Goal: Task Accomplishment & Management: Manage account settings

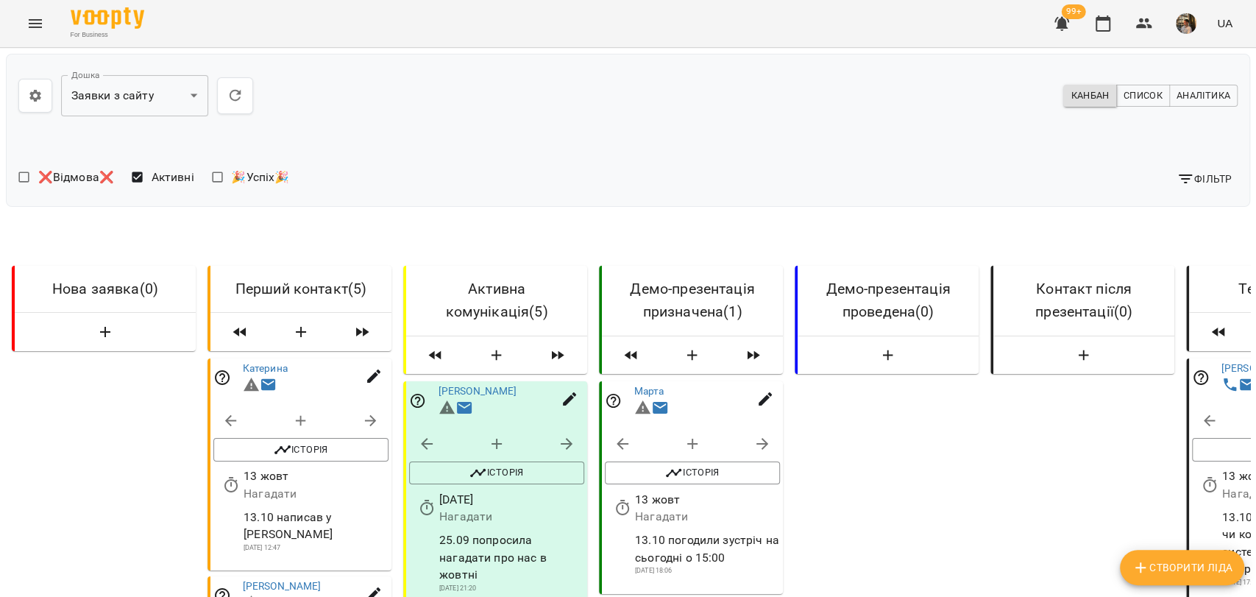
click at [1189, 21] on img "button" at bounding box center [1186, 23] width 21 height 21
click at [1091, 167] on span "Вийти" at bounding box center [1044, 162] width 93 height 18
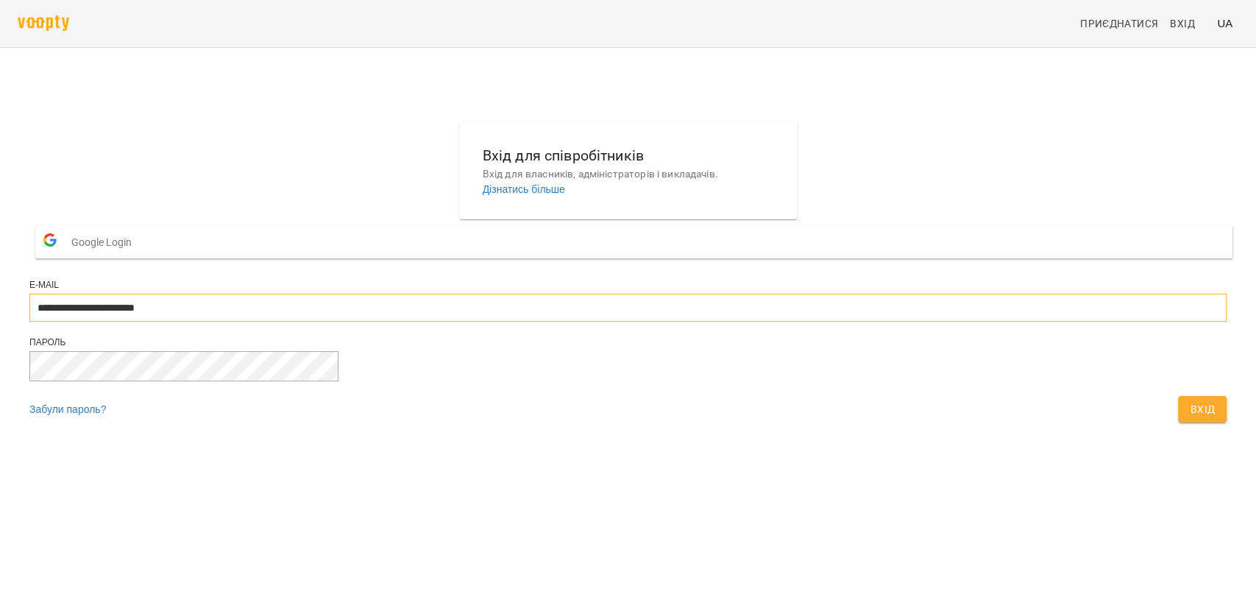
click at [710, 321] on input "**********" at bounding box center [627, 308] width 1197 height 28
click at [717, 321] on input "**********" at bounding box center [627, 308] width 1197 height 28
type input "**********"
click at [1190, 418] on span "Вхід" at bounding box center [1202, 409] width 25 height 18
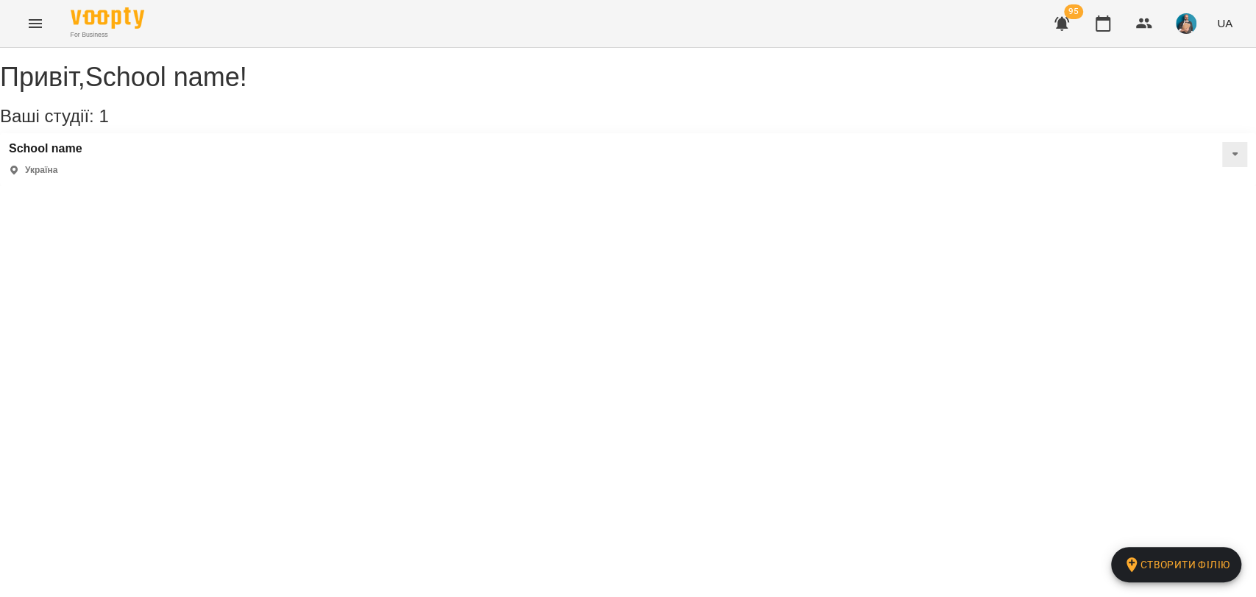
click at [43, 27] on icon "Menu" at bounding box center [35, 24] width 18 height 18
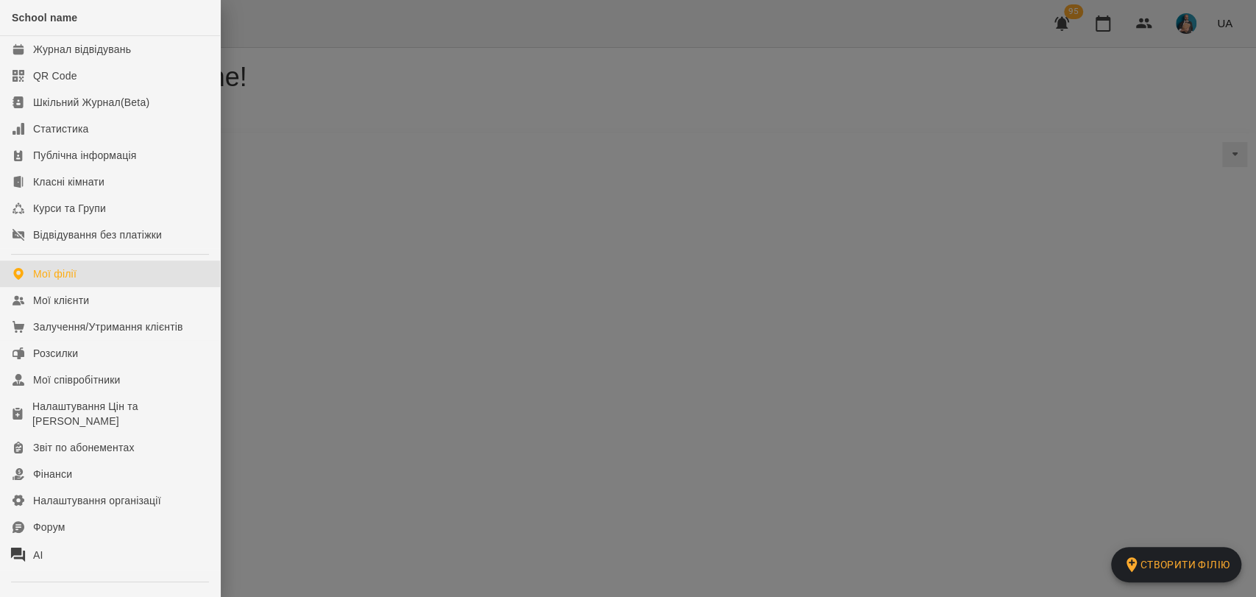
click at [333, 142] on div at bounding box center [628, 298] width 1256 height 597
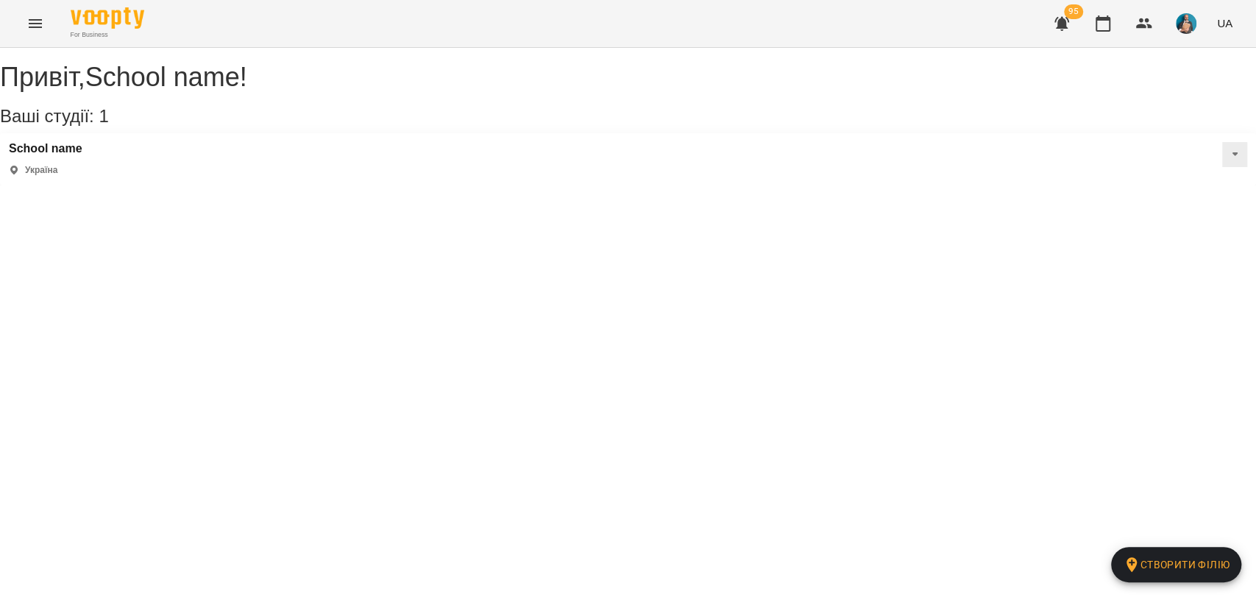
click at [41, 19] on icon "Menu" at bounding box center [35, 24] width 18 height 18
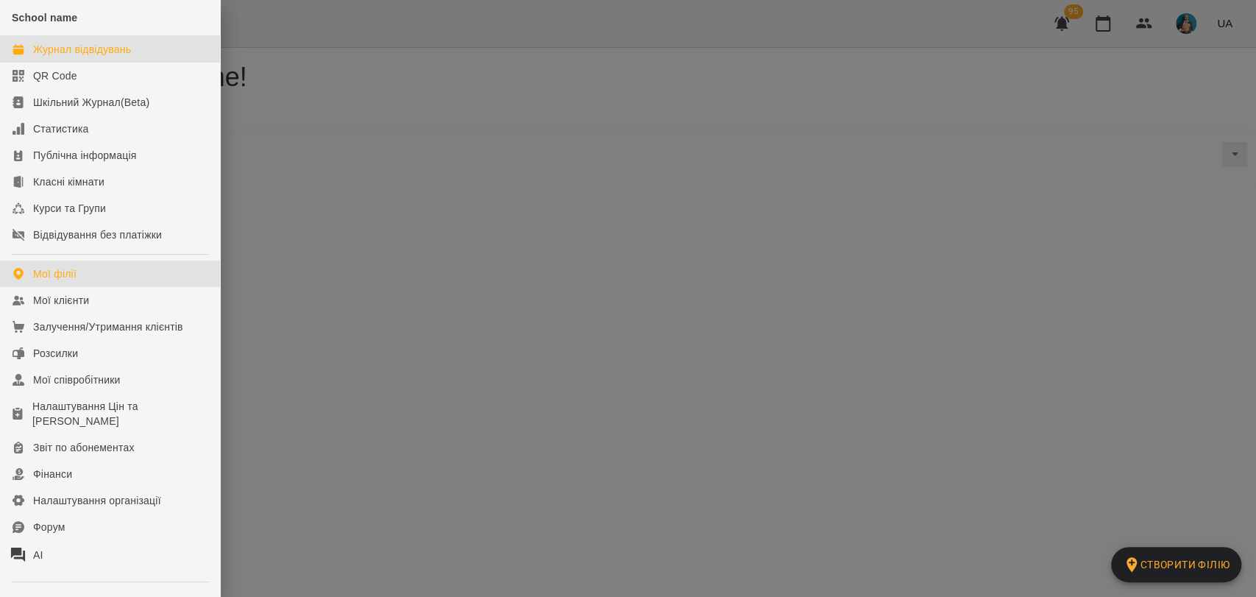
click at [88, 51] on div "Журнал відвідувань" at bounding box center [82, 49] width 98 height 15
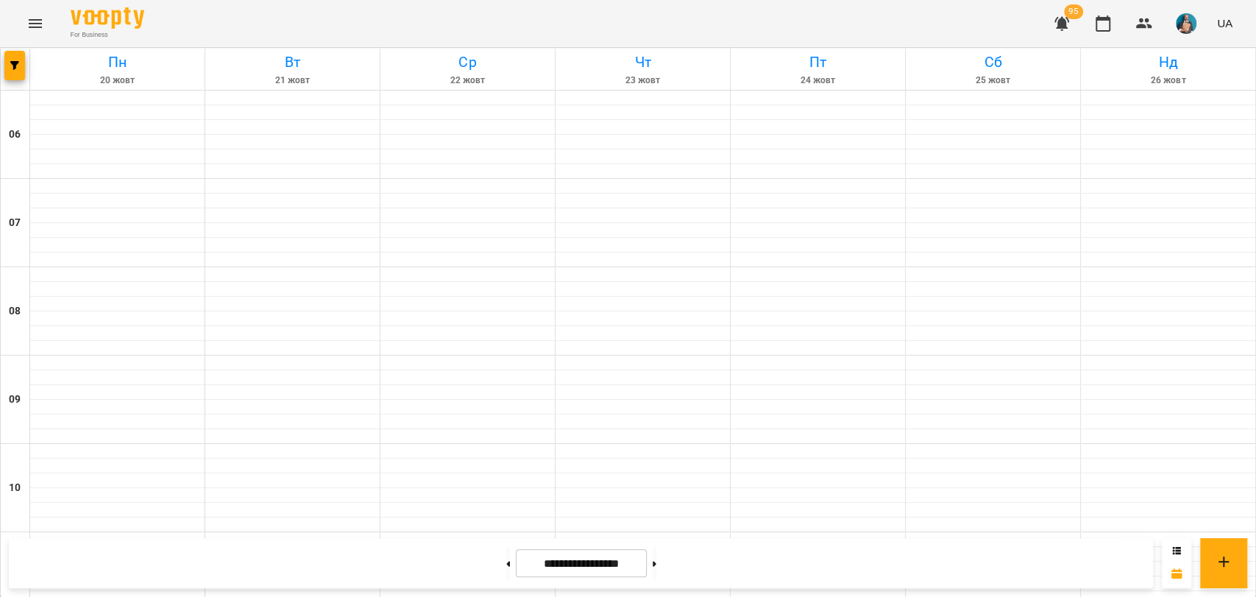
scroll to position [721, 0]
click at [21, 58] on button "button" at bounding box center [14, 65] width 21 height 29
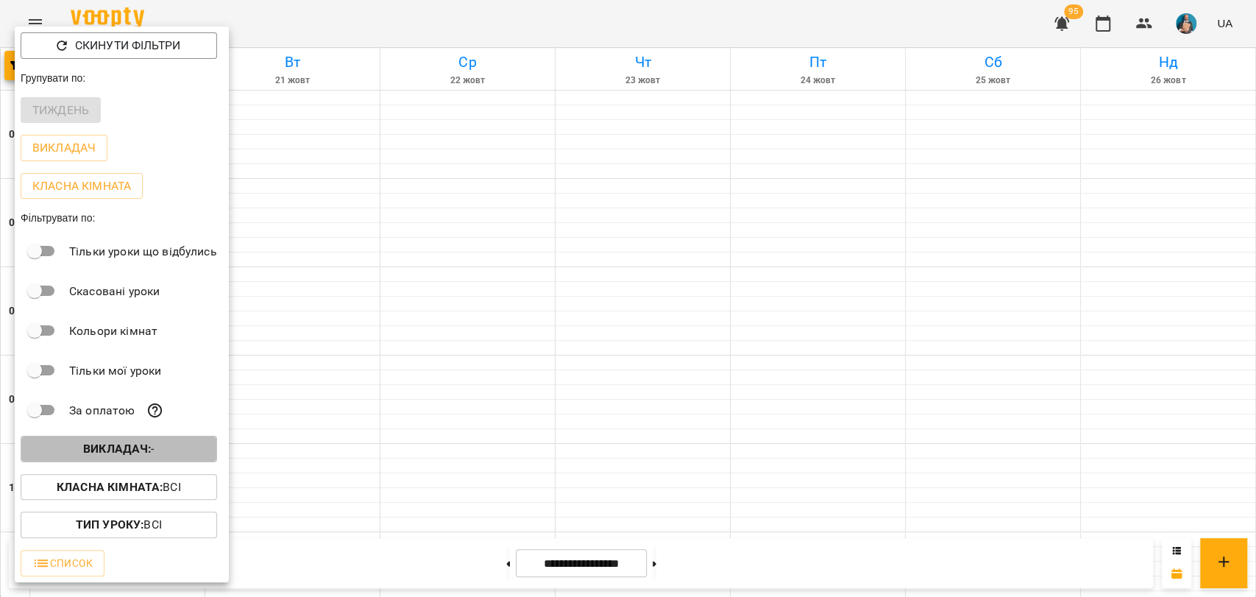
click at [110, 443] on button "Викладач : -" at bounding box center [119, 449] width 196 height 26
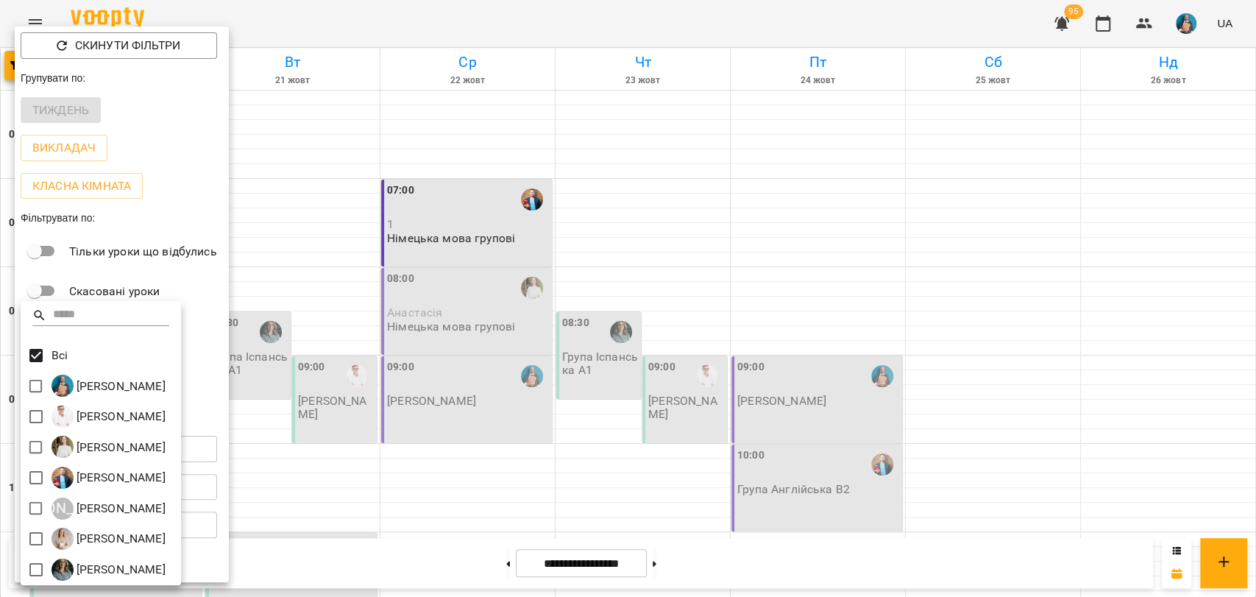
click at [366, 305] on div at bounding box center [628, 298] width 1256 height 597
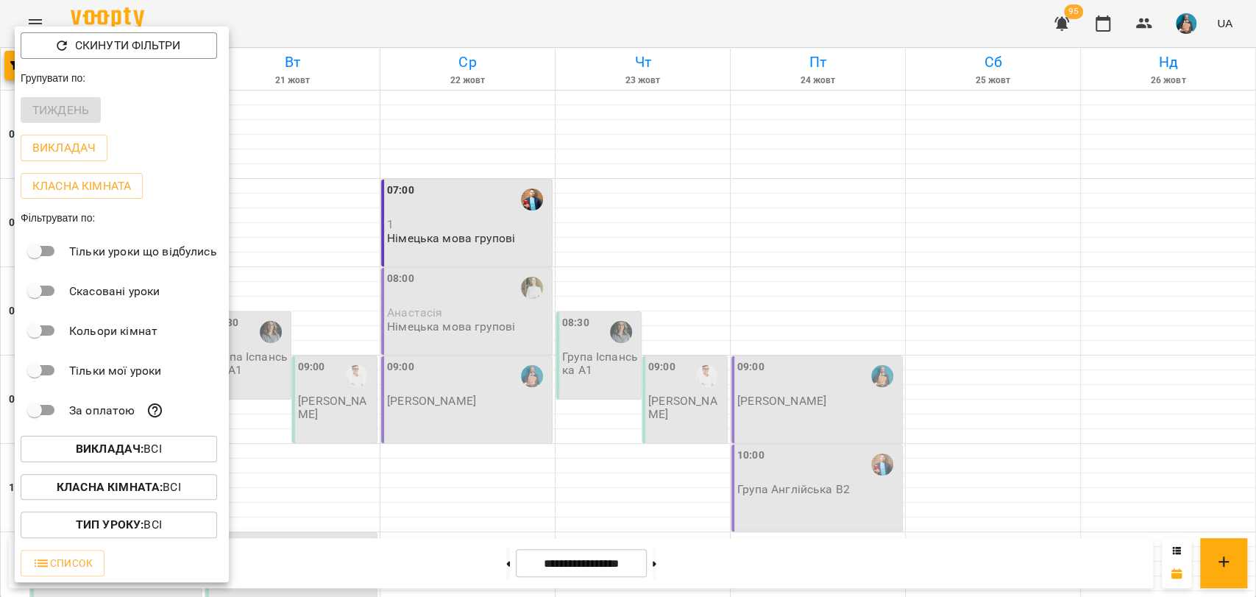
click at [431, 310] on div at bounding box center [628, 298] width 1256 height 597
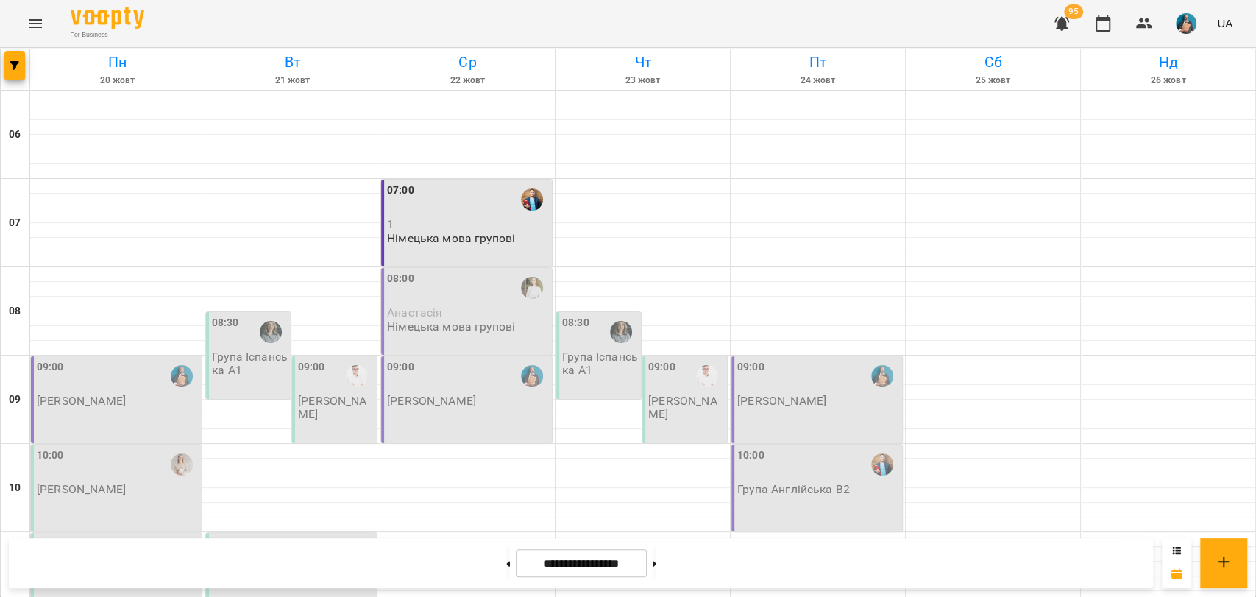
scroll to position [312, 0]
click at [301, 571] on p "[PERSON_NAME]" at bounding box center [256, 577] width 89 height 13
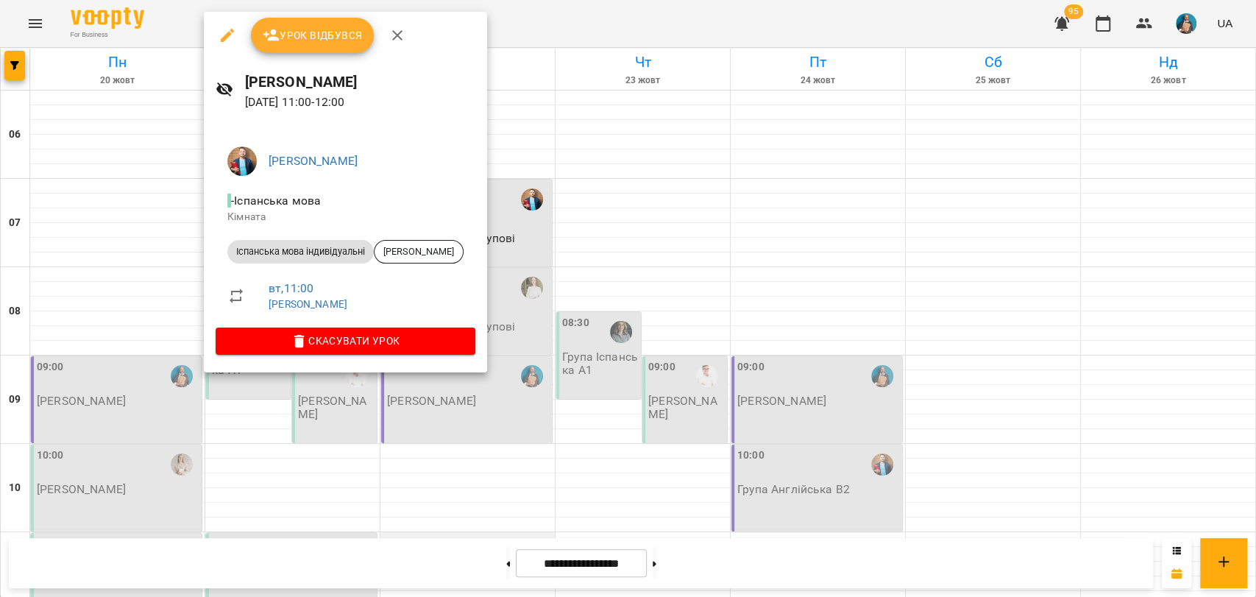
click at [539, 224] on div at bounding box center [628, 298] width 1256 height 597
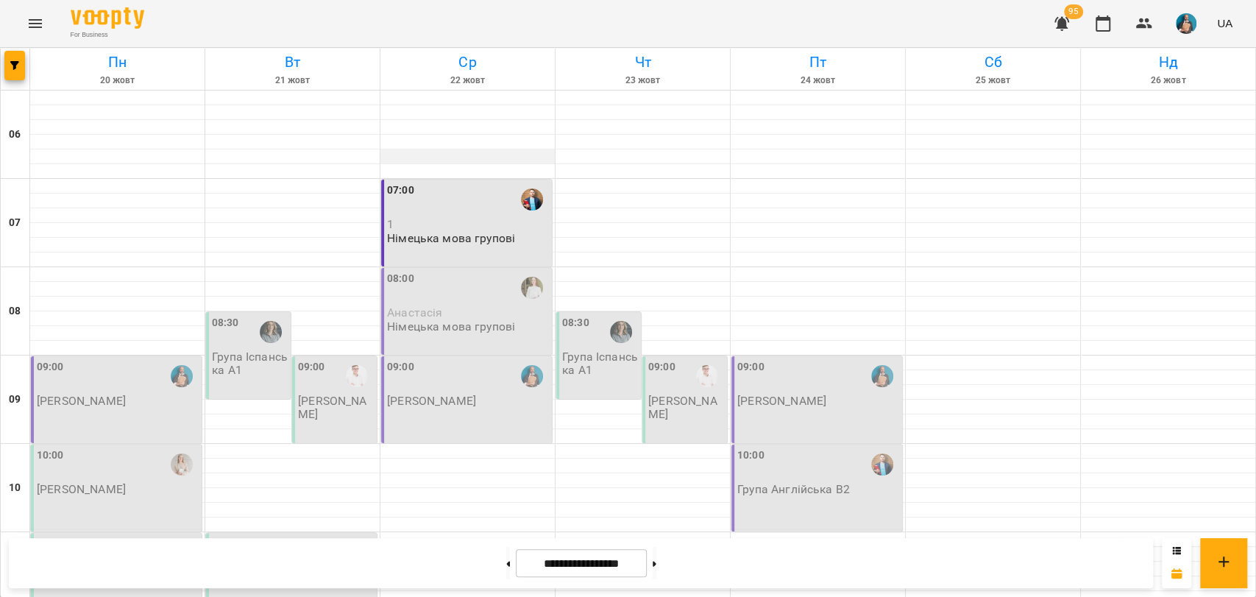
scroll to position [0, 0]
click at [656, 561] on button at bounding box center [655, 563] width 4 height 32
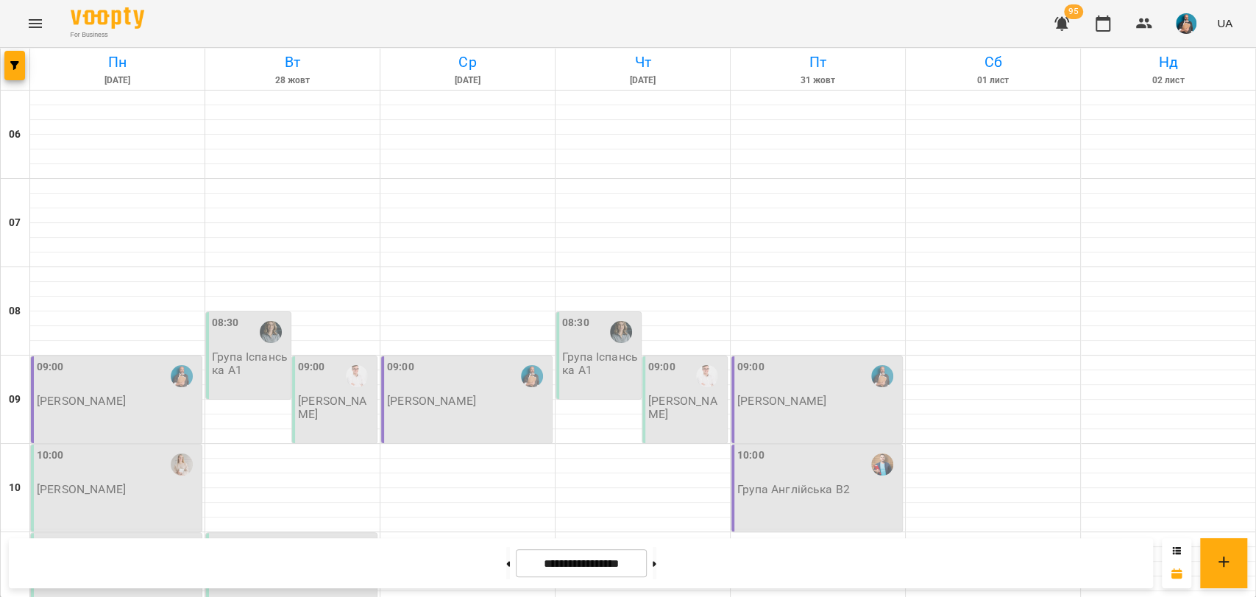
scroll to position [245, 0]
click at [506, 564] on button at bounding box center [508, 563] width 4 height 32
type input "**********"
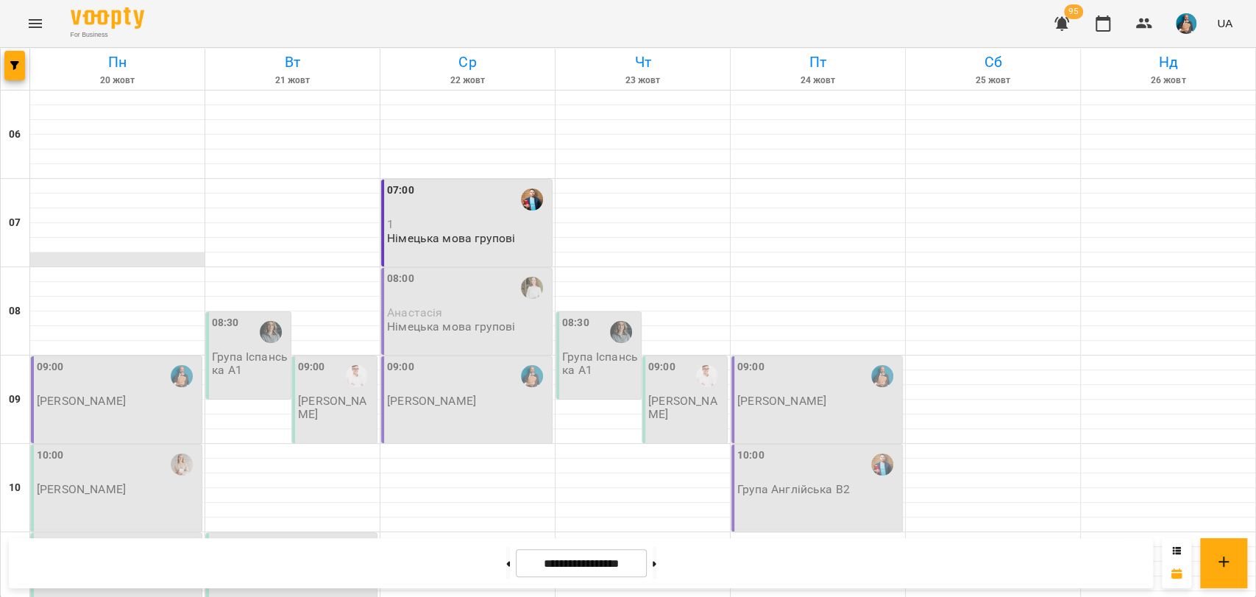
scroll to position [82, 0]
click at [18, 67] on icon "button" at bounding box center [14, 65] width 9 height 9
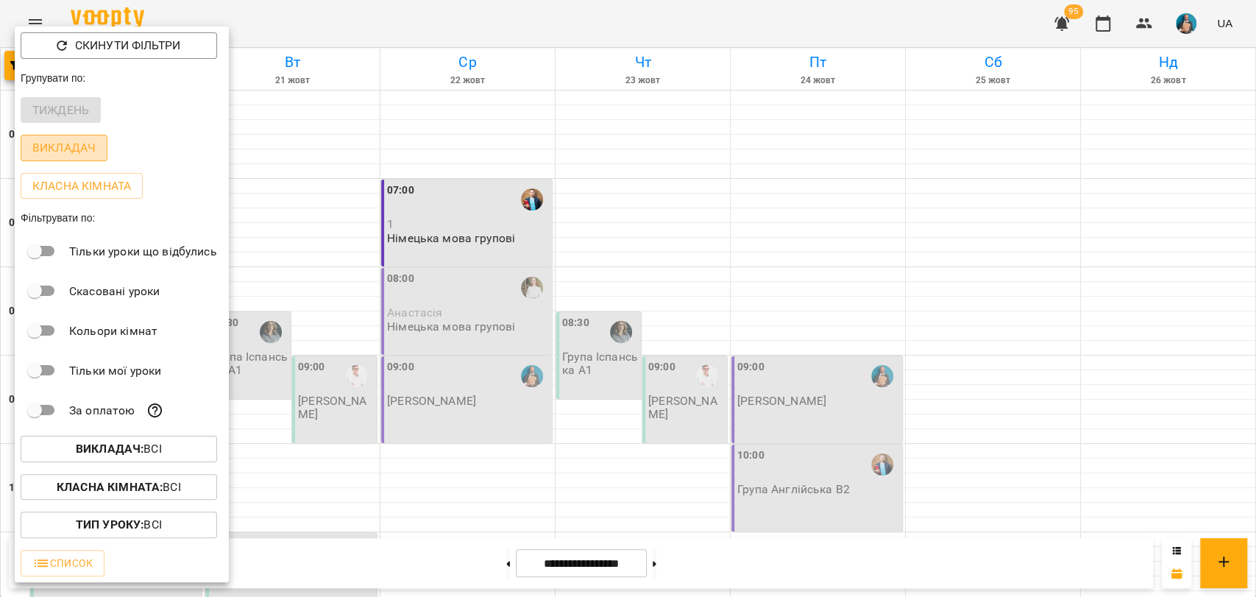
click at [80, 150] on p "Викладач" at bounding box center [63, 148] width 63 height 18
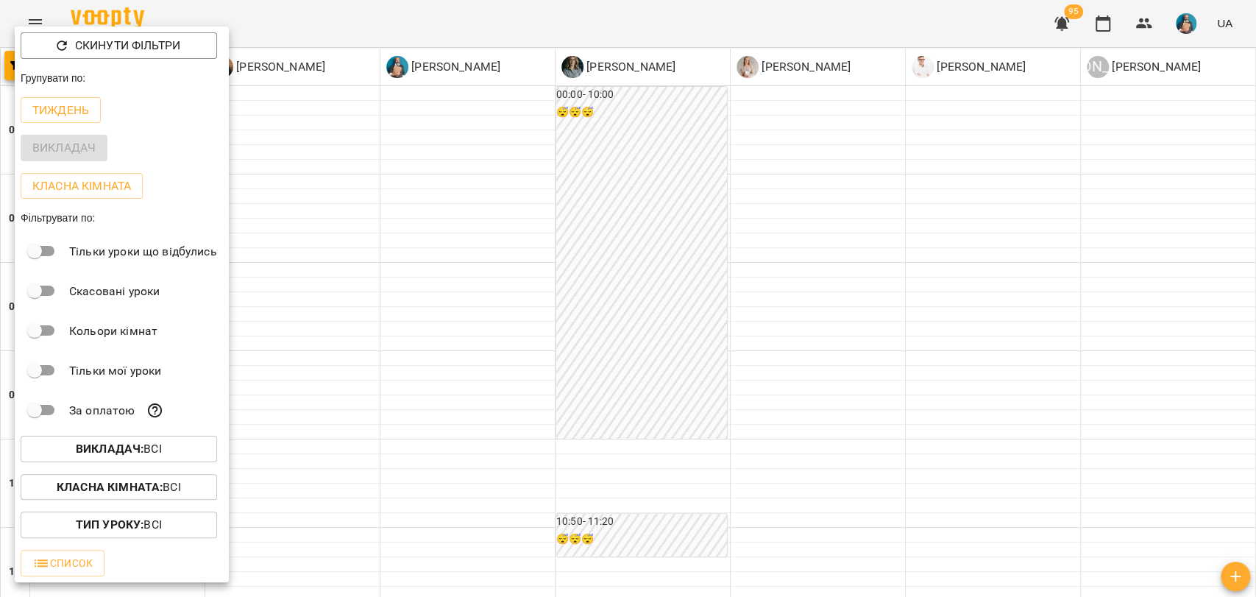
click at [386, 188] on div at bounding box center [628, 298] width 1256 height 597
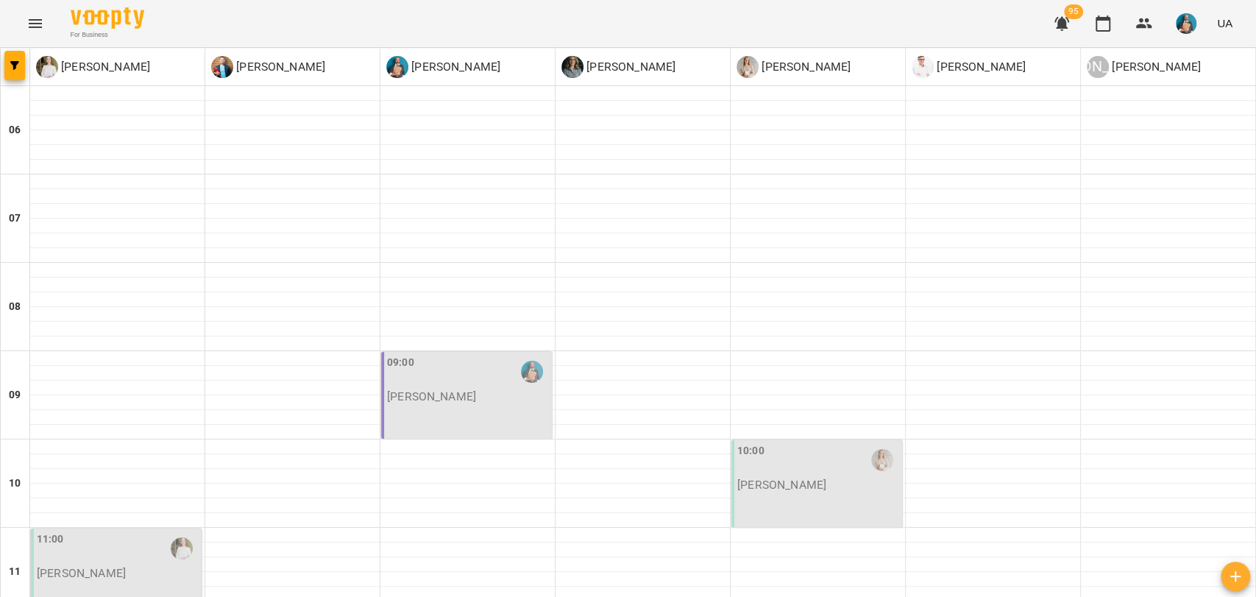
type input "**********"
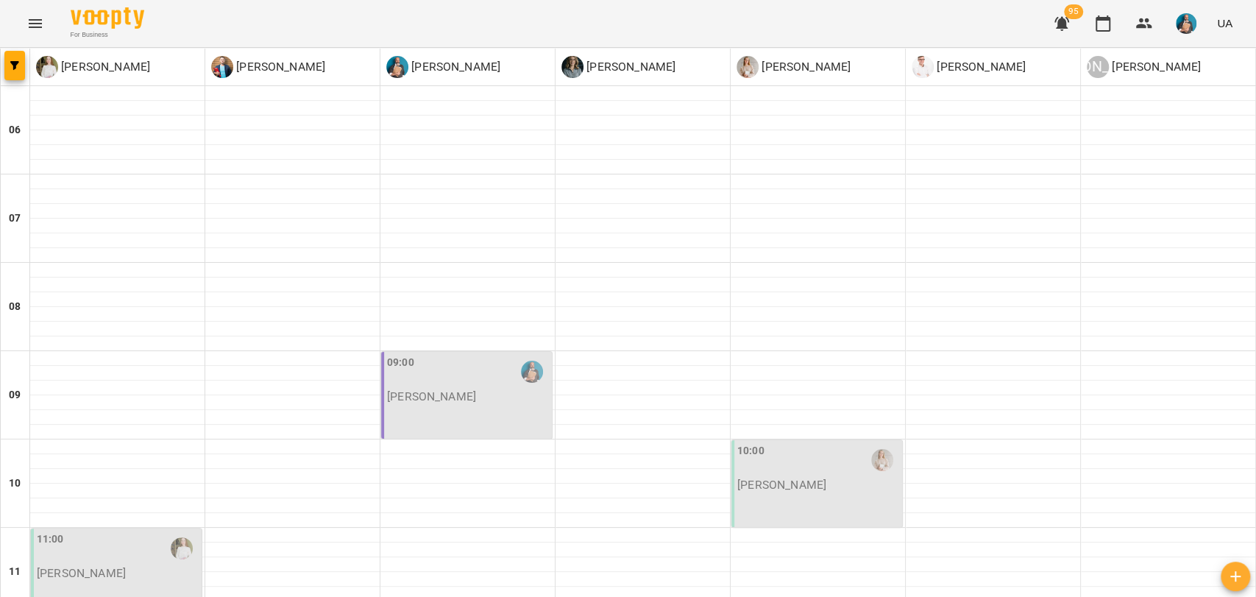
scroll to position [327, 0]
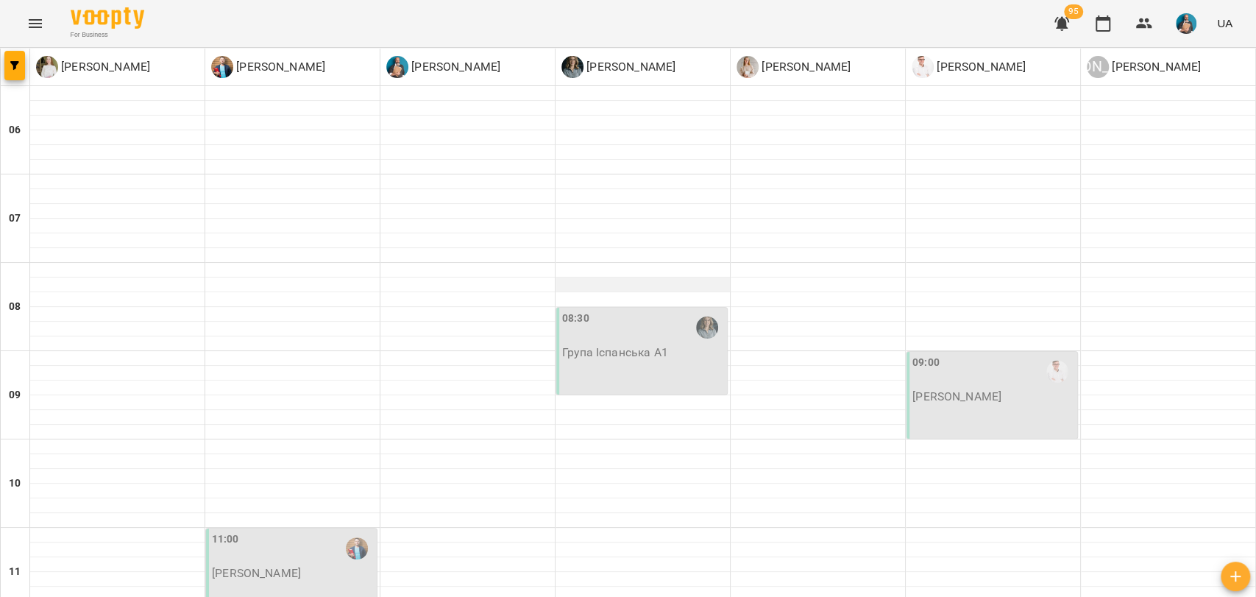
scroll to position [0, 0]
click at [21, 71] on button "button" at bounding box center [14, 65] width 21 height 29
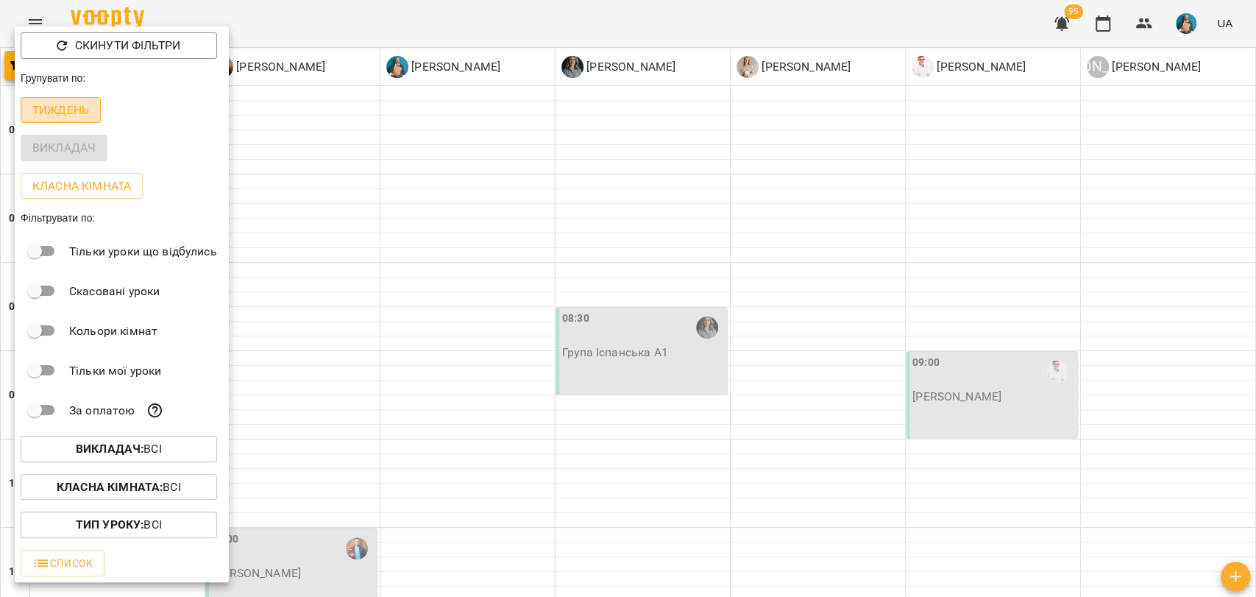
click at [81, 113] on p "Тиждень" at bounding box center [60, 111] width 57 height 18
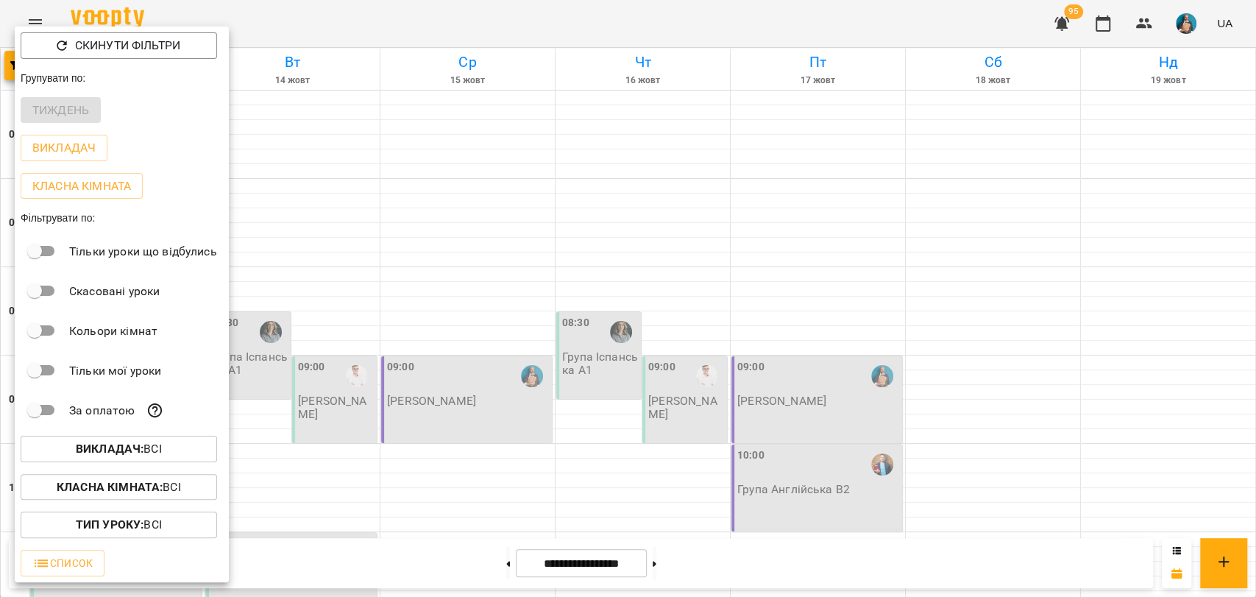
click at [358, 221] on div at bounding box center [628, 298] width 1256 height 597
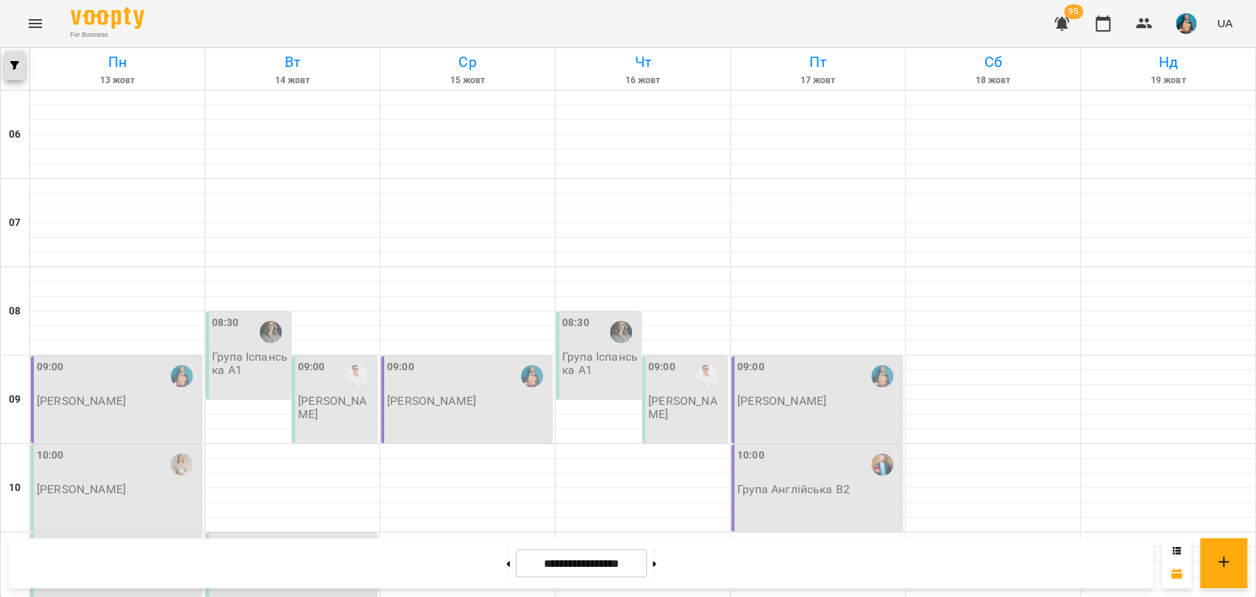
click at [7, 65] on span "button" at bounding box center [14, 65] width 21 height 9
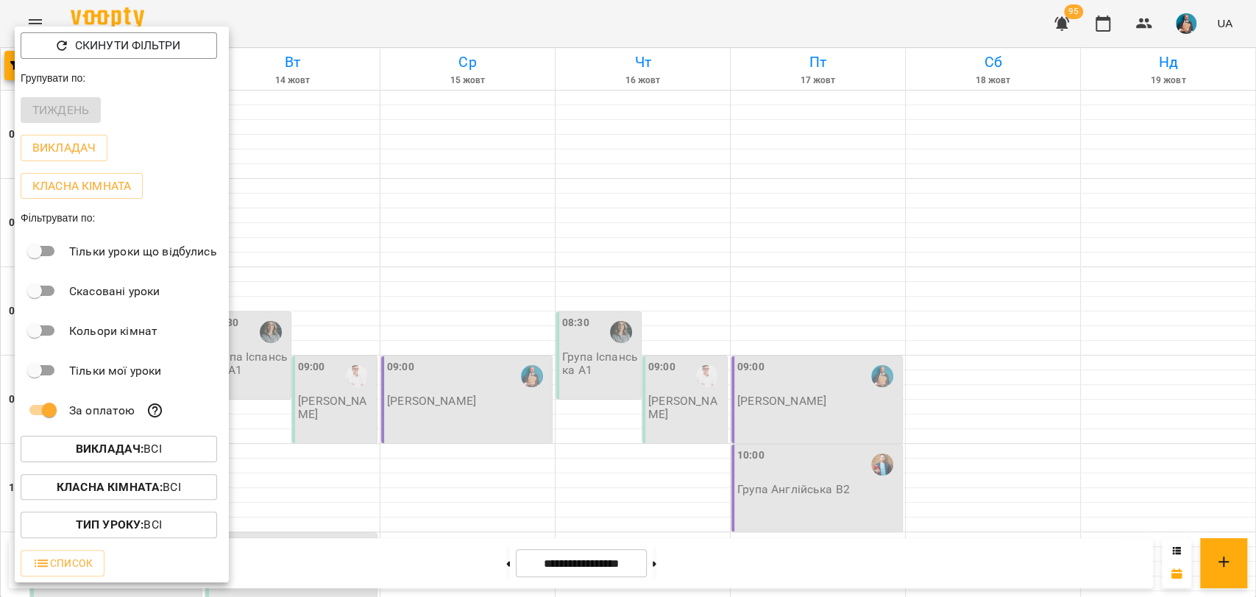
click at [524, 425] on div at bounding box center [628, 298] width 1256 height 597
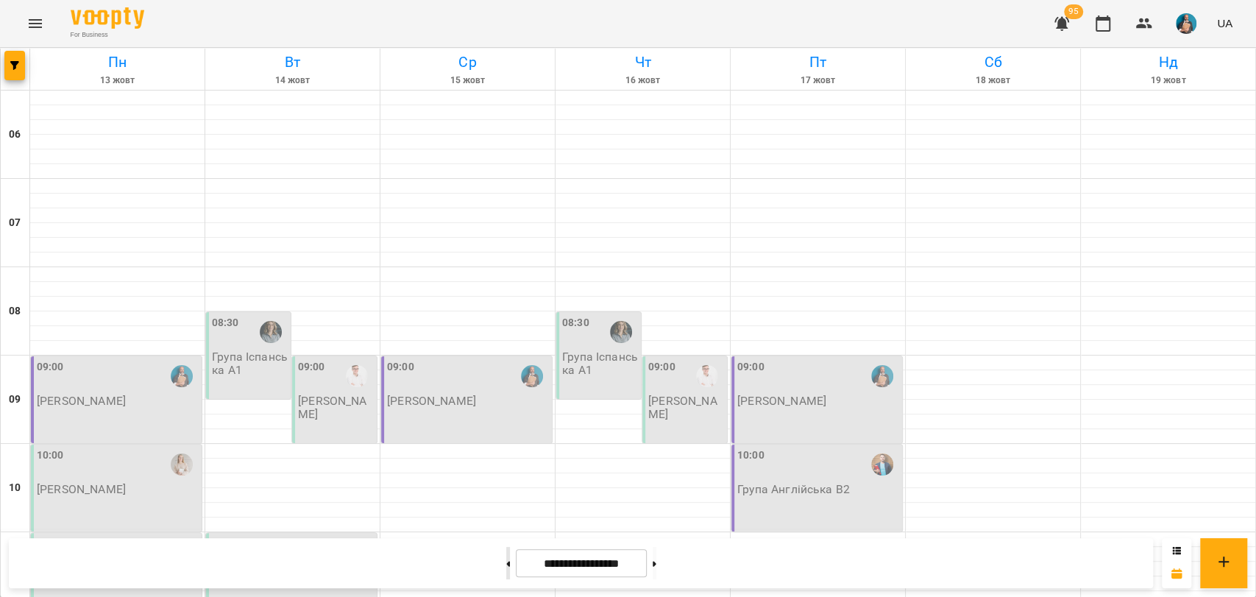
click at [506, 549] on button at bounding box center [508, 563] width 4 height 32
type input "**********"
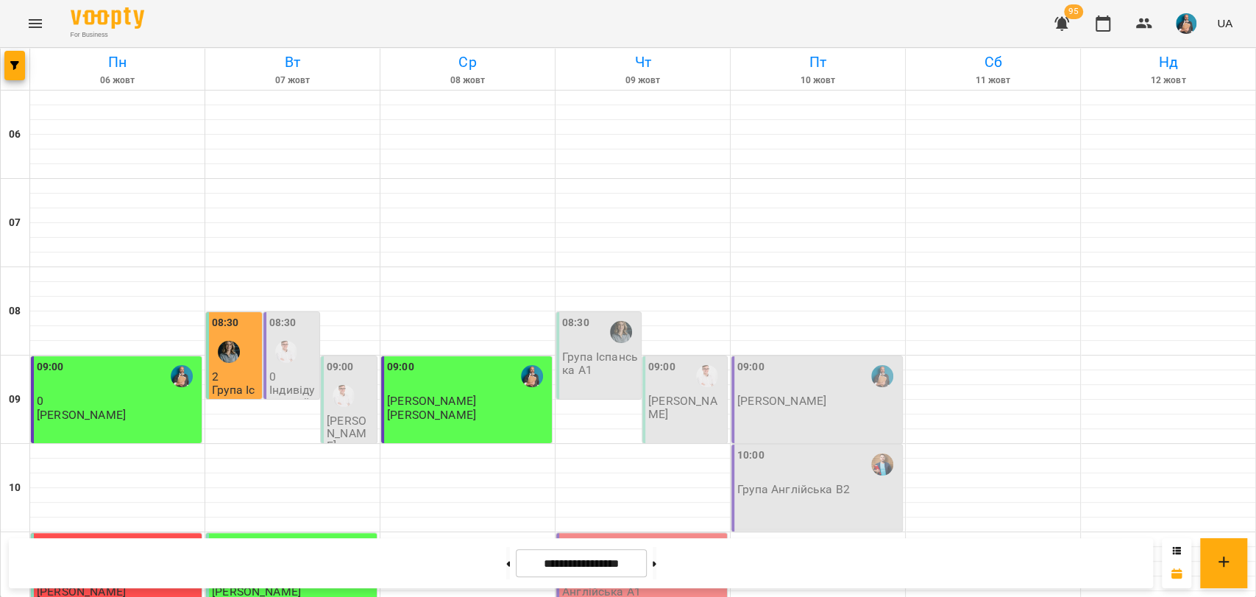
scroll to position [82, 0]
click at [412, 359] on div "09:00" at bounding box center [468, 376] width 162 height 34
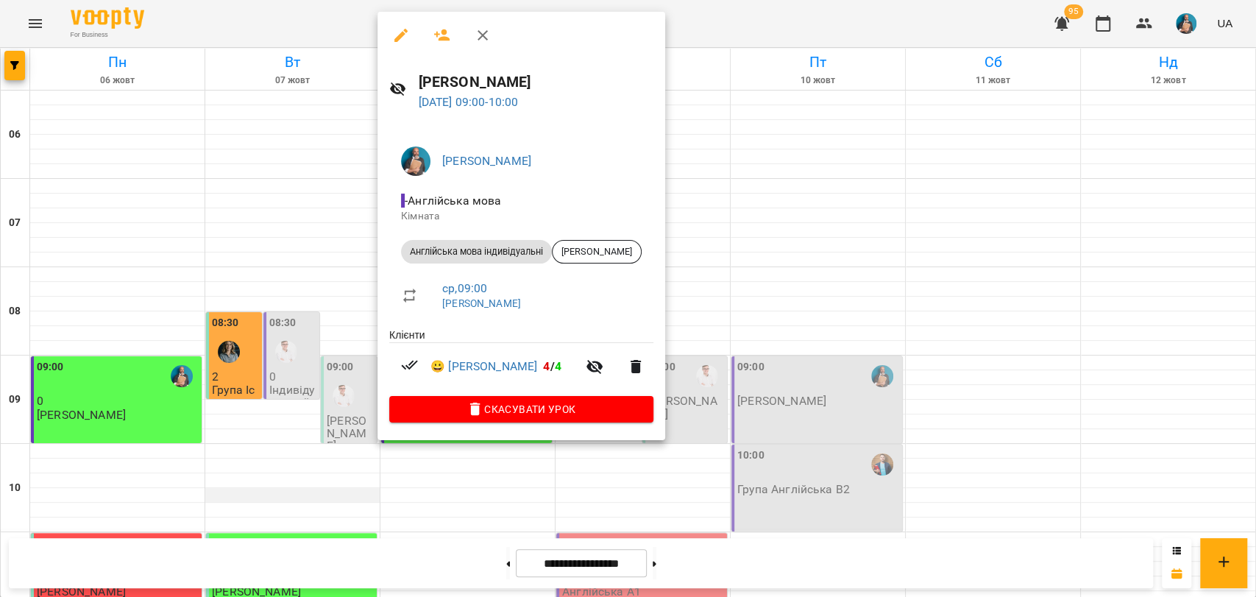
click at [293, 405] on div at bounding box center [628, 298] width 1256 height 597
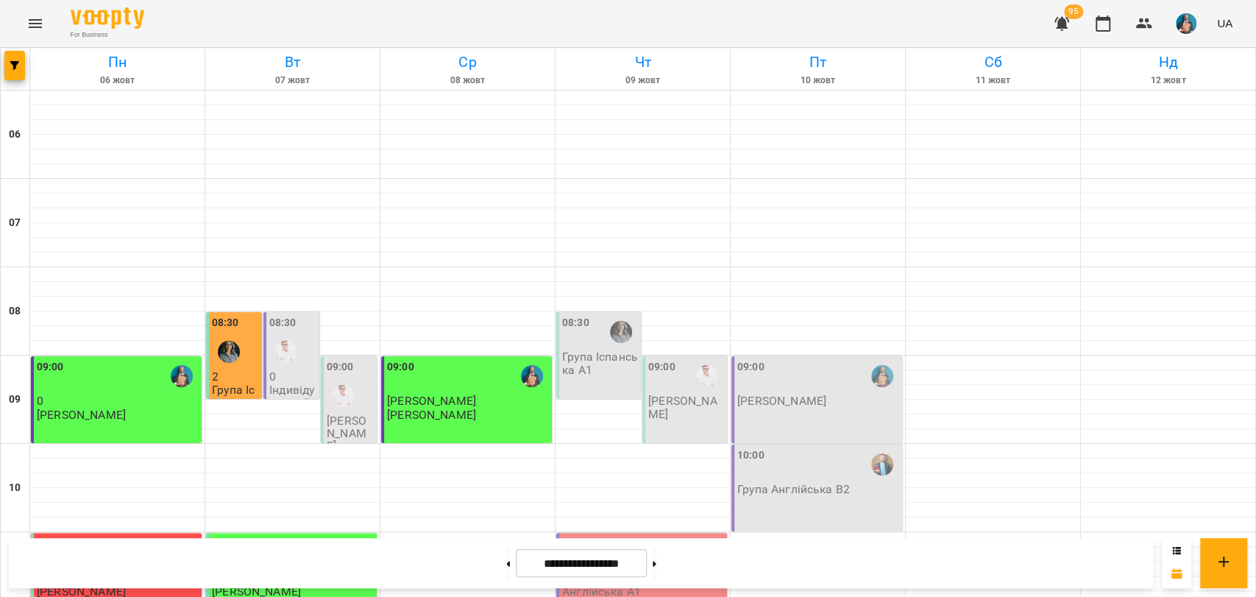
click at [450, 408] on p "[PERSON_NAME]" at bounding box center [431, 414] width 89 height 13
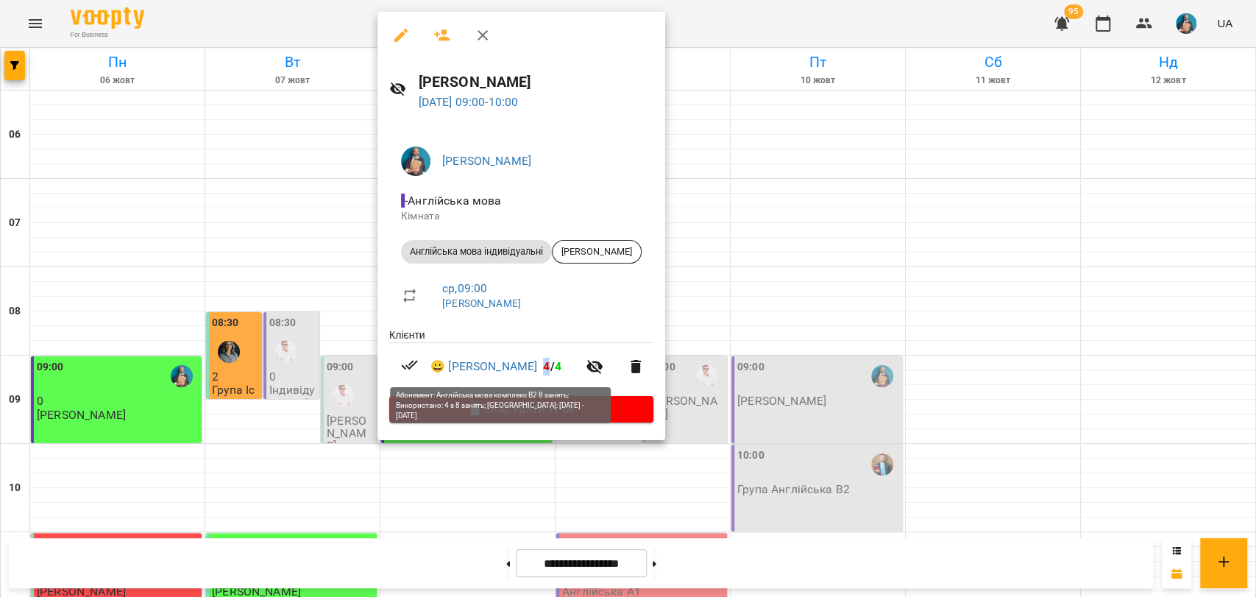
click at [543, 364] on span "4" at bounding box center [546, 366] width 7 height 14
click at [543, 370] on span "4" at bounding box center [546, 366] width 7 height 14
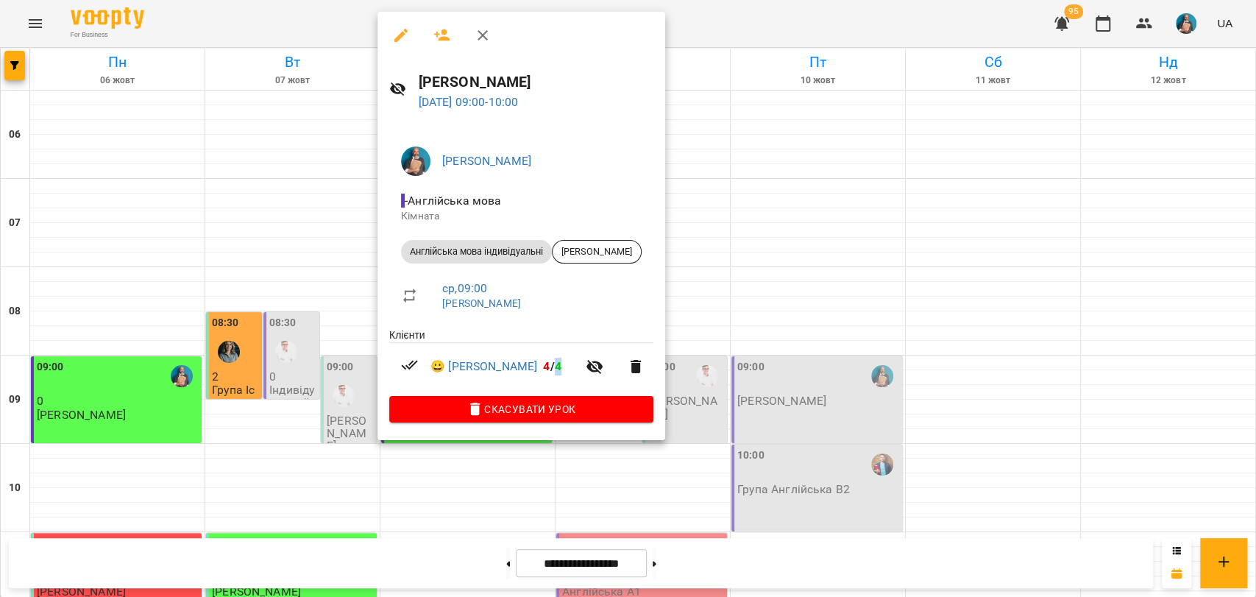
drag, startPoint x: 505, startPoint y: 366, endPoint x: 514, endPoint y: 363, distance: 9.3
click at [514, 363] on span "😀 [PERSON_NAME] 4 / 4" at bounding box center [503, 367] width 146 height 18
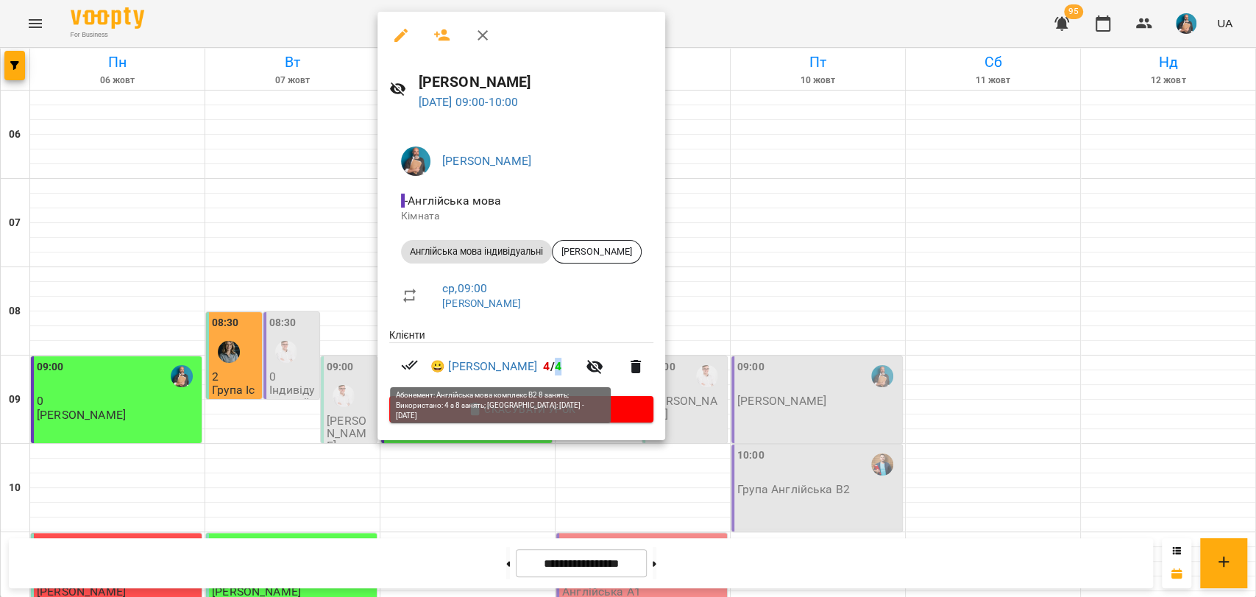
click at [555, 370] on span "4" at bounding box center [558, 366] width 7 height 14
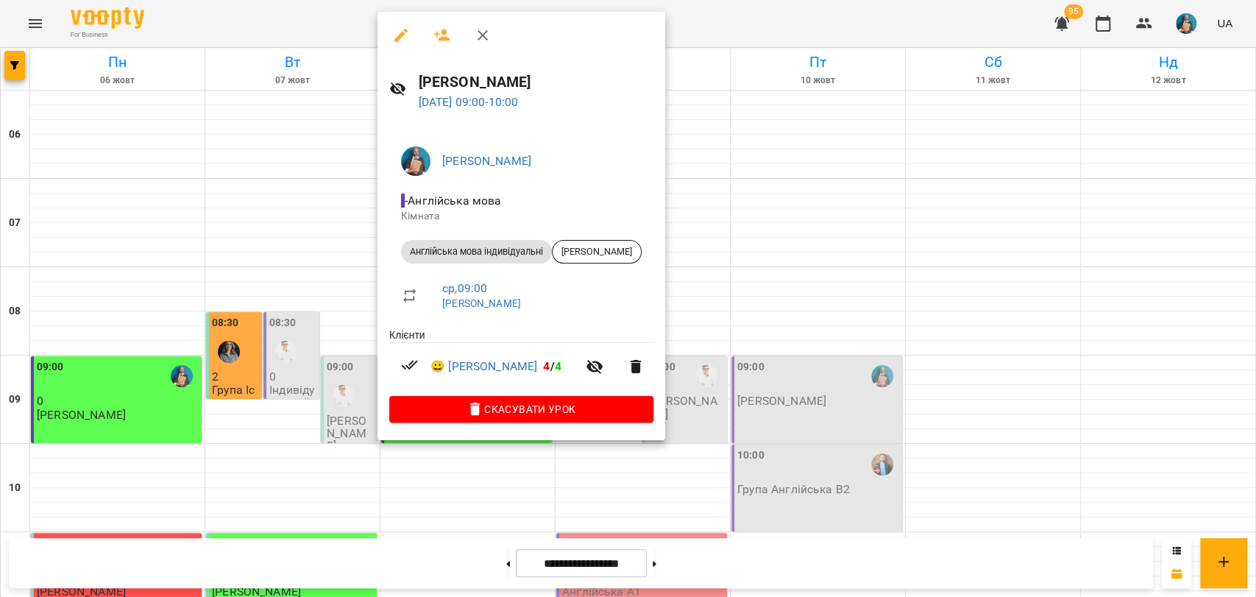
click at [32, 24] on div at bounding box center [628, 298] width 1256 height 597
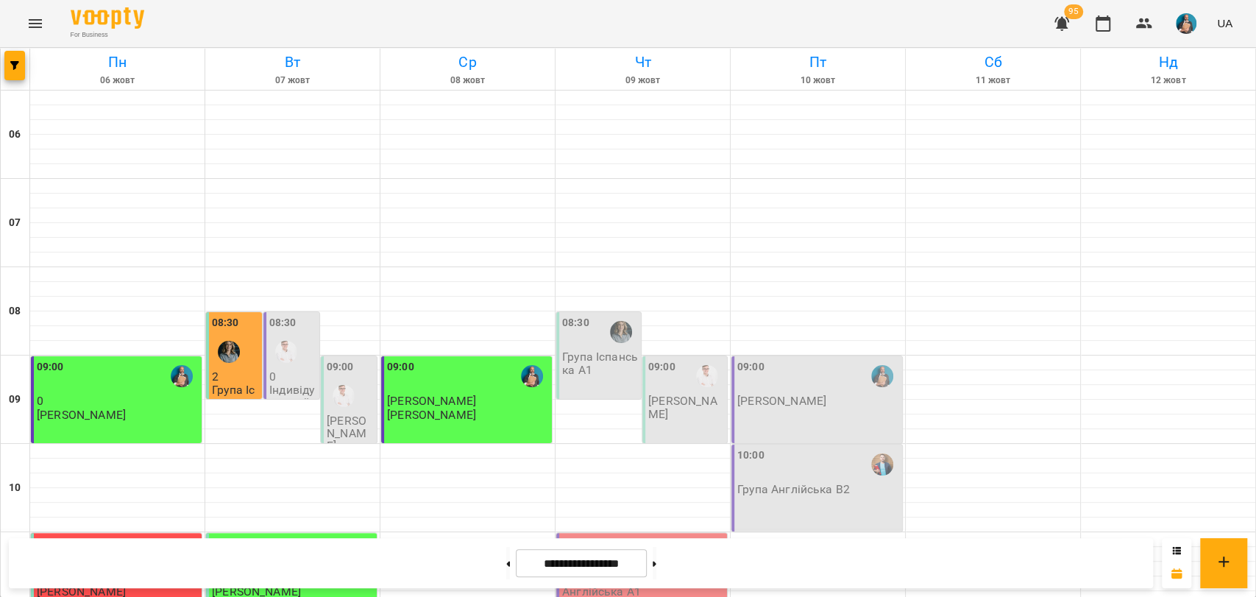
click at [32, 24] on icon "Menu" at bounding box center [35, 24] width 18 height 18
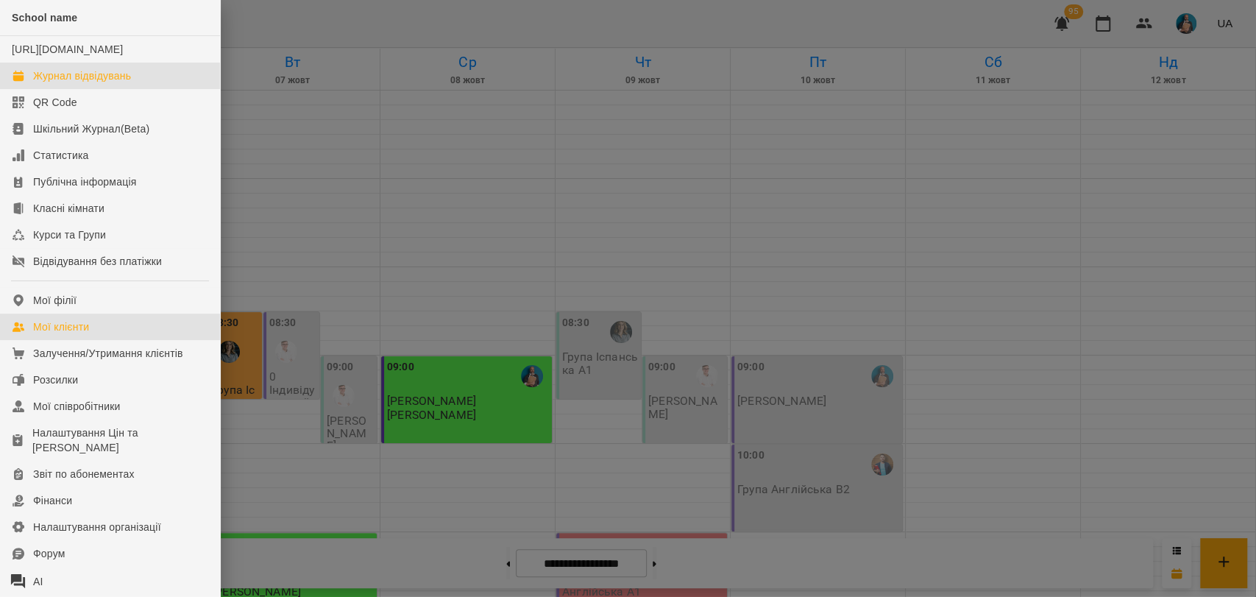
click at [100, 340] on link "Мої клієнти" at bounding box center [110, 326] width 220 height 26
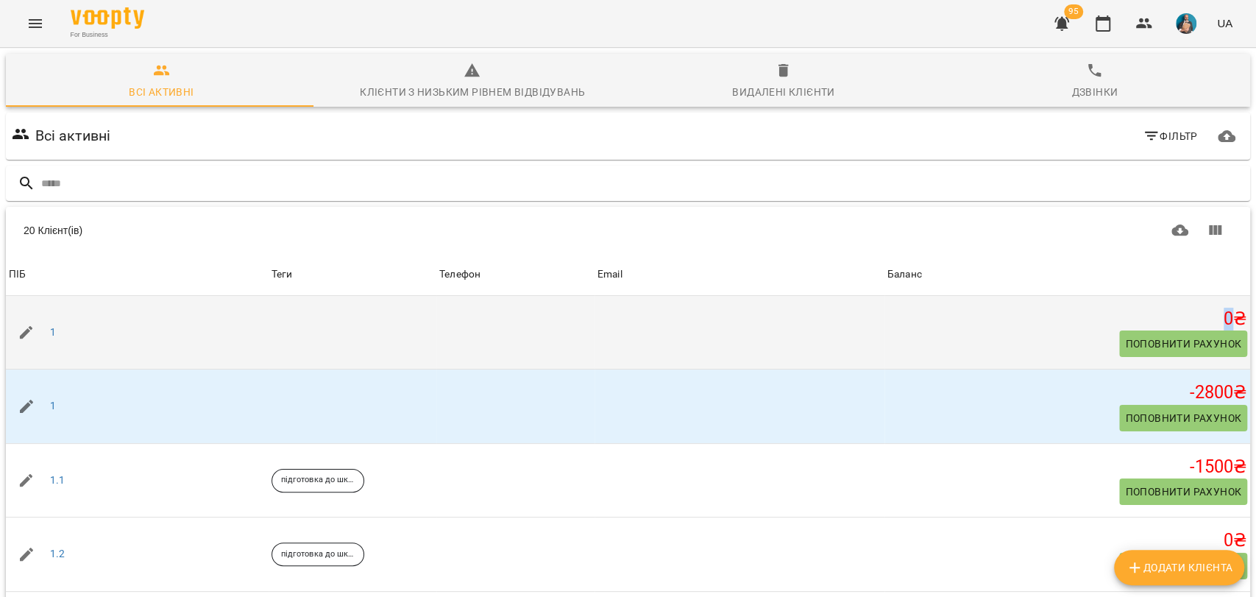
click at [1211, 317] on h5 "0 ₴" at bounding box center [1067, 319] width 360 height 23
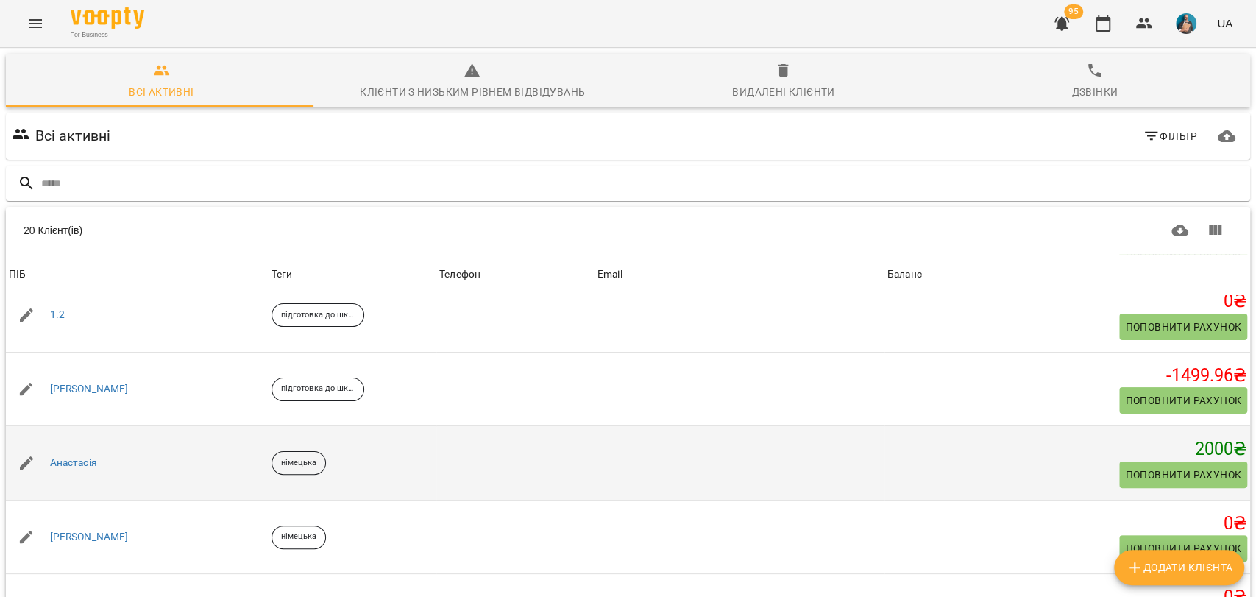
scroll to position [327, 0]
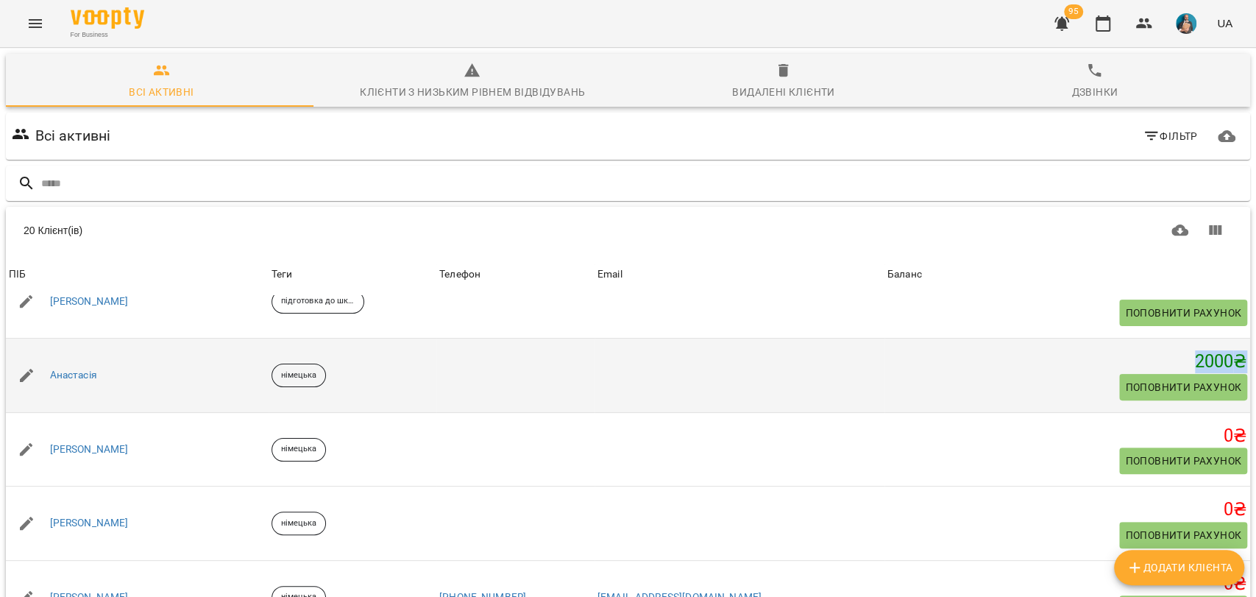
drag, startPoint x: 1171, startPoint y: 360, endPoint x: 1224, endPoint y: 356, distance: 53.1
click at [1224, 356] on td "2000 ₴ Поповнити рахунок" at bounding box center [1067, 375] width 366 height 74
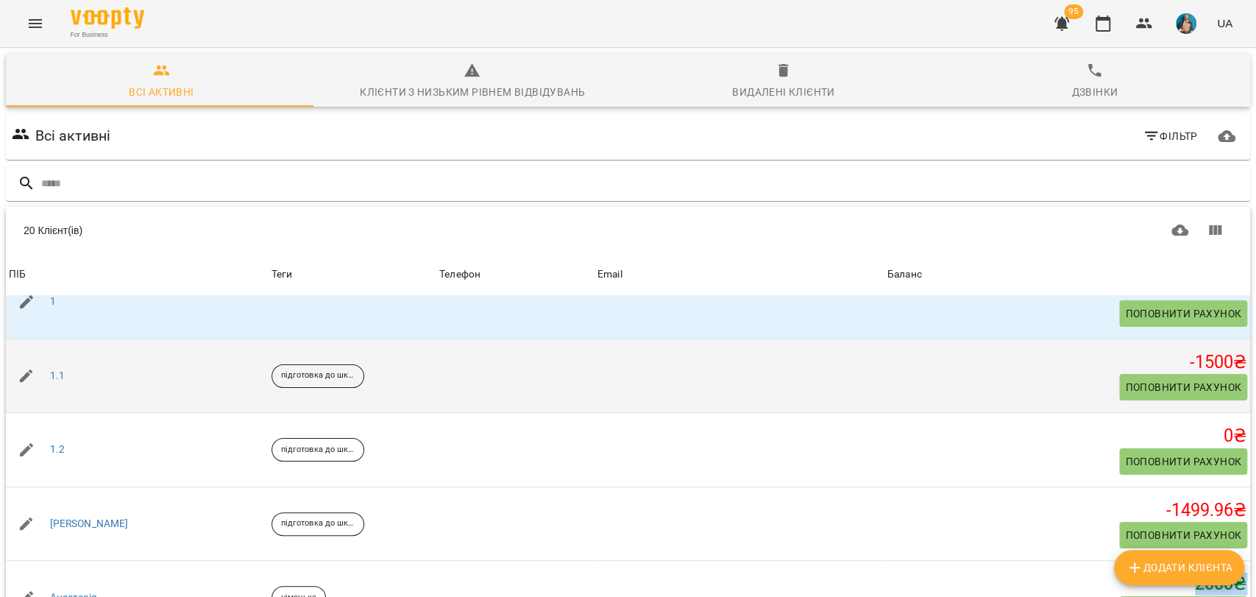
scroll to position [82, 0]
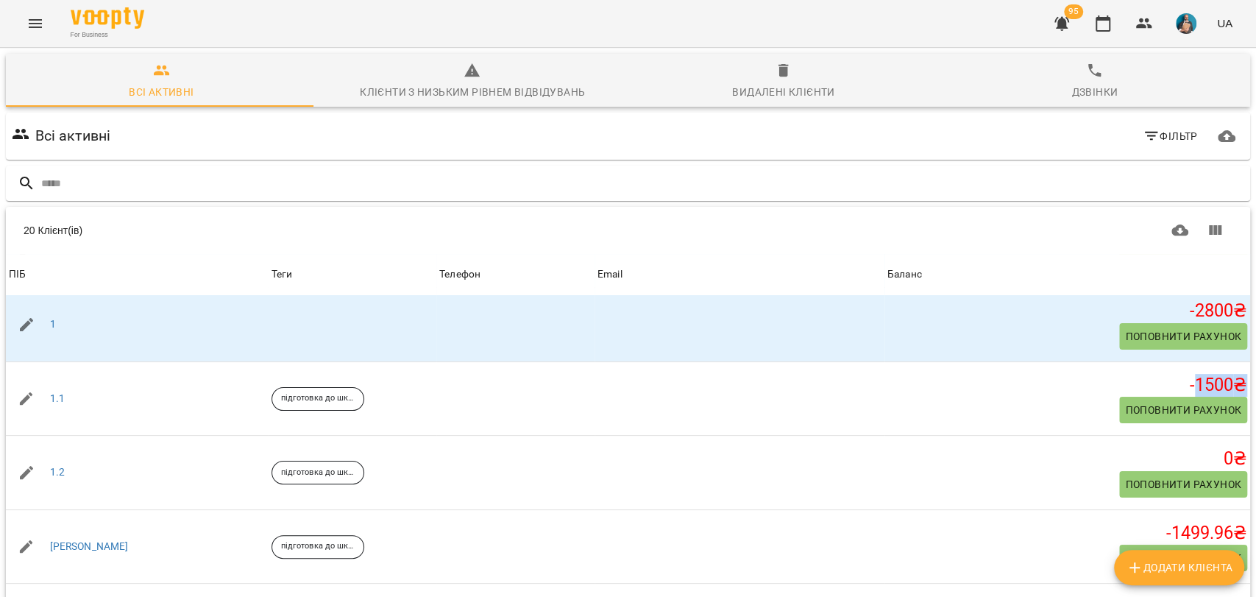
drag, startPoint x: 1173, startPoint y: 377, endPoint x: 1224, endPoint y: 383, distance: 51.9
click at [1224, 383] on div "20 Клієнт(ів) ПІБ Теги Телефон Email Баланс ПІБ 1 Теги Телефон Email Баланс 0 ₴…" at bounding box center [628, 437] width 1244 height 367
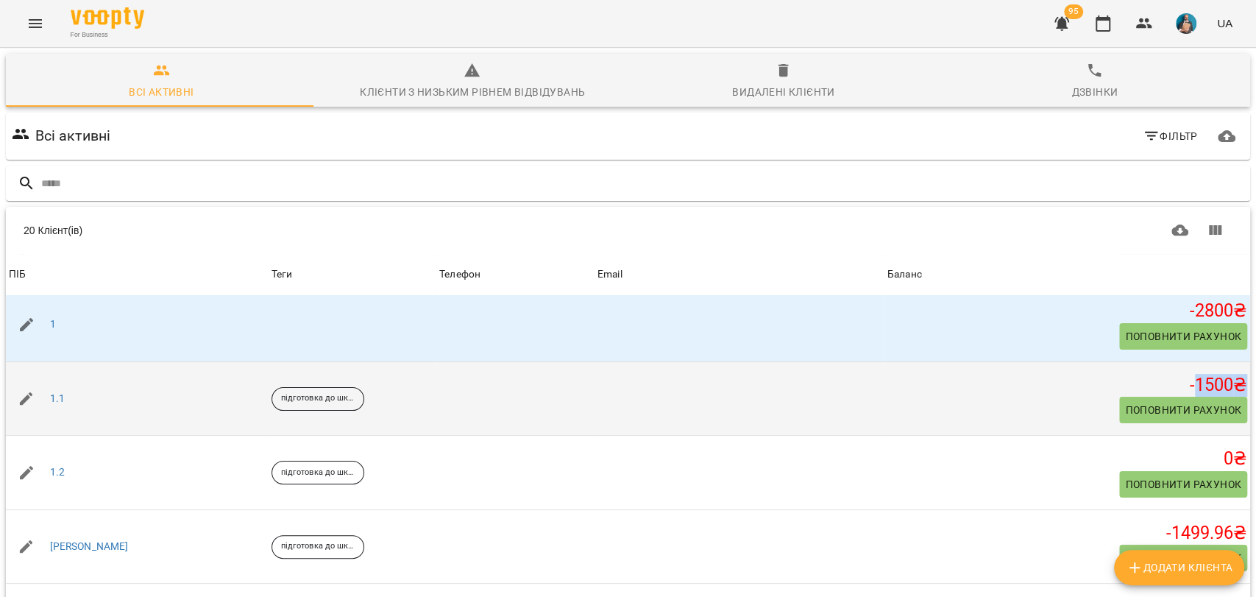
click at [1190, 385] on h5 "-1500 ₴" at bounding box center [1067, 385] width 360 height 23
drag, startPoint x: 1174, startPoint y: 384, endPoint x: 1223, endPoint y: 383, distance: 48.6
click at [1223, 383] on td "-1500 ₴ Поповнити рахунок" at bounding box center [1067, 398] width 366 height 74
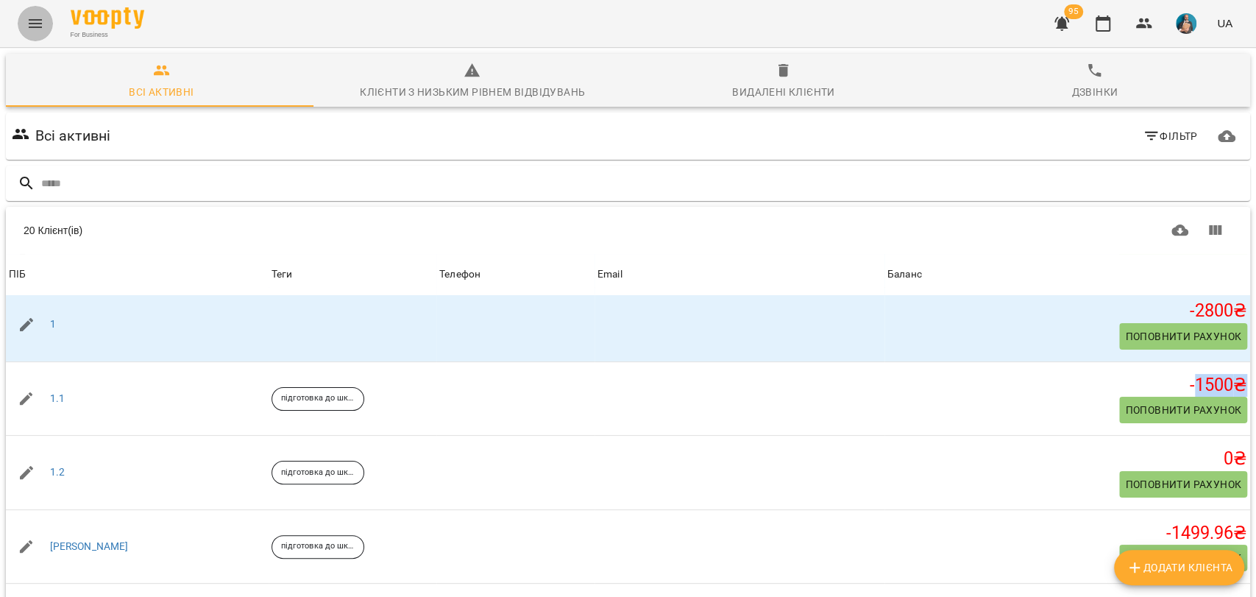
click at [40, 38] on button "Menu" at bounding box center [35, 23] width 35 height 35
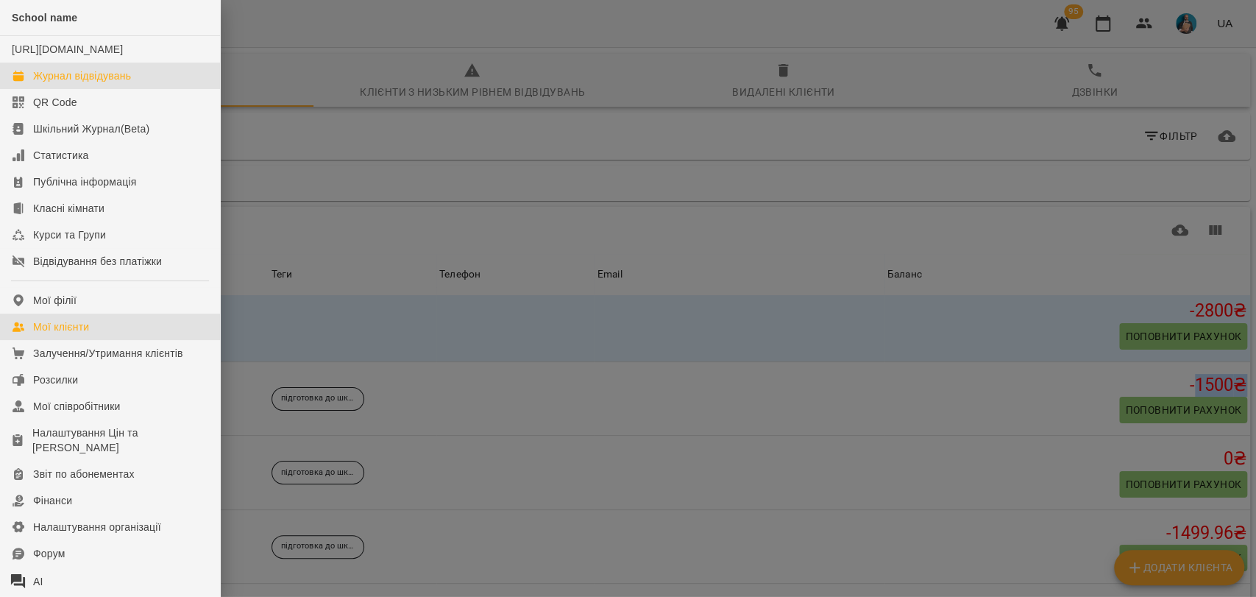
drag, startPoint x: 132, startPoint y: 94, endPoint x: 430, endPoint y: 180, distance: 309.9
click at [131, 83] on div "Журнал відвідувань" at bounding box center [82, 75] width 98 height 15
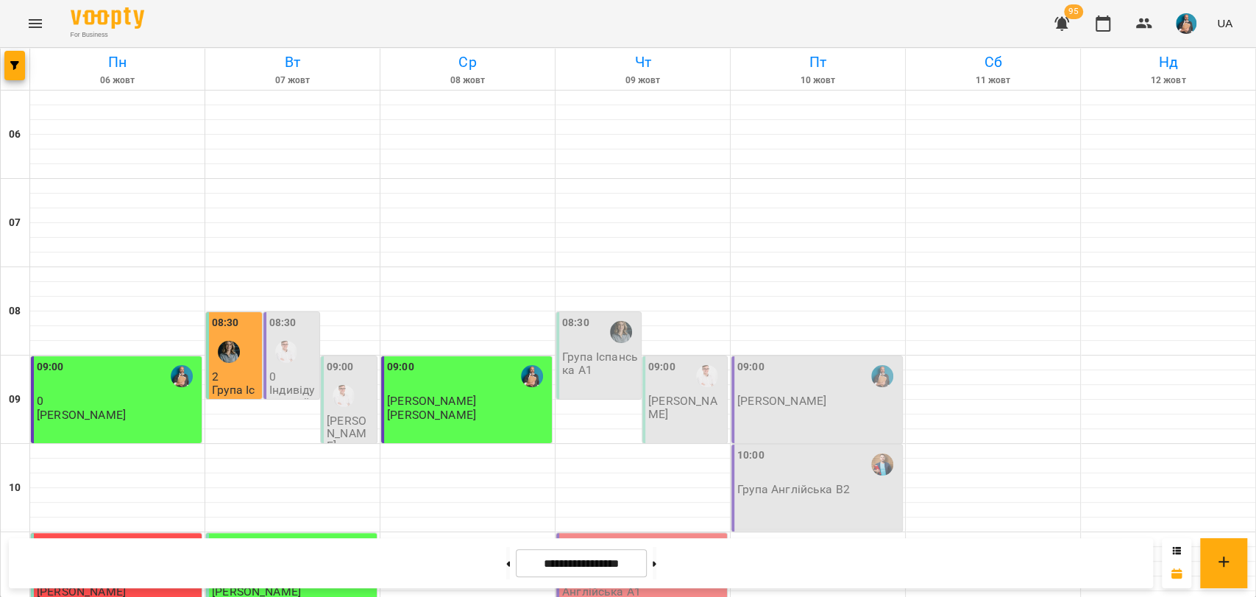
click at [38, 26] on icon "Menu" at bounding box center [35, 24] width 18 height 18
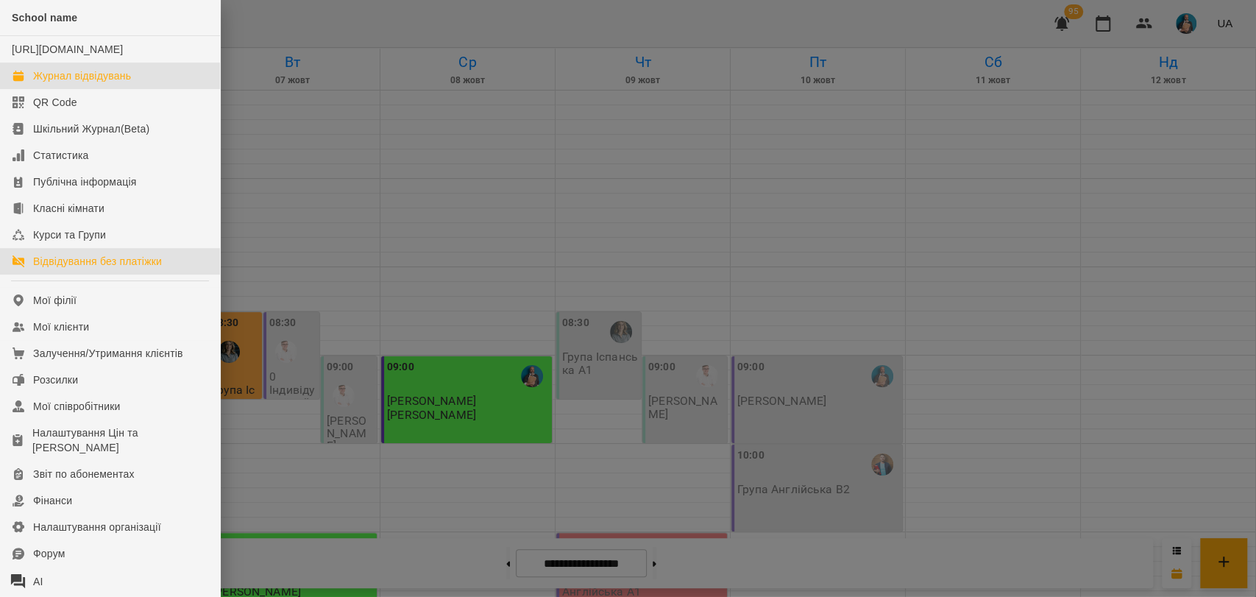
click at [127, 269] on div "Відвідування без платіжки" at bounding box center [97, 261] width 129 height 15
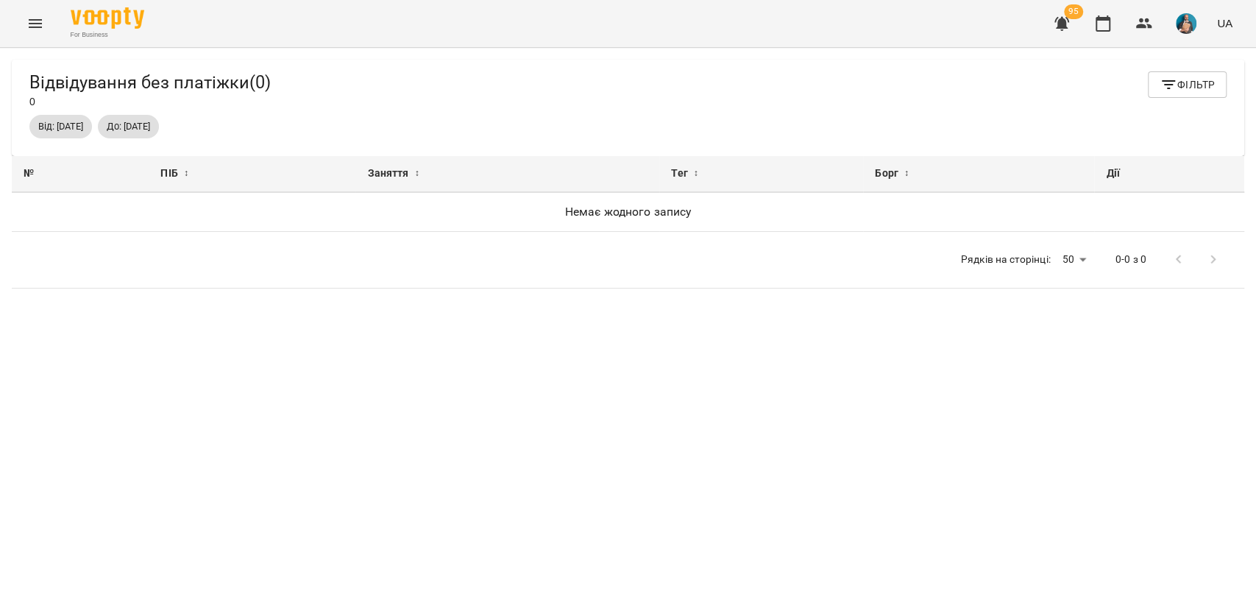
click at [1065, 32] on button "button" at bounding box center [1061, 23] width 35 height 35
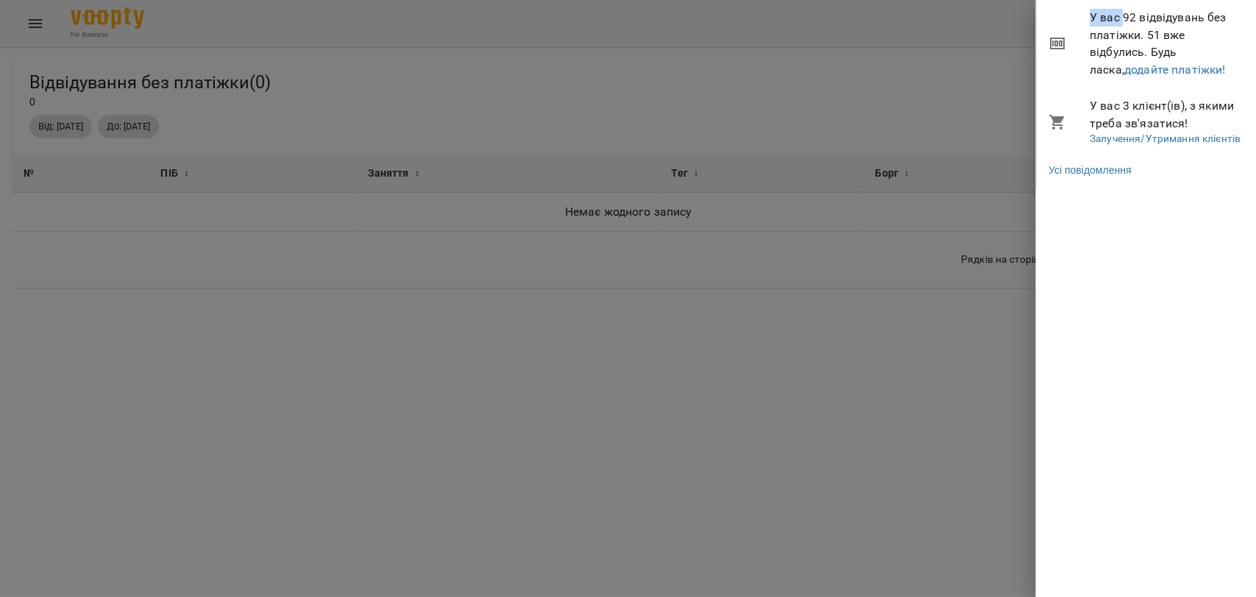
drag, startPoint x: 1092, startPoint y: 16, endPoint x: 1124, endPoint y: 15, distance: 31.6
click at [1124, 15] on span "У вас 92 відвідувань без платіжки. 51 вже відбулись. Будь ласка, додайте платіж…" at bounding box center [1167, 43] width 155 height 69
click at [1140, 71] on link "додайте платіжки!" at bounding box center [1175, 70] width 102 height 14
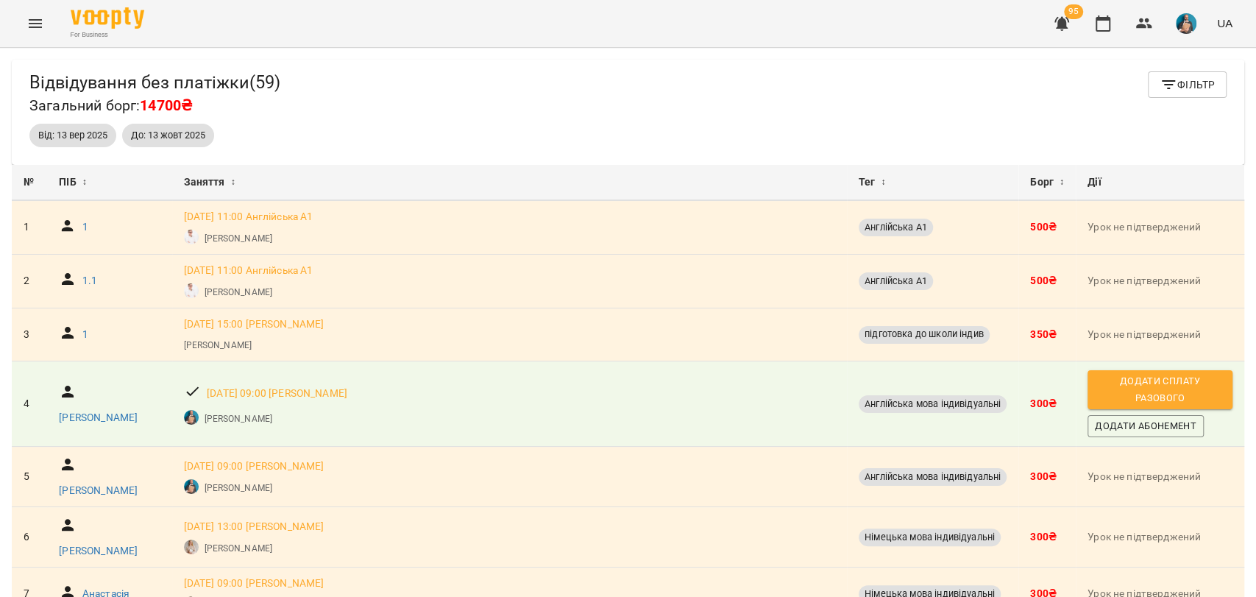
click at [35, 19] on icon "Menu" at bounding box center [35, 24] width 18 height 18
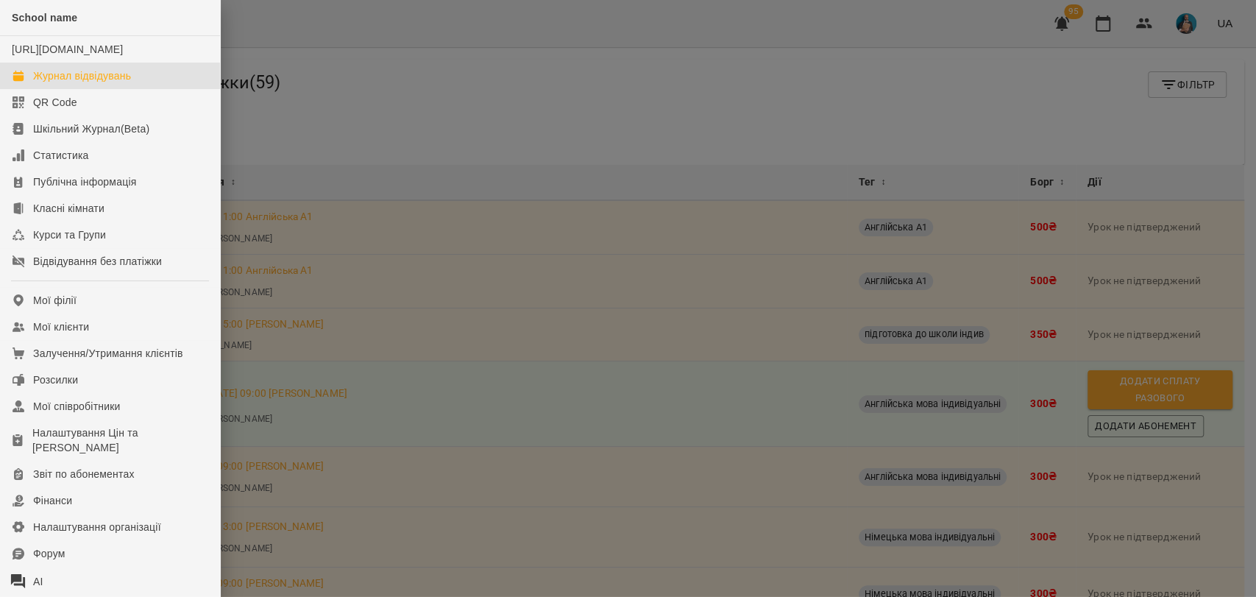
click at [85, 83] on div "Журнал відвідувань" at bounding box center [82, 75] width 98 height 15
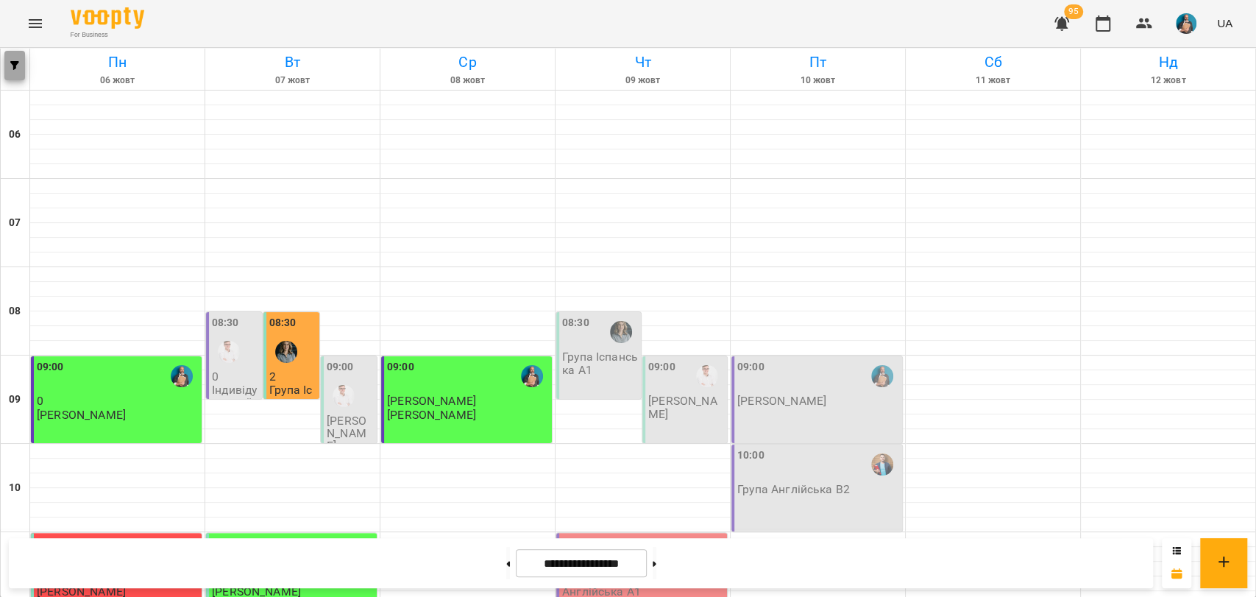
click at [23, 67] on span "button" at bounding box center [14, 65] width 21 height 9
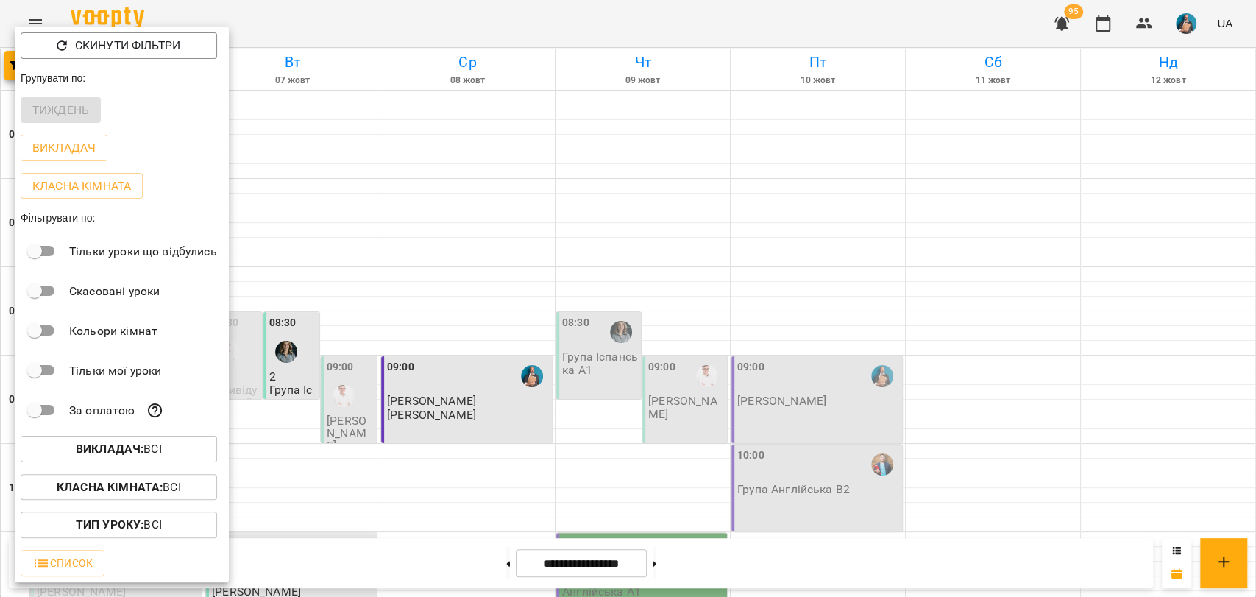
click at [424, 327] on div at bounding box center [628, 298] width 1256 height 597
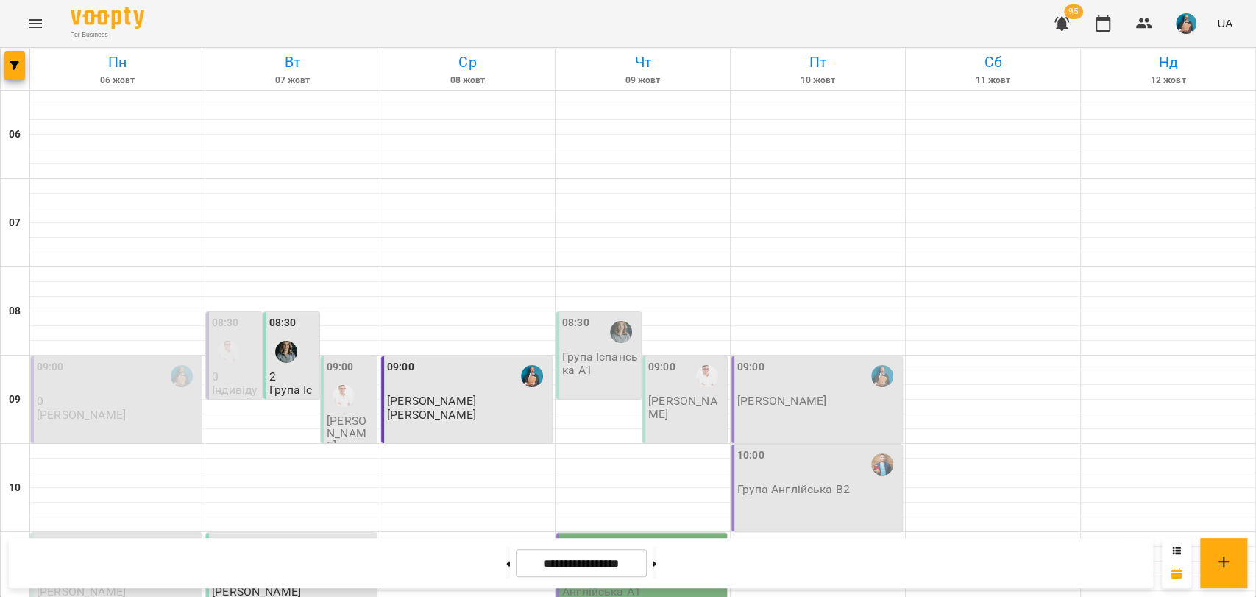
click at [459, 406] on p "[PERSON_NAME]" at bounding box center [468, 400] width 162 height 13
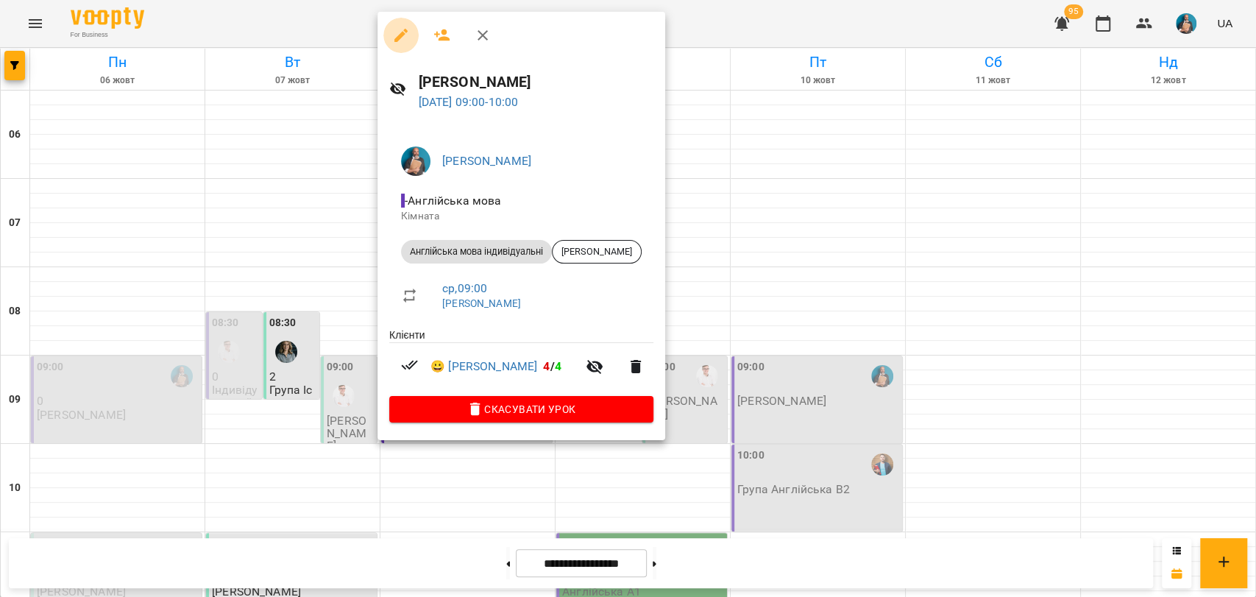
click at [391, 38] on button "button" at bounding box center [400, 35] width 35 height 35
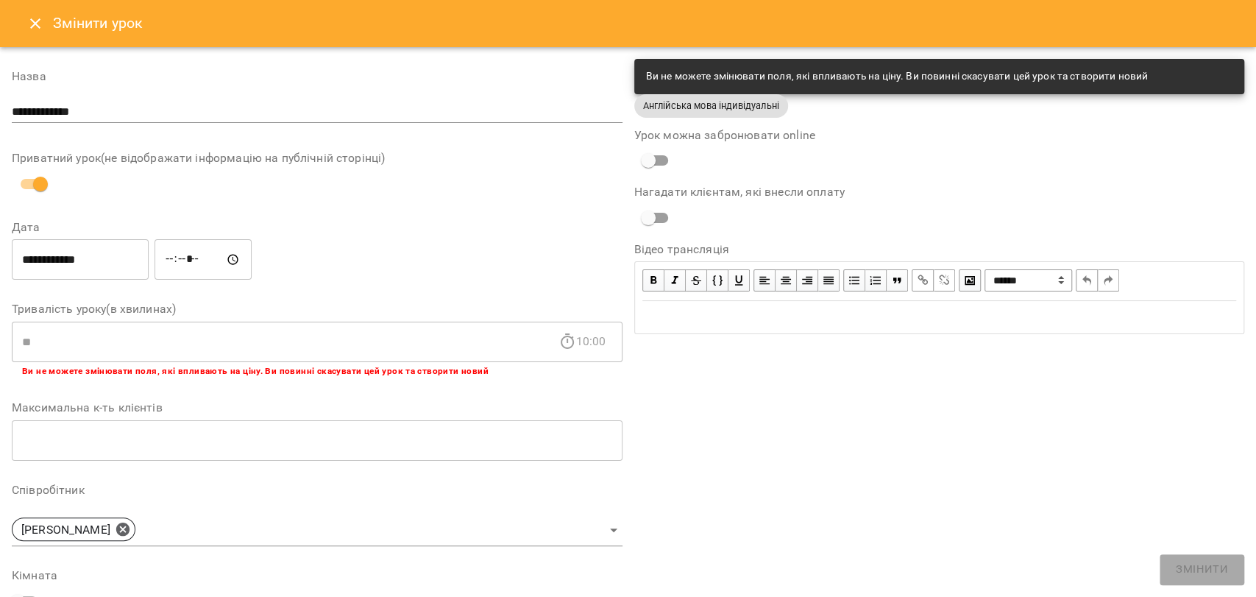
click at [23, 25] on button "Close" at bounding box center [35, 23] width 35 height 35
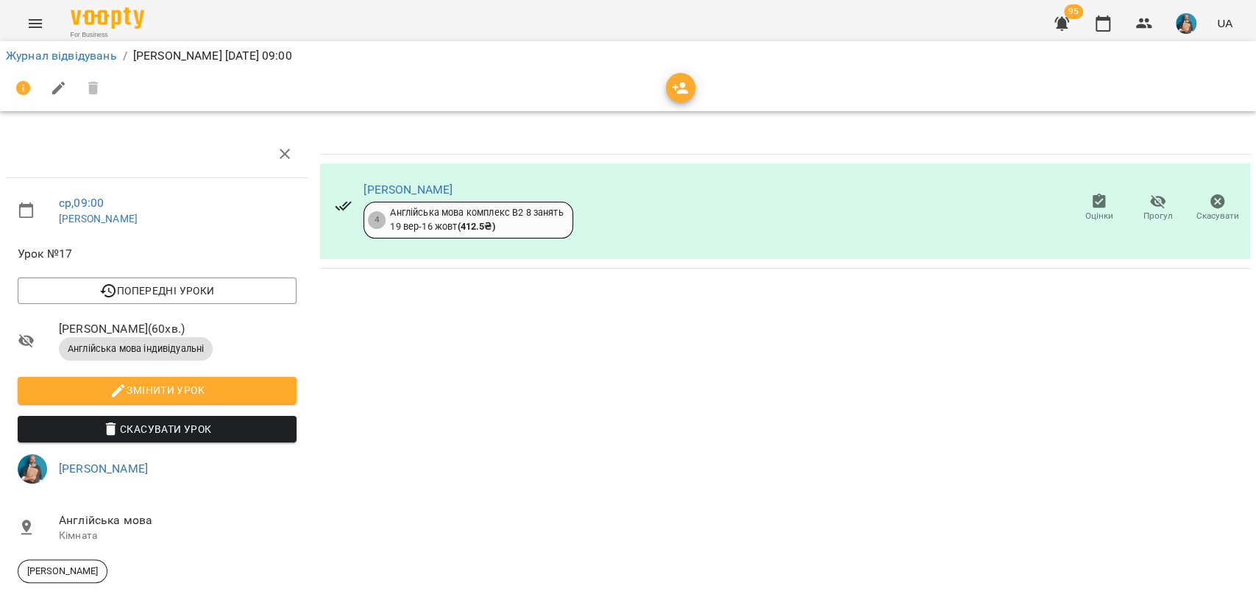
click at [1150, 205] on icon "button" at bounding box center [1158, 202] width 16 height 14
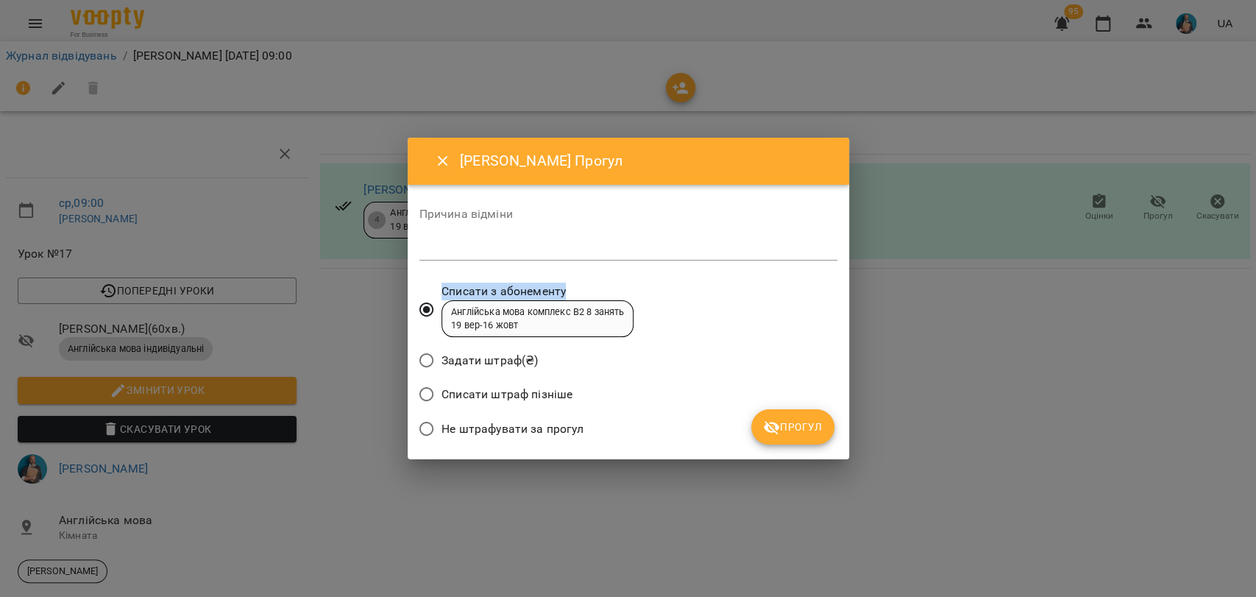
drag, startPoint x: 441, startPoint y: 291, endPoint x: 583, endPoint y: 296, distance: 142.1
click at [583, 296] on span "Списати з абонементу" at bounding box center [537, 292] width 192 height 18
drag, startPoint x: 450, startPoint y: 358, endPoint x: 572, endPoint y: 360, distance: 121.4
click at [572, 360] on div "Задати штраф(₴)" at bounding box center [628, 362] width 418 height 35
click at [441, 352] on span "Задати штраф(₴)" at bounding box center [489, 361] width 96 height 18
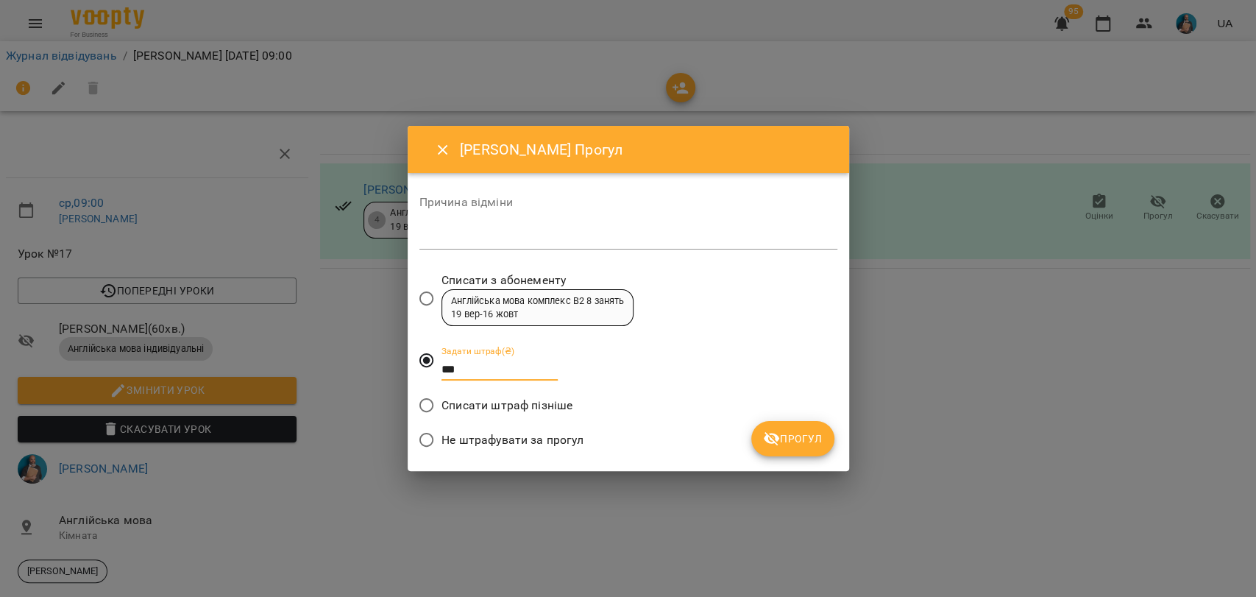
click at [433, 366] on label "Задати штраф(₴) ***" at bounding box center [484, 360] width 147 height 53
click at [442, 366] on input "***" at bounding box center [499, 370] width 116 height 24
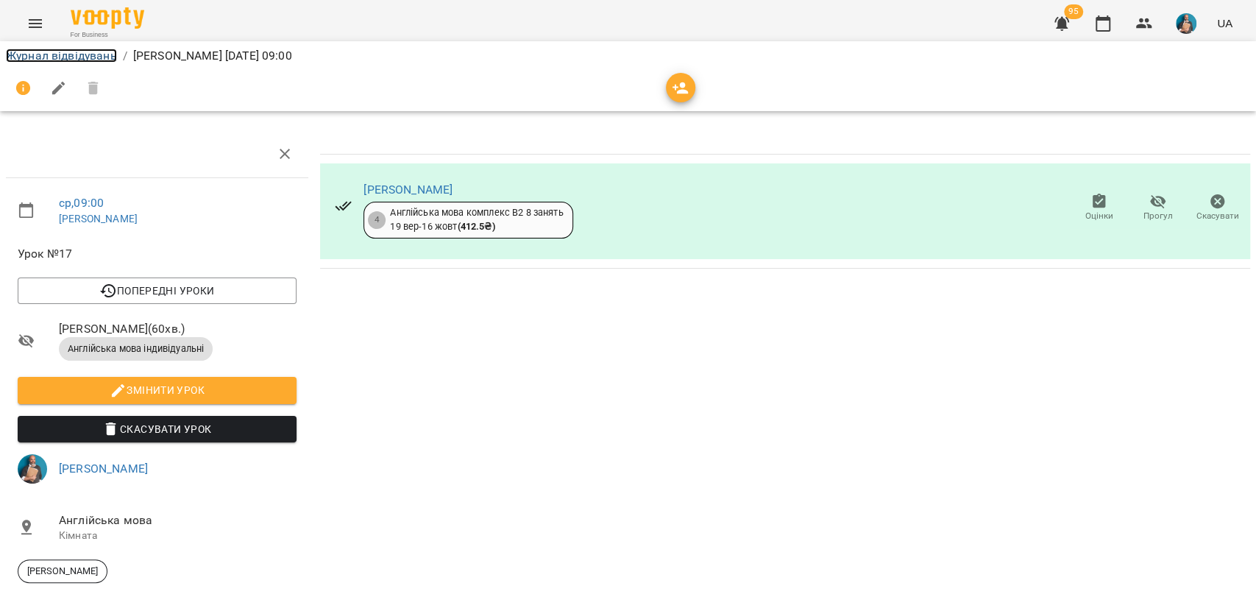
click at [29, 58] on link "Журнал відвідувань" at bounding box center [61, 56] width 111 height 14
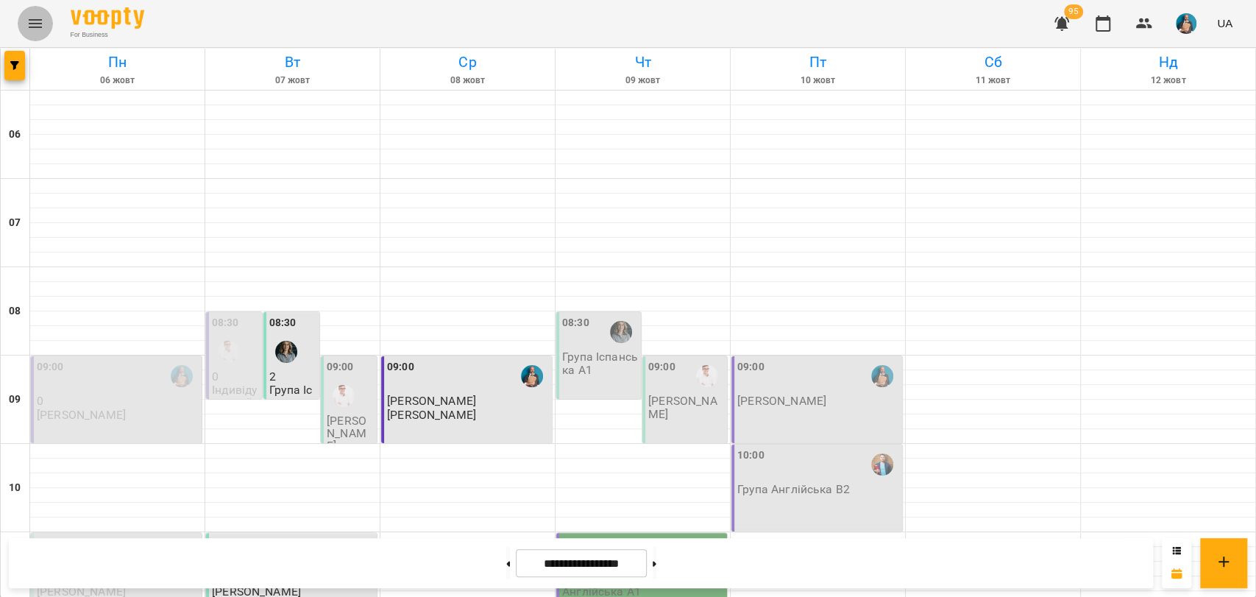
click at [49, 29] on button "Menu" at bounding box center [35, 23] width 35 height 35
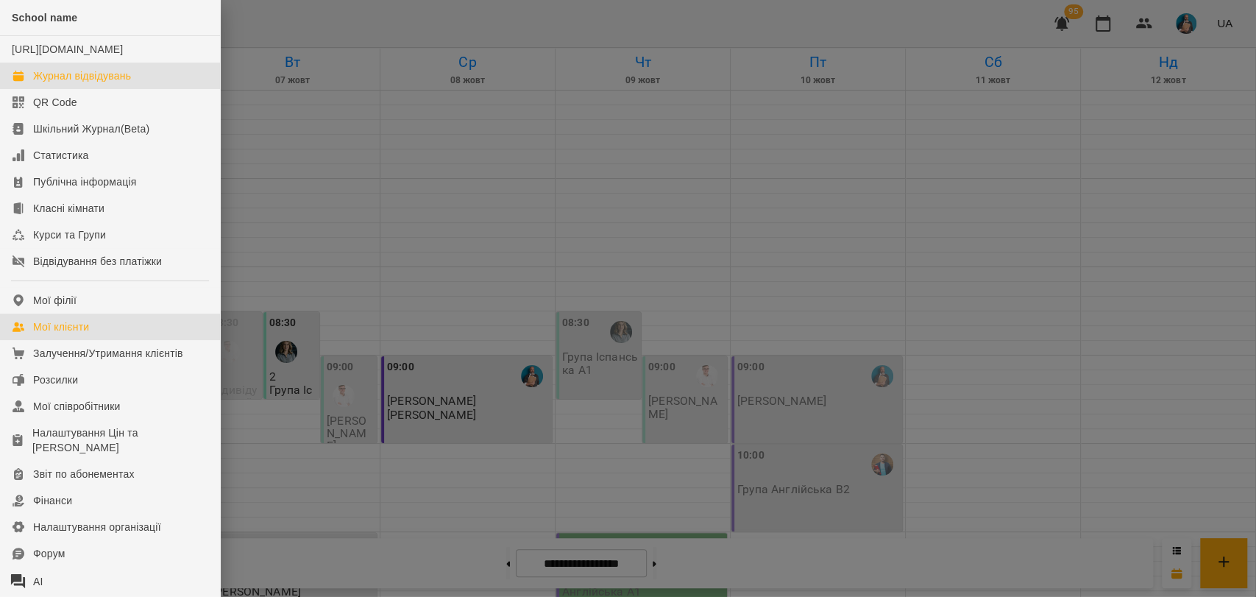
click at [91, 337] on link "Мої клієнти" at bounding box center [110, 326] width 220 height 26
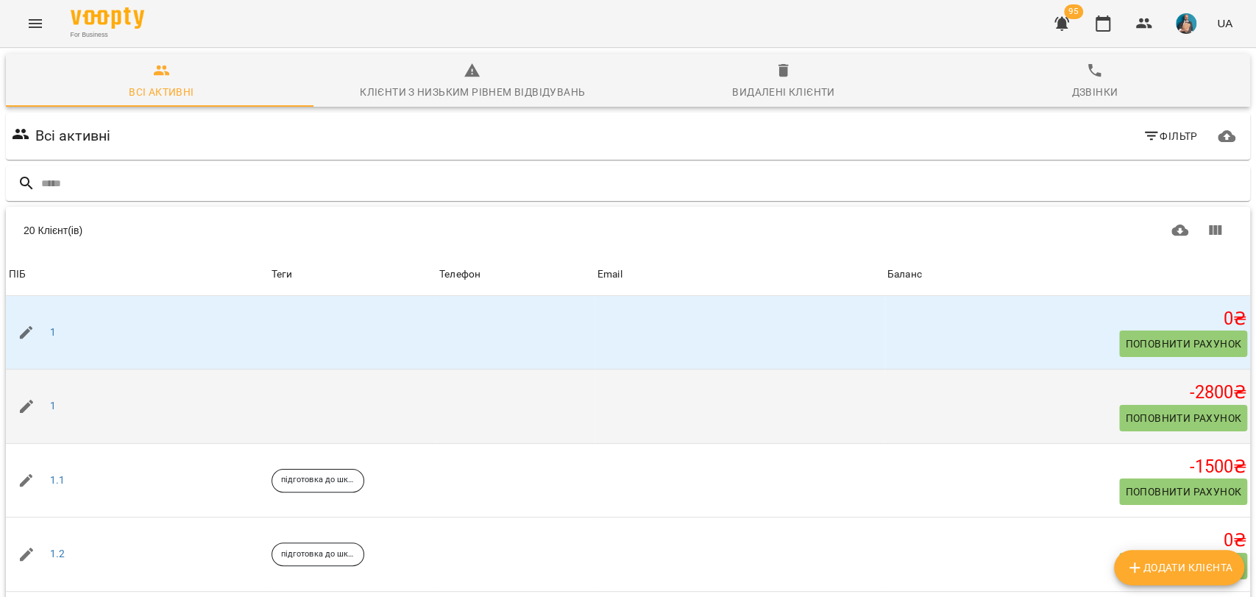
click at [44, 411] on div at bounding box center [26, 405] width 41 height 41
click at [49, 408] on div "1" at bounding box center [53, 406] width 12 height 21
click at [52, 402] on link "1" at bounding box center [53, 406] width 6 height 15
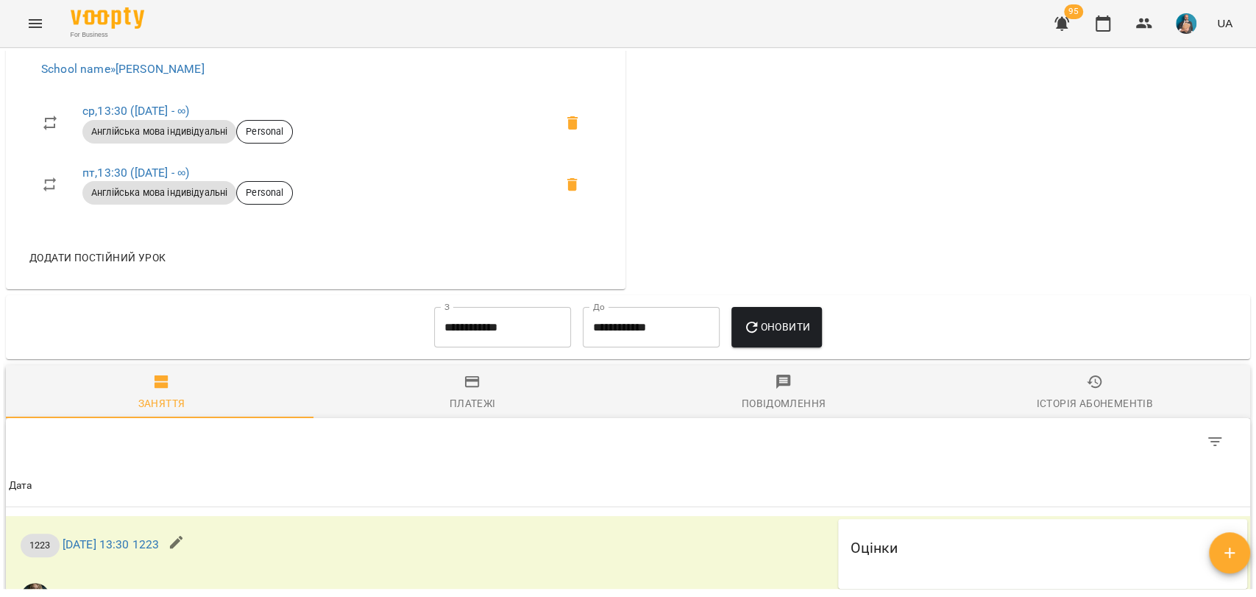
scroll to position [981, 0]
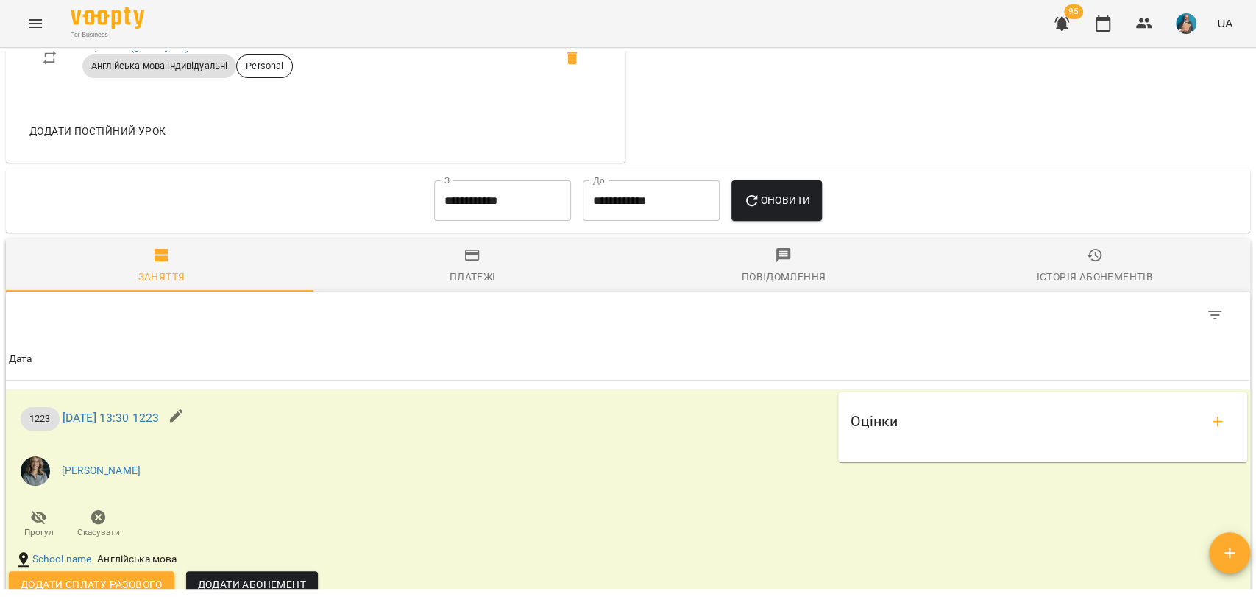
click at [511, 194] on input "**********" at bounding box center [502, 200] width 137 height 41
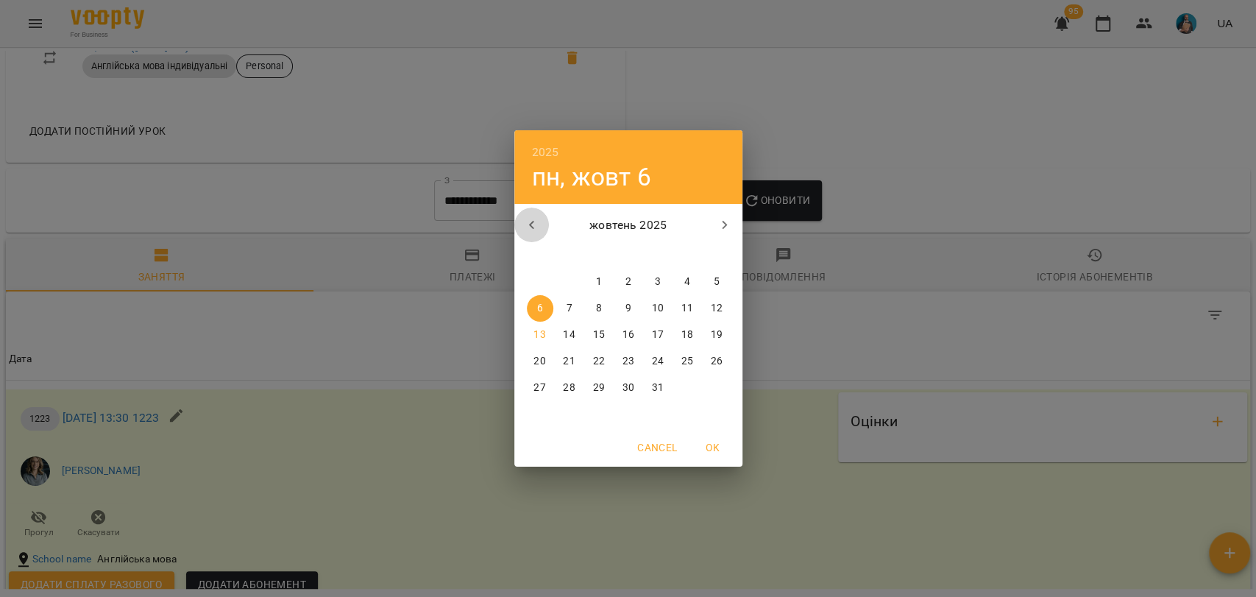
click at [524, 221] on icon "button" at bounding box center [532, 225] width 18 height 18
click at [647, 280] on span "1" at bounding box center [657, 281] width 26 height 15
type input "**********"
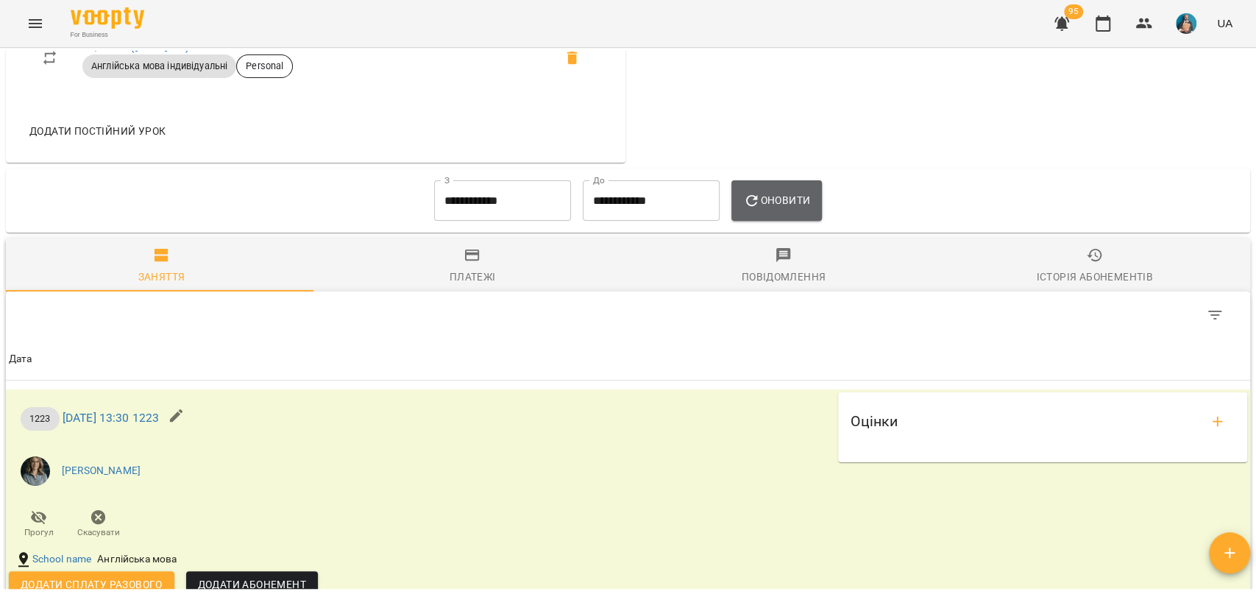
click at [806, 219] on button "Оновити" at bounding box center [776, 200] width 90 height 41
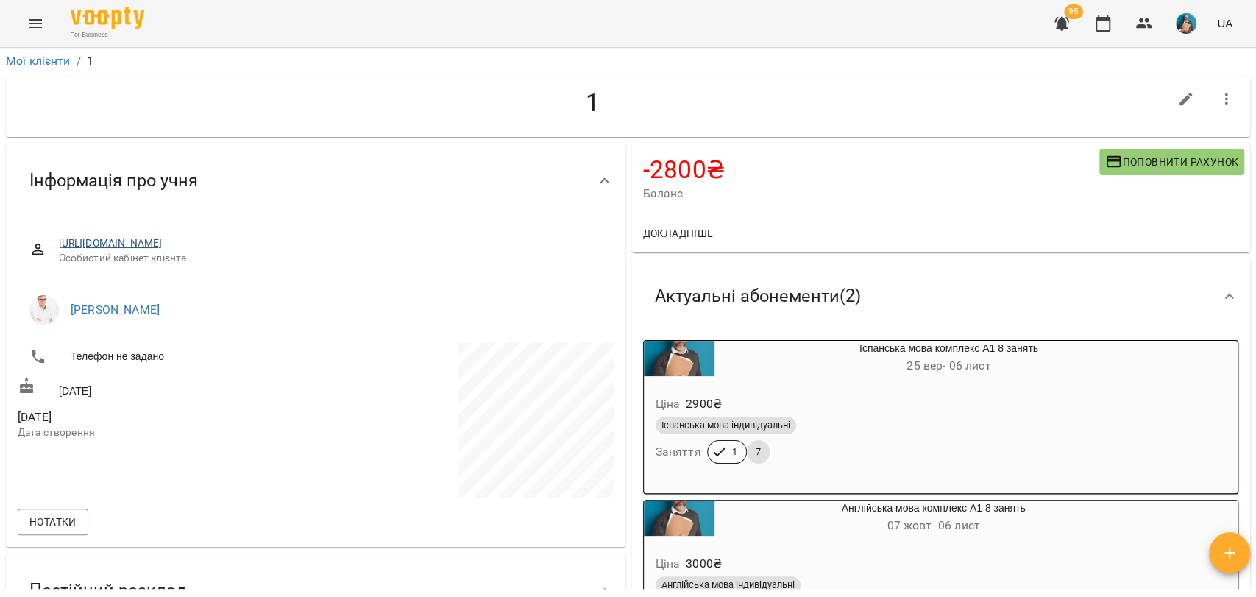
scroll to position [0, 0]
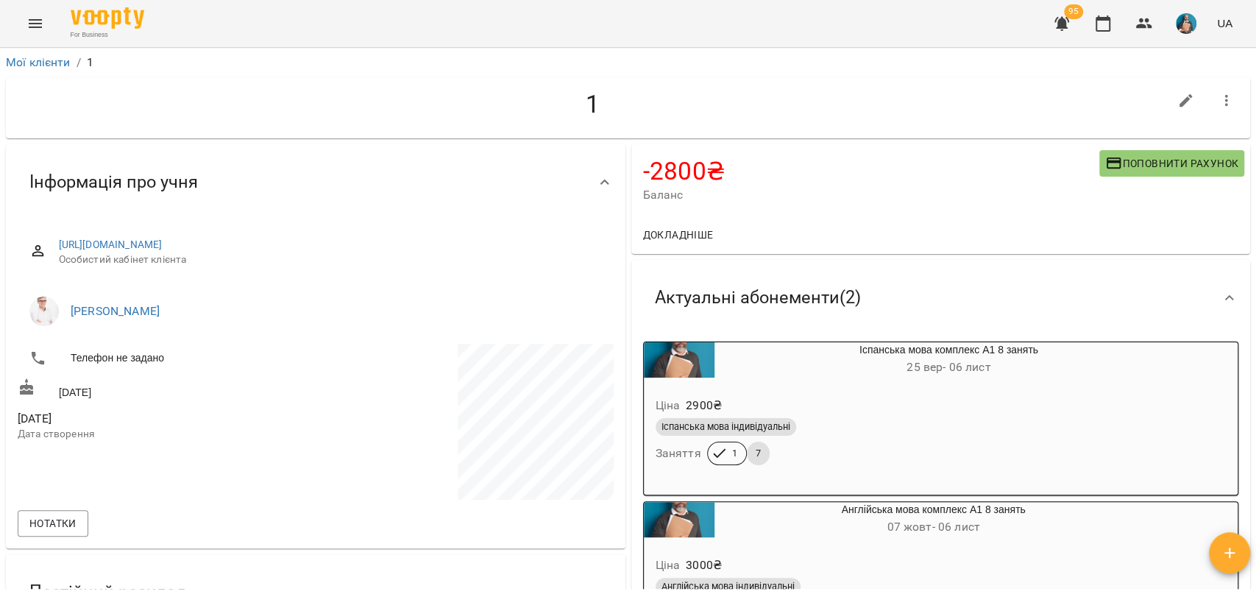
drag, startPoint x: 494, startPoint y: 237, endPoint x: 34, endPoint y: 227, distance: 459.9
click at [34, 227] on div "[URL][DOMAIN_NAME] Особистий кабінет клієнта" at bounding box center [316, 252] width 596 height 52
click at [571, 274] on div "[URL][DOMAIN_NAME] Особистий кабінет клієнта" at bounding box center [316, 252] width 596 height 52
click at [1168, 102] on button "button" at bounding box center [1185, 100] width 35 height 35
select select "**"
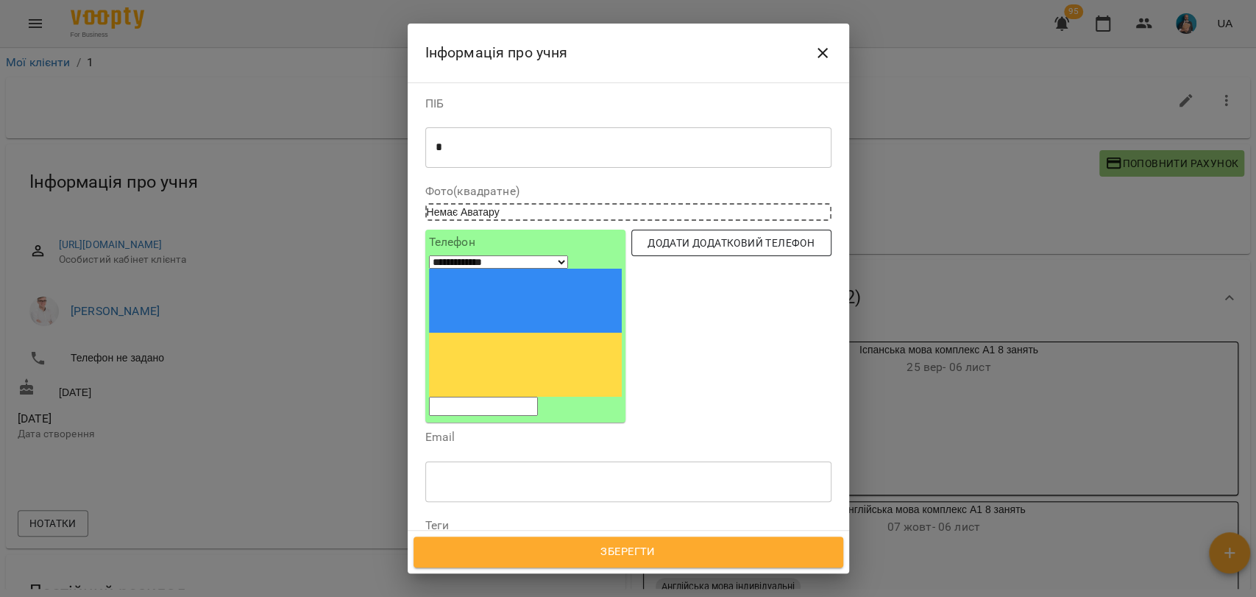
scroll to position [245, 0]
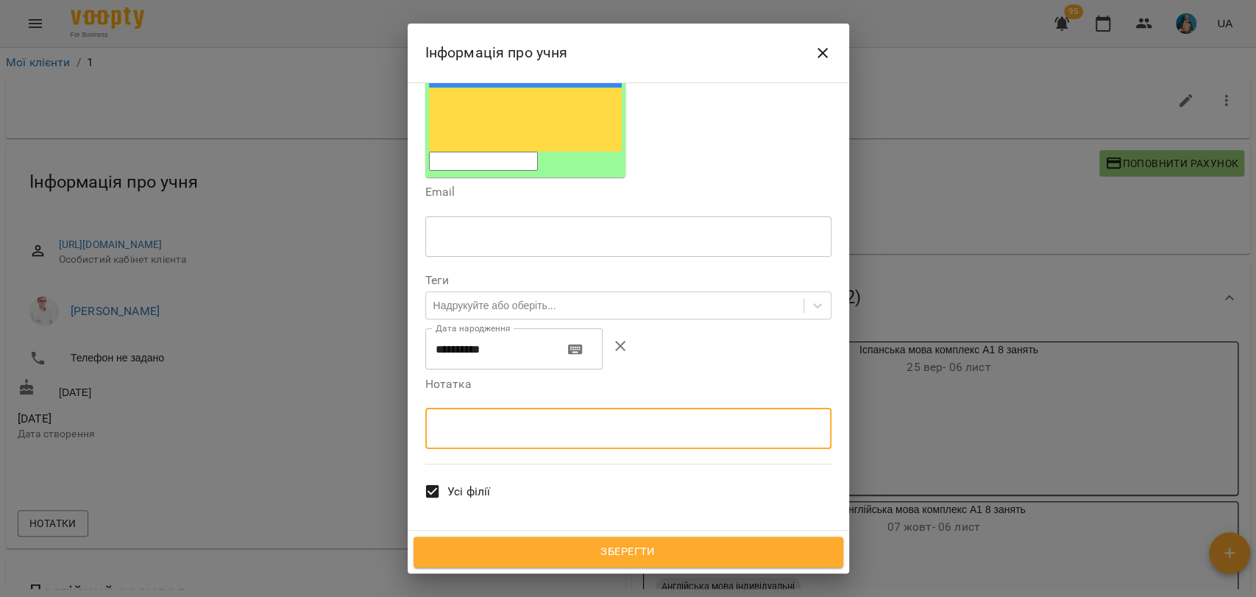
click at [439, 421] on textarea at bounding box center [628, 428] width 385 height 14
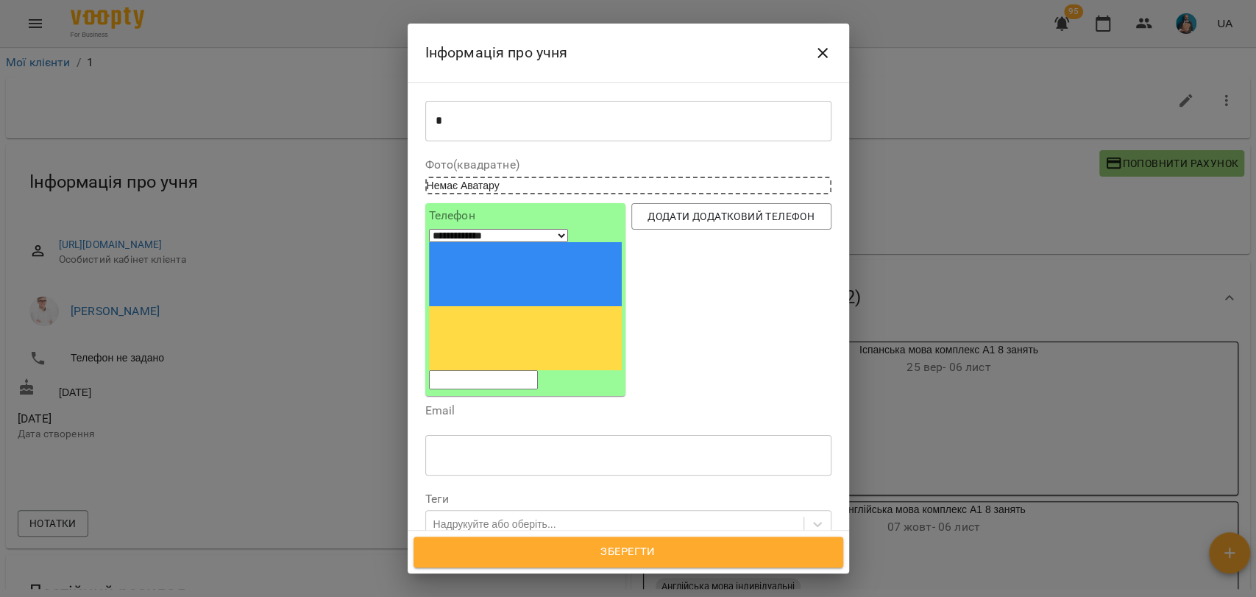
scroll to position [0, 0]
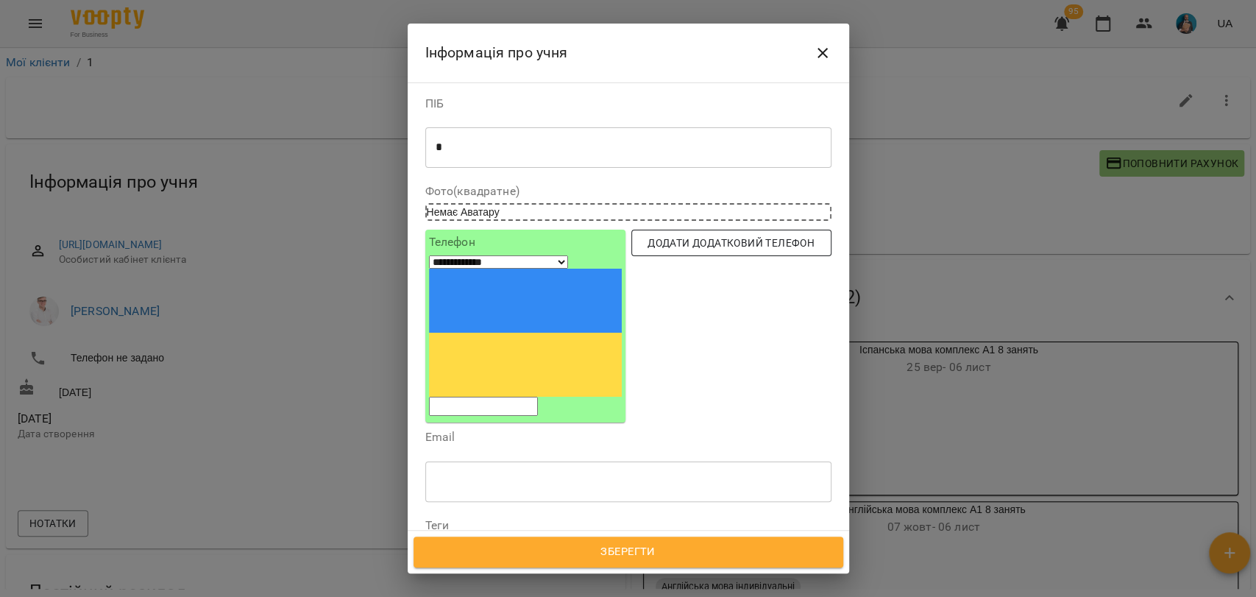
click at [681, 241] on span "Додати додатковий телефон" at bounding box center [731, 243] width 177 height 18
select select "**"
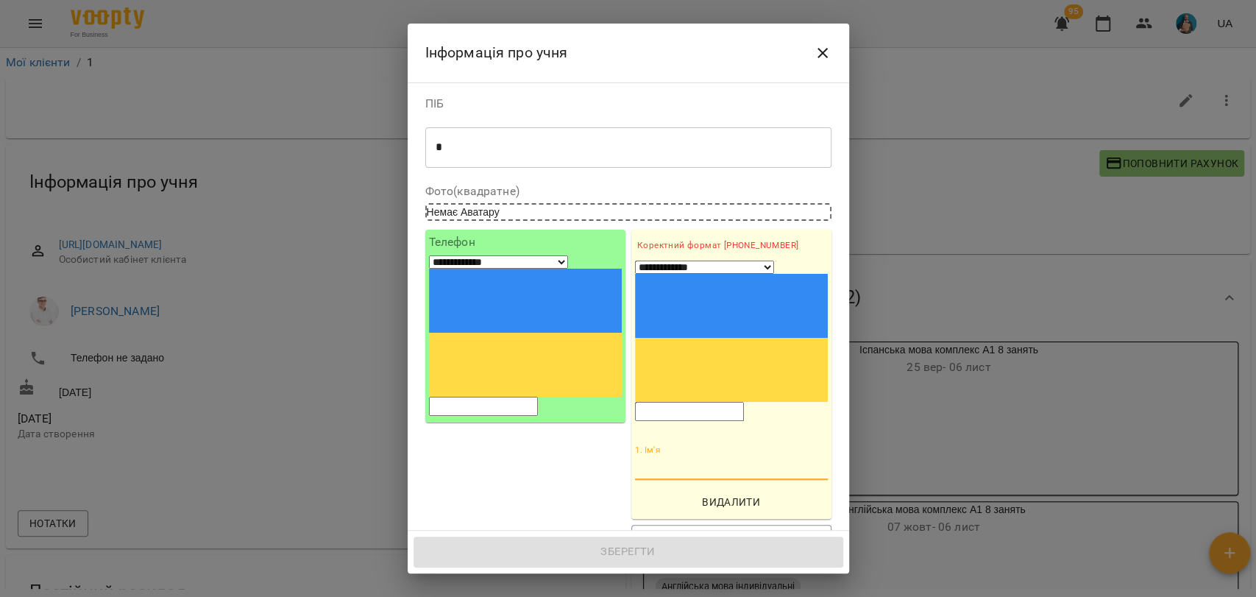
click at [659, 456] on input "1. Ім'я" at bounding box center [731, 468] width 193 height 24
type input "****"
click at [731, 493] on span "Видалити" at bounding box center [731, 502] width 181 height 18
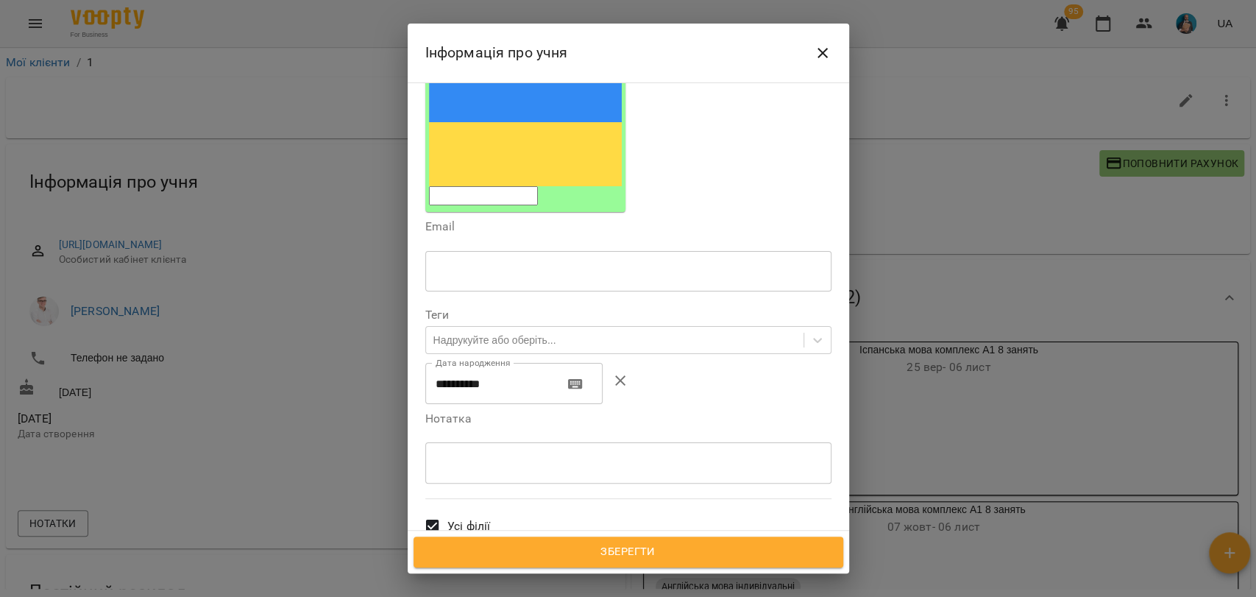
scroll to position [245, 0]
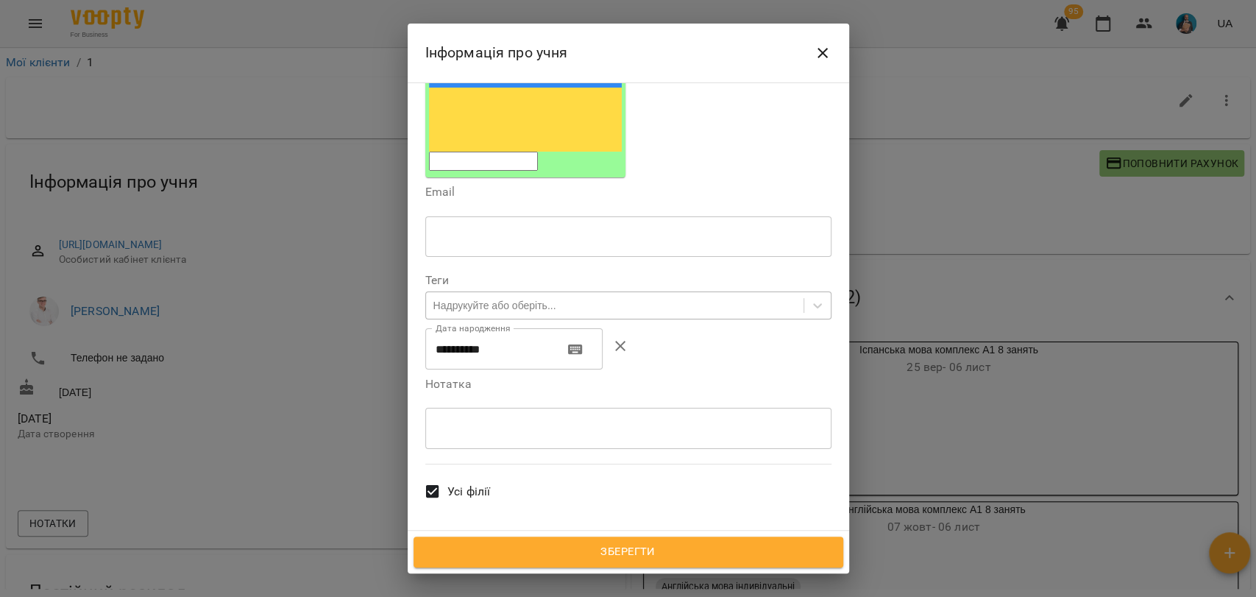
click at [471, 298] on div "Надрукуйте або оберіть..." at bounding box center [494, 305] width 123 height 15
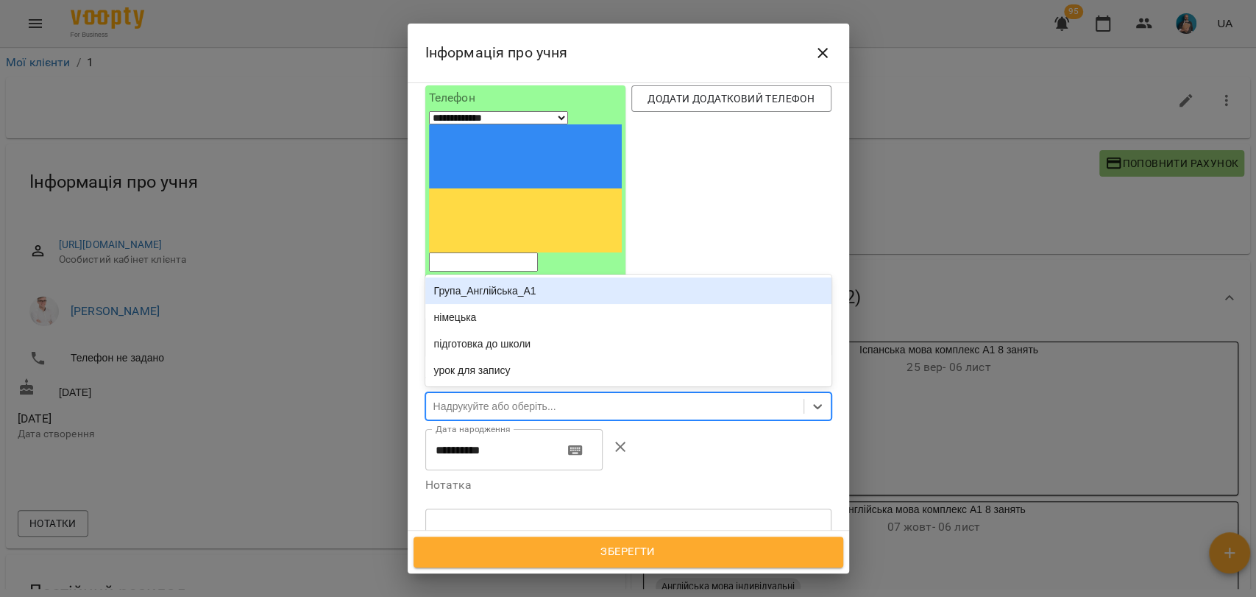
scroll to position [82, 0]
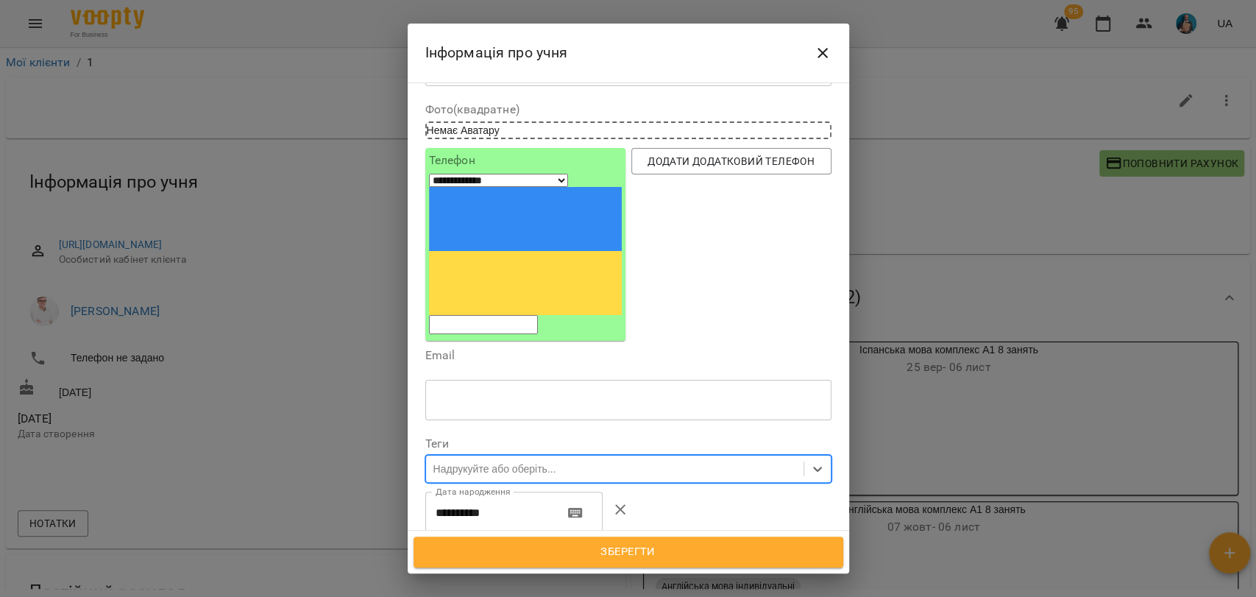
click at [490, 461] on div "Надрукуйте або оберіть..." at bounding box center [494, 468] width 123 height 15
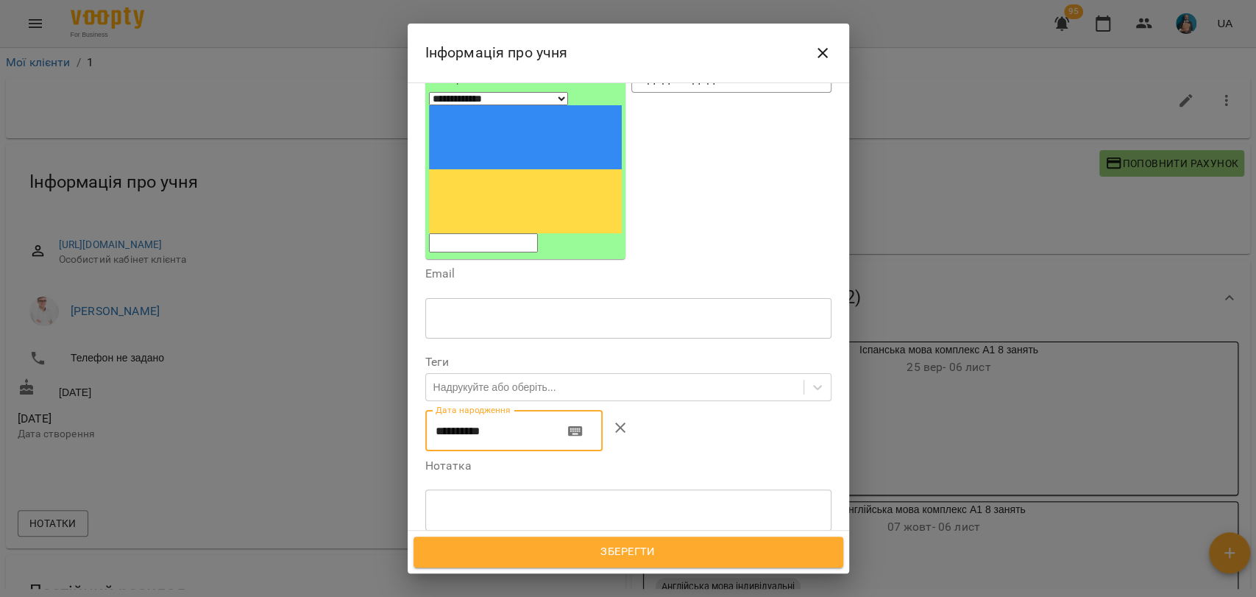
drag, startPoint x: 488, startPoint y: 308, endPoint x: 410, endPoint y: 308, distance: 78.7
click at [410, 308] on div "**********" at bounding box center [628, 306] width 441 height 449
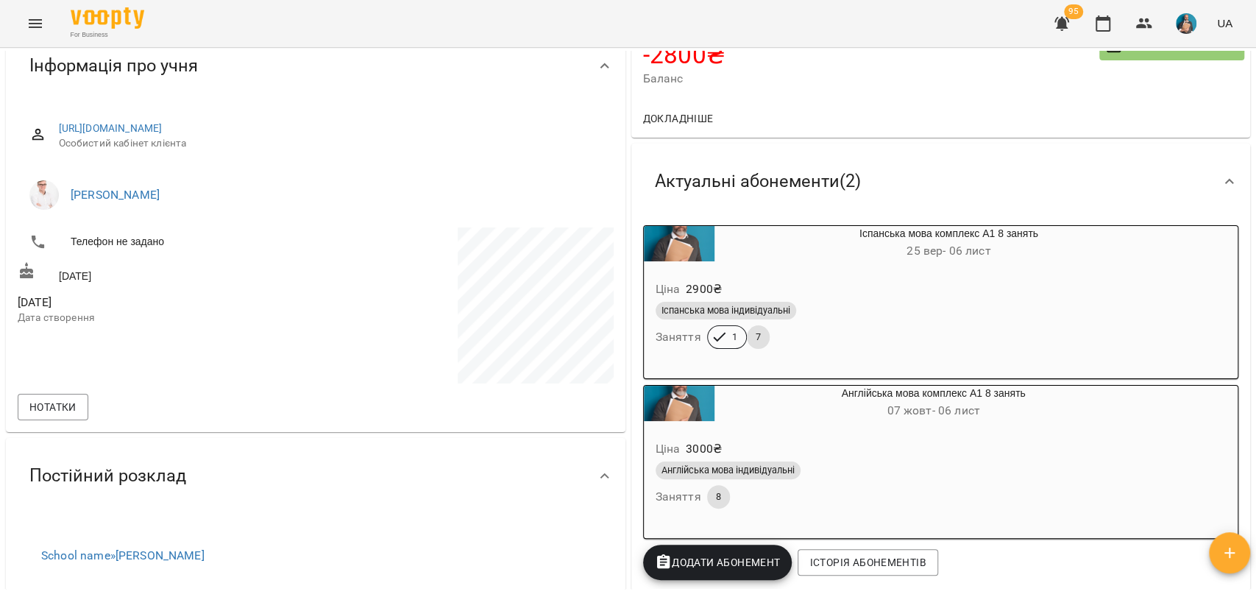
scroll to position [0, 0]
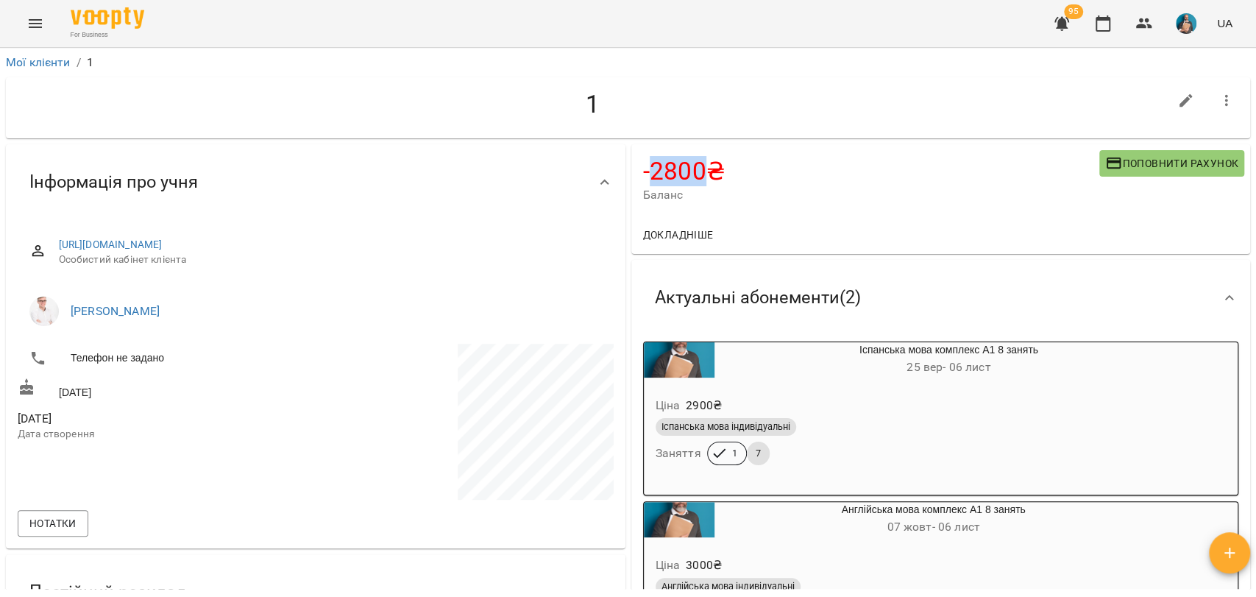
drag, startPoint x: 698, startPoint y: 175, endPoint x: 706, endPoint y: 174, distance: 8.1
click at [705, 174] on h4 "-2800 ₴" at bounding box center [871, 171] width 456 height 30
drag, startPoint x: 492, startPoint y: 245, endPoint x: 35, endPoint y: 231, distance: 457.1
click at [35, 231] on div "[URL][DOMAIN_NAME] Особистий кабінет клієнта" at bounding box center [316, 252] width 596 height 52
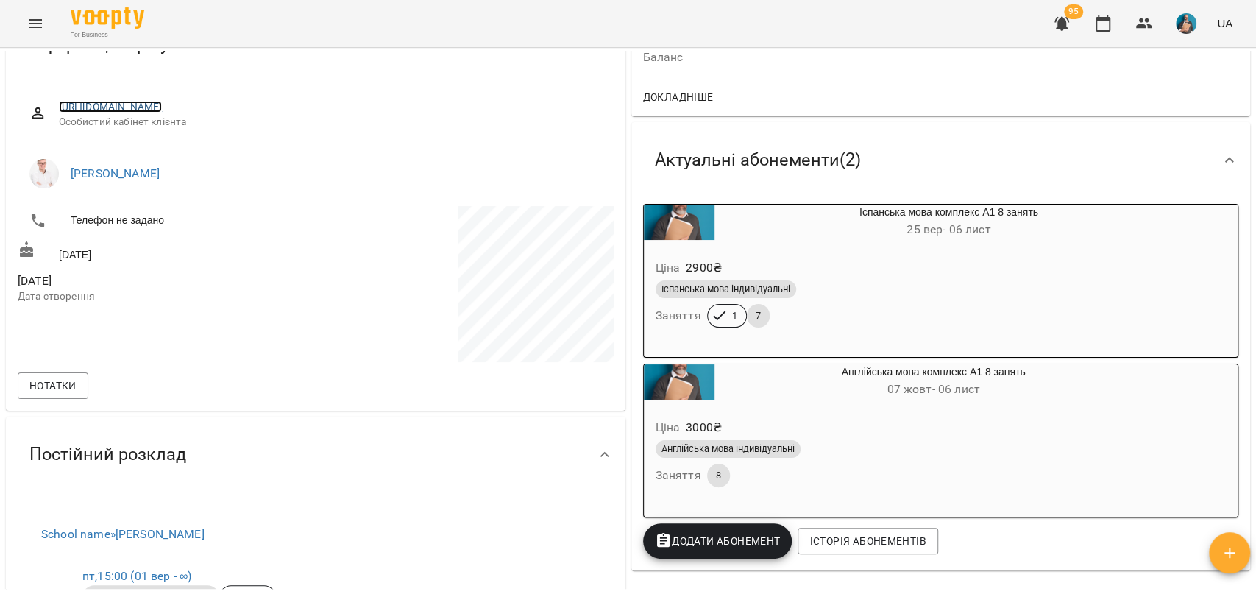
scroll to position [163, 0]
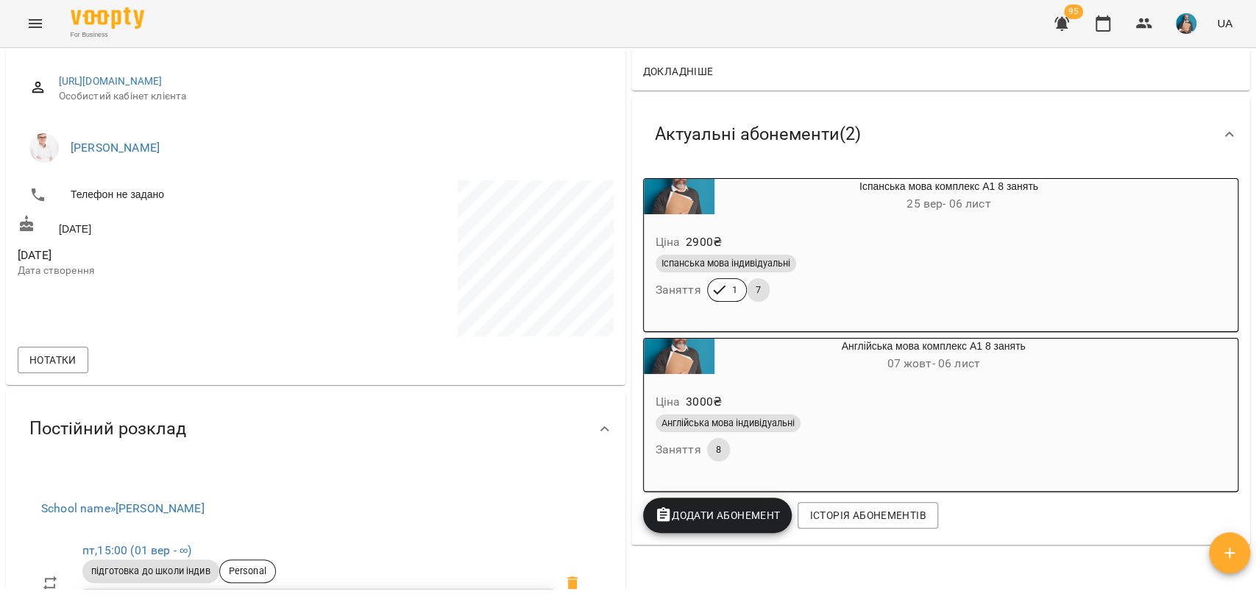
click at [728, 544] on div "Іспанська мова комплекс А1 8 занять [DATE] - [DATE] Ціна 2900 ₴ Іспанська мова …" at bounding box center [940, 358] width 619 height 372
click at [723, 530] on button "Додати Абонемент" at bounding box center [717, 514] width 149 height 35
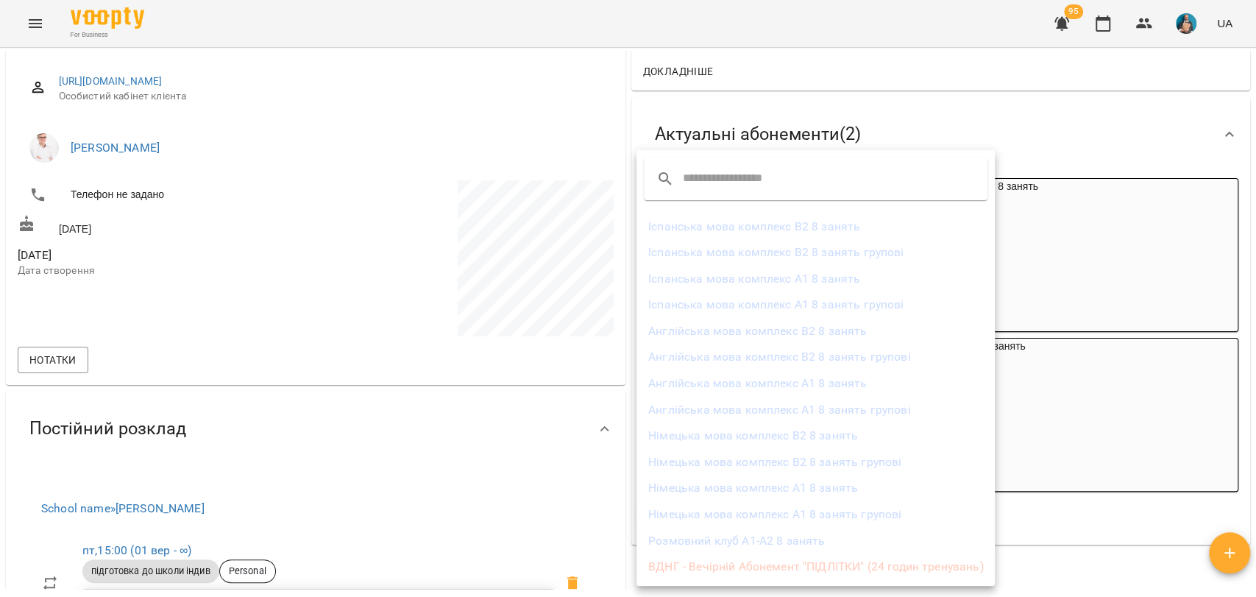
click at [1084, 490] on div at bounding box center [628, 298] width 1256 height 597
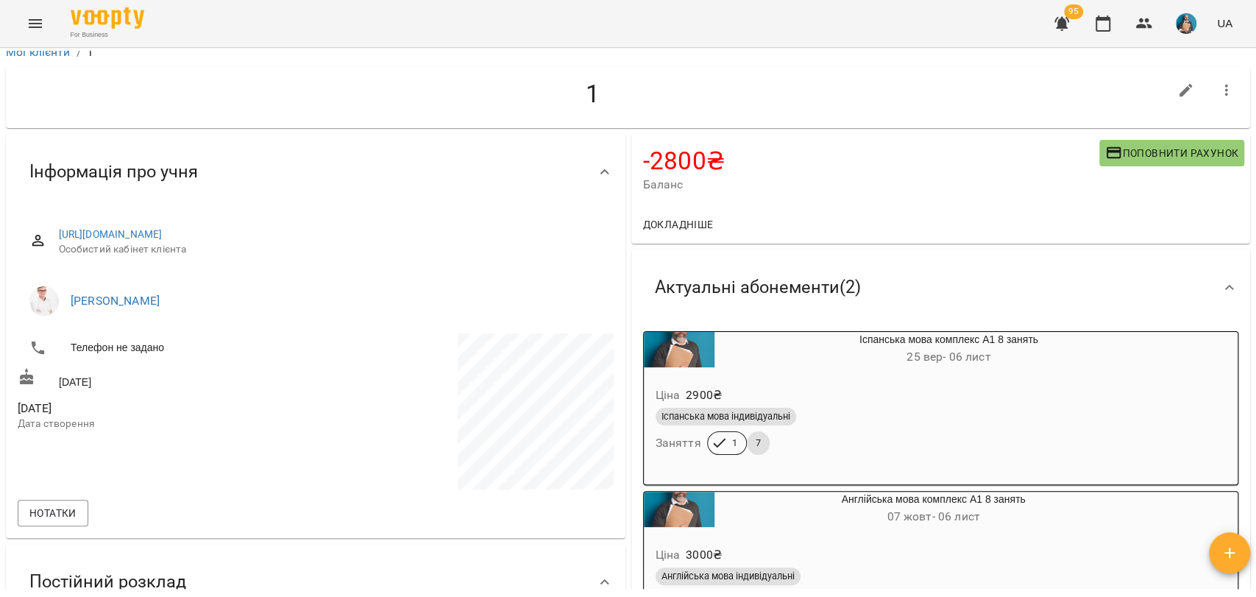
scroll to position [0, 0]
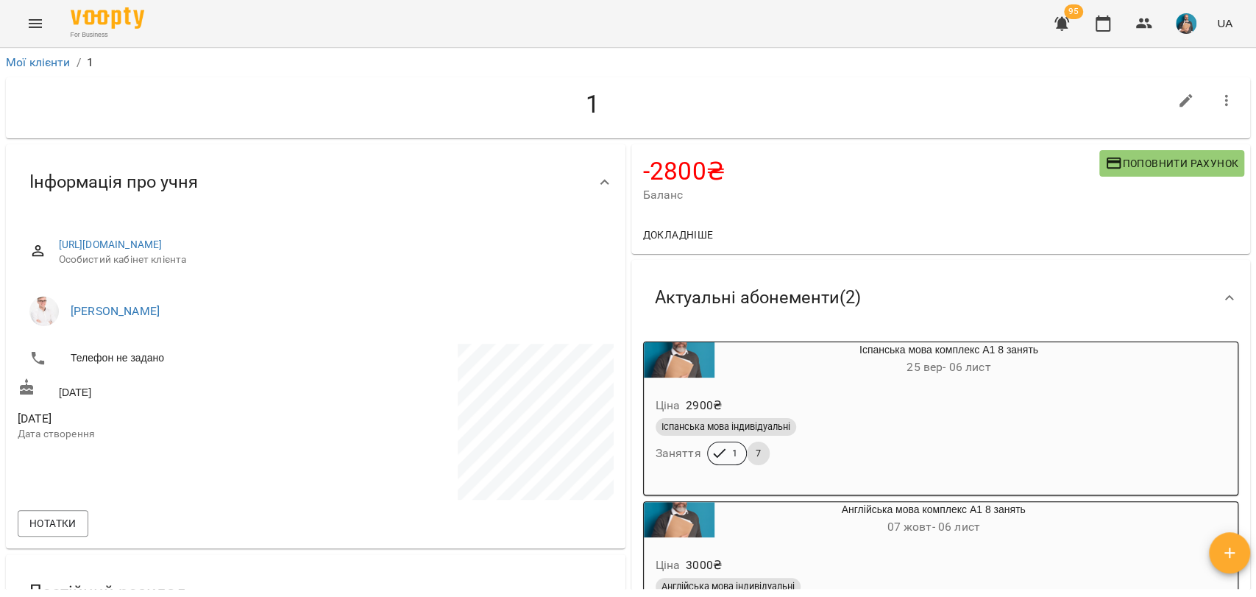
drag, startPoint x: 492, startPoint y: 243, endPoint x: 46, endPoint y: 239, distance: 445.8
click at [46, 239] on div "[URL][DOMAIN_NAME] Особистий кабінет клієнта" at bounding box center [316, 252] width 596 height 52
click at [344, 96] on h4 "1" at bounding box center [593, 104] width 1151 height 30
click at [17, 18] on div "For Business 95 UA" at bounding box center [628, 23] width 1256 height 47
click at [24, 19] on button "Menu" at bounding box center [35, 23] width 35 height 35
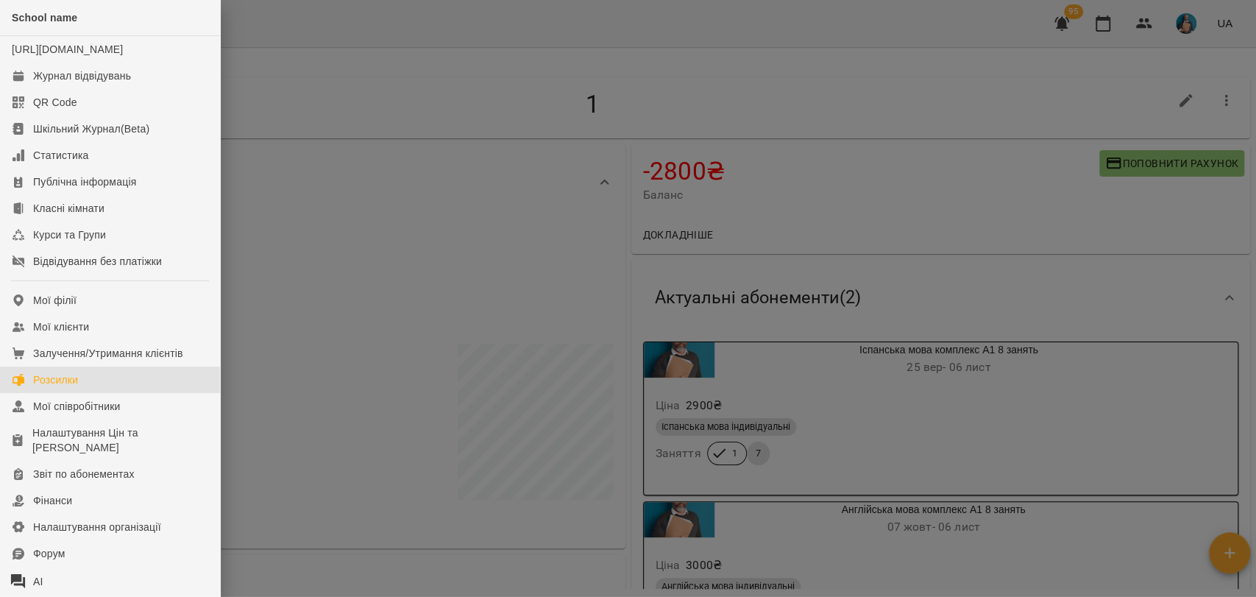
click at [86, 393] on link "Розсилки" at bounding box center [110, 379] width 220 height 26
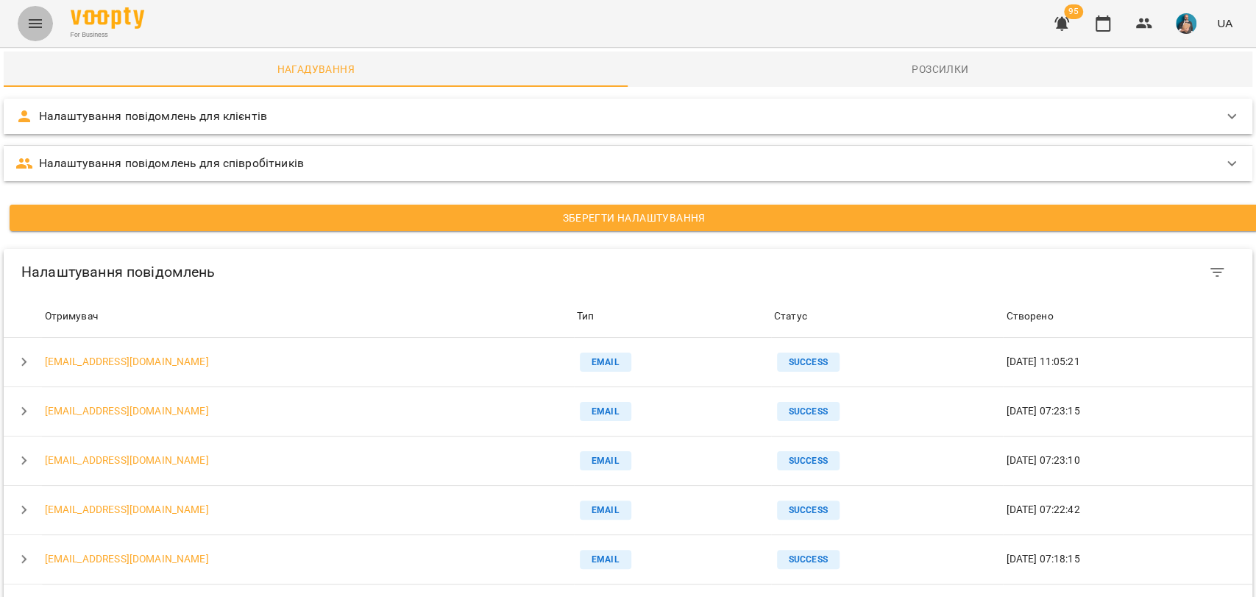
click at [22, 28] on button "Menu" at bounding box center [35, 23] width 35 height 35
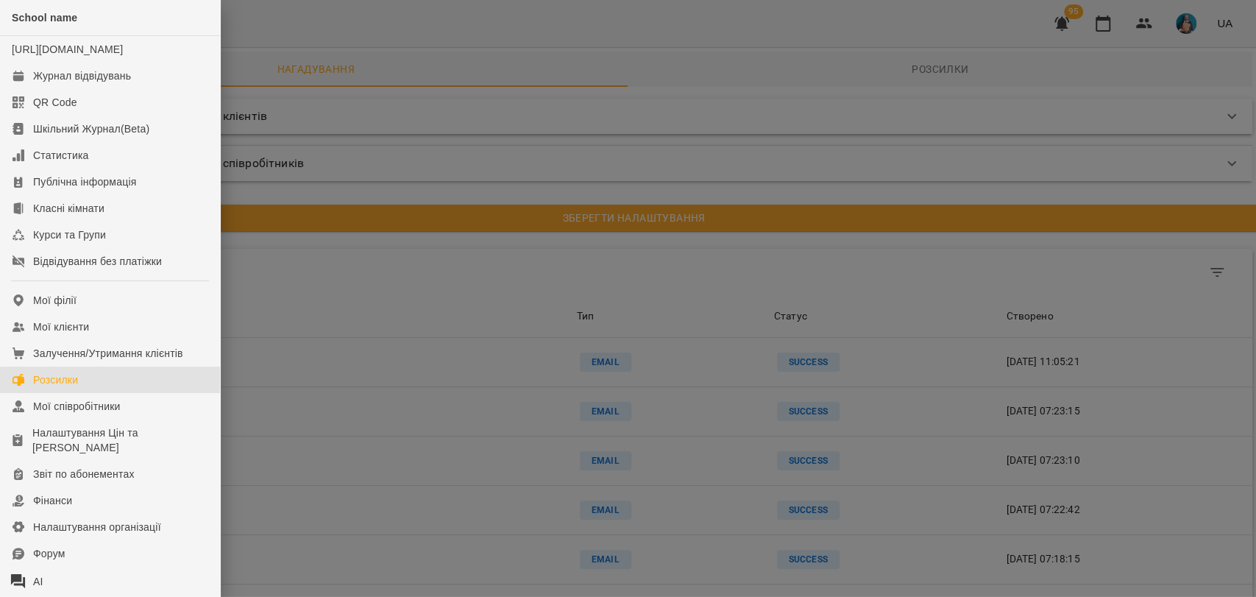
click at [376, 179] on div at bounding box center [628, 298] width 1256 height 597
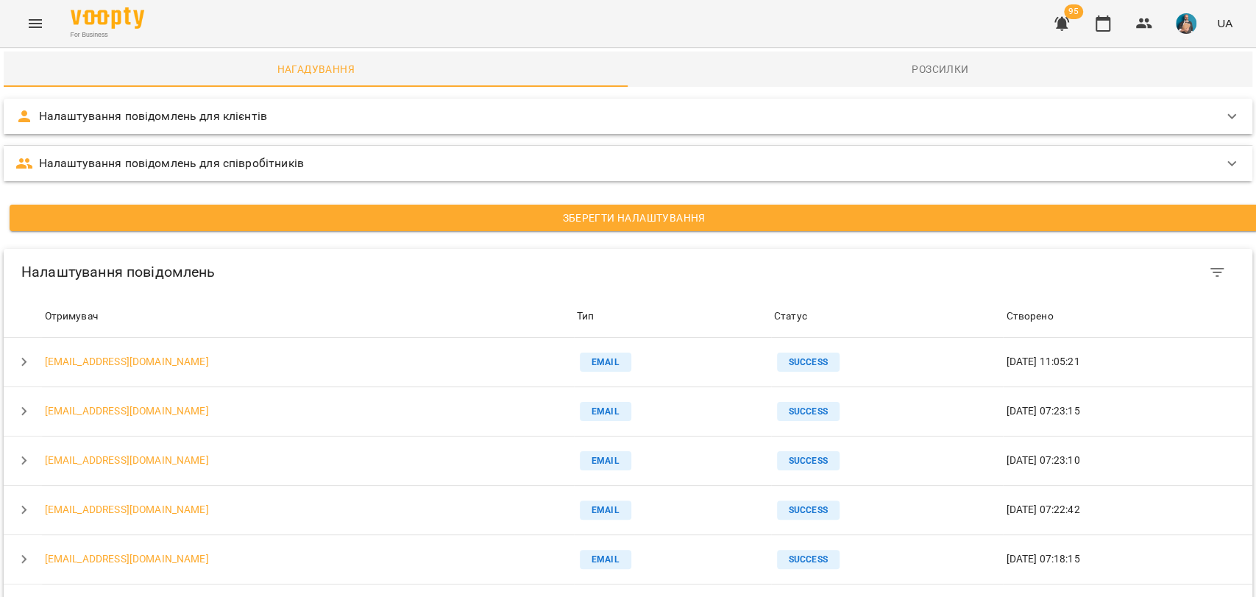
drag, startPoint x: 58, startPoint y: 115, endPoint x: 277, endPoint y: 120, distance: 218.6
click at [276, 120] on div "Налаштування повідомлень для клієнтів" at bounding box center [614, 116] width 1198 height 18
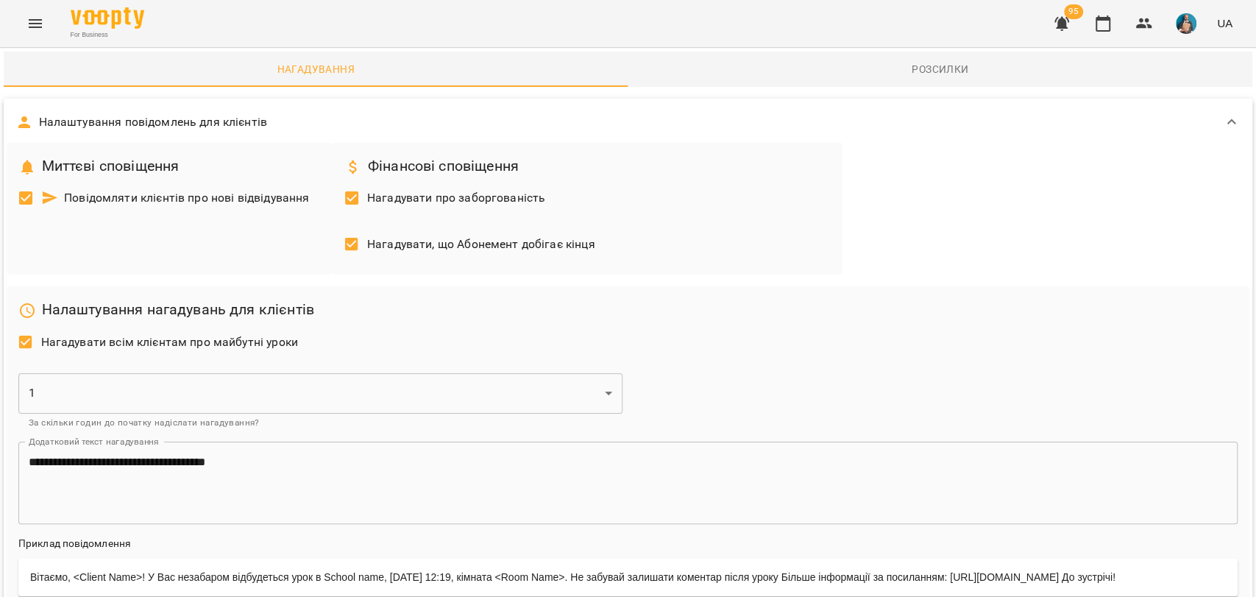
drag, startPoint x: 271, startPoint y: 116, endPoint x: 274, endPoint y: 187, distance: 71.4
click at [269, 168] on div "**********" at bounding box center [628, 361] width 1248 height 524
drag, startPoint x: 374, startPoint y: 193, endPoint x: 542, endPoint y: 199, distance: 168.6
click at [541, 202] on span "Нагадувати про заборгованість" at bounding box center [456, 198] width 178 height 18
drag, startPoint x: 374, startPoint y: 245, endPoint x: 600, endPoint y: 248, distance: 225.9
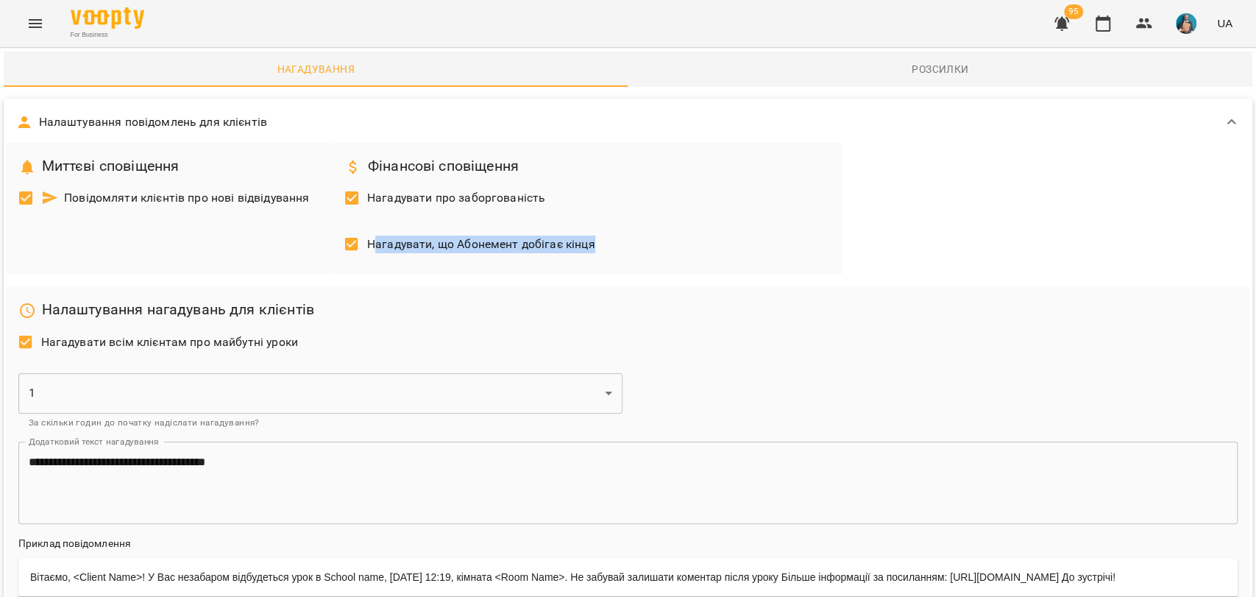
click at [600, 248] on div "Нагадувати, що Абонемент добігає кінця" at bounding box center [587, 246] width 498 height 46
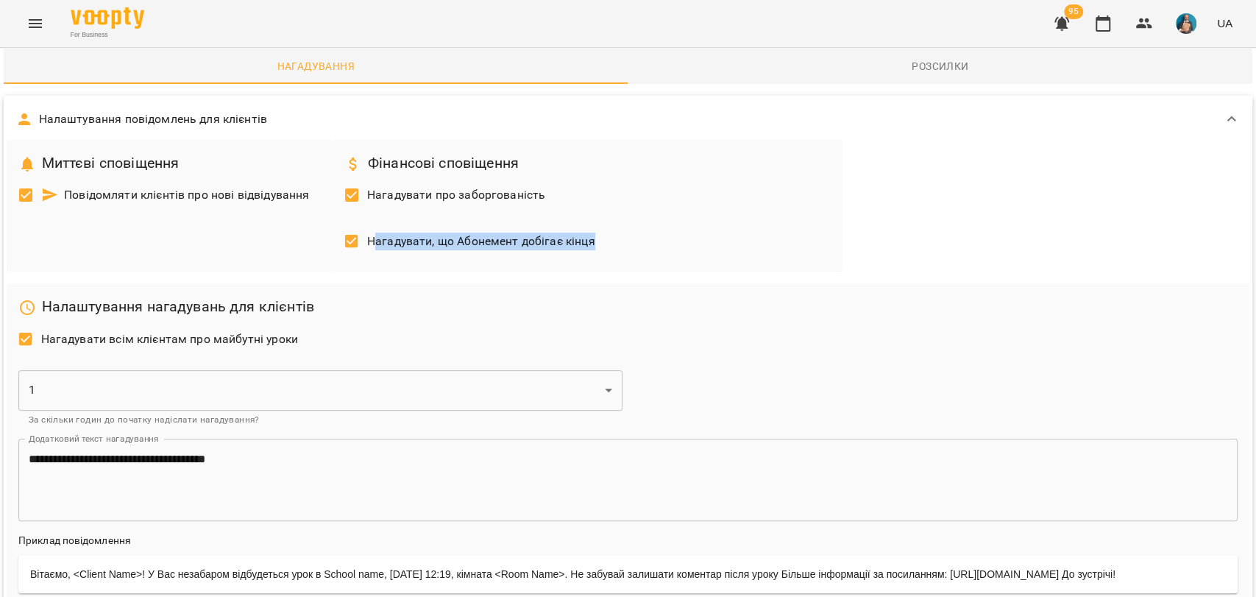
scroll to position [163, 0]
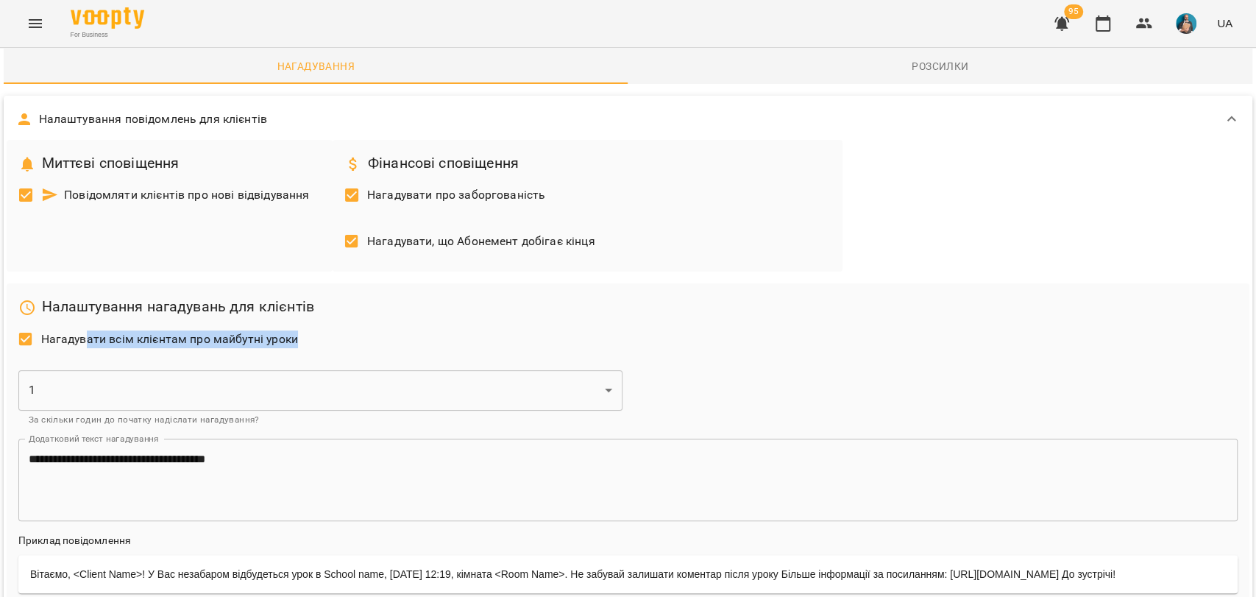
drag, startPoint x: 88, startPoint y: 175, endPoint x: 307, endPoint y: 182, distance: 218.6
click at [307, 318] on div "Нагадувати всім клієнтам про майбутні уроки" at bounding box center [628, 341] width 1231 height 46
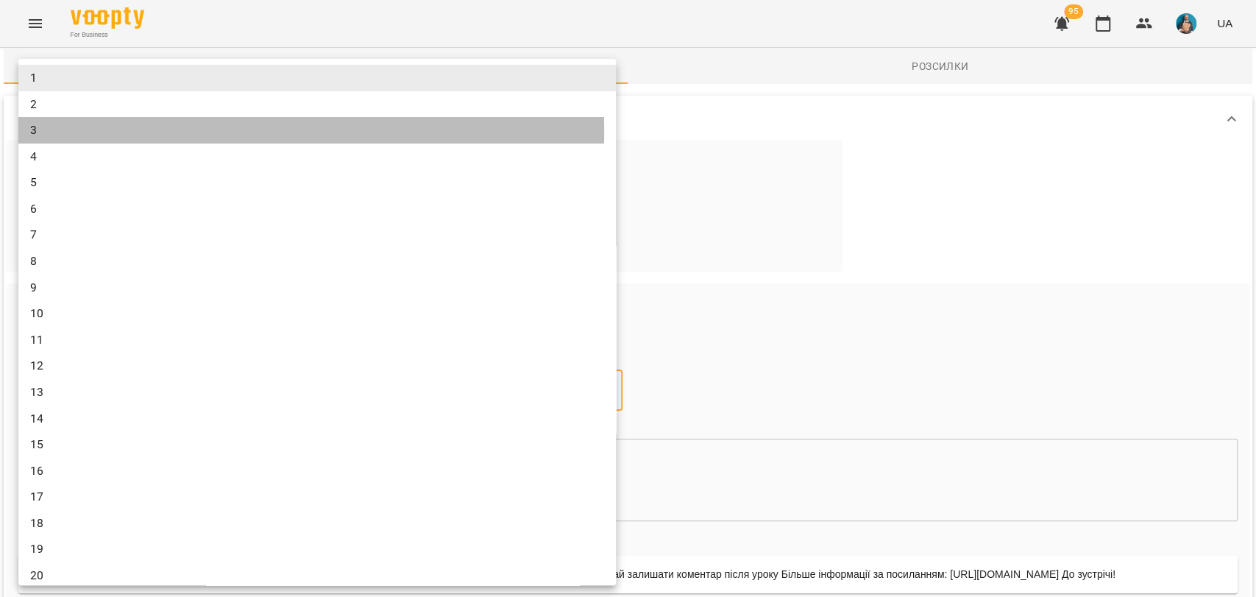
click at [78, 132] on li "3" at bounding box center [316, 130] width 597 height 26
type input "*"
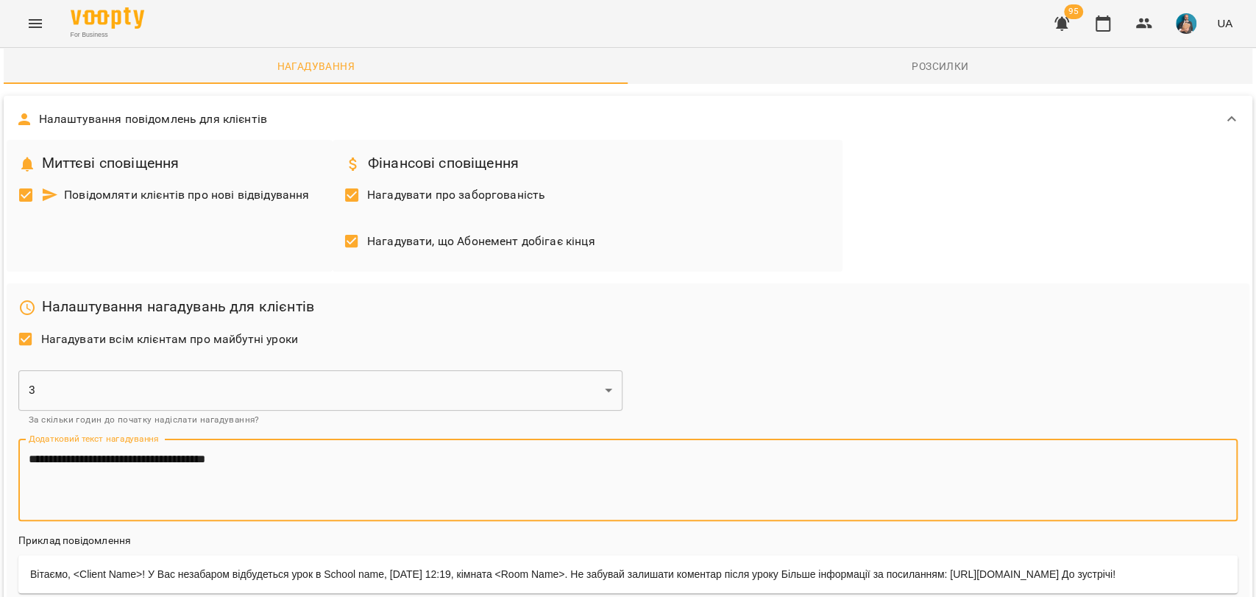
drag, startPoint x: 283, startPoint y: 142, endPoint x: 13, endPoint y: 121, distance: 270.8
click at [13, 433] on div "**********" at bounding box center [628, 480] width 1231 height 94
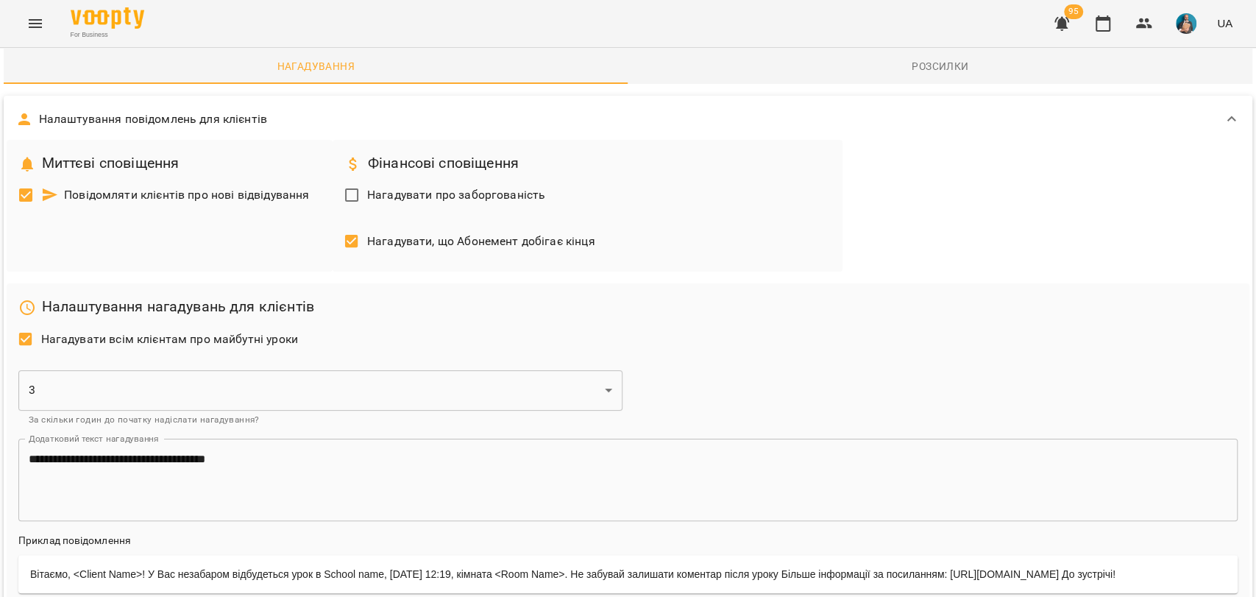
drag, startPoint x: 58, startPoint y: 225, endPoint x: 400, endPoint y: 227, distance: 342.1
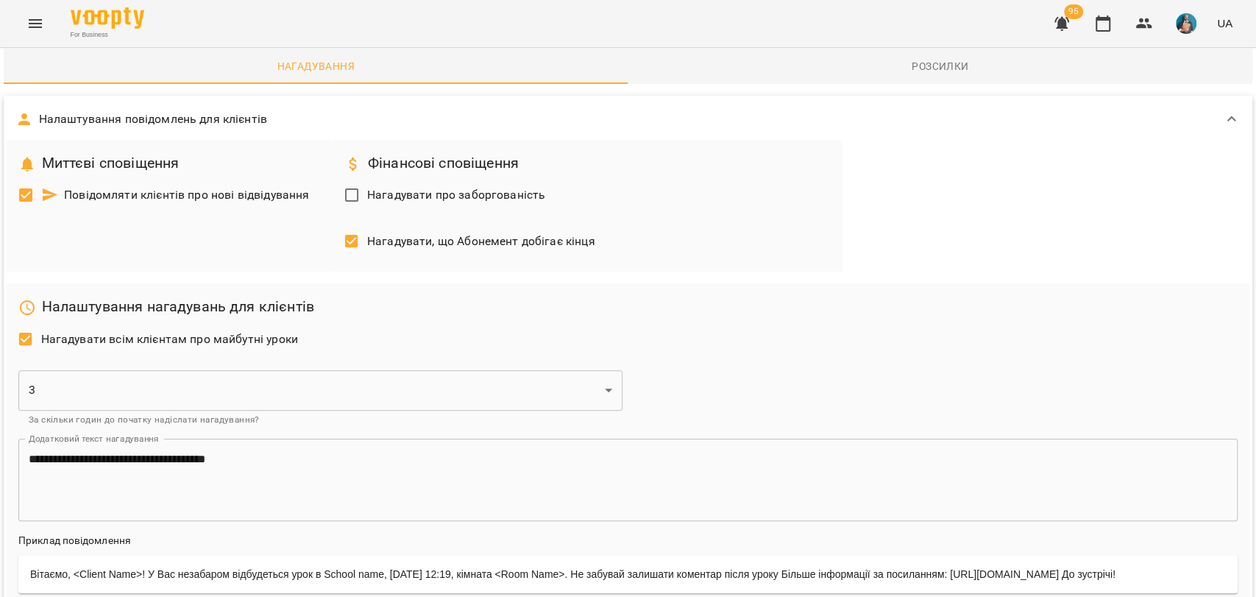
drag, startPoint x: 100, startPoint y: 237, endPoint x: 265, endPoint y: 246, distance: 165.1
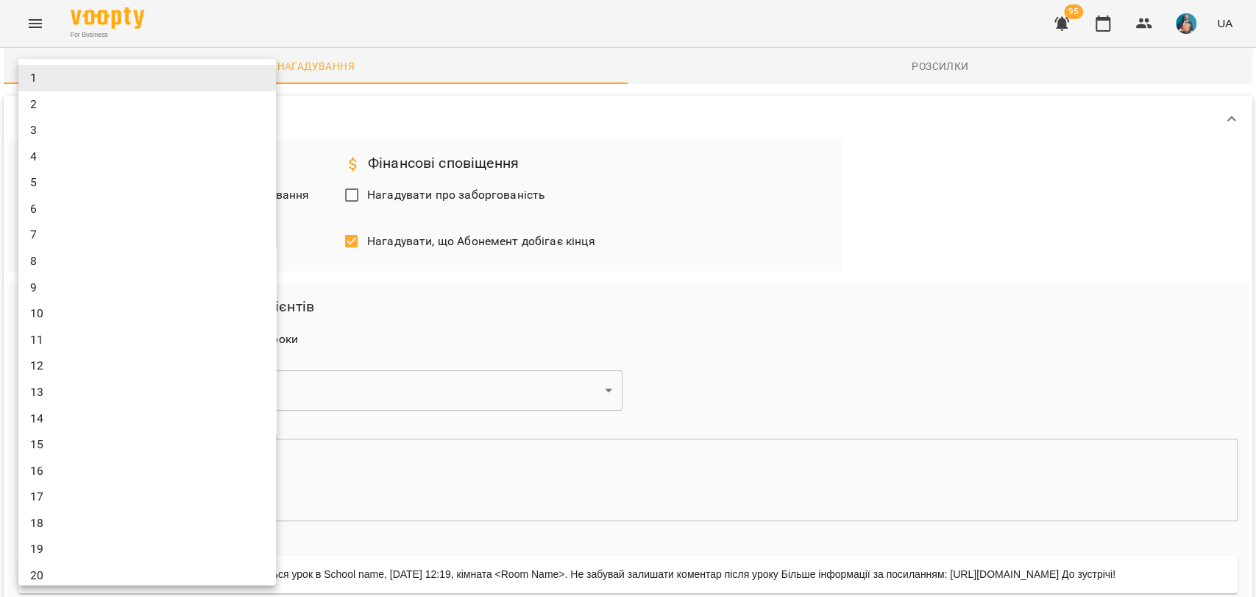
click at [0, 129] on div at bounding box center [628, 298] width 1256 height 597
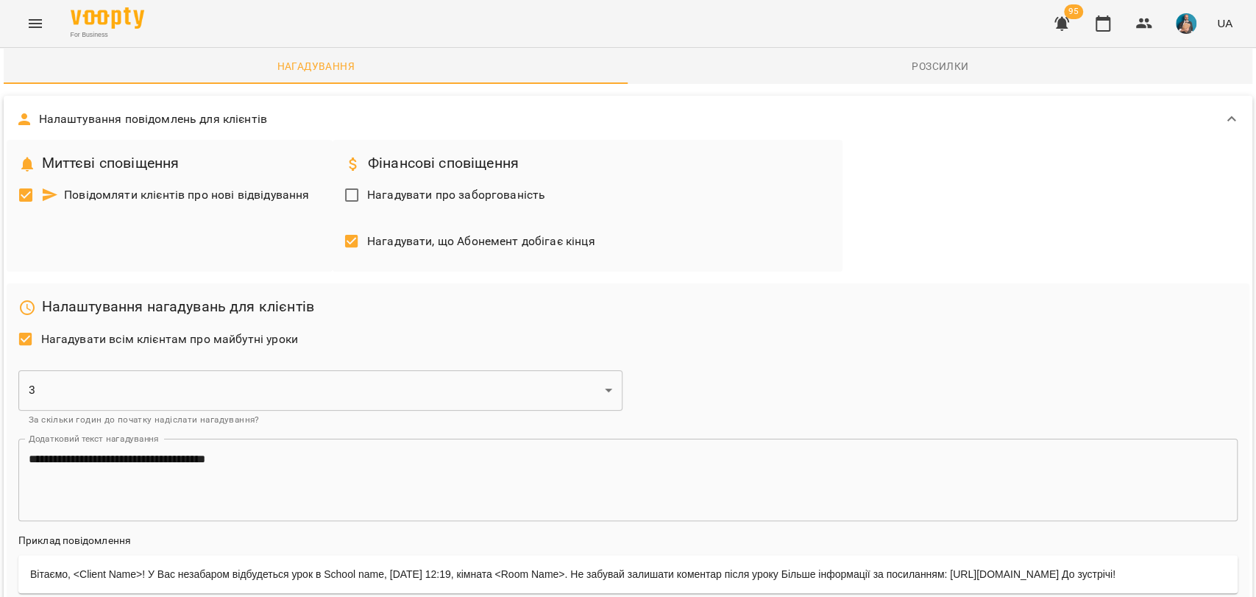
scroll to position [0, 0]
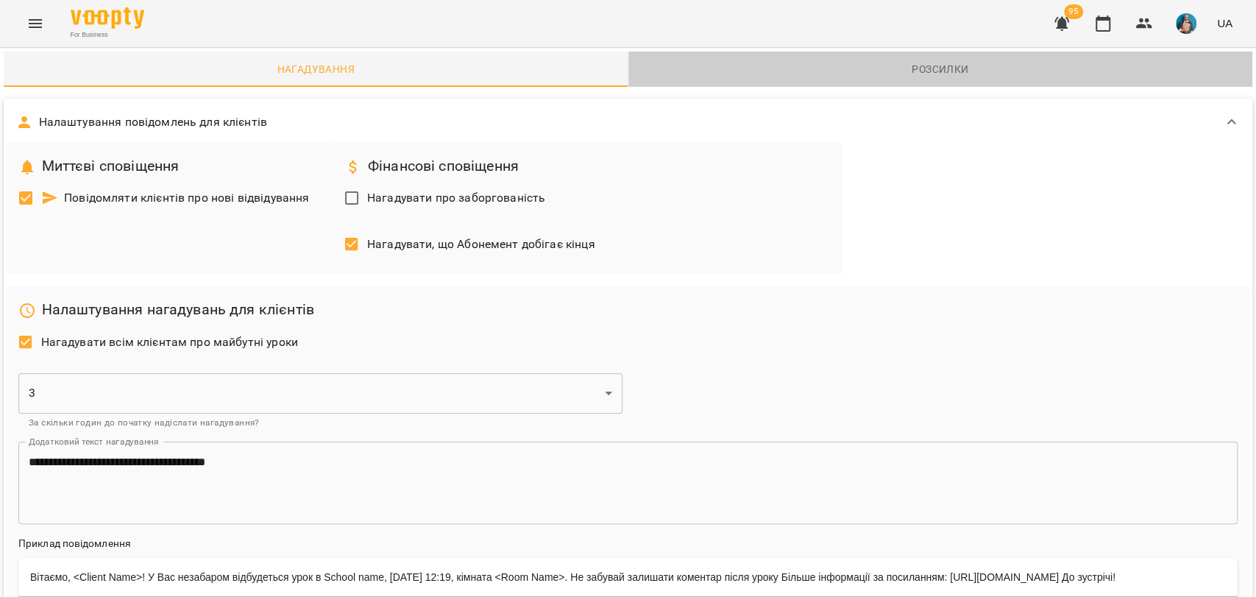
click at [945, 71] on span "Розсилки" at bounding box center [940, 69] width 607 height 18
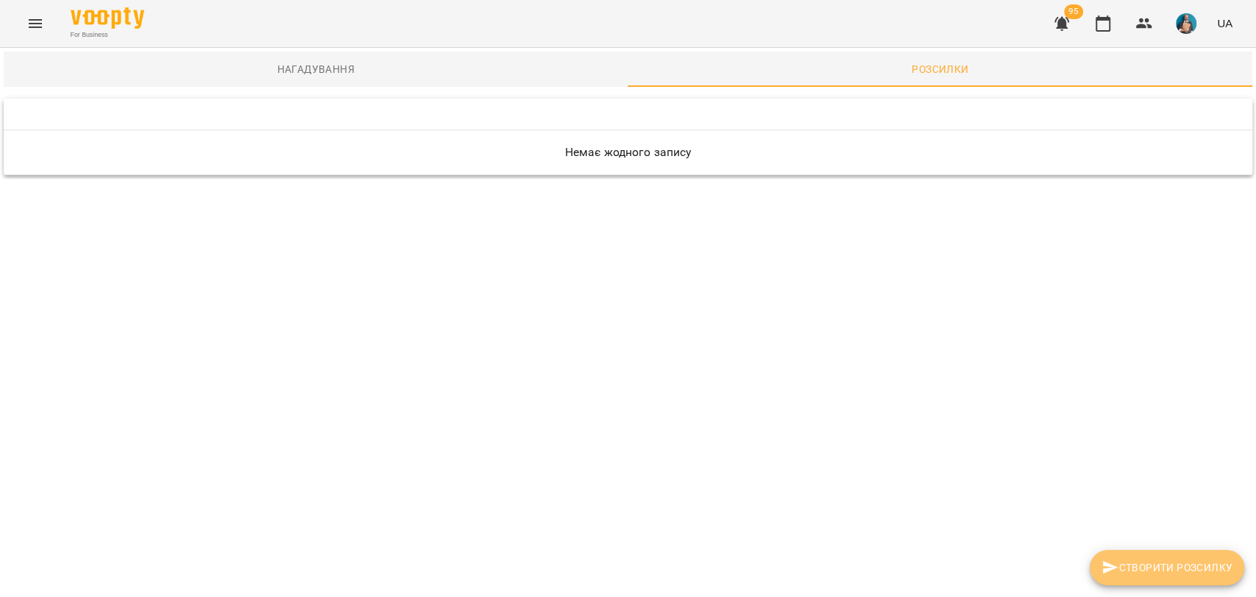
click at [1185, 561] on span "Створити розсилку" at bounding box center [1166, 567] width 131 height 18
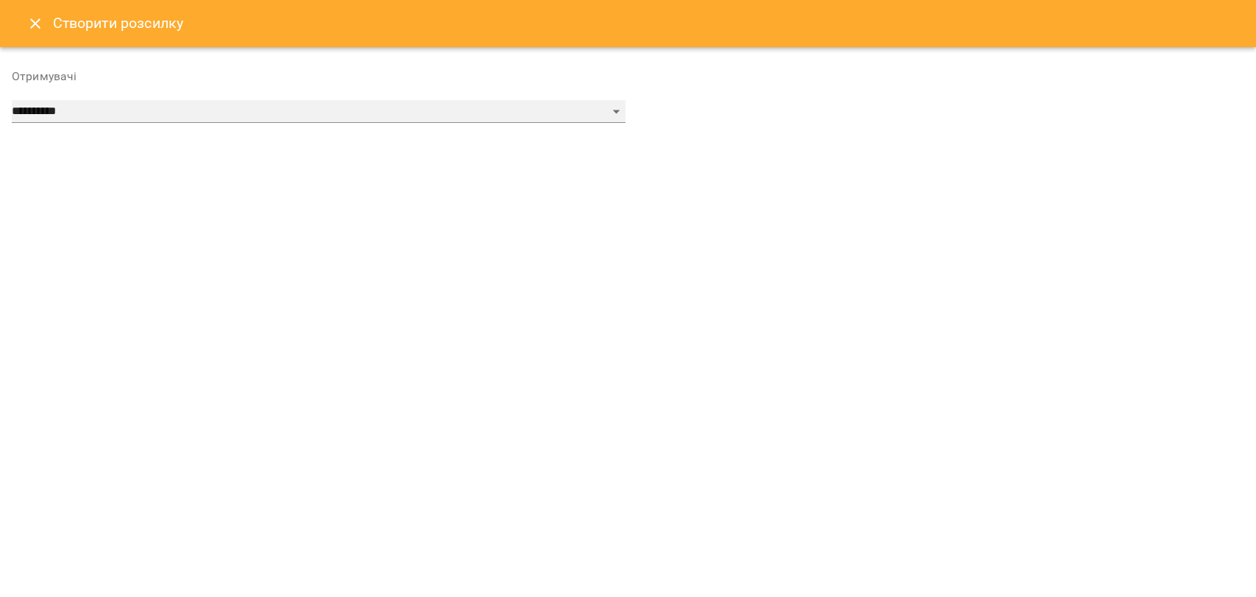
click at [511, 113] on select "**********" at bounding box center [319, 112] width 614 height 24
select select "******"
click at [12, 100] on select "**********" at bounding box center [319, 112] width 614 height 24
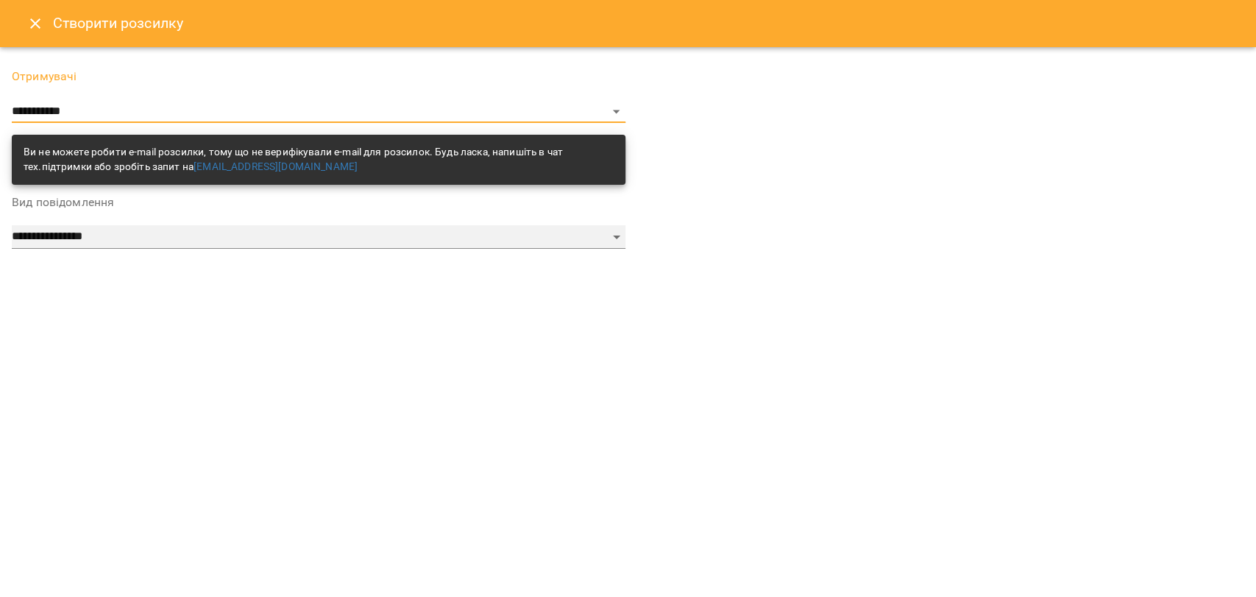
click at [235, 238] on select "**********" at bounding box center [319, 237] width 614 height 24
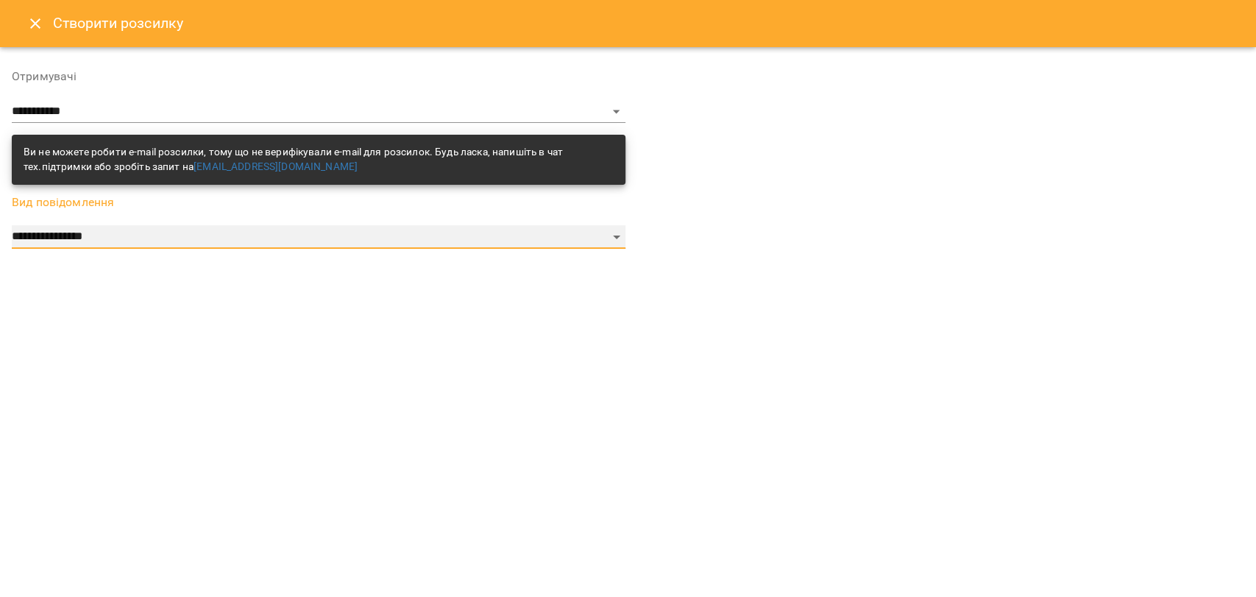
select select "*********"
click at [12, 225] on select "**********" at bounding box center [319, 237] width 614 height 24
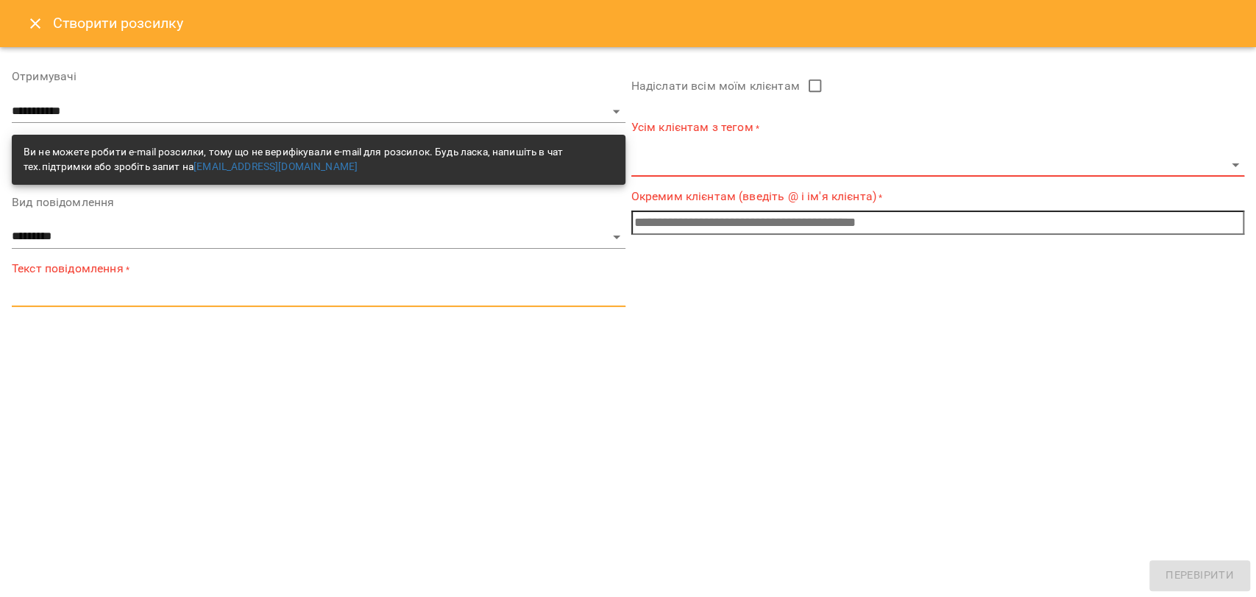
click at [296, 298] on textarea at bounding box center [319, 295] width 614 height 14
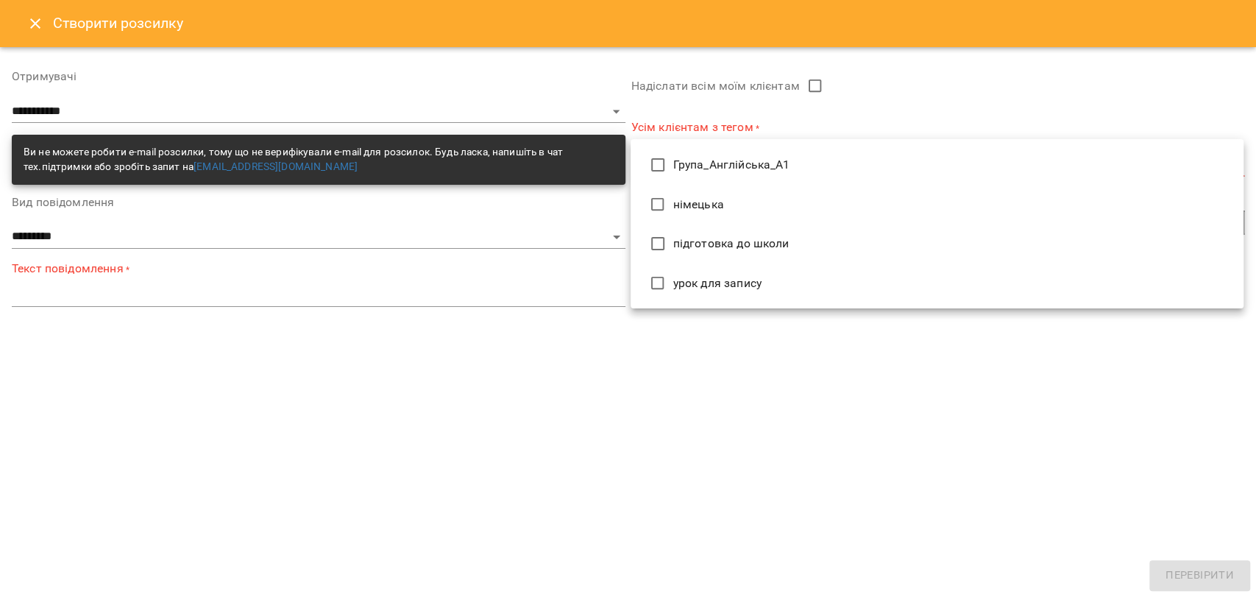
click at [806, 172] on body "**********" at bounding box center [628, 89] width 1256 height 179
click at [747, 305] on ul "Група_Англійська_А1 німецька підготовка до школи урок для запису" at bounding box center [936, 223] width 613 height 169
click at [758, 310] on div at bounding box center [628, 298] width 1256 height 597
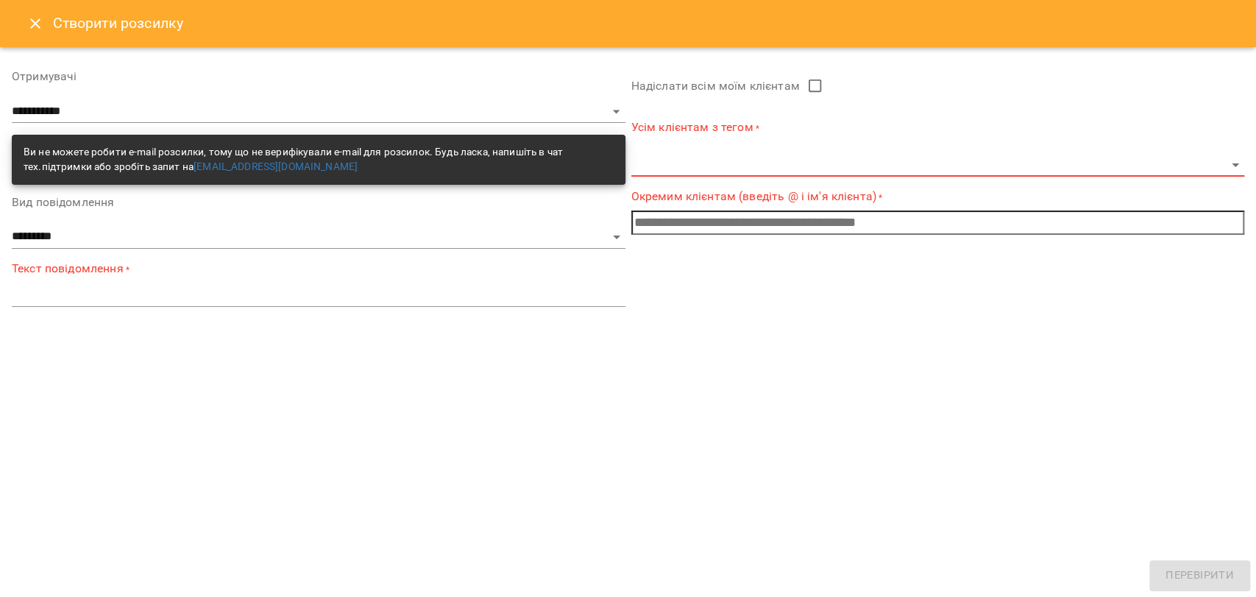
click at [792, 219] on input "text" at bounding box center [938, 222] width 614 height 24
click at [15, 31] on div "Створити розсилку" at bounding box center [628, 23] width 1256 height 47
click at [33, 25] on icon "Close" at bounding box center [35, 23] width 10 height 10
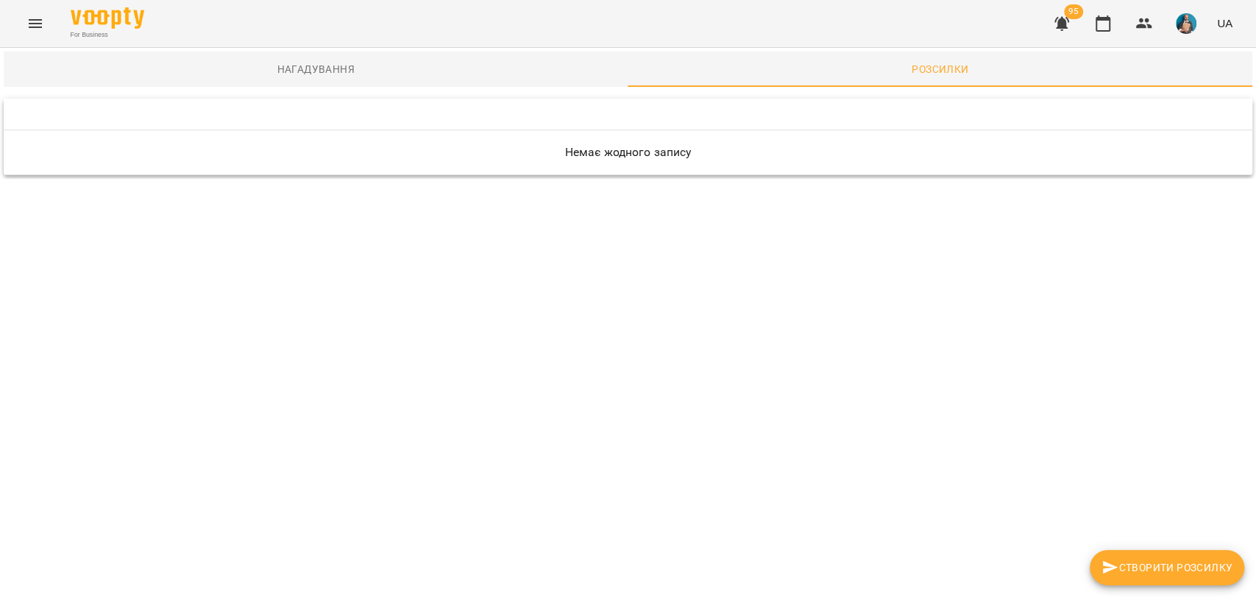
click at [335, 74] on span "Нагадування" at bounding box center [316, 69] width 607 height 18
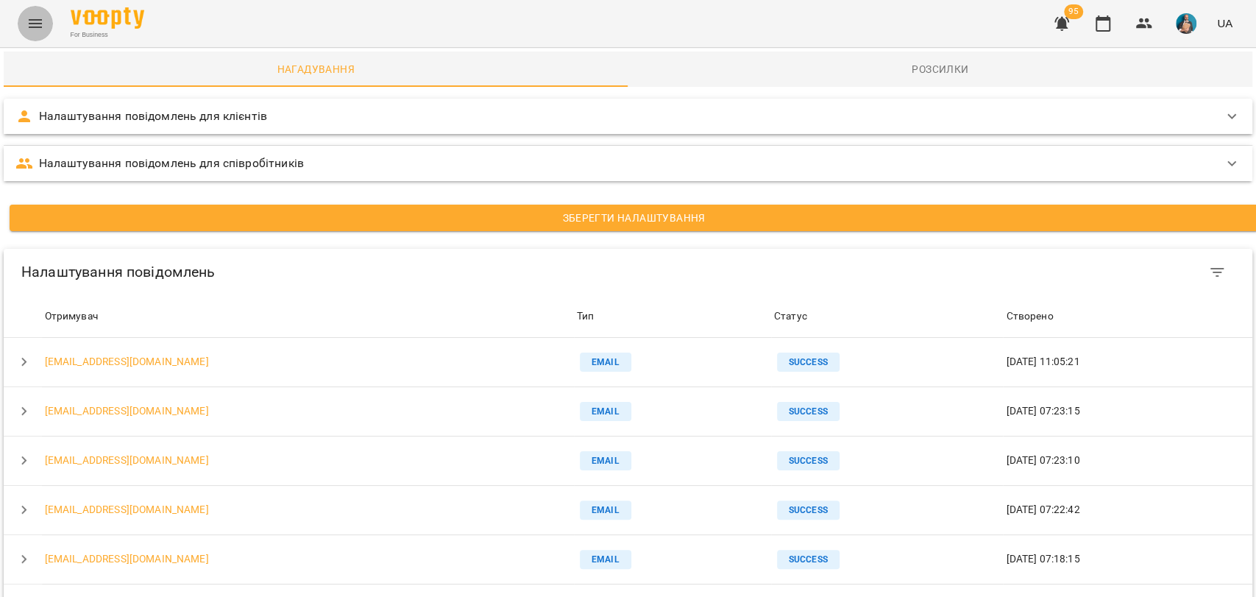
click at [35, 25] on icon "Menu" at bounding box center [35, 24] width 18 height 18
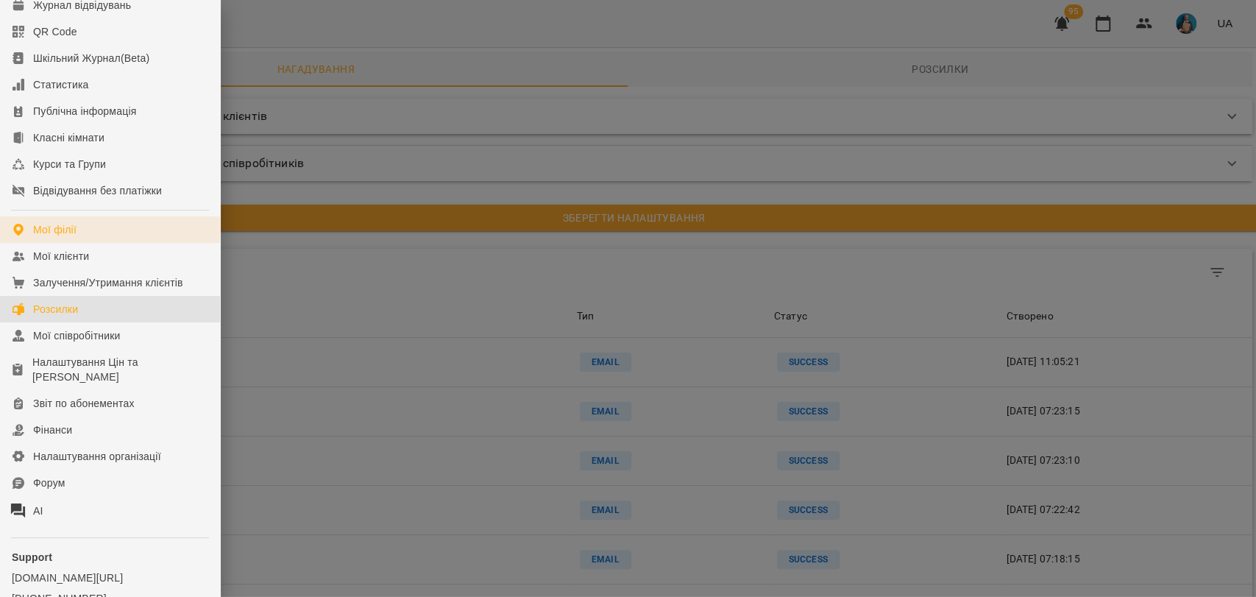
scroll to position [163, 0]
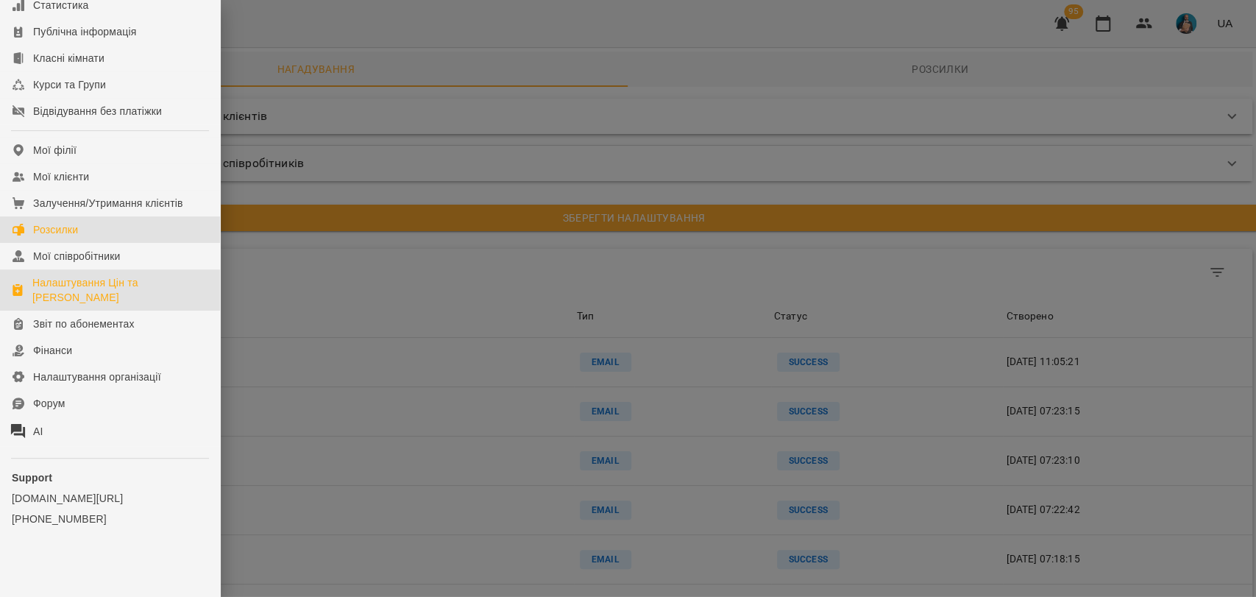
click at [69, 296] on div "Налаштування Цін та [PERSON_NAME]" at bounding box center [120, 289] width 176 height 29
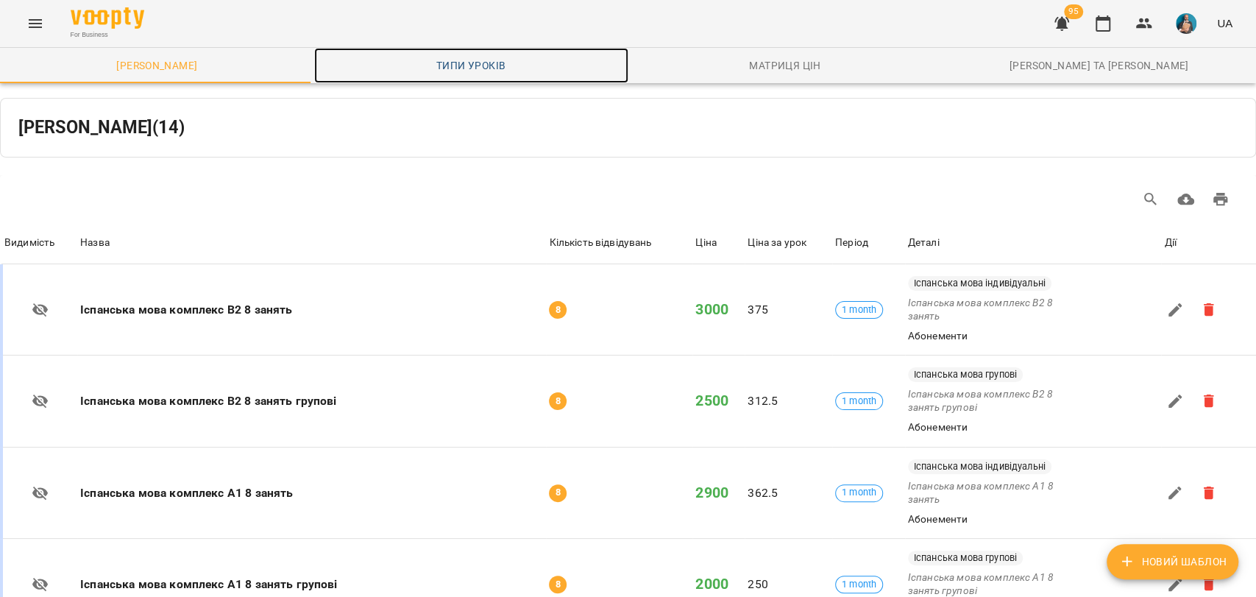
click at [483, 62] on span "Типи уроків" at bounding box center [471, 66] width 296 height 18
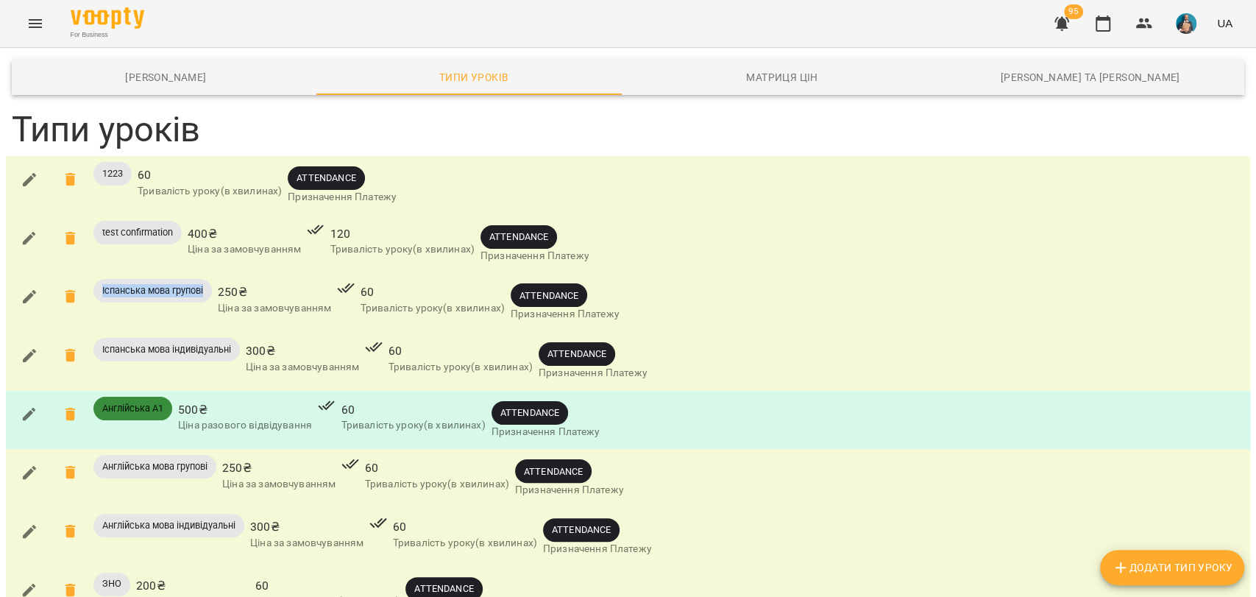
drag, startPoint x: 139, startPoint y: 283, endPoint x: 211, endPoint y: 288, distance: 72.3
click at [211, 288] on span "Іспанська мова групові" at bounding box center [152, 290] width 118 height 13
drag, startPoint x: 220, startPoint y: 291, endPoint x: 249, endPoint y: 291, distance: 29.4
click at [249, 291] on span "250 ₴" at bounding box center [274, 292] width 113 height 18
drag, startPoint x: 366, startPoint y: 284, endPoint x: 384, endPoint y: 290, distance: 18.6
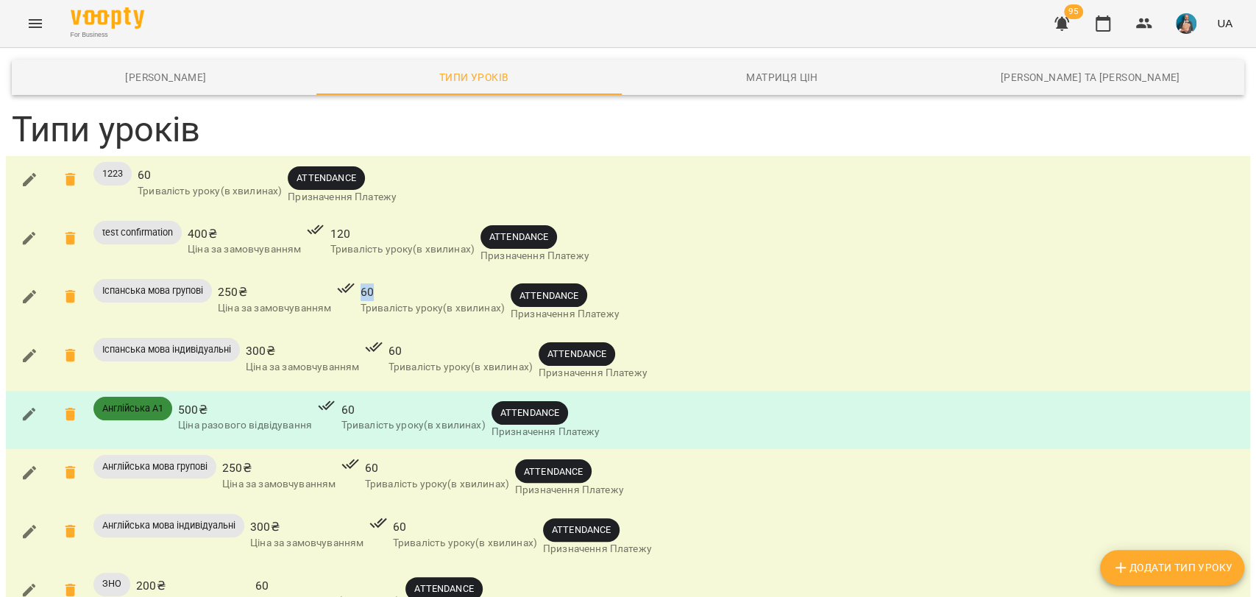
click at [384, 290] on span "60" at bounding box center [432, 292] width 144 height 18
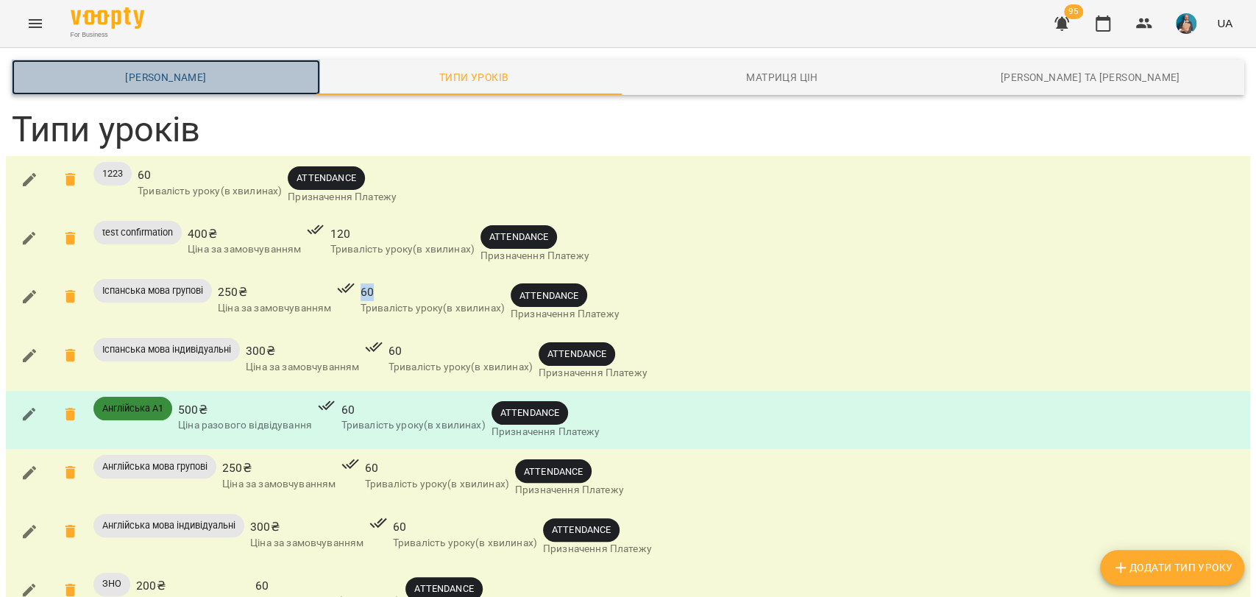
click at [212, 80] on span "[PERSON_NAME]" at bounding box center [166, 77] width 291 height 18
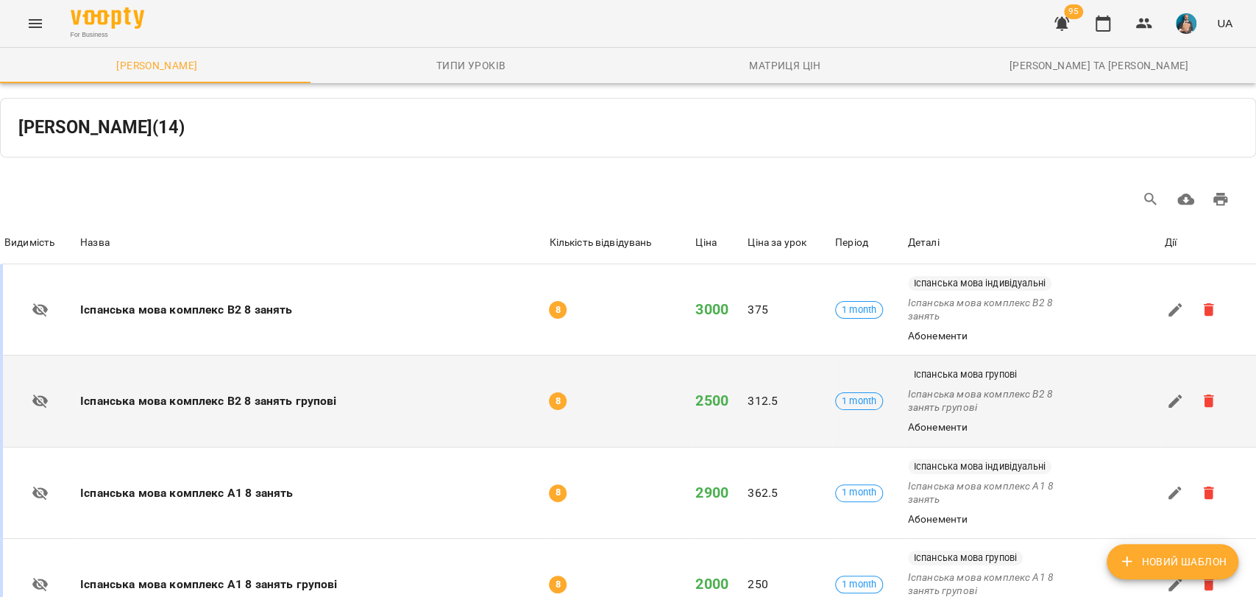
scroll to position [82, 0]
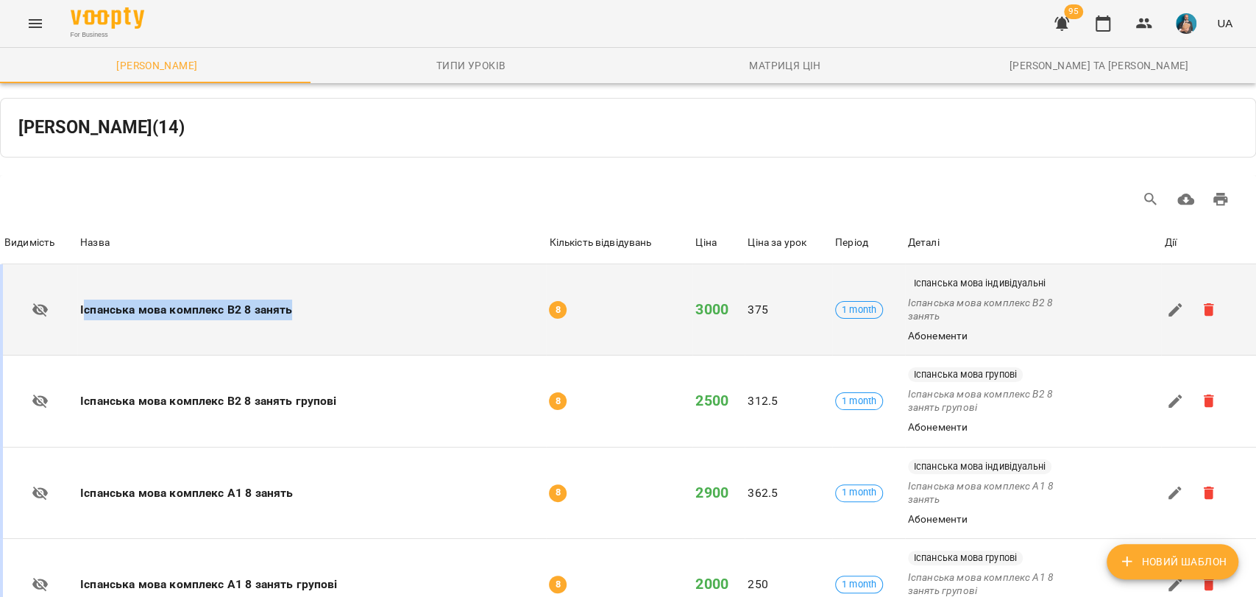
drag, startPoint x: 250, startPoint y: 229, endPoint x: 308, endPoint y: 231, distance: 58.2
click at [308, 299] on h6 "Іспанська мова комплекс B2 8 занять" at bounding box center [311, 309] width 463 height 21
drag, startPoint x: 549, startPoint y: 235, endPoint x: 559, endPoint y: 231, distance: 10.9
click at [565, 264] on td "8" at bounding box center [619, 309] width 146 height 91
drag, startPoint x: 691, startPoint y: 227, endPoint x: 720, endPoint y: 230, distance: 29.6
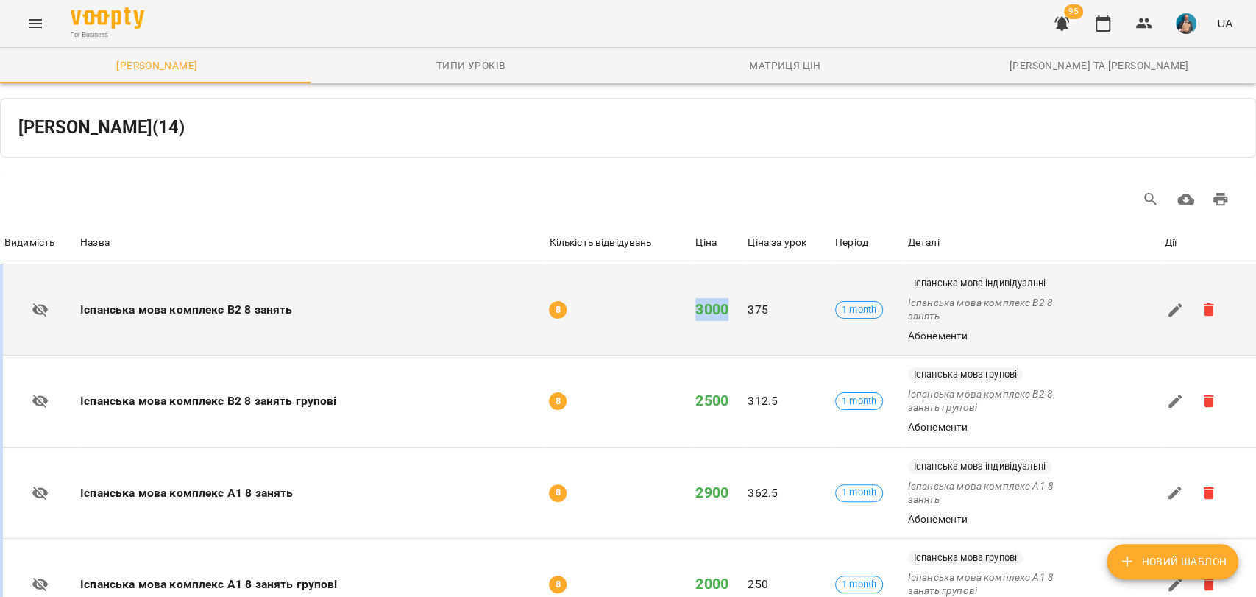
click at [720, 298] on h6 "3000" at bounding box center [718, 309] width 46 height 23
drag, startPoint x: 738, startPoint y: 224, endPoint x: 761, endPoint y: 227, distance: 23.6
click at [761, 264] on td "375" at bounding box center [789, 309] width 88 height 91
drag, startPoint x: 689, startPoint y: 225, endPoint x: 727, endPoint y: 224, distance: 37.5
click at [727, 298] on h6 "3000" at bounding box center [718, 309] width 46 height 23
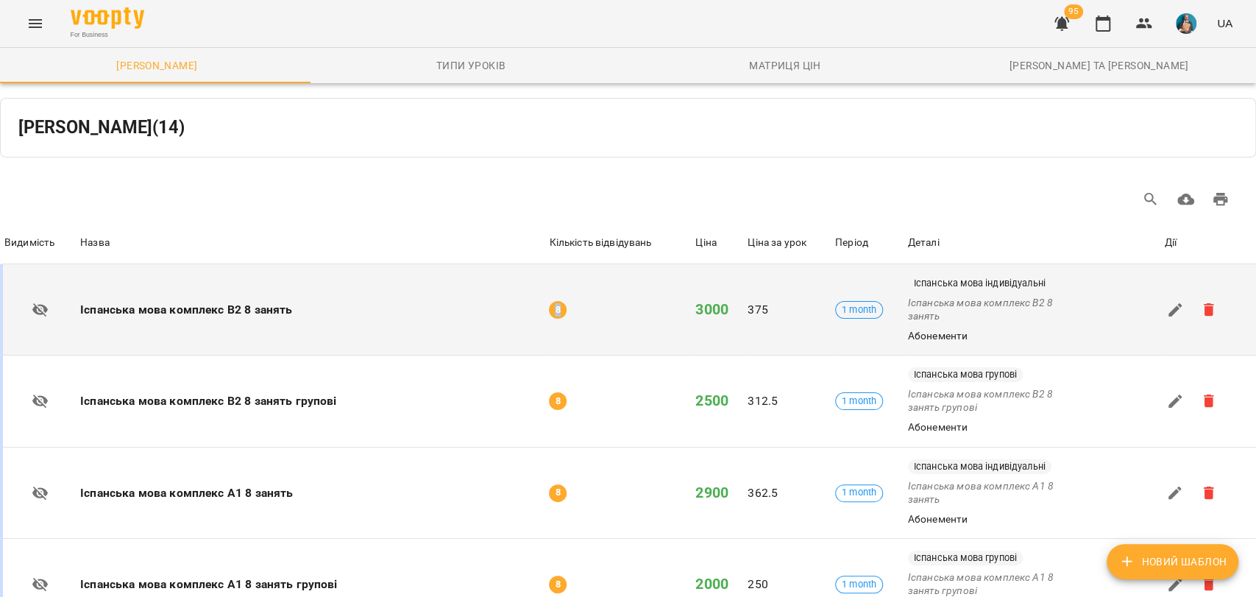
drag, startPoint x: 536, startPoint y: 219, endPoint x: 577, endPoint y: 224, distance: 41.5
click at [574, 264] on tr "Видимість Назва Іспанська мова комплекс B2 8 занять Кількість відвідувань 8 Цін…" at bounding box center [628, 309] width 1254 height 91
drag, startPoint x: 733, startPoint y: 228, endPoint x: 767, endPoint y: 229, distance: 33.8
click at [767, 264] on tr "Видимість Назва Іспанська мова комплекс B2 8 занять Кількість відвідувань 8 Цін…" at bounding box center [628, 309] width 1254 height 91
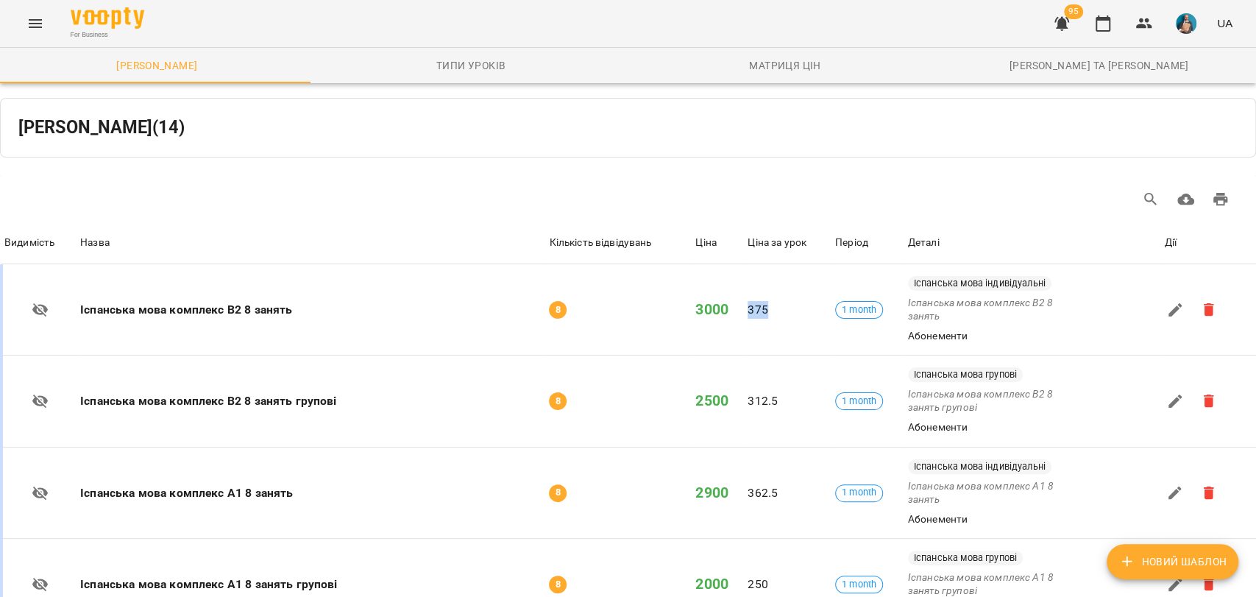
scroll to position [0, 0]
click at [42, 21] on icon "Menu" at bounding box center [35, 24] width 18 height 18
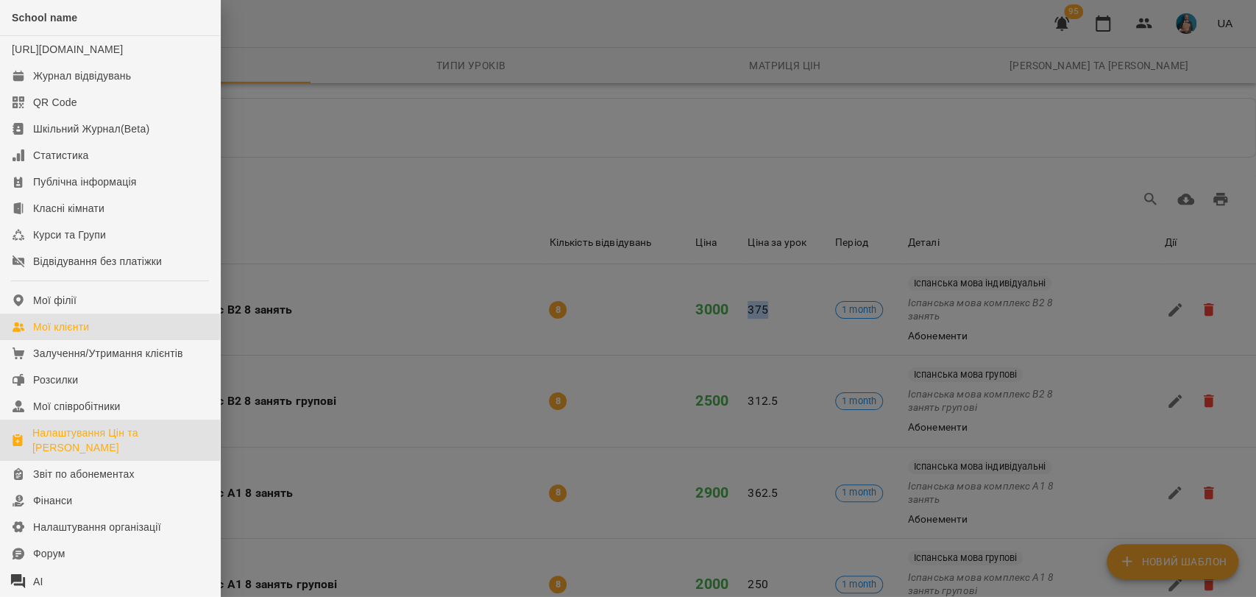
click at [132, 338] on link "Мої клієнти" at bounding box center [110, 326] width 220 height 26
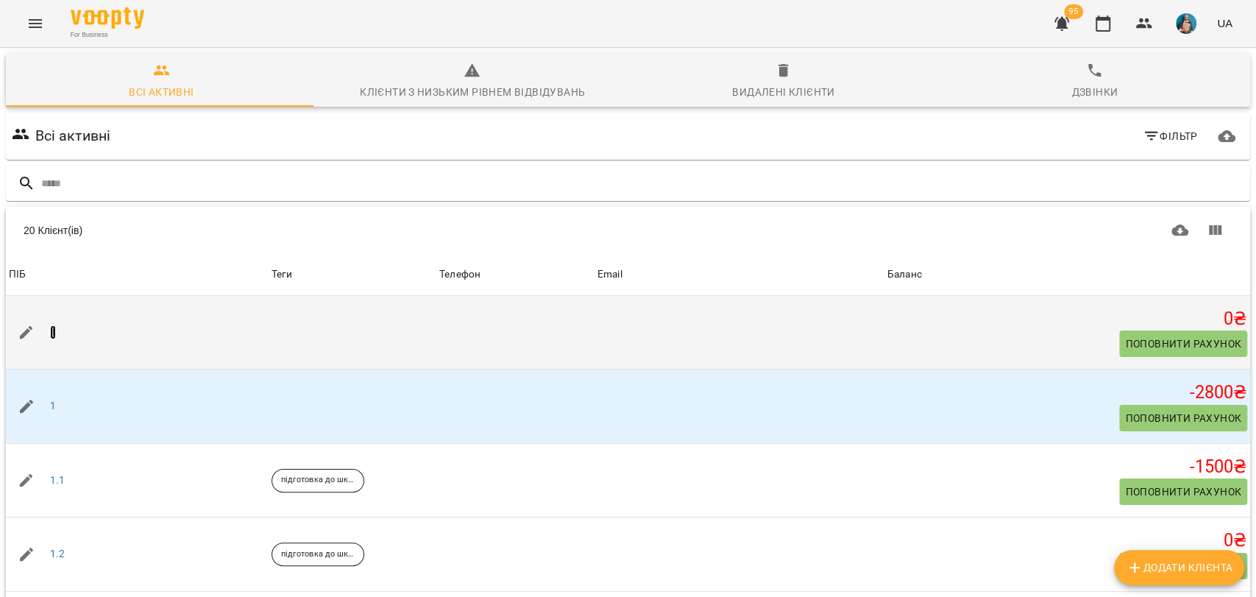
click at [51, 331] on link "1" at bounding box center [53, 332] width 6 height 15
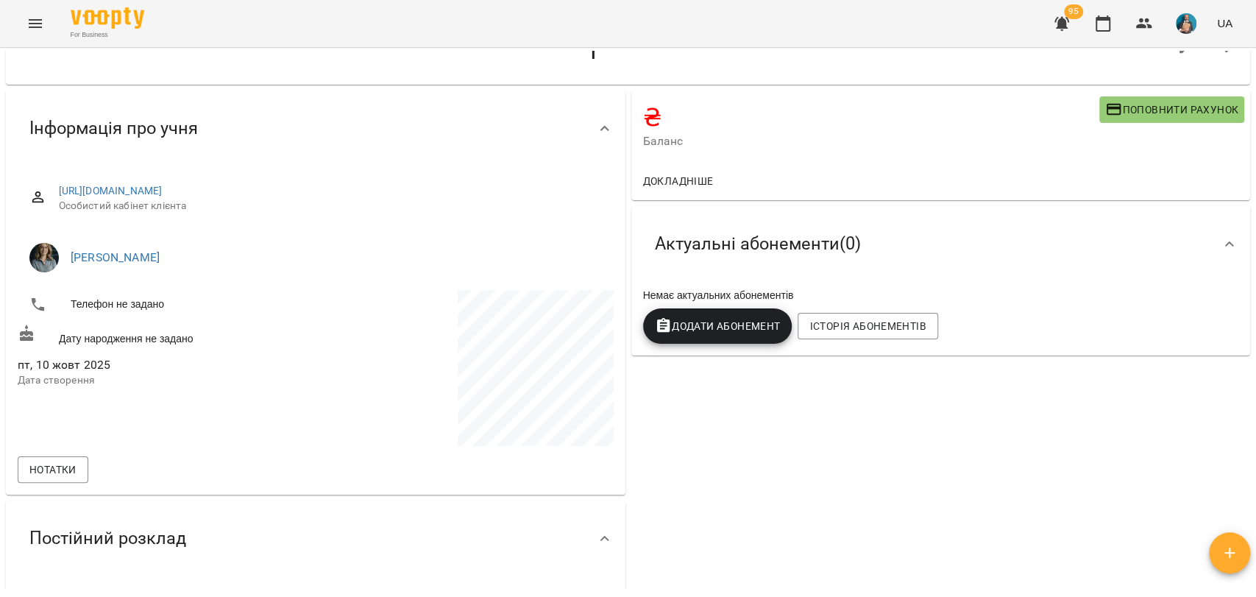
scroll to position [82, 0]
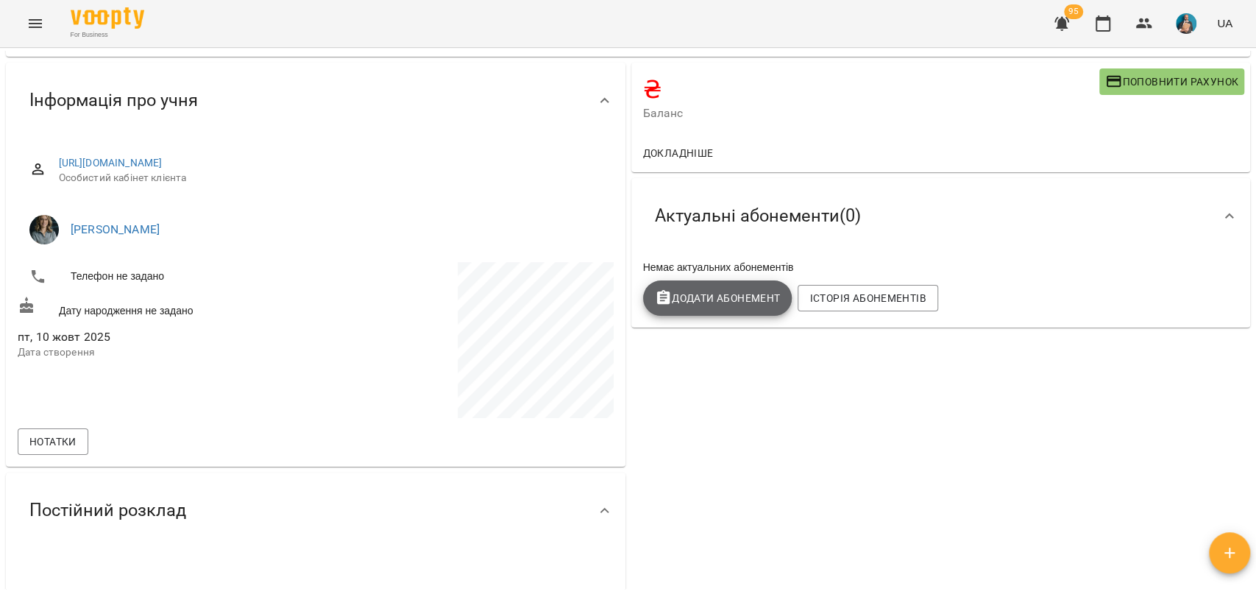
click at [712, 301] on span "Додати Абонемент" at bounding box center [718, 298] width 126 height 18
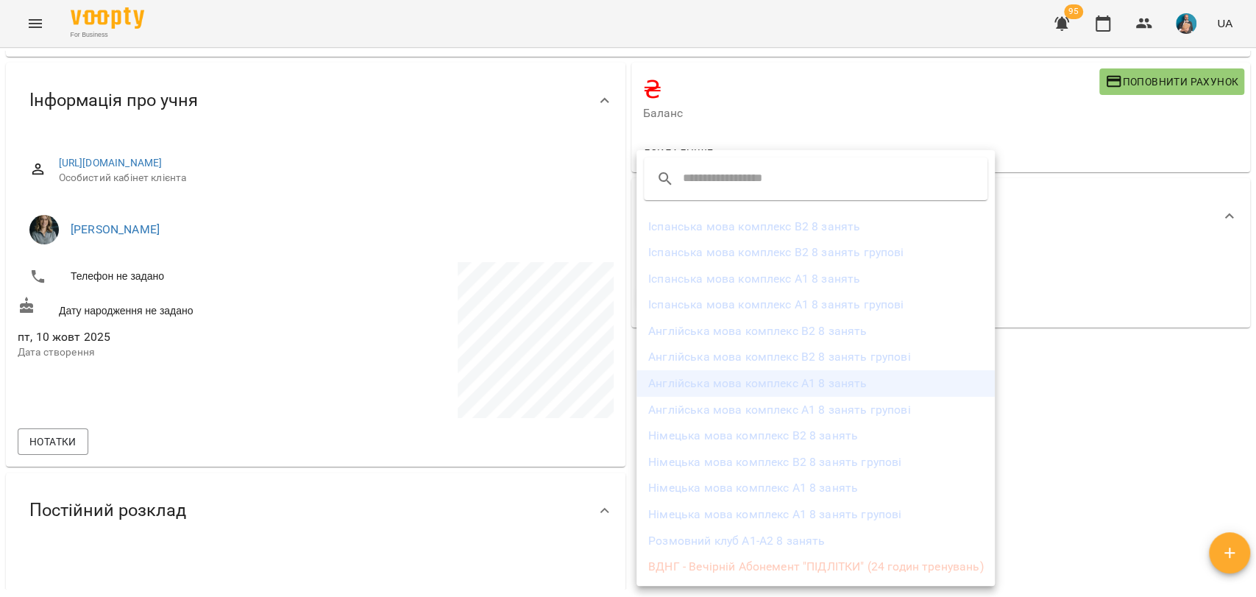
click at [698, 388] on li "Англійська мова комплекс А1 8 занять" at bounding box center [815, 383] width 358 height 26
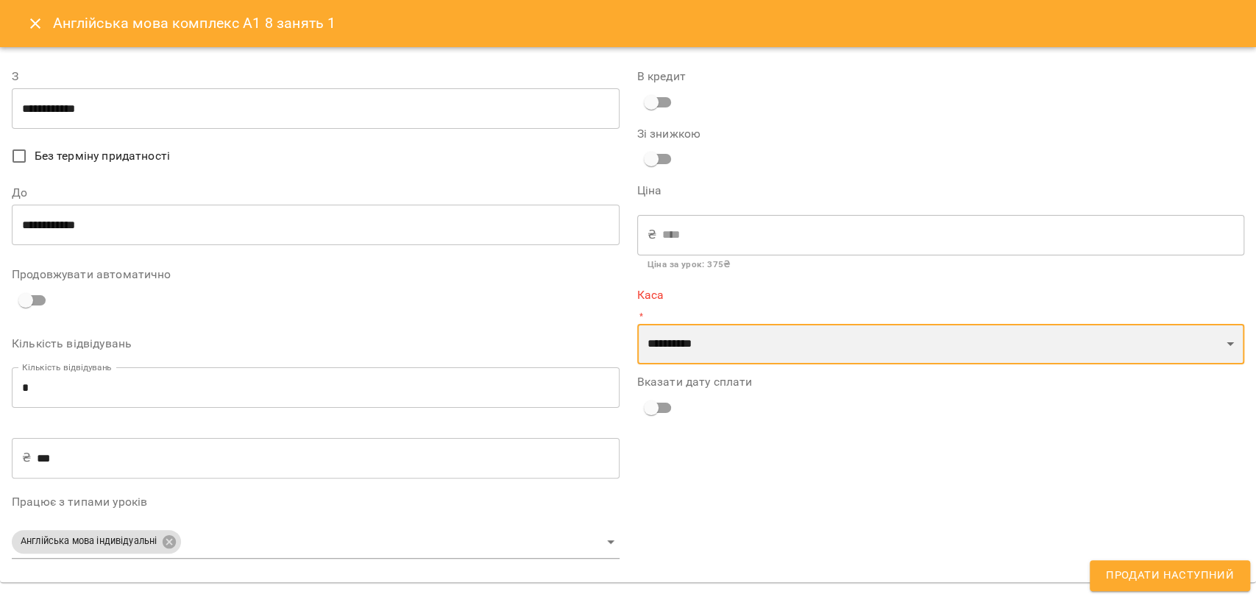
click at [727, 345] on select "**********" at bounding box center [941, 344] width 608 height 41
select select "****"
click at [637, 324] on select "**********" at bounding box center [941, 344] width 608 height 41
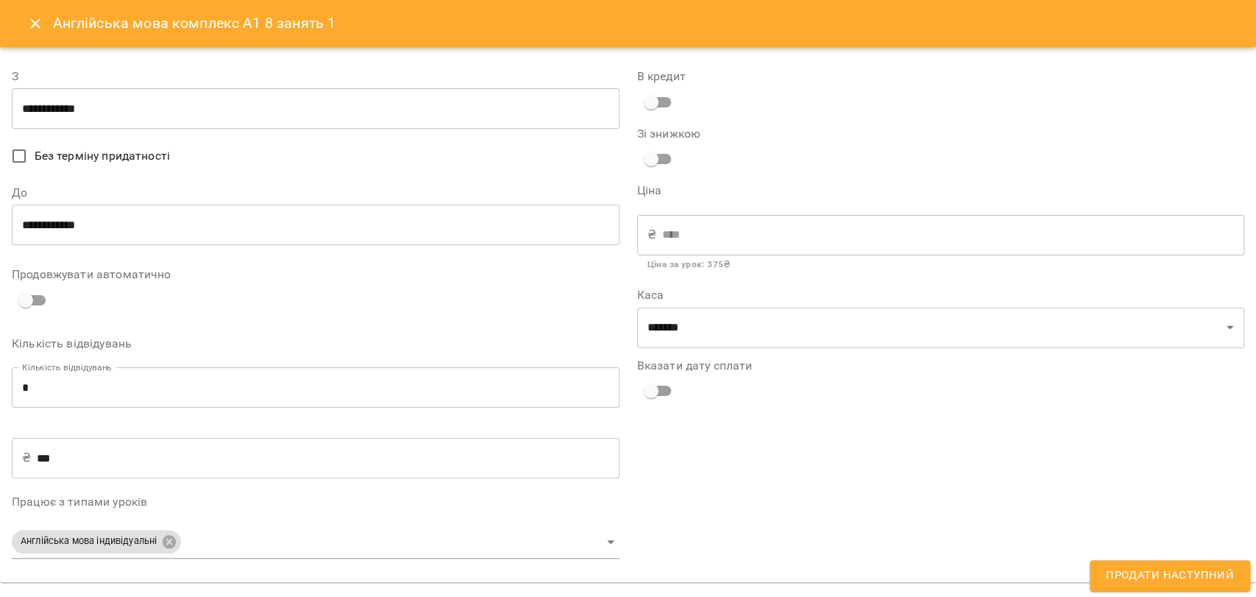
click at [648, 226] on div "₴ **** ​" at bounding box center [941, 234] width 608 height 41
click at [1143, 577] on span "Продати наступний" at bounding box center [1170, 575] width 128 height 19
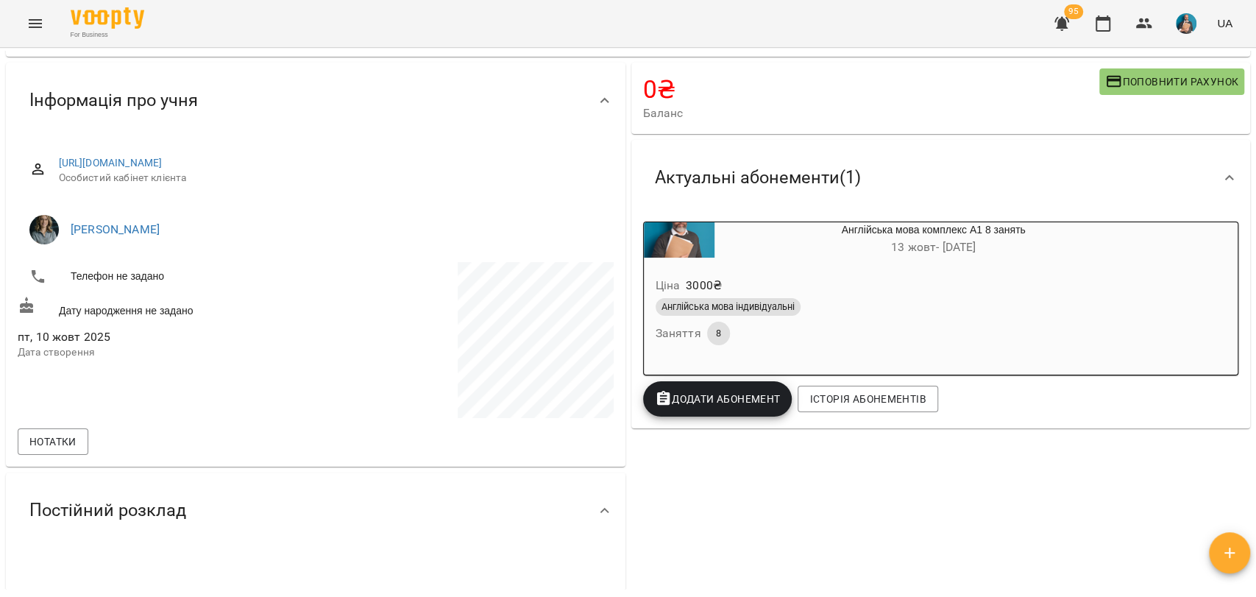
scroll to position [0, 0]
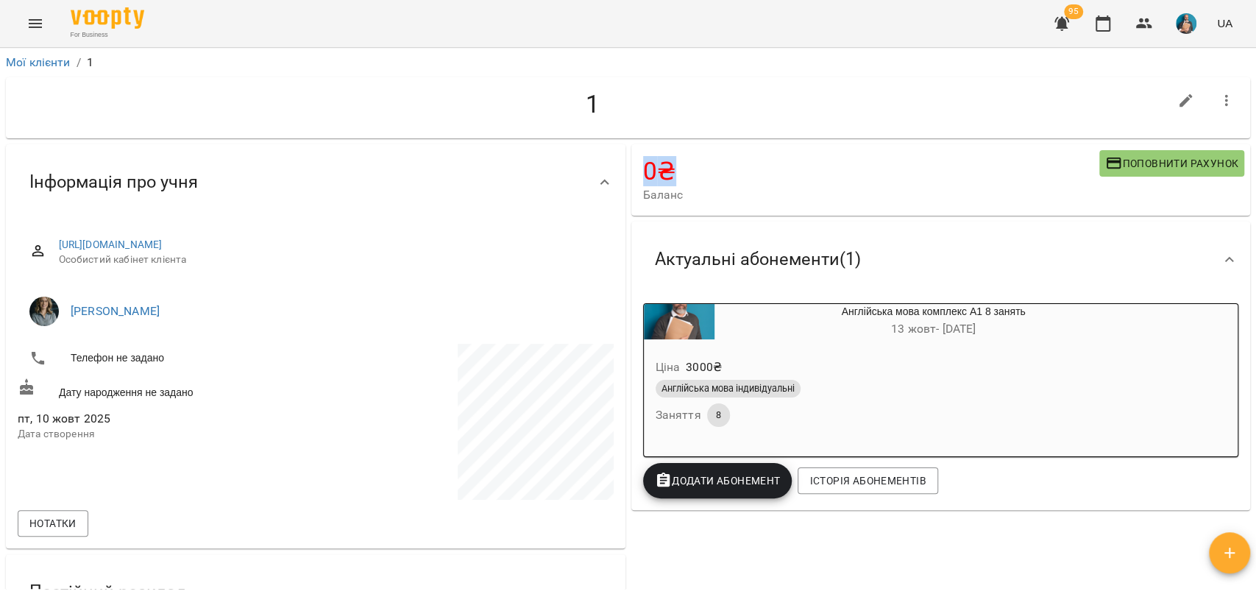
click at [643, 168] on h4 "0 ₴" at bounding box center [871, 171] width 456 height 30
click at [659, 172] on h4 "0 ₴" at bounding box center [871, 171] width 456 height 30
drag, startPoint x: 641, startPoint y: 166, endPoint x: 658, endPoint y: 168, distance: 17.8
click at [658, 168] on h4 "0 ₴" at bounding box center [871, 171] width 456 height 30
click at [1105, 165] on icon "button" at bounding box center [1114, 163] width 18 height 18
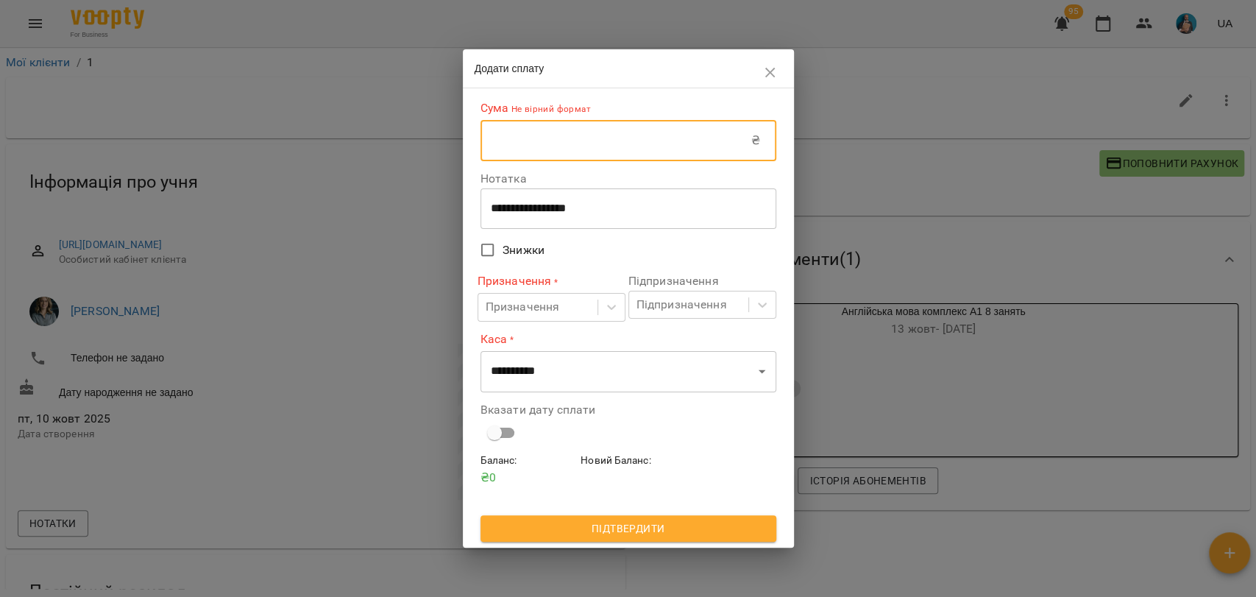
click at [543, 148] on input "text" at bounding box center [615, 140] width 271 height 41
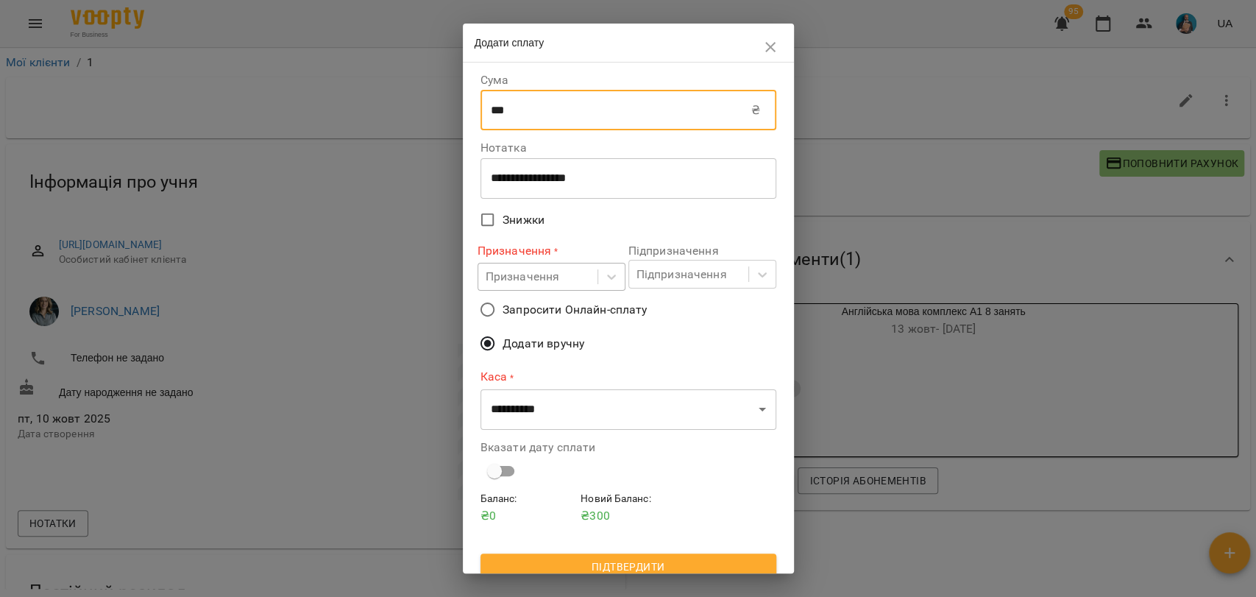
type input "***"
click at [538, 277] on div "Призначення" at bounding box center [523, 277] width 74 height 18
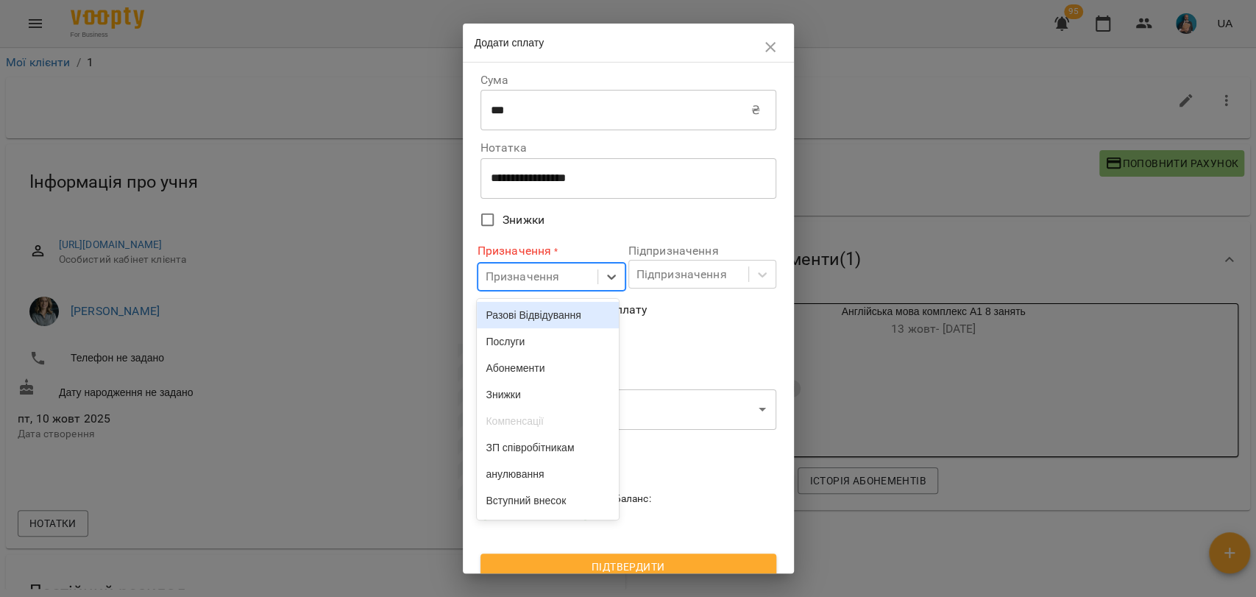
click at [518, 319] on div "Разові Відвідування" at bounding box center [548, 315] width 142 height 26
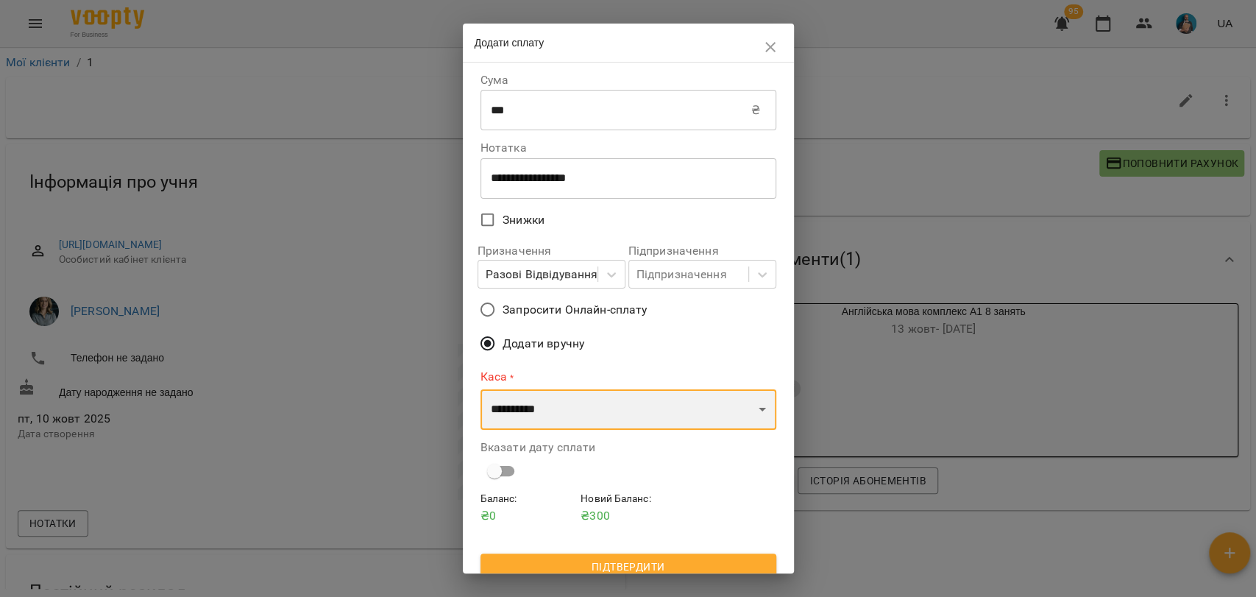
click at [565, 428] on select "**********" at bounding box center [628, 409] width 296 height 41
select select "****"
click at [480, 389] on select "**********" at bounding box center [628, 409] width 296 height 41
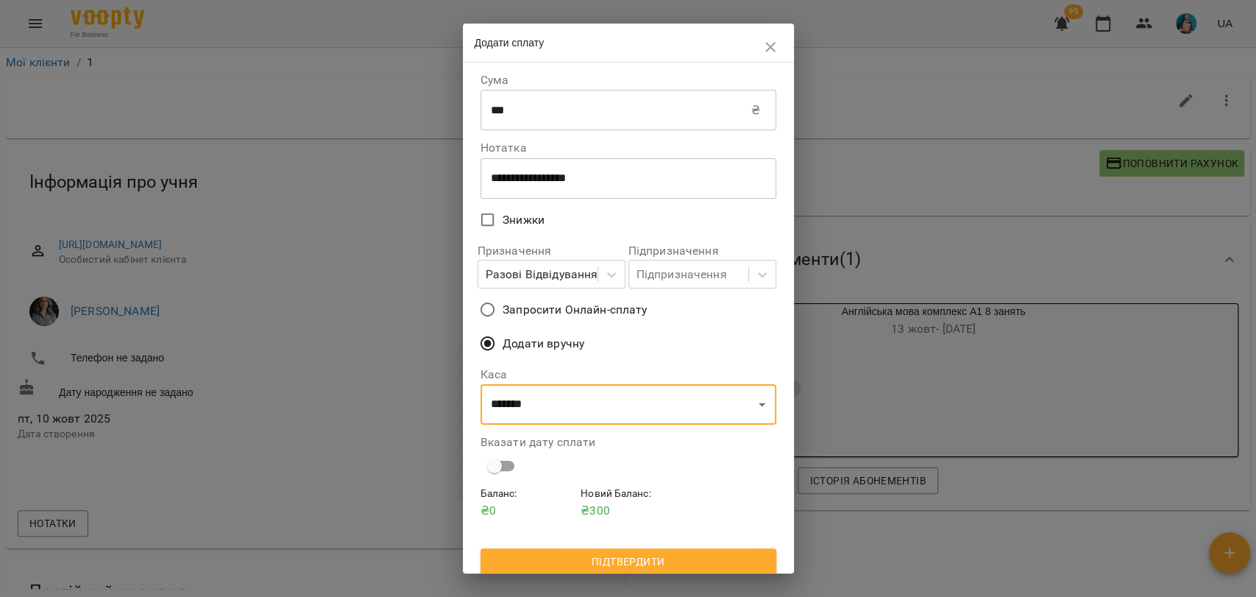
click at [666, 566] on span "Підтвердити" at bounding box center [628, 561] width 272 height 18
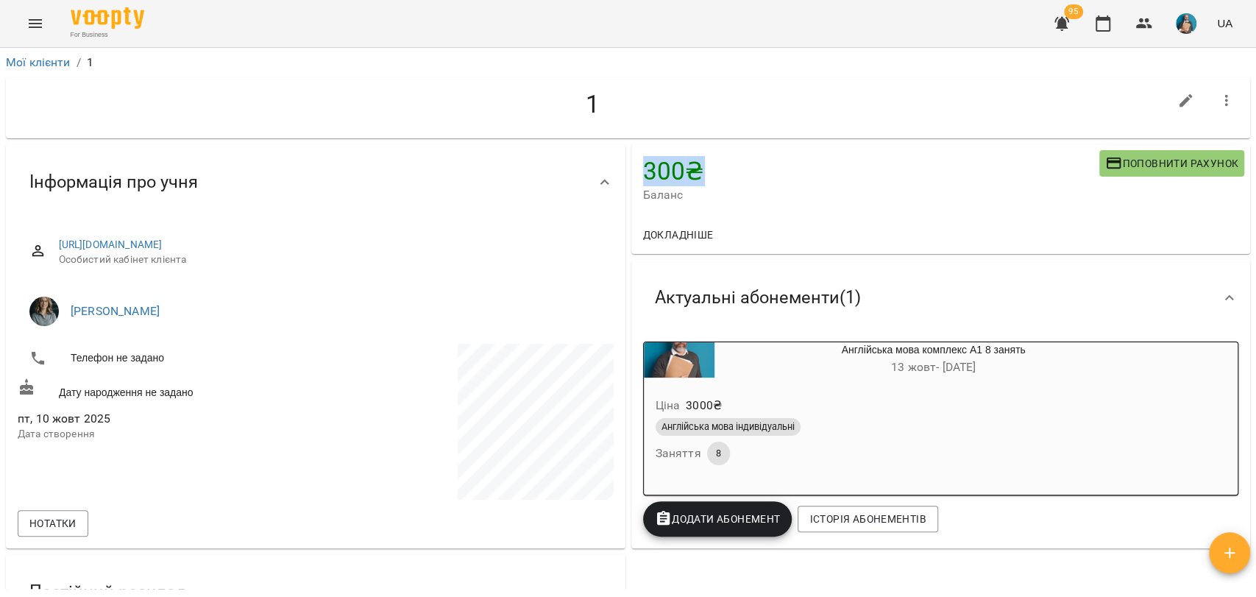
drag, startPoint x: 659, startPoint y: 170, endPoint x: 697, endPoint y: 172, distance: 37.6
click at [698, 172] on div "300 ₴ Баланс Поповнити рахунок" at bounding box center [940, 179] width 619 height 71
click at [683, 169] on h4 "300 ₴" at bounding box center [871, 171] width 456 height 30
drag, startPoint x: 633, startPoint y: 166, endPoint x: 700, endPoint y: 168, distance: 67.0
click at [700, 168] on div "300 ₴ Баланс Поповнити рахунок" at bounding box center [940, 179] width 619 height 71
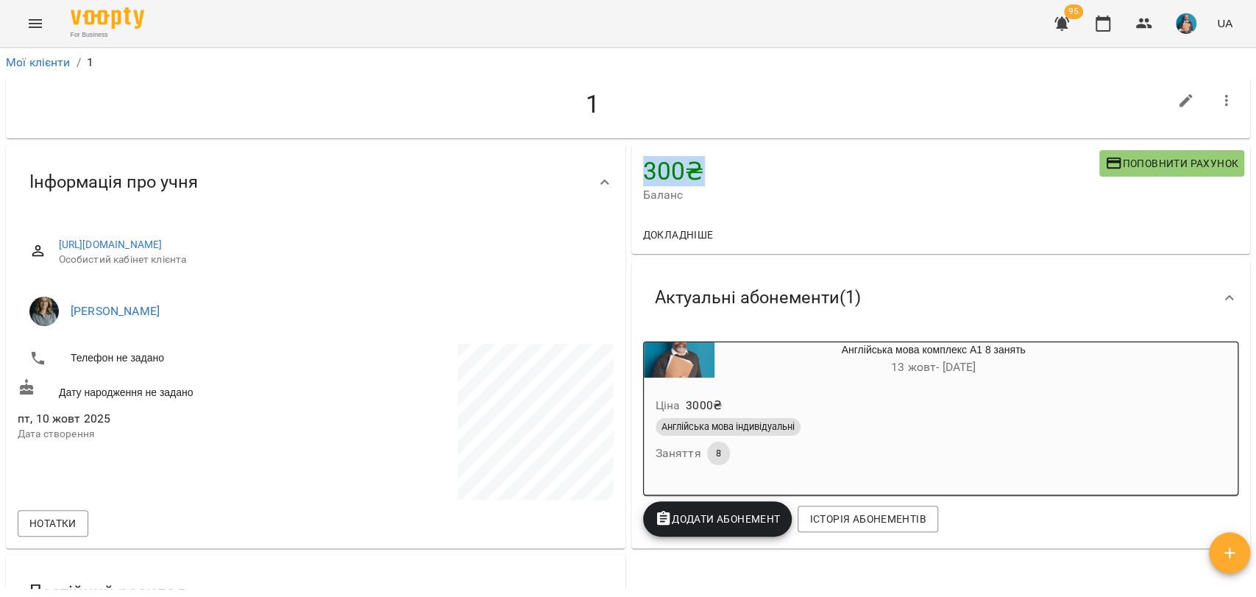
click at [686, 168] on h4 "300 ₴" at bounding box center [871, 171] width 456 height 30
drag, startPoint x: 639, startPoint y: 160, endPoint x: 703, endPoint y: 171, distance: 64.9
click at [703, 171] on h4 "300 ₴" at bounding box center [871, 171] width 456 height 30
click at [689, 174] on h4 "300 ₴" at bounding box center [871, 171] width 456 height 30
click at [35, 32] on button "Menu" at bounding box center [35, 23] width 35 height 35
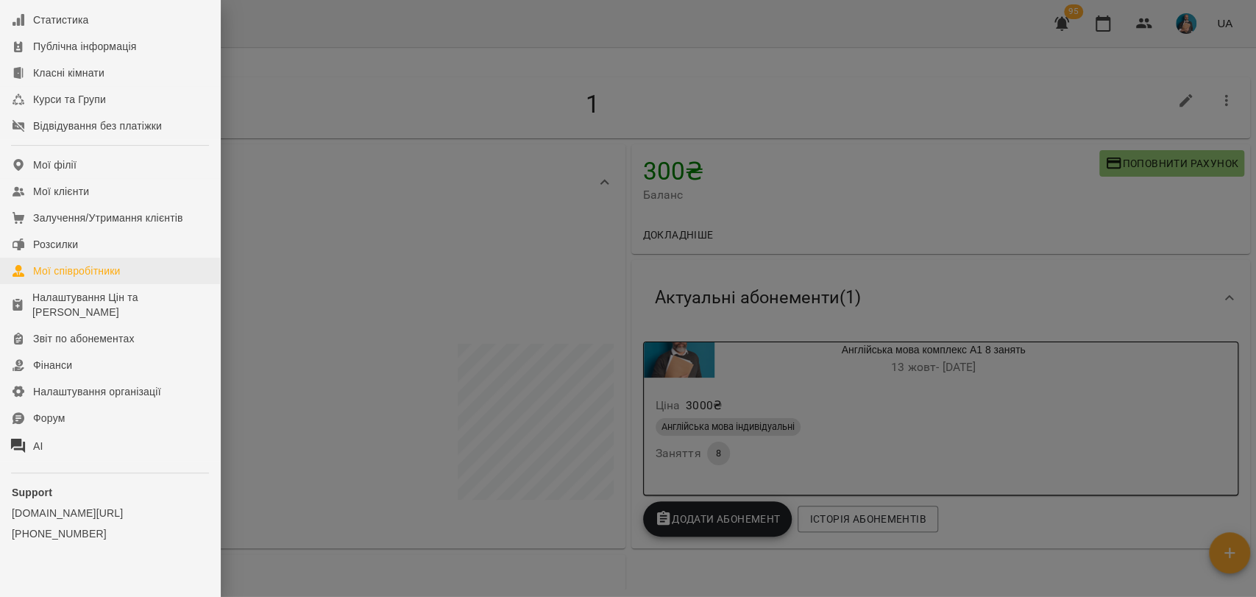
scroll to position [163, 0]
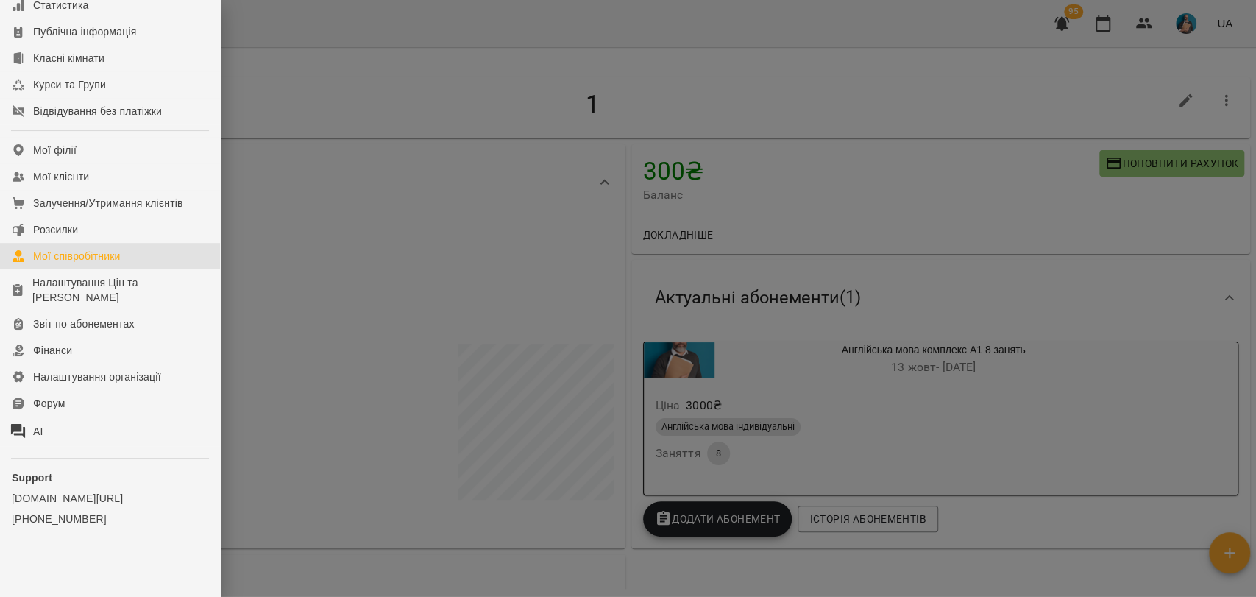
click at [42, 254] on div "Мої співробітники" at bounding box center [77, 256] width 88 height 15
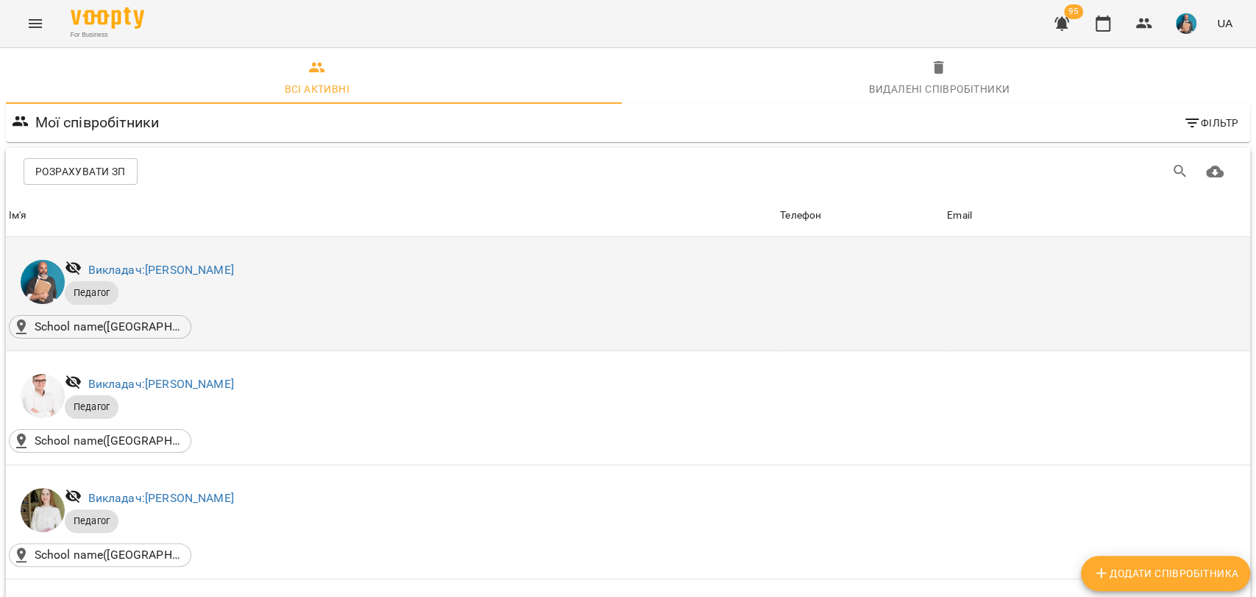
scroll to position [163, 0]
click at [166, 263] on link "Викладач: [PERSON_NAME]" at bounding box center [161, 270] width 146 height 14
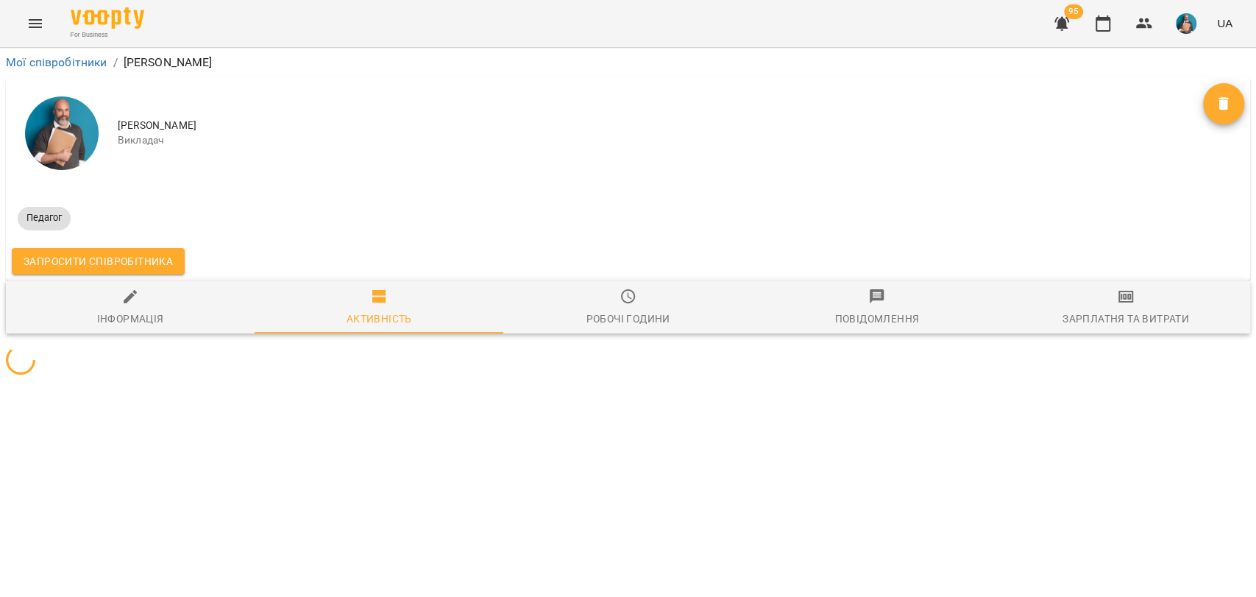
click at [138, 316] on div "Інформація" at bounding box center [130, 319] width 67 height 18
select select "**"
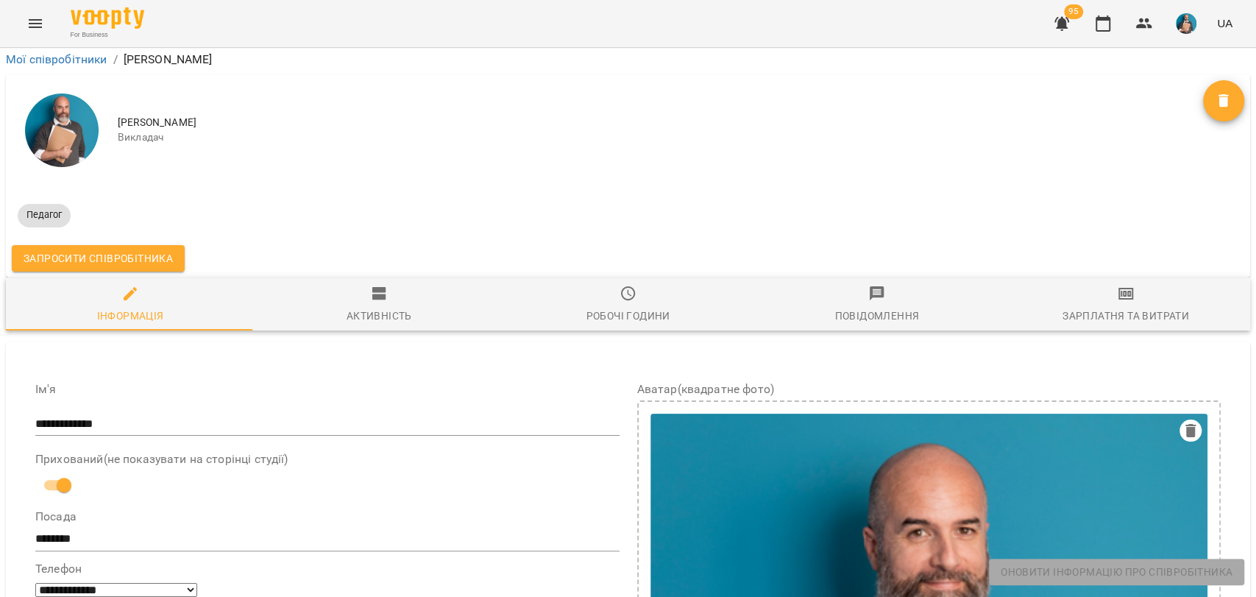
scroll to position [163, 0]
drag, startPoint x: 64, startPoint y: 263, endPoint x: 21, endPoint y: 268, distance: 43.6
drag, startPoint x: 91, startPoint y: 305, endPoint x: 1, endPoint y: 297, distance: 90.1
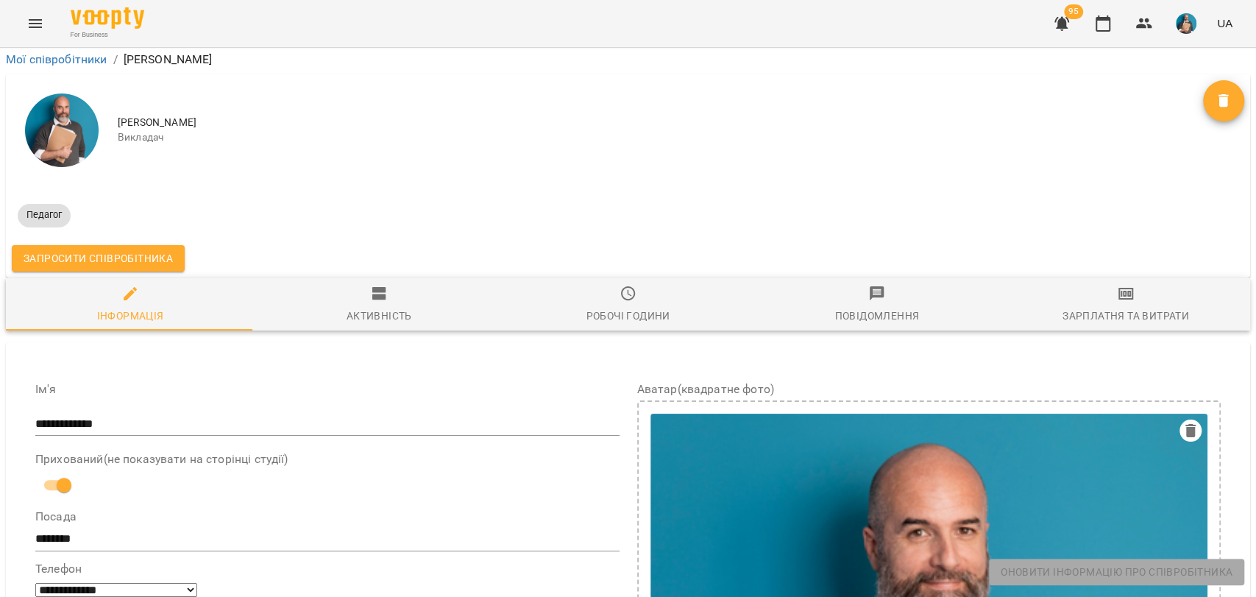
drag, startPoint x: 64, startPoint y: 197, endPoint x: 114, endPoint y: 199, distance: 50.0
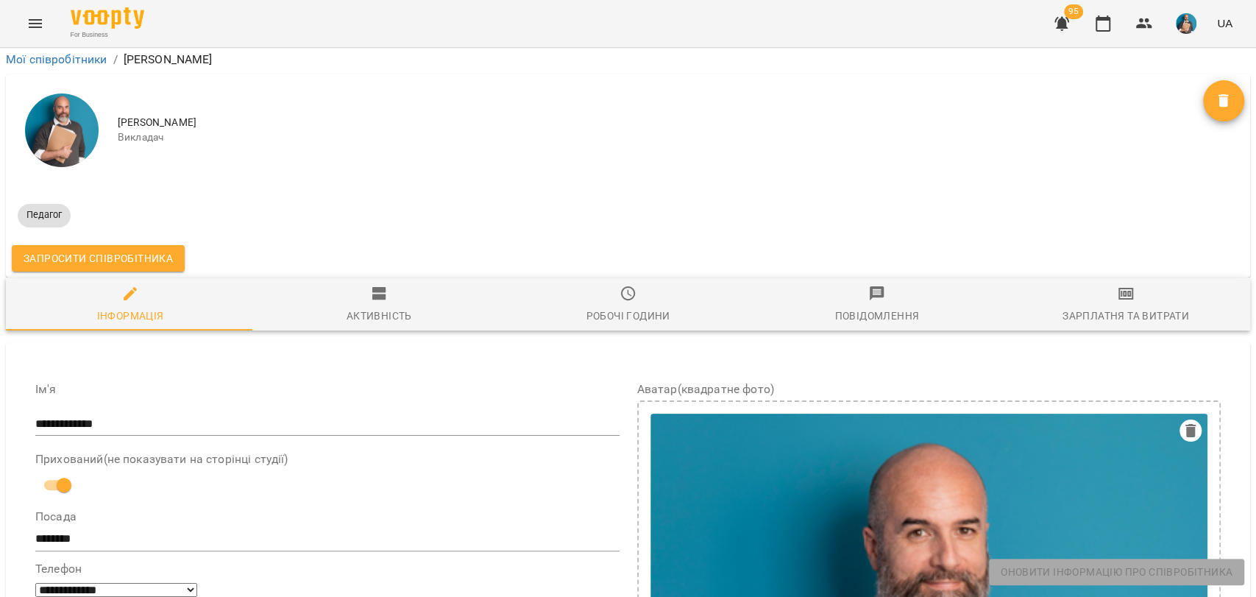
drag, startPoint x: 456, startPoint y: 80, endPoint x: 750, endPoint y: 90, distance: 293.7
drag, startPoint x: 867, startPoint y: 85, endPoint x: 964, endPoint y: 84, distance: 97.8
drag, startPoint x: 868, startPoint y: 338, endPoint x: 1024, endPoint y: 334, distance: 156.0
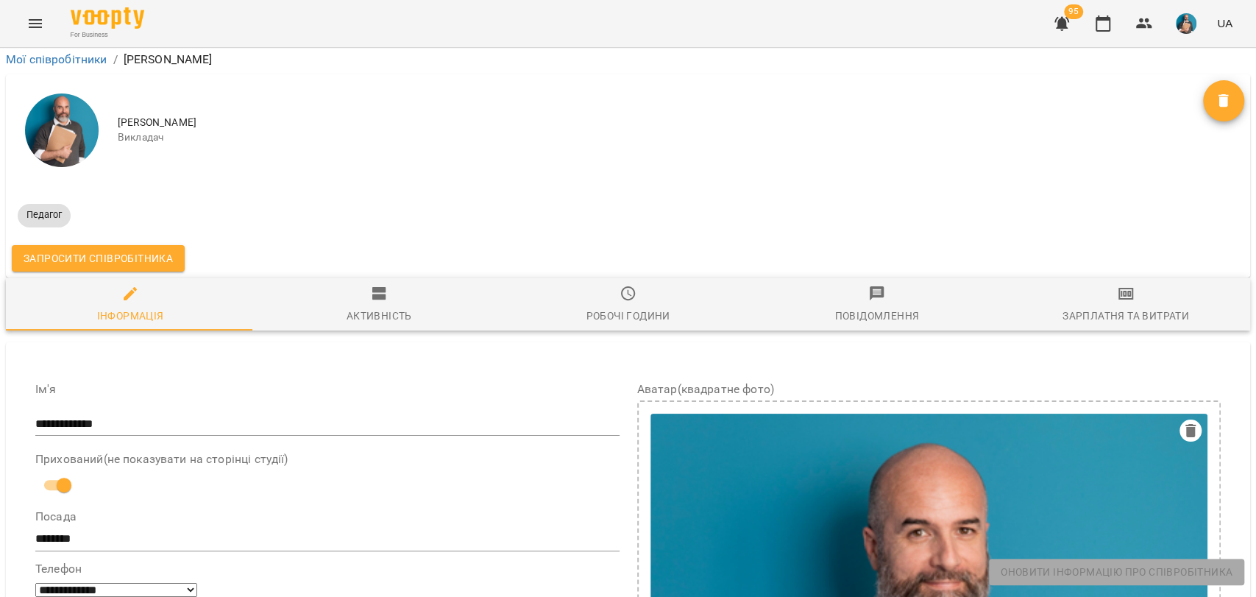
drag, startPoint x: 452, startPoint y: 408, endPoint x: 571, endPoint y: 411, distance: 118.5
drag, startPoint x: 108, startPoint y: 171, endPoint x: 230, endPoint y: 172, distance: 122.1
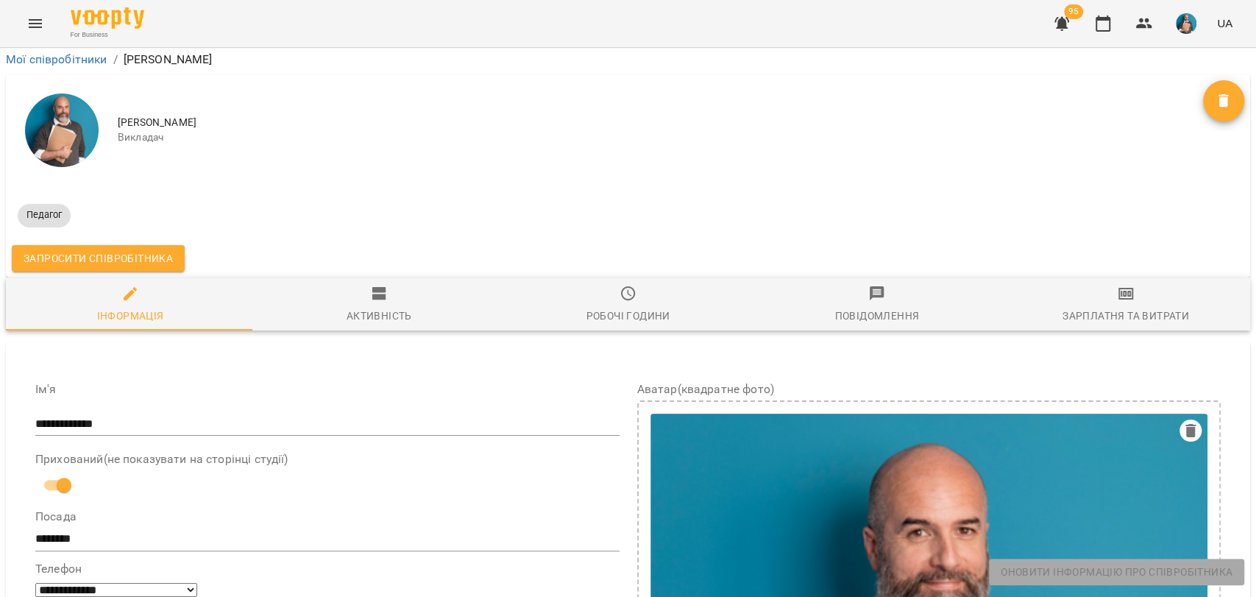
drag, startPoint x: 1015, startPoint y: 565, endPoint x: 1201, endPoint y: 569, distance: 186.9
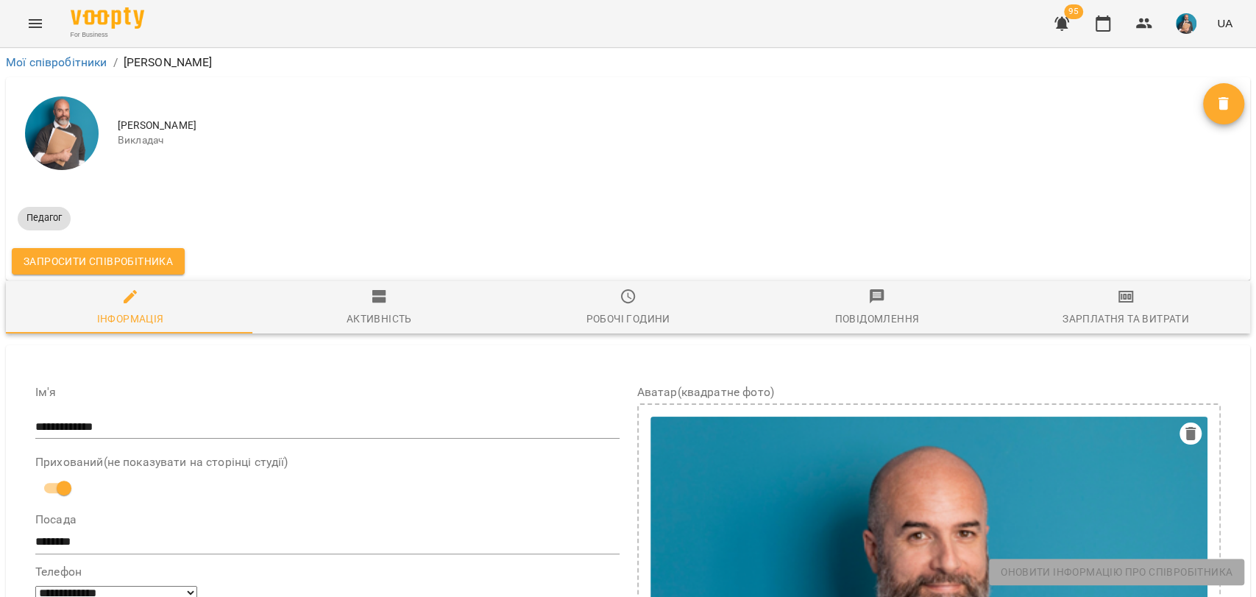
click at [116, 259] on span "Запросити співробітника" at bounding box center [98, 261] width 149 height 18
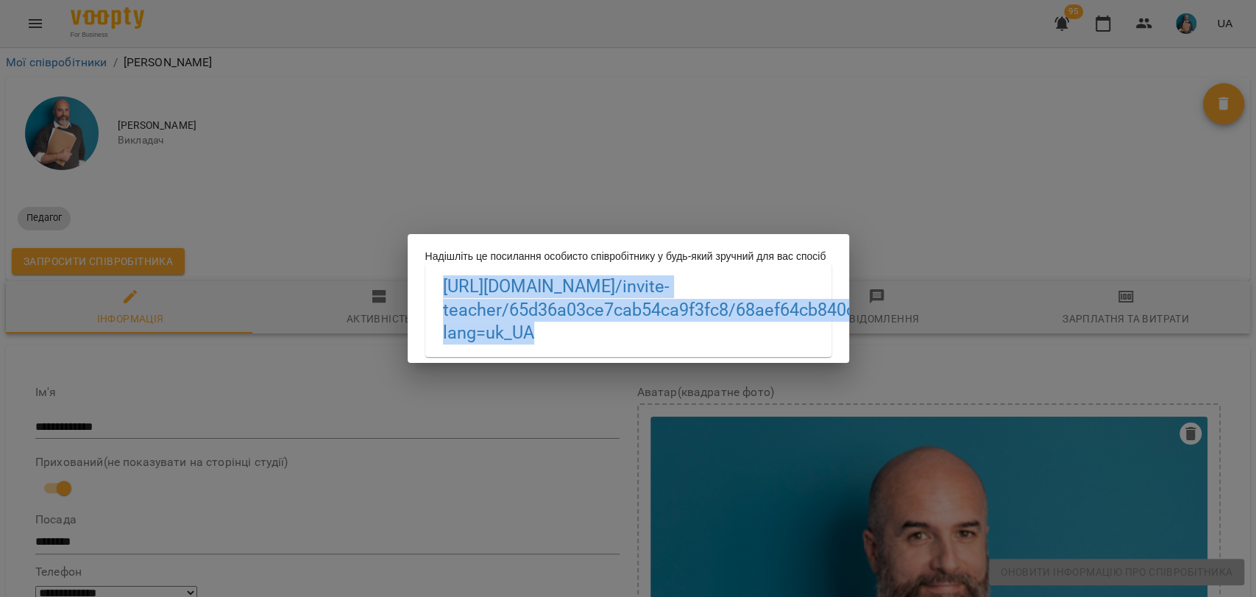
drag, startPoint x: 430, startPoint y: 294, endPoint x: 714, endPoint y: 347, distance: 288.1
click at [714, 347] on div "[URL][DOMAIN_NAME] /invite-teacher/65d36a03ce7cab54ca9f3fc8/68aef64cb840d91ea18…" at bounding box center [628, 309] width 406 height 93
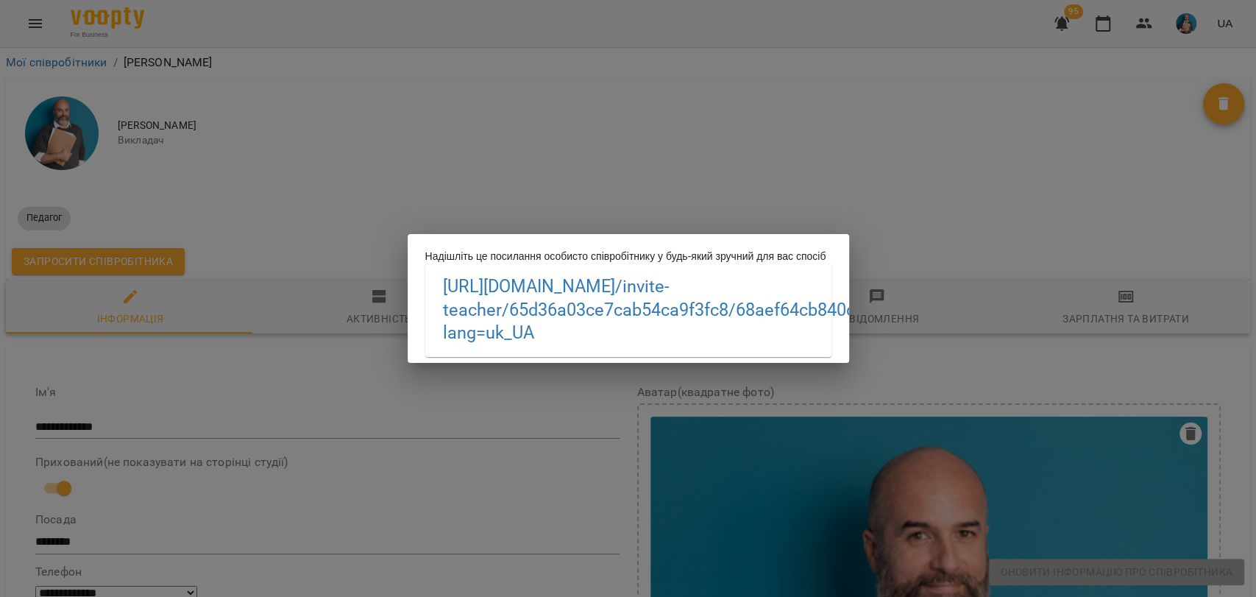
click at [454, 110] on div "Надішліть це посилання особисто співробітнику у будь-який зручний для вас спосі…" at bounding box center [628, 298] width 1256 height 597
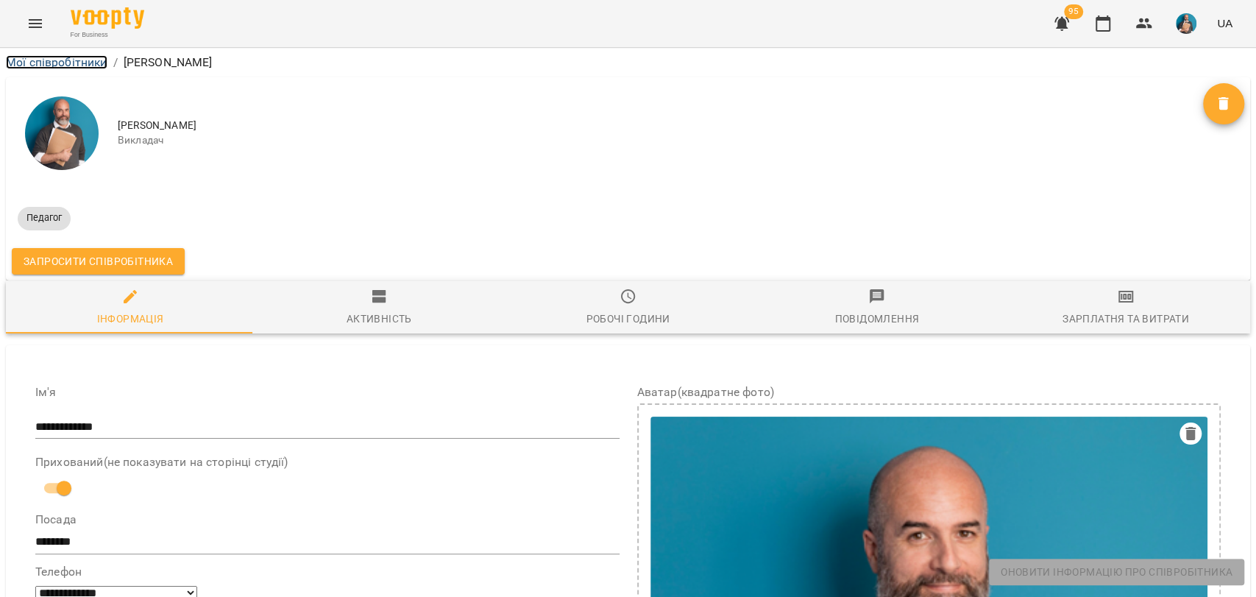
drag, startPoint x: 99, startPoint y: 59, endPoint x: 447, endPoint y: 339, distance: 446.8
click at [99, 59] on link "Мої співробітники" at bounding box center [57, 62] width 102 height 14
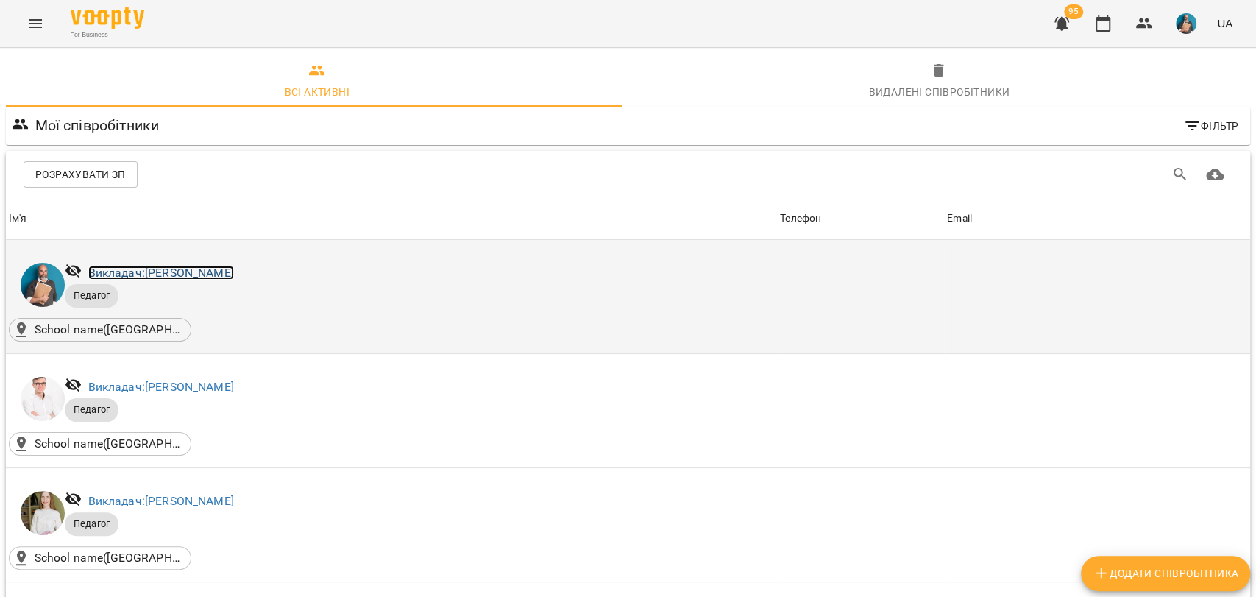
click at [210, 278] on link "Викладач: [PERSON_NAME]" at bounding box center [161, 273] width 146 height 14
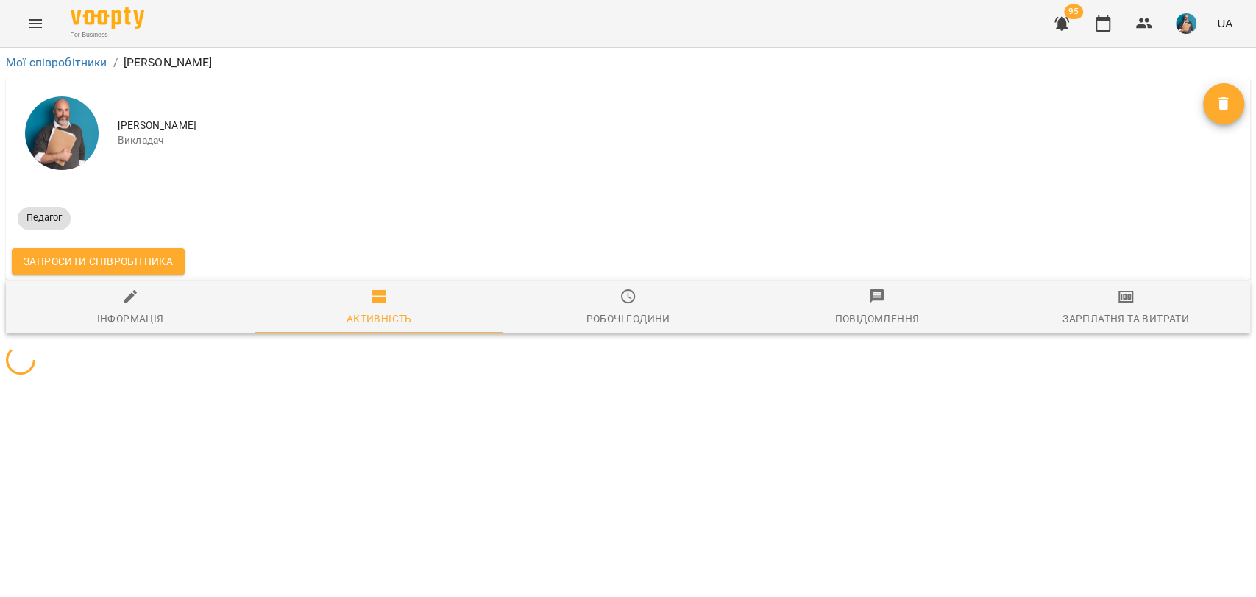
click at [141, 267] on span "Запросити співробітника" at bounding box center [98, 261] width 149 height 18
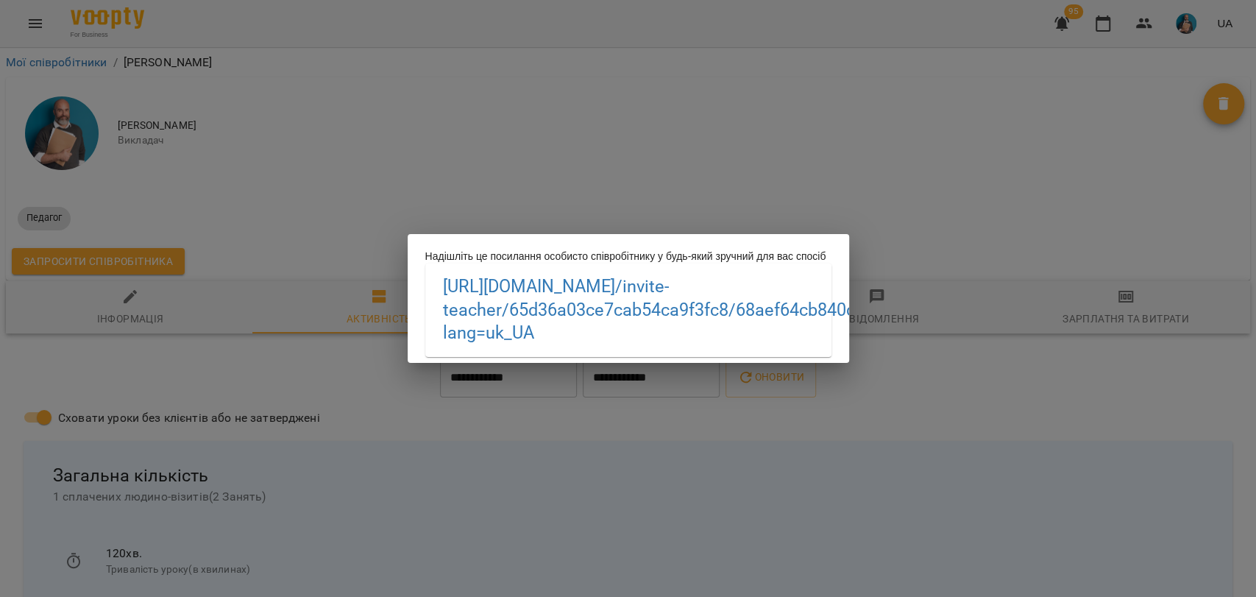
click at [538, 205] on div "Надішліть це посилання особисто співробітнику у будь-який зручний для вас спосі…" at bounding box center [628, 298] width 1256 height 597
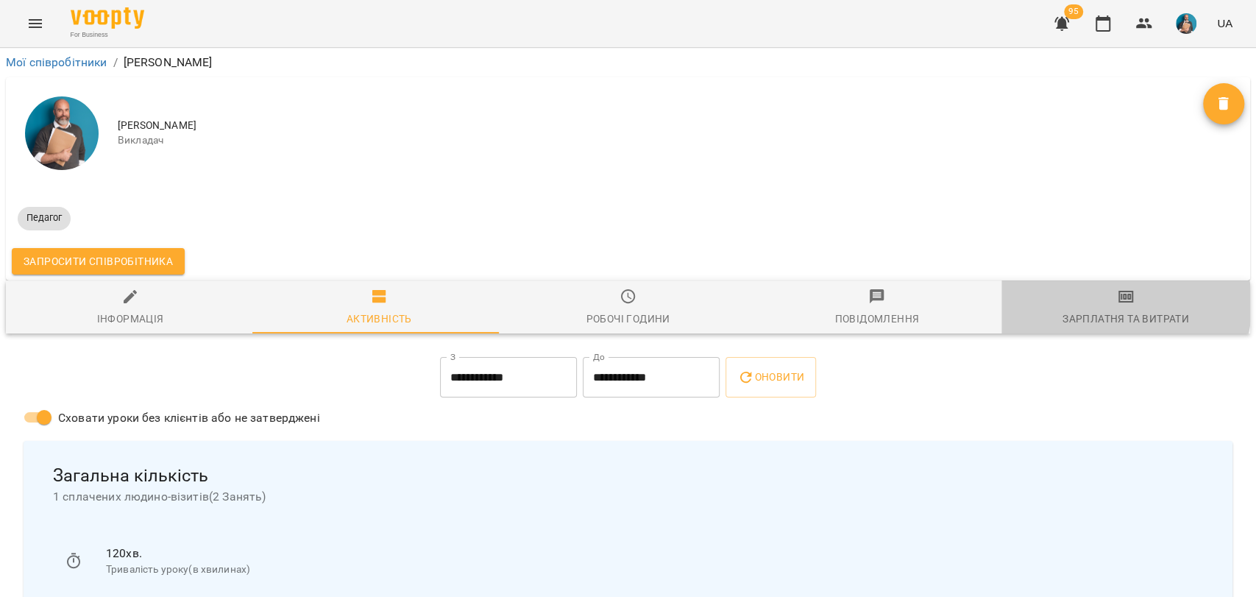
click at [1117, 305] on icon "button" at bounding box center [1126, 297] width 18 height 18
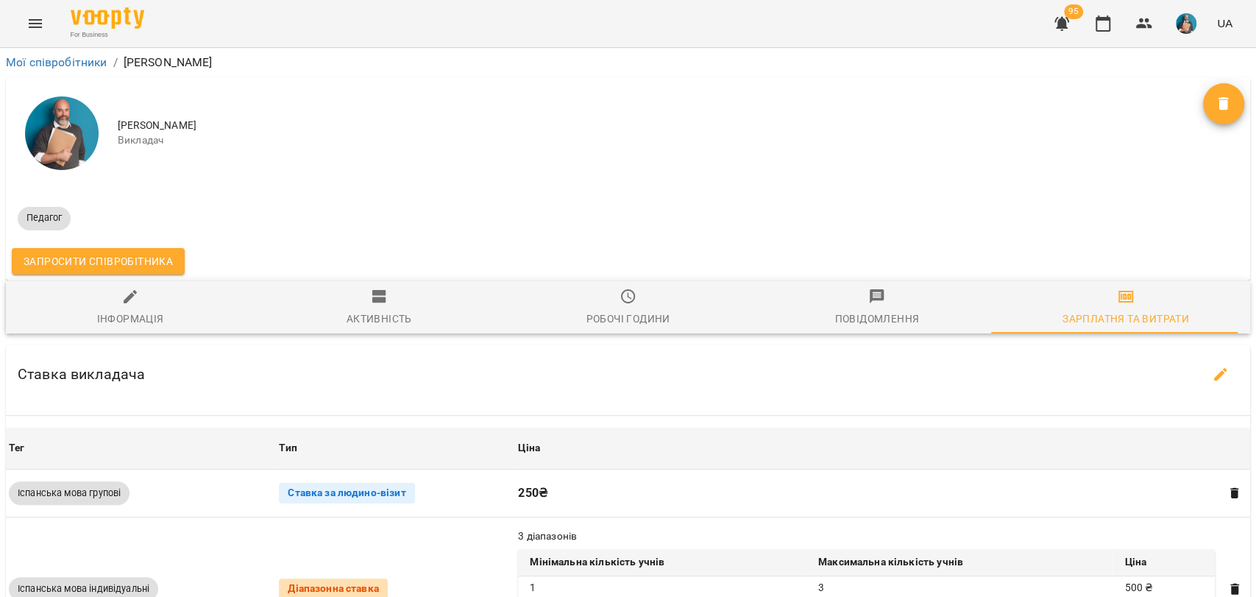
scroll to position [82, 0]
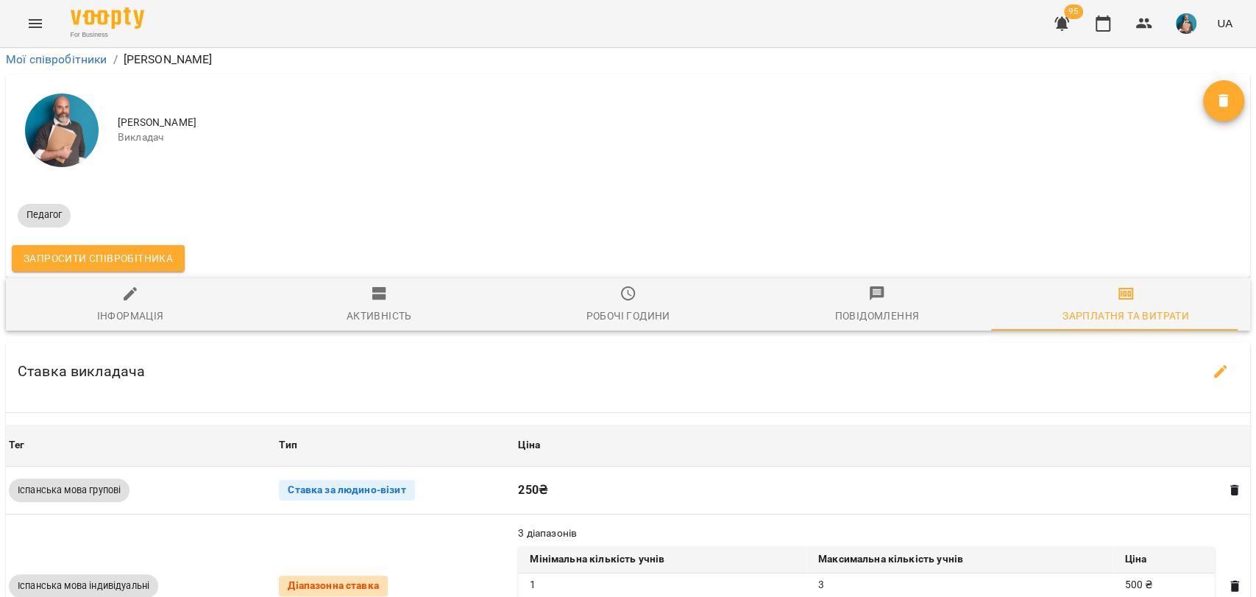
click at [1215, 363] on icon "button" at bounding box center [1221, 372] width 18 height 18
select select "*******"
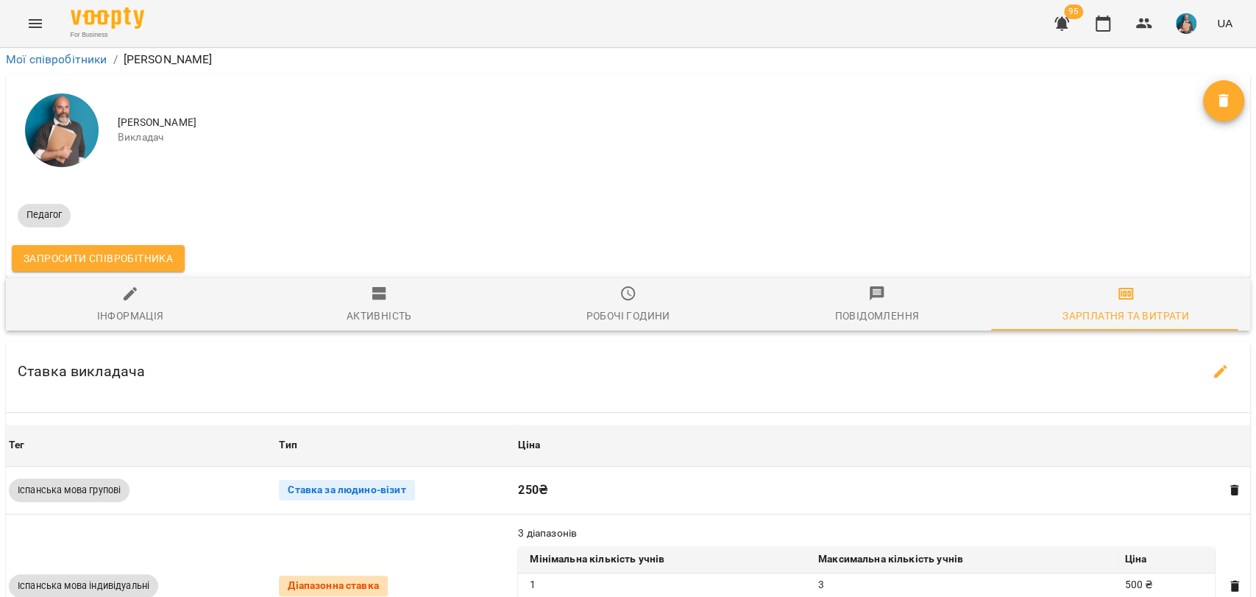
select select "*******"
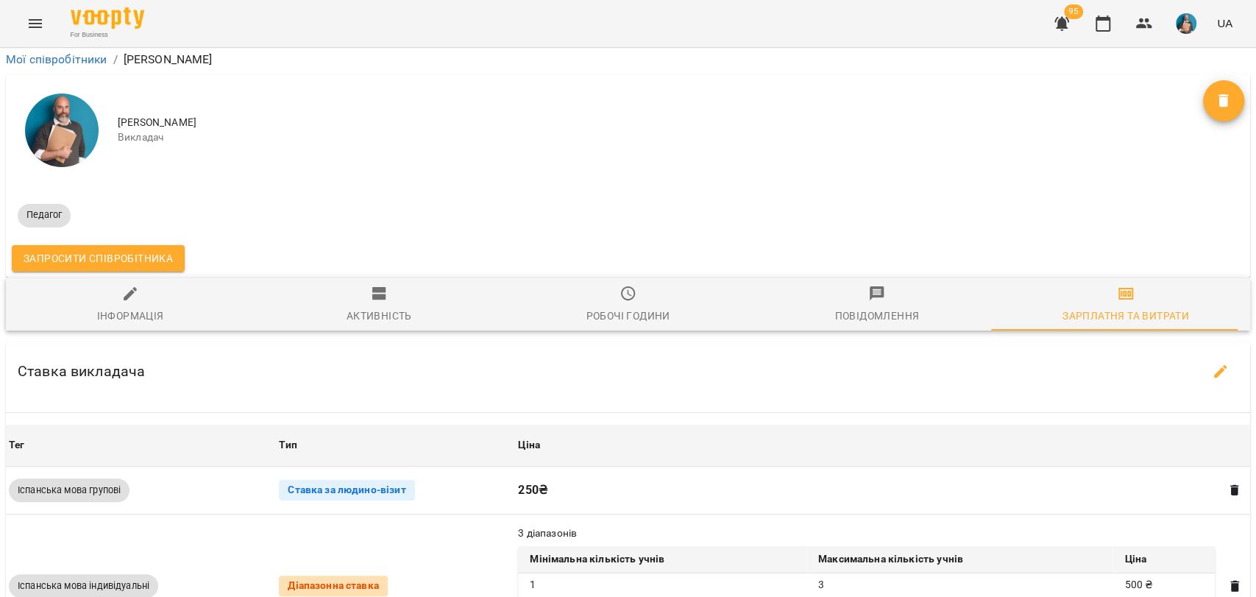
select select "*******"
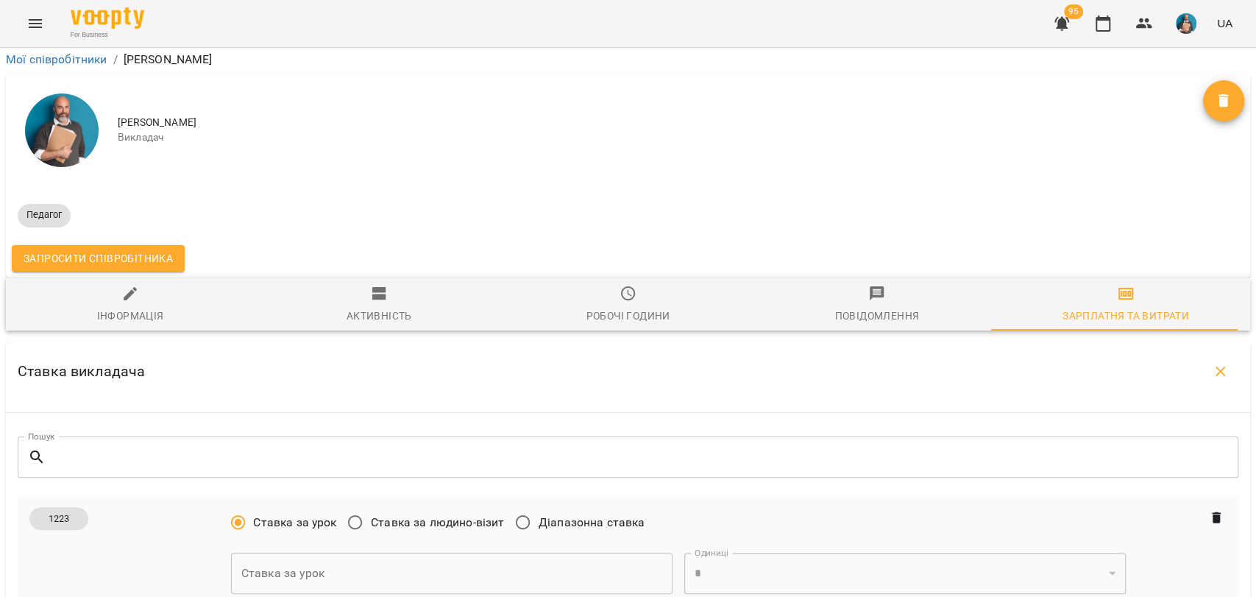
scroll to position [572, 0]
drag, startPoint x: 33, startPoint y: 199, endPoint x: 135, endPoint y: 193, distance: 101.7
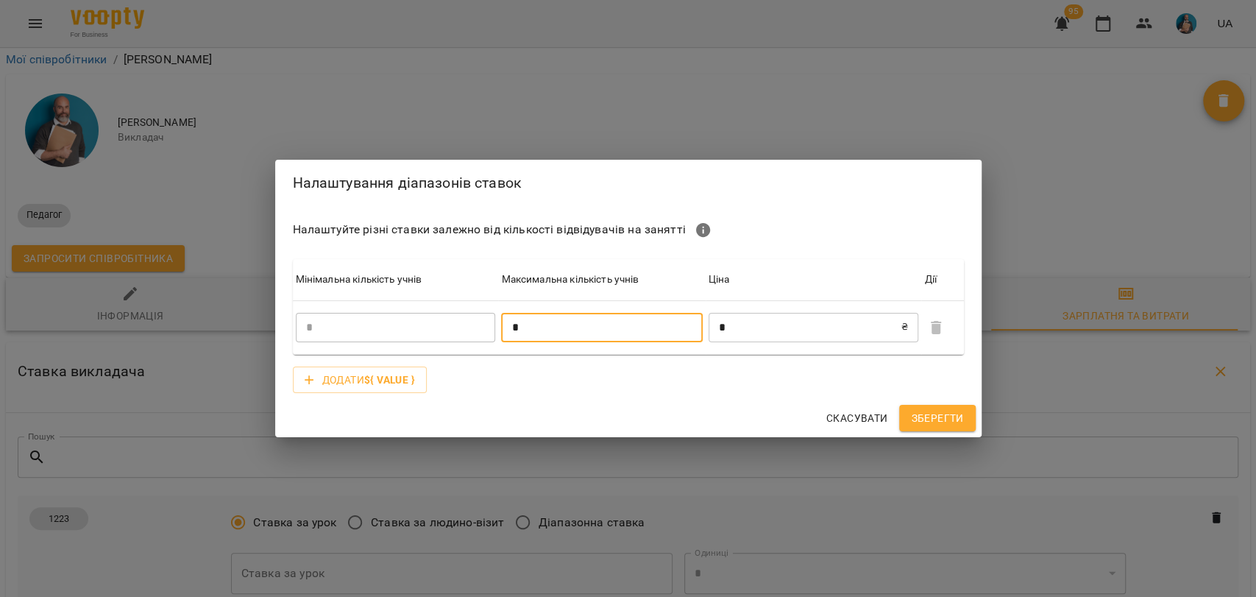
drag, startPoint x: 531, startPoint y: 321, endPoint x: 512, endPoint y: 321, distance: 19.1
click at [530, 322] on input "*" at bounding box center [601, 327] width 201 height 29
type input "*"
click at [761, 325] on input "*" at bounding box center [804, 327] width 193 height 29
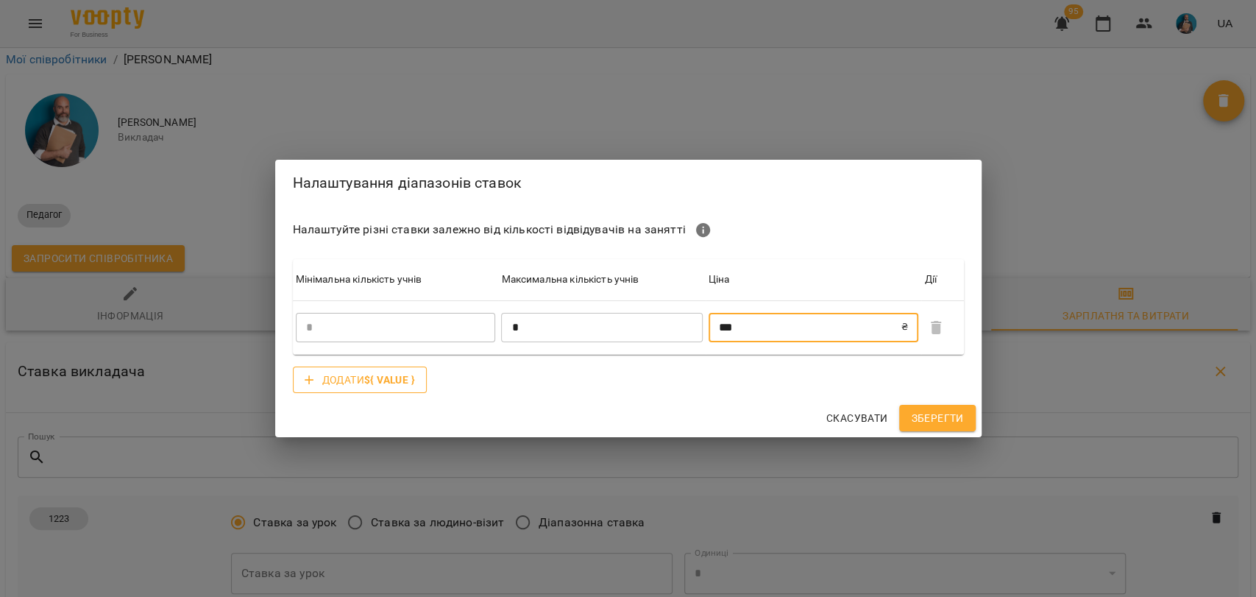
type input "***"
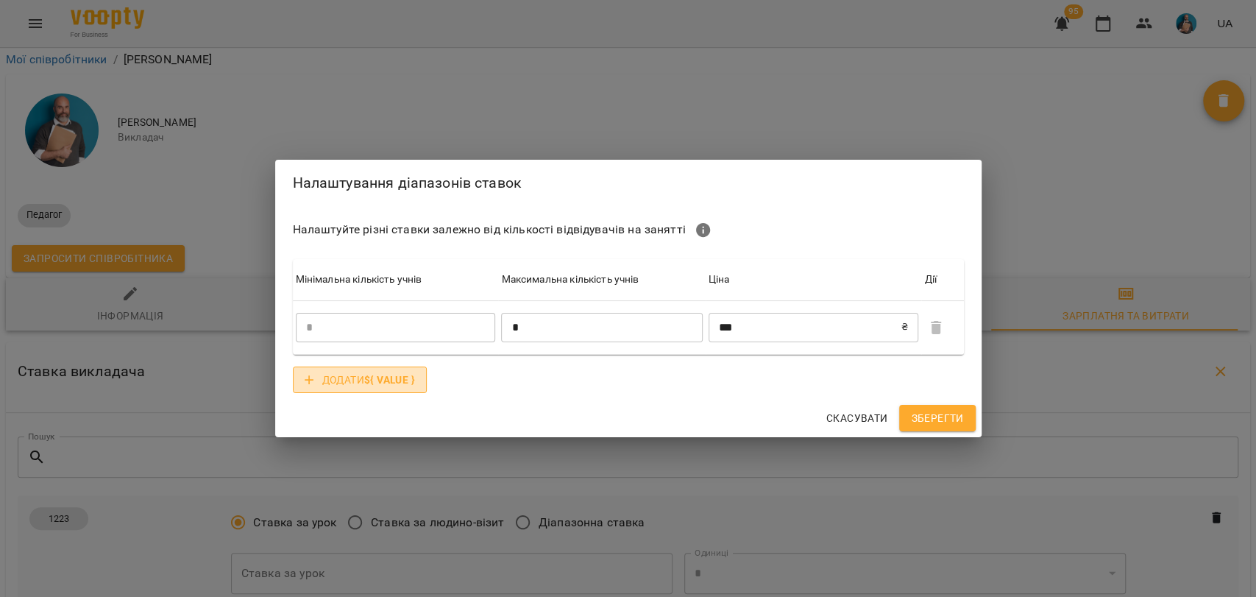
click at [377, 374] on b "${ value }" at bounding box center [389, 380] width 51 height 12
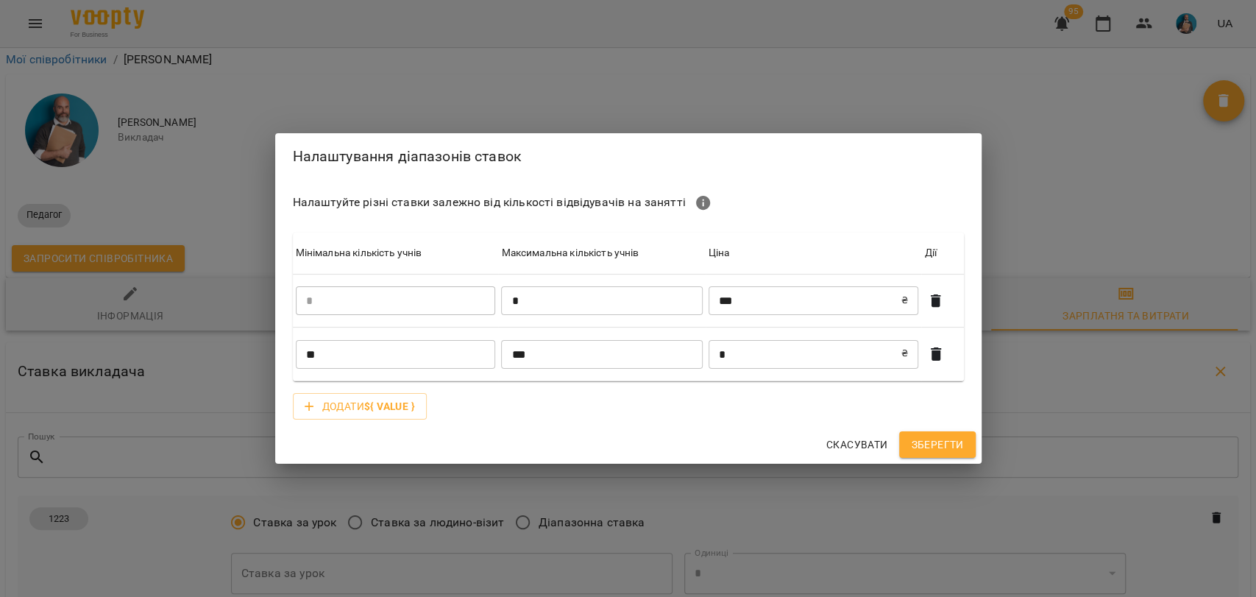
click at [349, 352] on input "**" at bounding box center [396, 353] width 200 height 29
type input "*"
click at [551, 358] on input "***" at bounding box center [601, 353] width 201 height 29
type input "*"
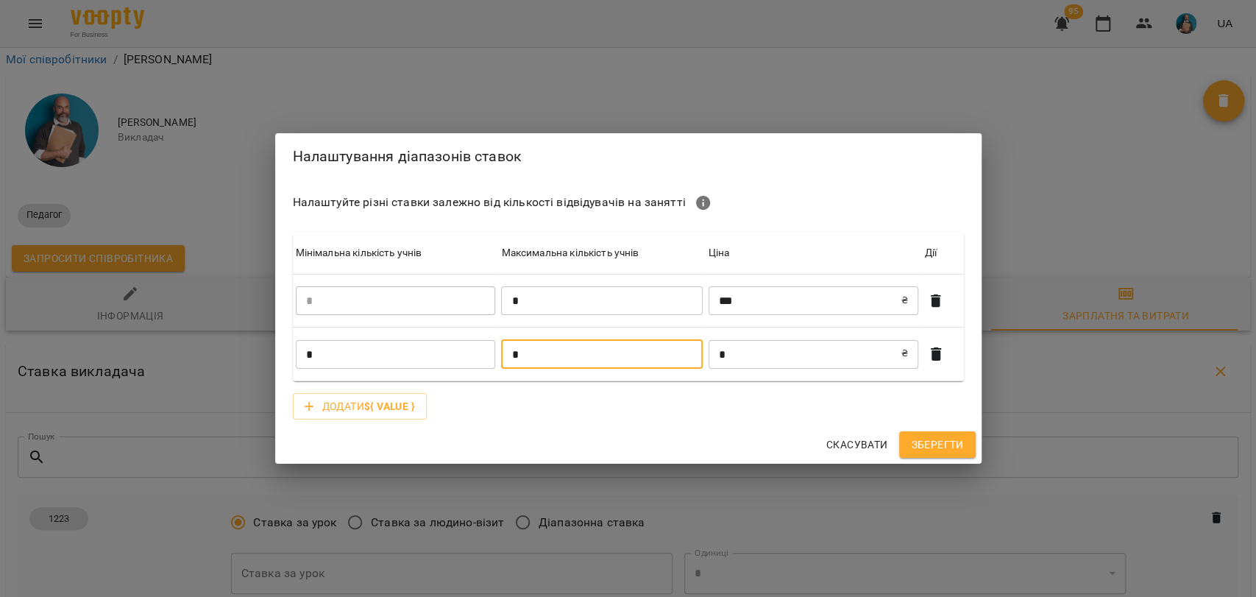
type input "*"
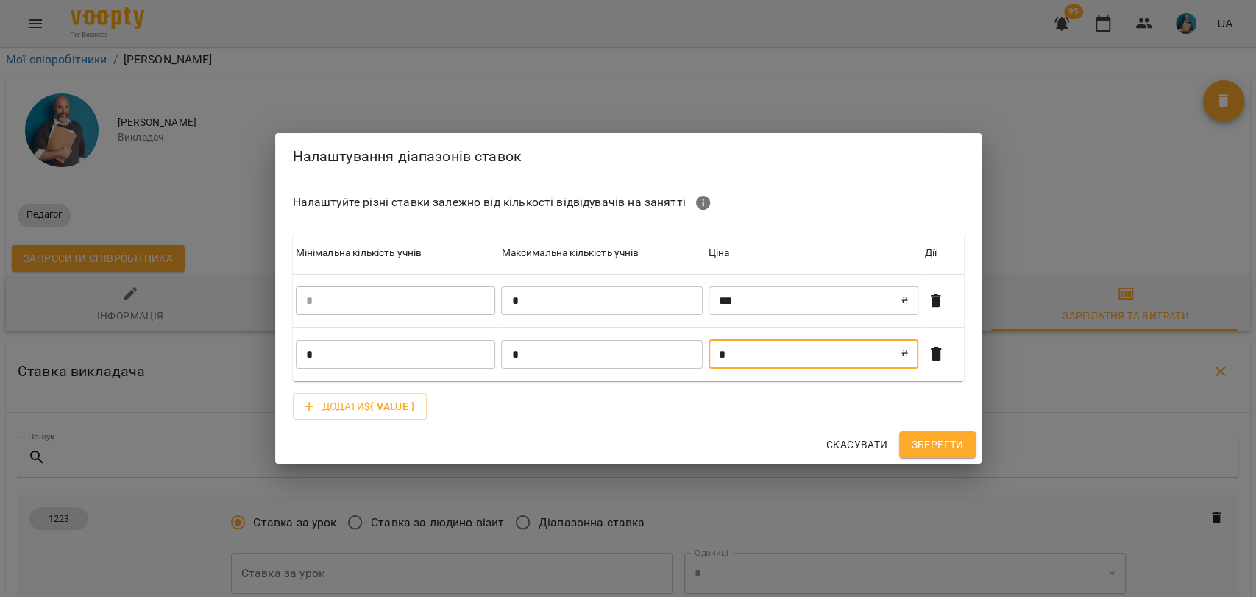
click at [753, 355] on input "*" at bounding box center [804, 353] width 193 height 29
type input "***"
click at [948, 450] on span "Зберегти" at bounding box center [937, 445] width 52 height 18
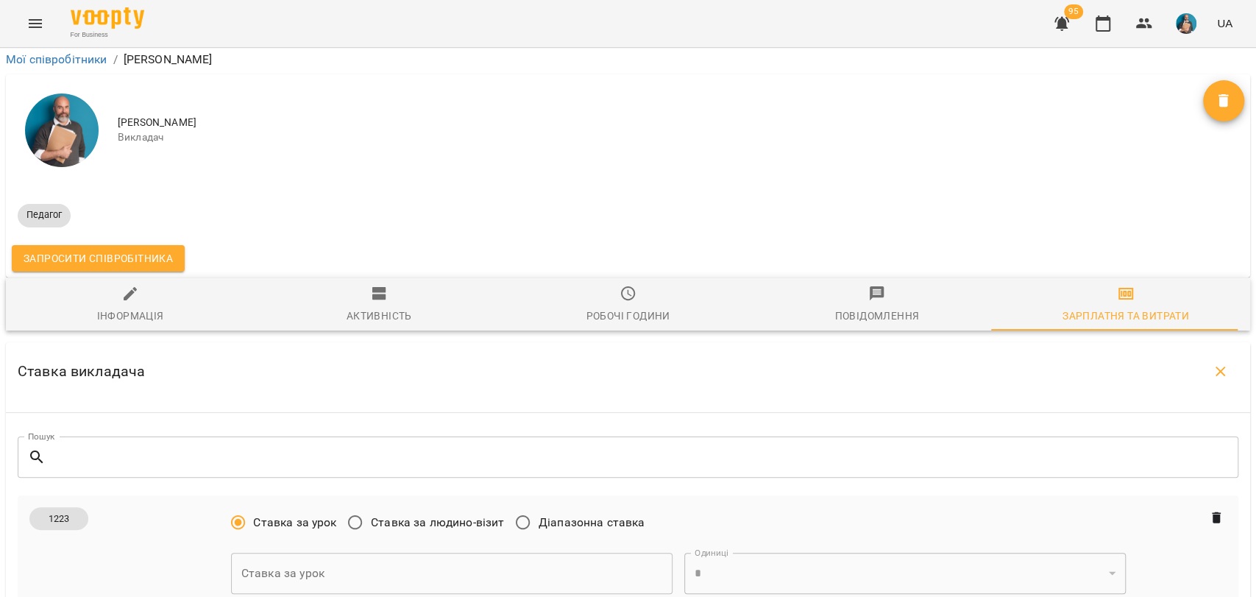
drag, startPoint x: 1007, startPoint y: 315, endPoint x: 1049, endPoint y: 313, distance: 42.0
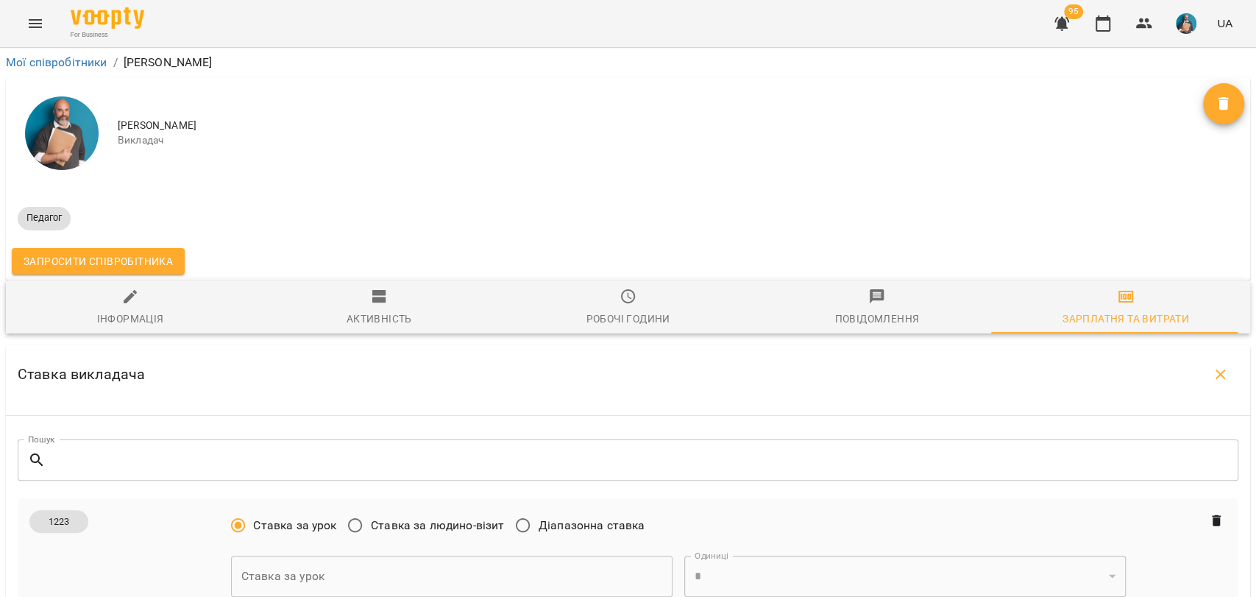
scroll to position [0, 0]
click at [94, 65] on link "Мої співробітники" at bounding box center [57, 62] width 102 height 14
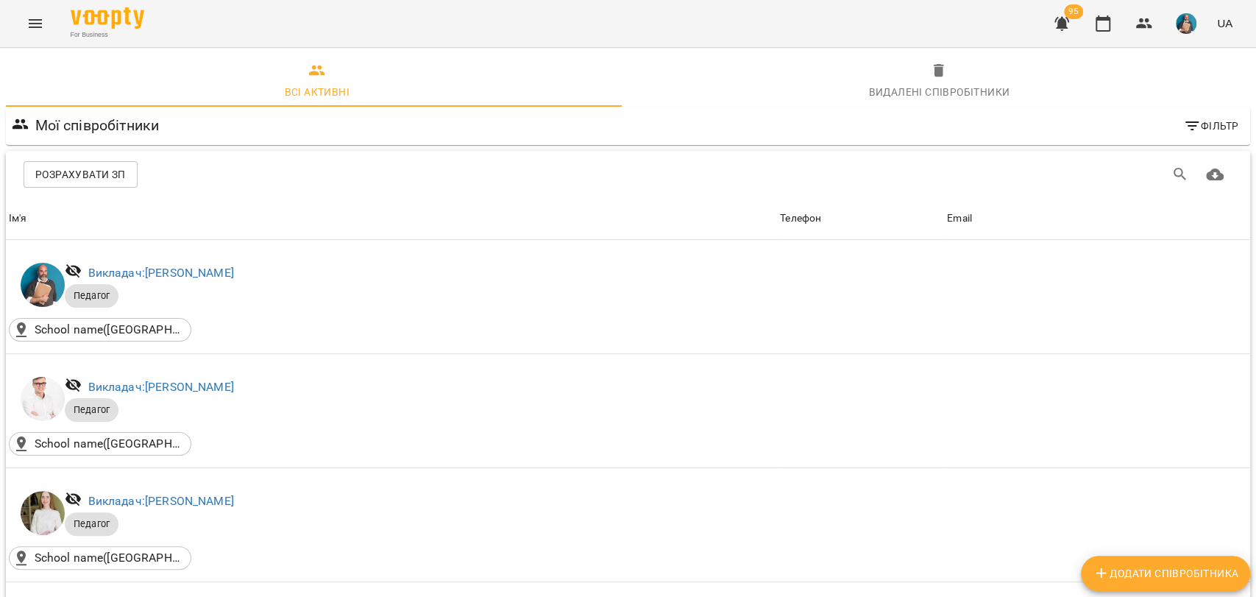
click at [26, 25] on icon "Menu" at bounding box center [35, 24] width 18 height 18
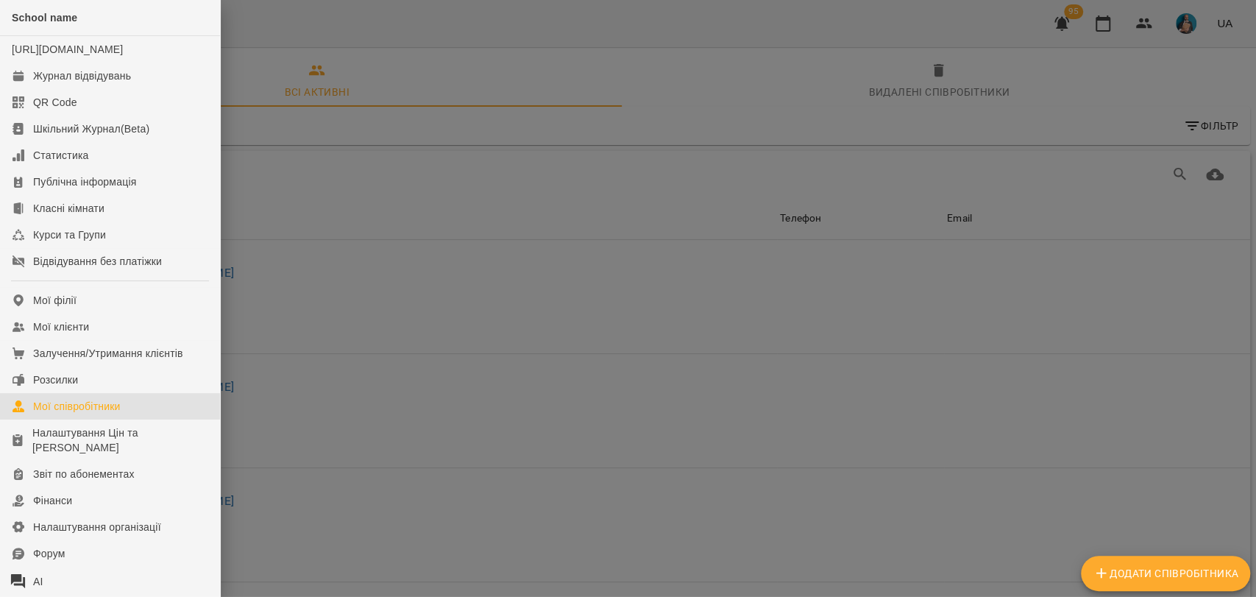
drag, startPoint x: 347, startPoint y: 305, endPoint x: 330, endPoint y: 303, distance: 17.1
click at [345, 305] on div at bounding box center [628, 298] width 1256 height 597
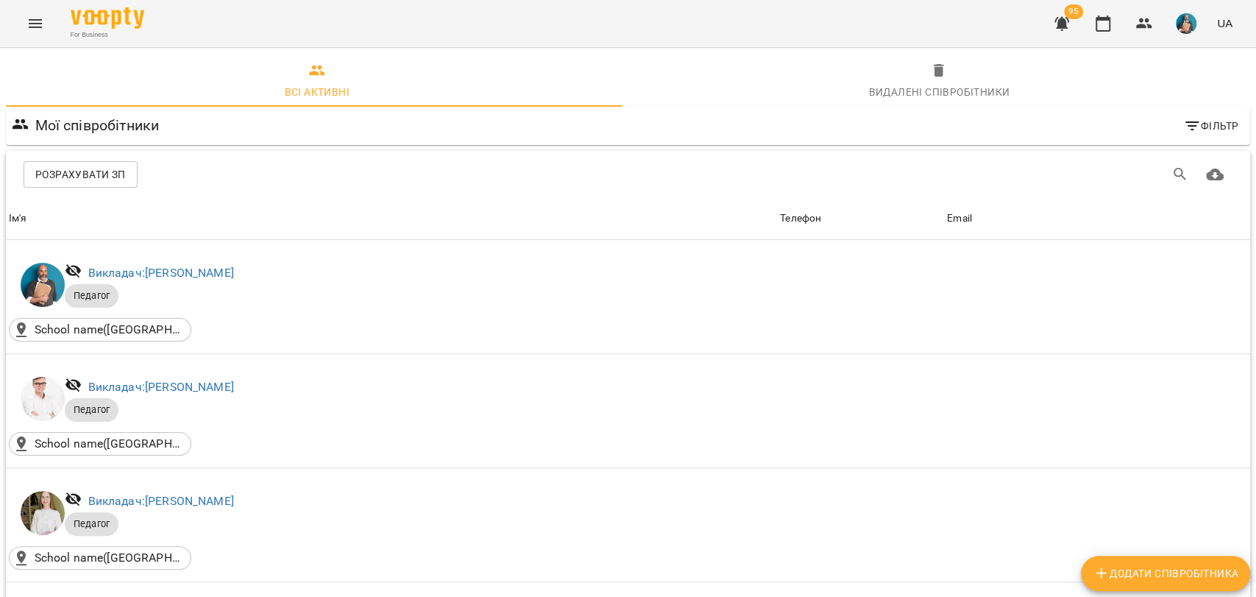
click at [100, 178] on span "Розрахувати ЗП" at bounding box center [80, 175] width 90 height 18
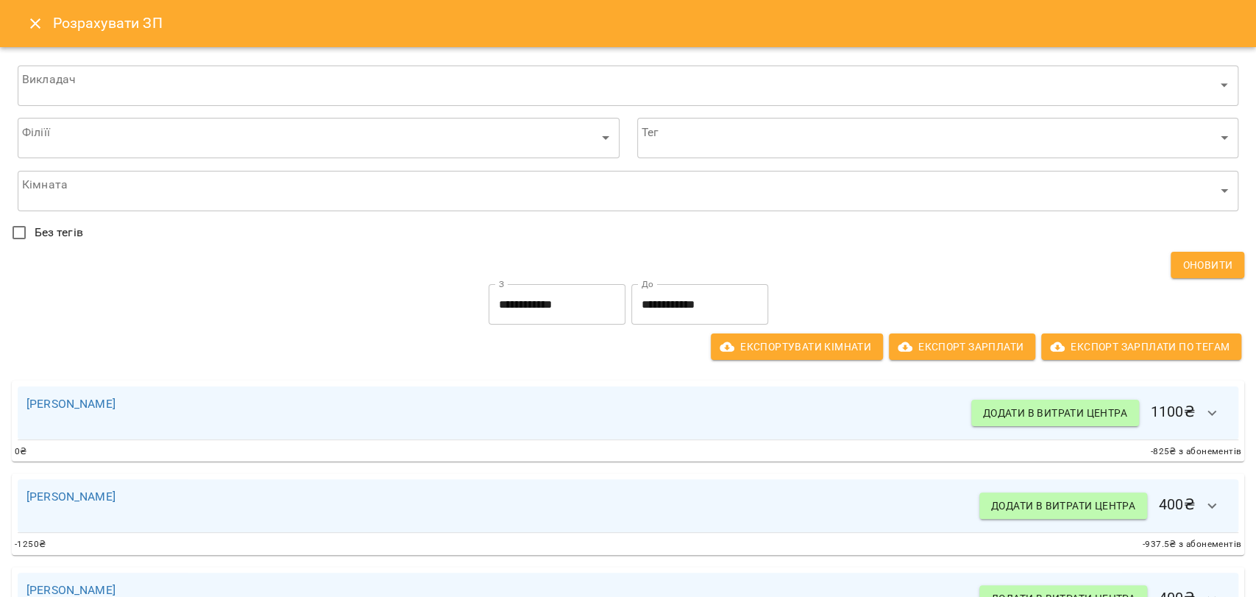
click at [534, 305] on input "**********" at bounding box center [556, 304] width 137 height 41
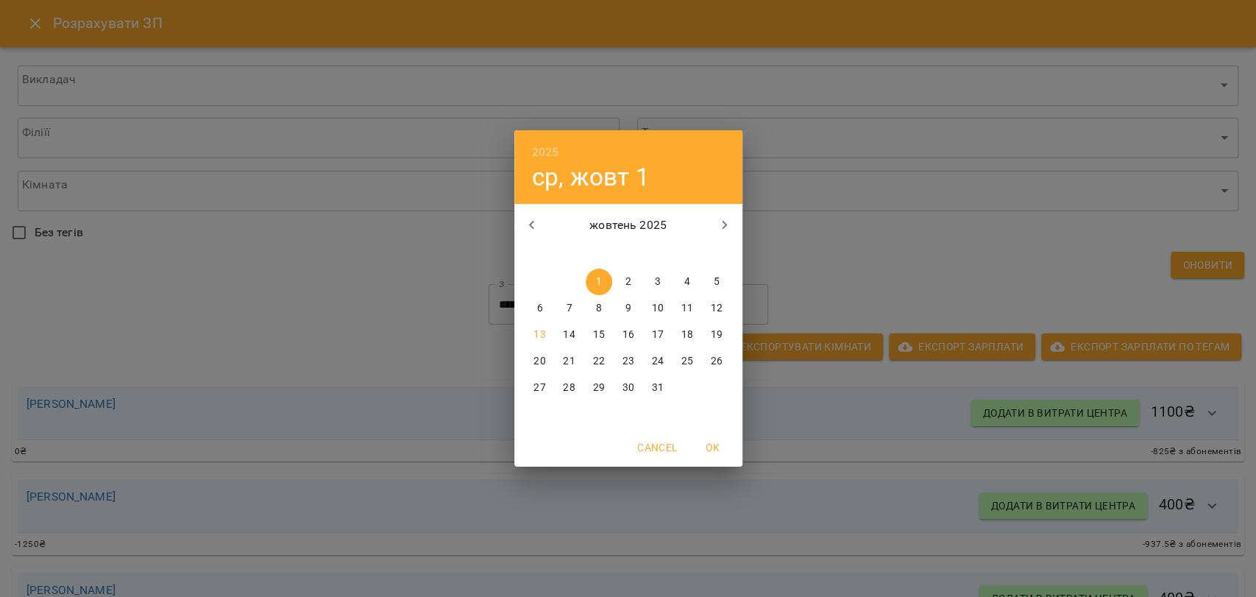
click at [775, 286] on div "2025 ср, жовт 1 жовтень 2025 пн вт ср чт пт сб нд 29 30 1 2 3 4 5 6 7 8 9 10 11…" at bounding box center [628, 298] width 1256 height 597
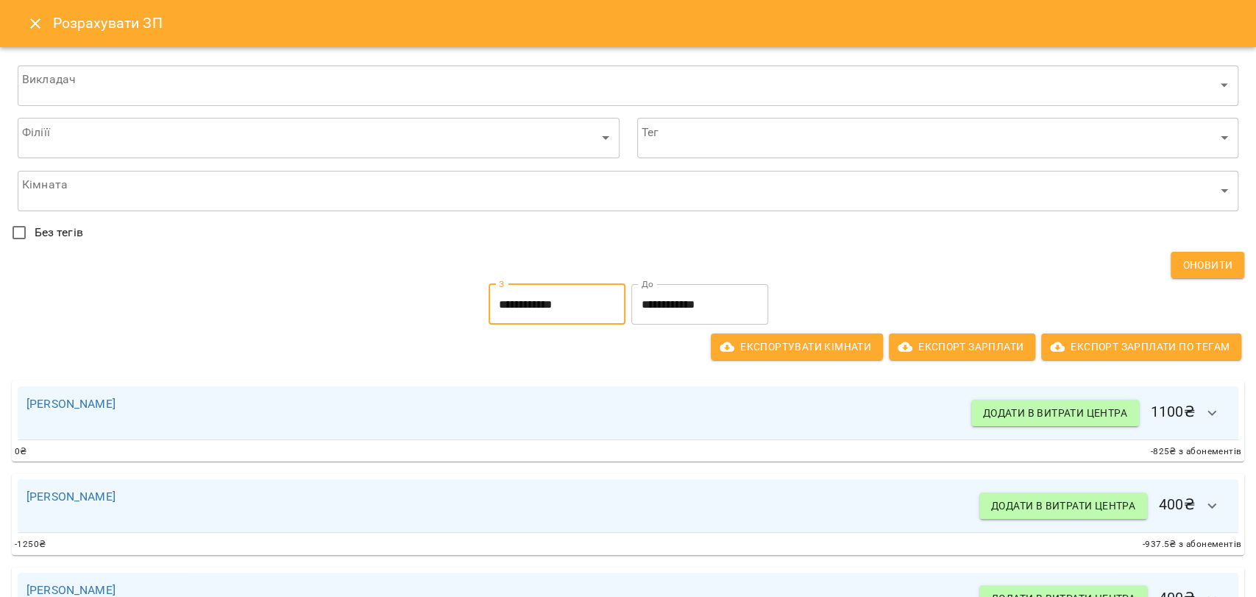
click at [565, 302] on input "**********" at bounding box center [556, 304] width 137 height 41
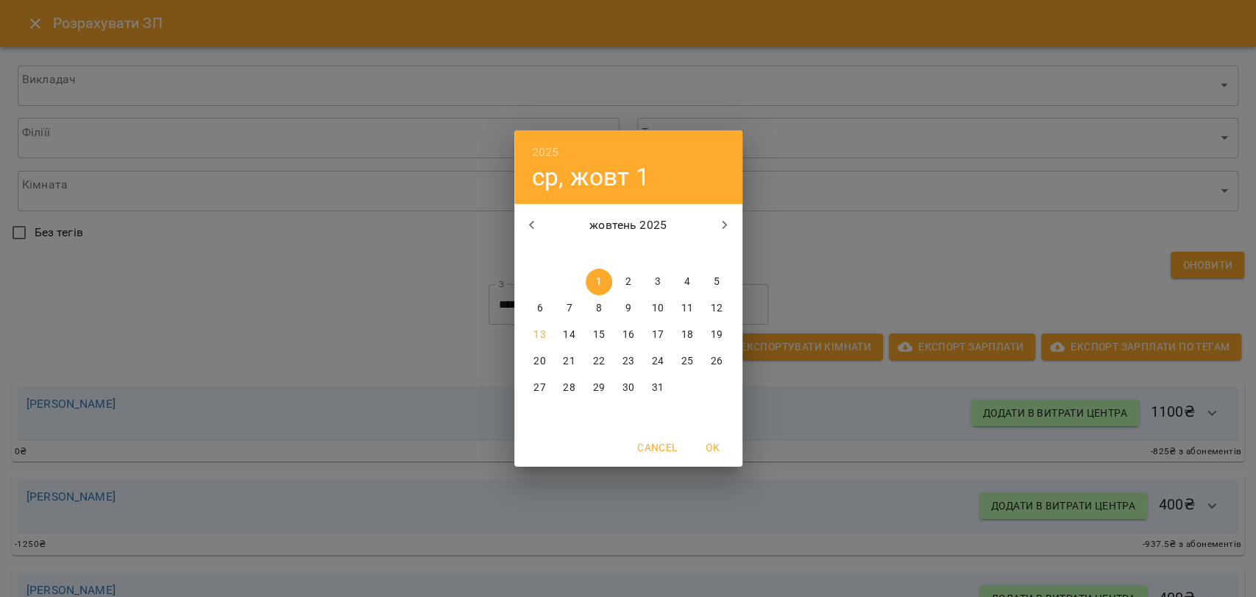
click at [786, 287] on div "2025 ср, жовт 1 жовтень 2025 пн вт ср чт пт сб нд 29 30 1 2 3 4 5 6 7 8 9 10 11…" at bounding box center [628, 298] width 1256 height 597
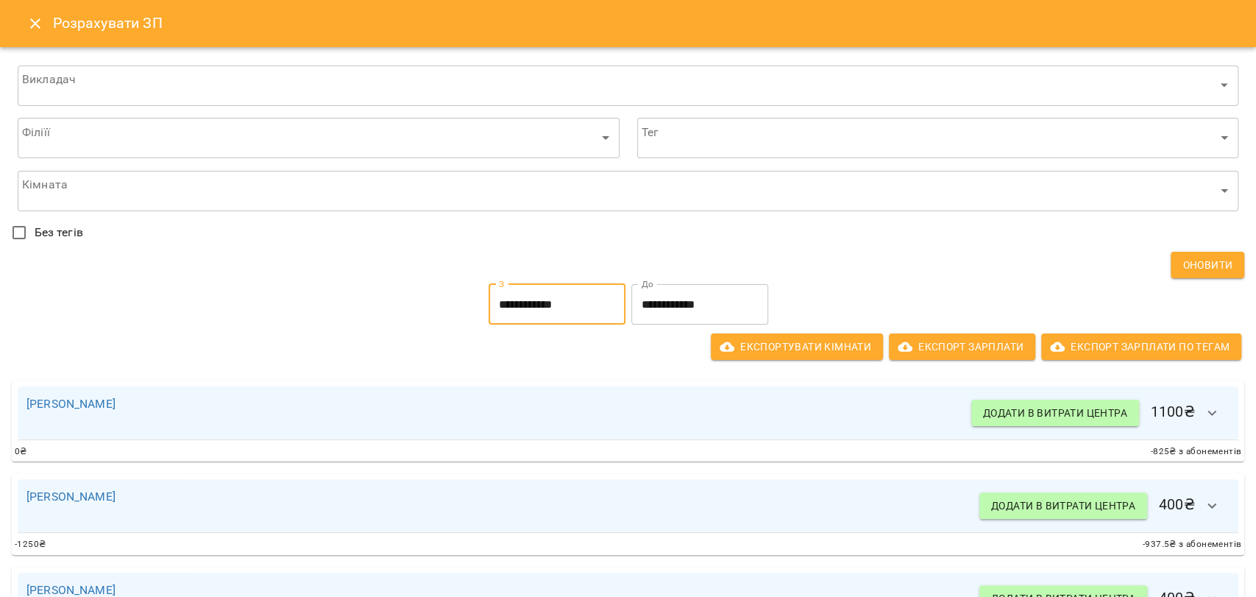
click at [575, 308] on input "**********" at bounding box center [556, 304] width 137 height 41
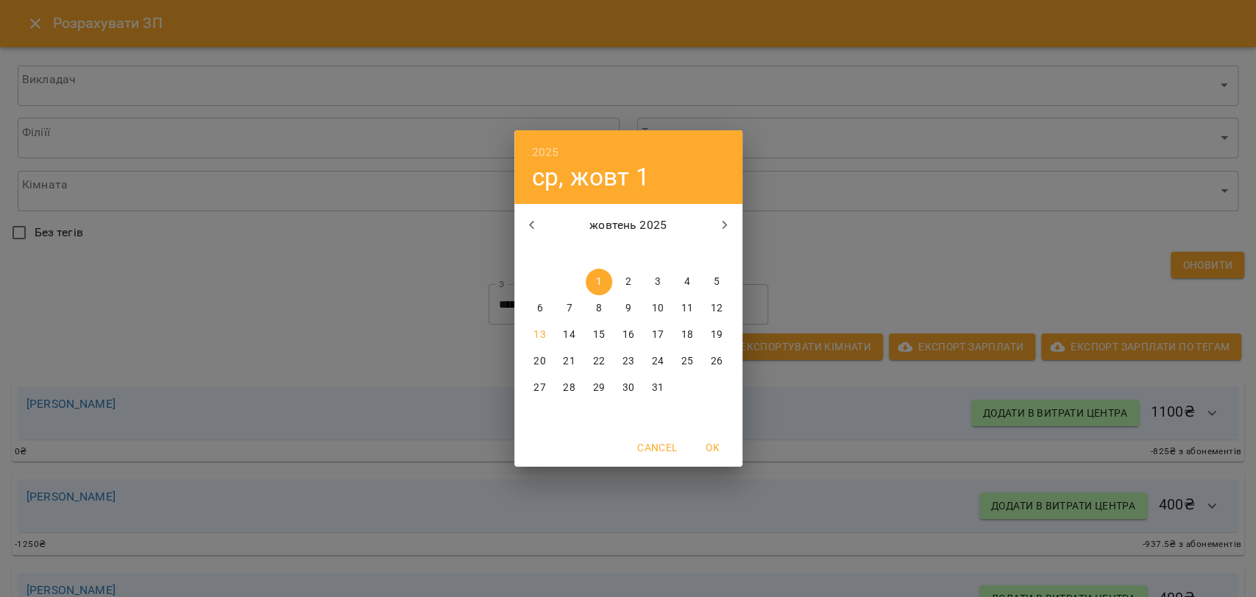
click at [541, 223] on button "button" at bounding box center [531, 224] width 35 height 35
click at [537, 282] on p "1" at bounding box center [539, 281] width 6 height 15
type input "**********"
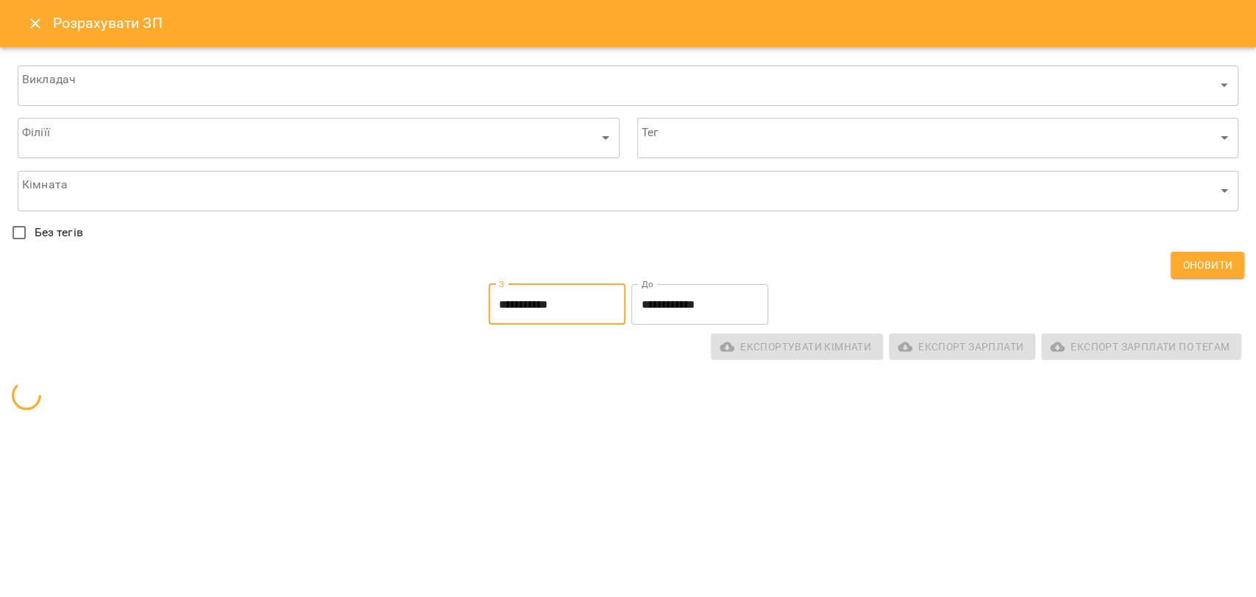
drag, startPoint x: 624, startPoint y: 299, endPoint x: 653, endPoint y: 304, distance: 29.9
click at [626, 299] on div "**********" at bounding box center [628, 304] width 1238 height 47
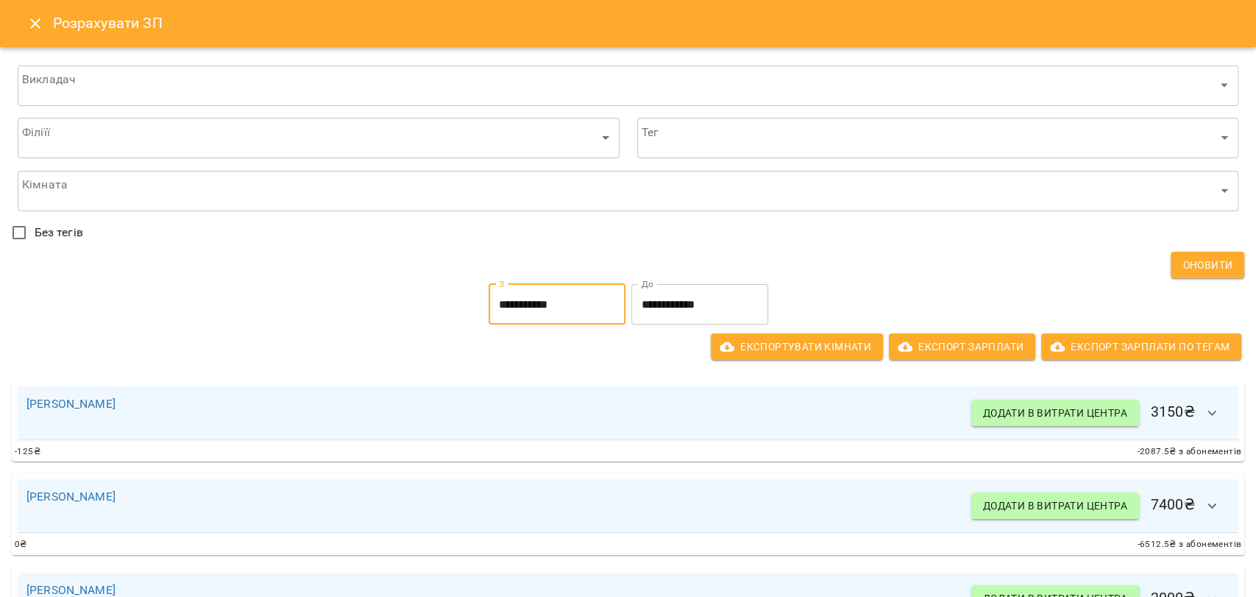
click at [654, 304] on input "**********" at bounding box center [699, 304] width 137 height 41
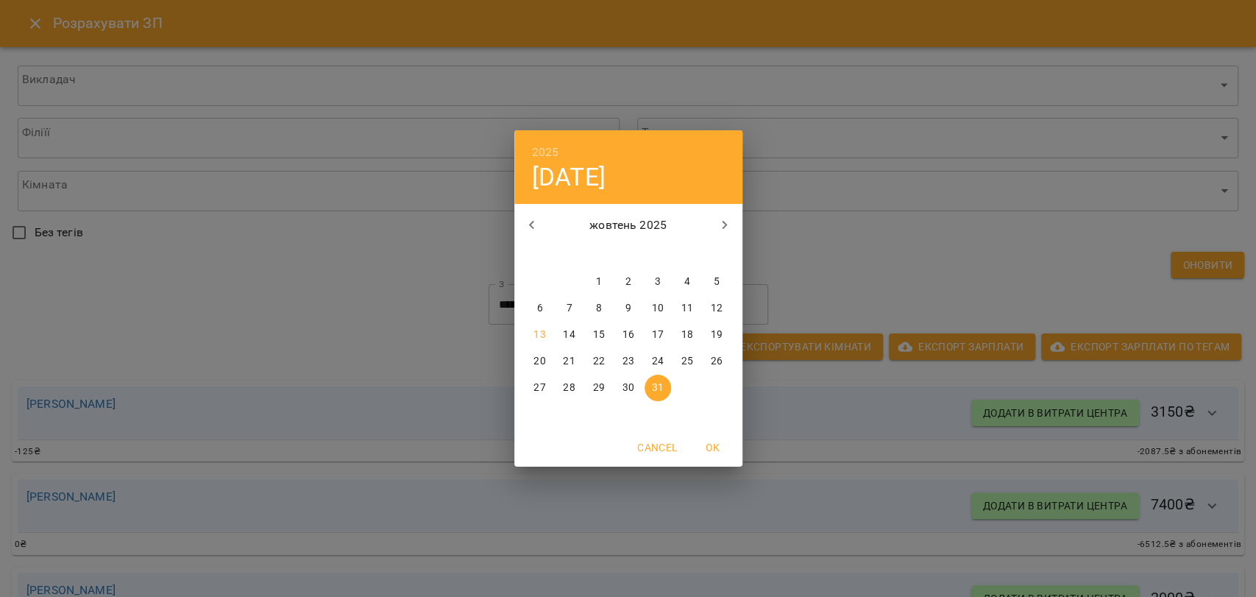
click at [544, 216] on button "button" at bounding box center [531, 224] width 35 height 35
click at [564, 385] on p "30" at bounding box center [569, 387] width 12 height 15
type input "**********"
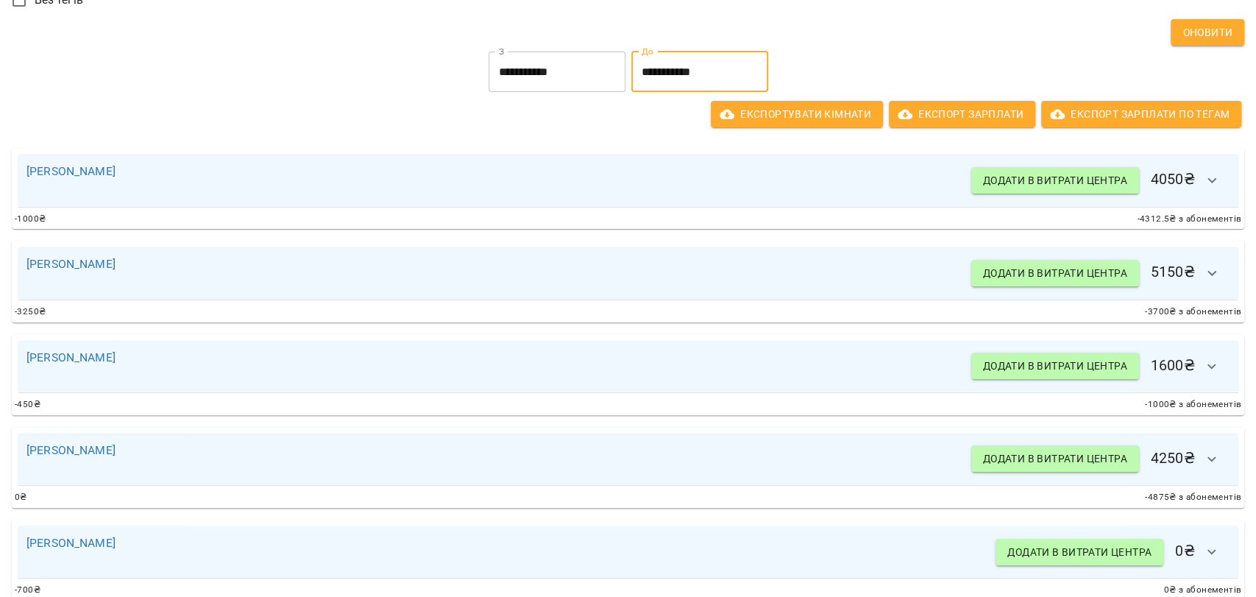
scroll to position [163, 0]
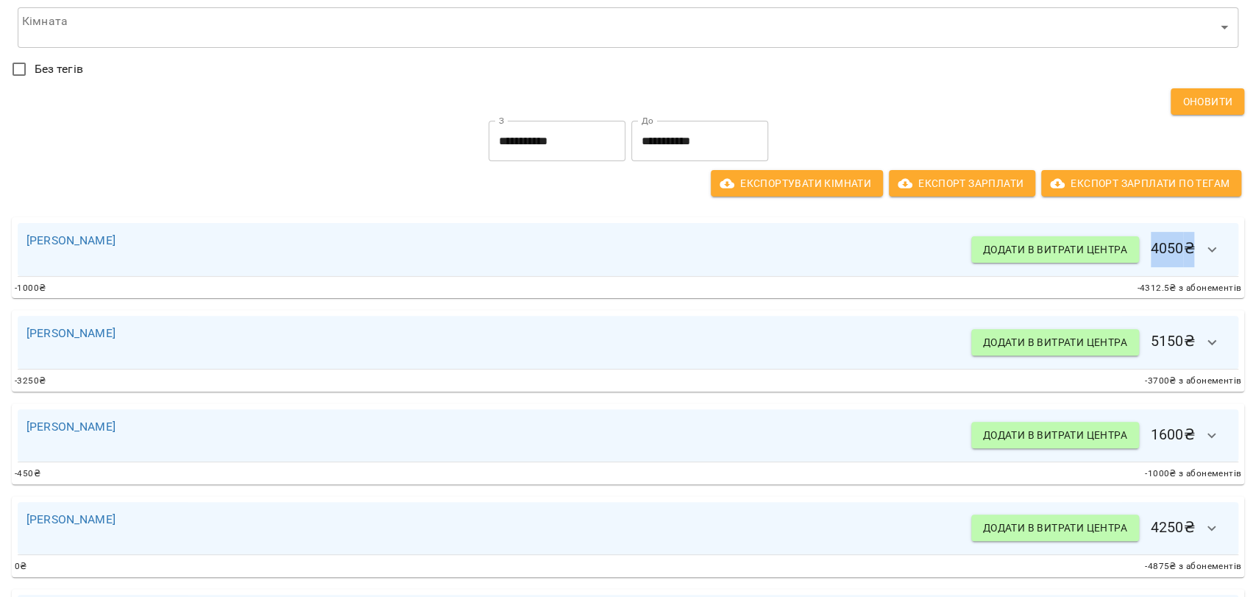
drag, startPoint x: 1140, startPoint y: 240, endPoint x: 1183, endPoint y: 244, distance: 43.6
click at [1183, 244] on h6 "Додати в витрати центра 4050 ₴" at bounding box center [1100, 249] width 258 height 35
click at [1207, 343] on icon "button" at bounding box center [1211, 342] width 9 height 5
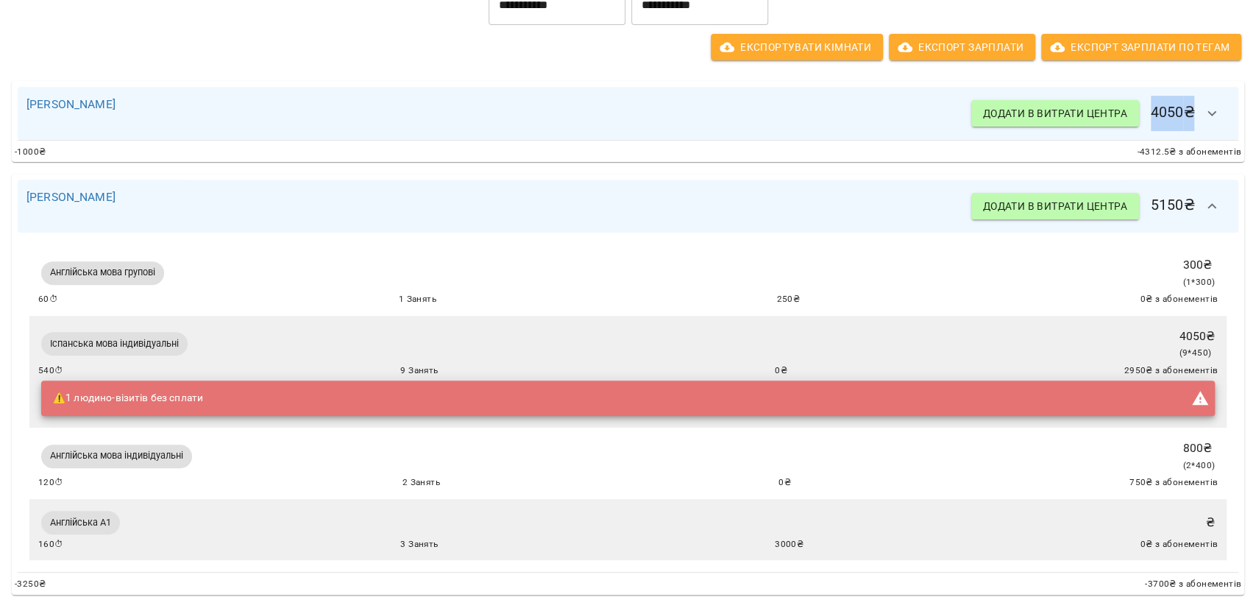
scroll to position [327, 0]
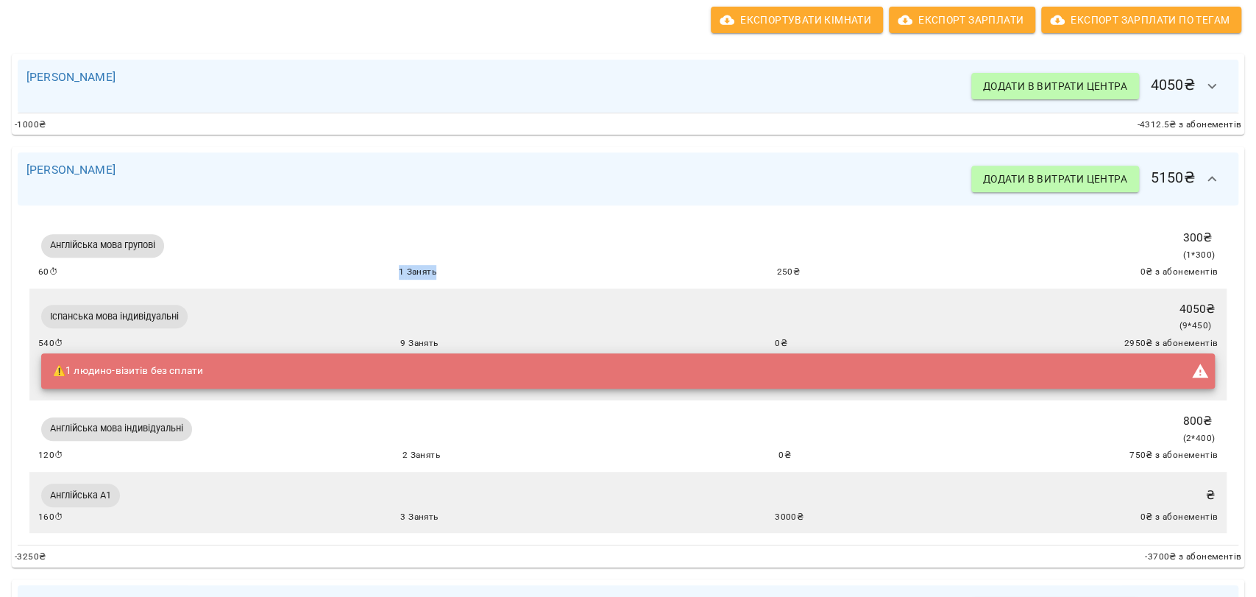
drag, startPoint x: 389, startPoint y: 271, endPoint x: 462, endPoint y: 263, distance: 73.4
click at [462, 263] on div "Англійська мова групові 300 ₴ ( 1 * 300 ) 60 ⏱ 1 Занять 250 ₴ 0 ₴ з абонементів" at bounding box center [627, 253] width 1179 height 54
drag, startPoint x: 1179, startPoint y: 249, endPoint x: 1193, endPoint y: 253, distance: 15.4
click at [1193, 253] on span "( 1 * 300 )" at bounding box center [1198, 254] width 32 height 10
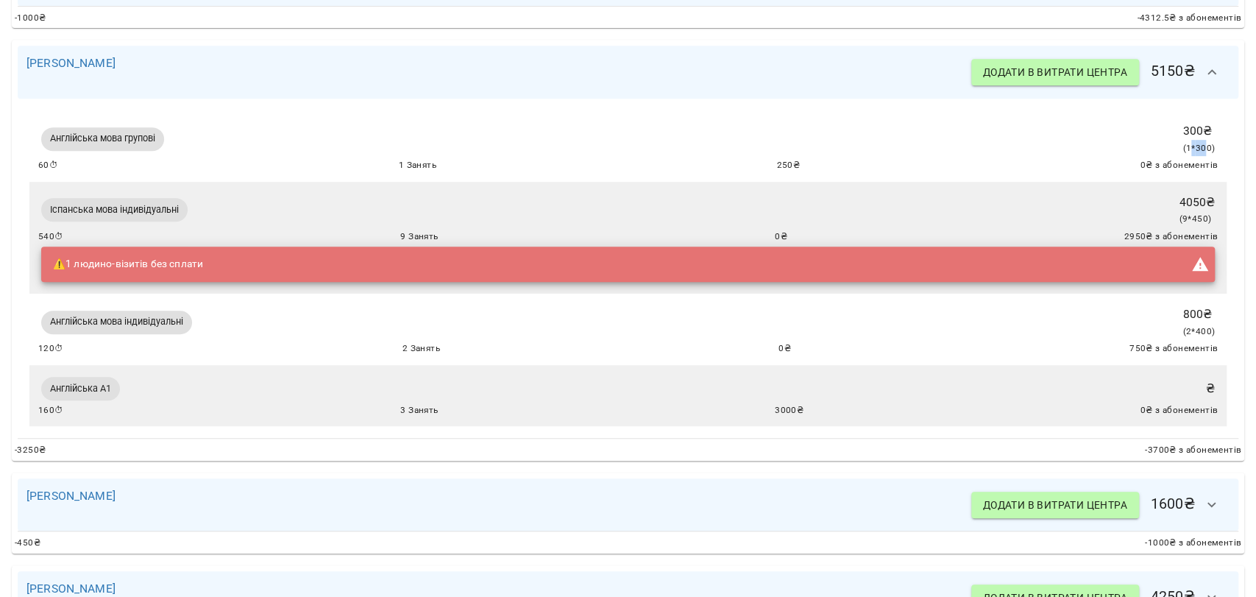
scroll to position [490, 0]
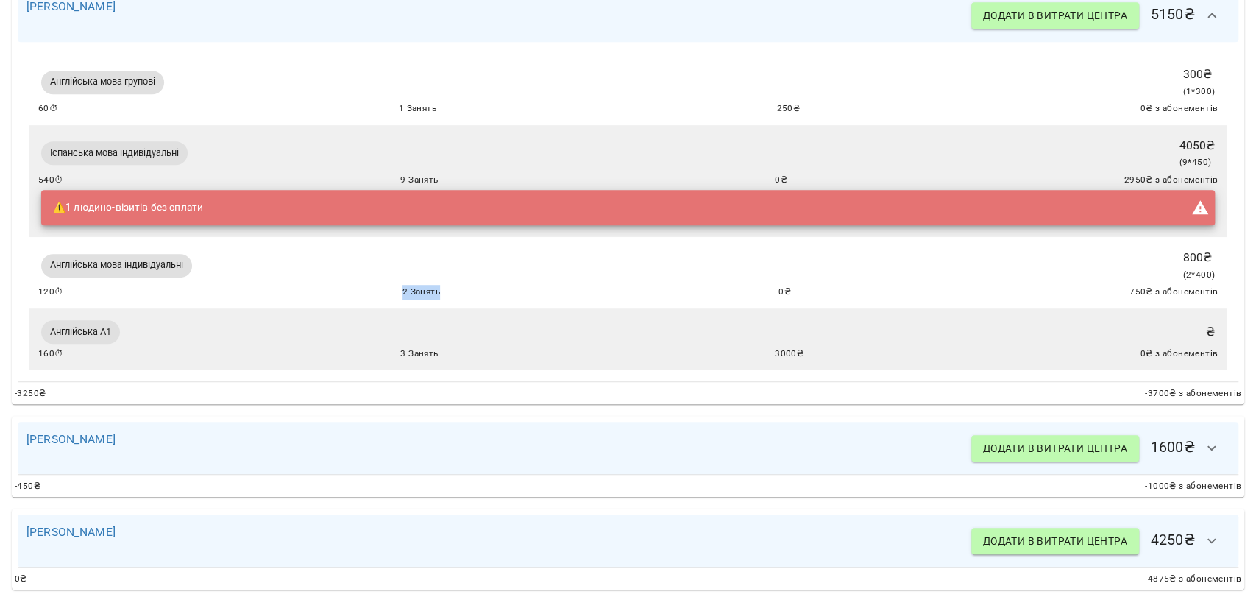
drag, startPoint x: 441, startPoint y: 296, endPoint x: 462, endPoint y: 296, distance: 21.3
click at [461, 296] on div "120 ⏱ 2 Занять 0 ₴ 750 ₴ з абонементів" at bounding box center [627, 292] width 1179 height 15
drag, startPoint x: 1176, startPoint y: 277, endPoint x: 1202, endPoint y: 283, distance: 26.4
click at [1202, 283] on div "800 ₴ ( 2 * 400 )" at bounding box center [1198, 265] width 38 height 39
click at [1194, 278] on span "( 2 * 400 )" at bounding box center [1198, 274] width 32 height 10
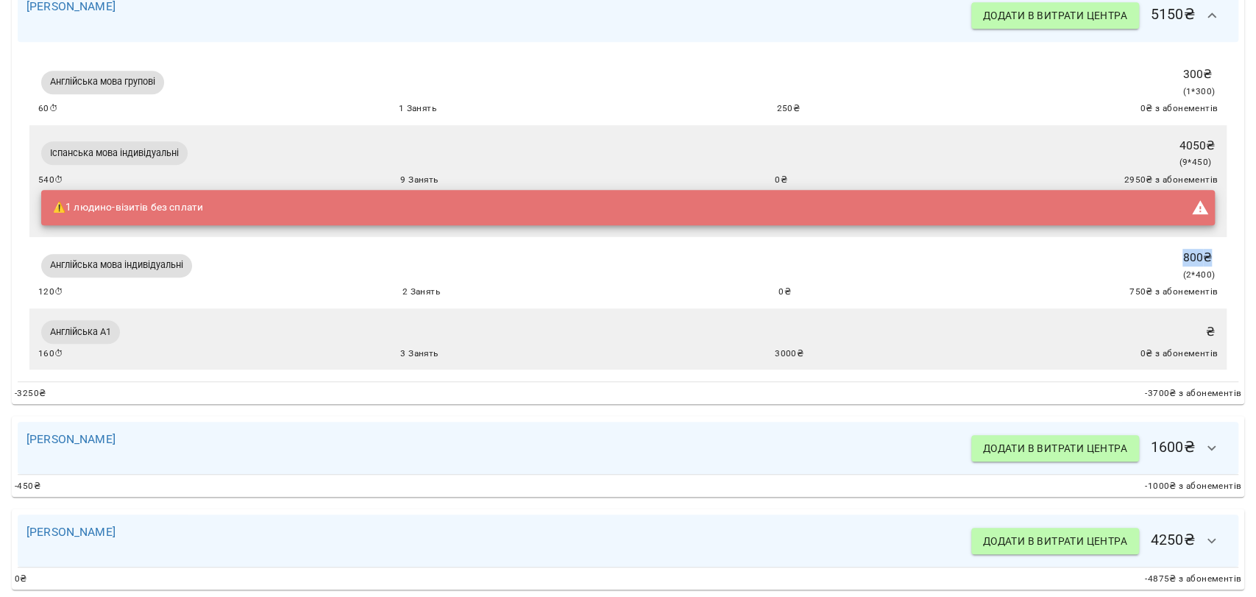
drag, startPoint x: 1196, startPoint y: 257, endPoint x: 1156, endPoint y: 255, distance: 39.8
click at [1156, 255] on div "Англійська мова індивідуальні 800 ₴ ( 2 * 400 ) 120 ⏱ 2 Занять 0 ₴ 750 ₴ з абон…" at bounding box center [627, 273] width 1179 height 54
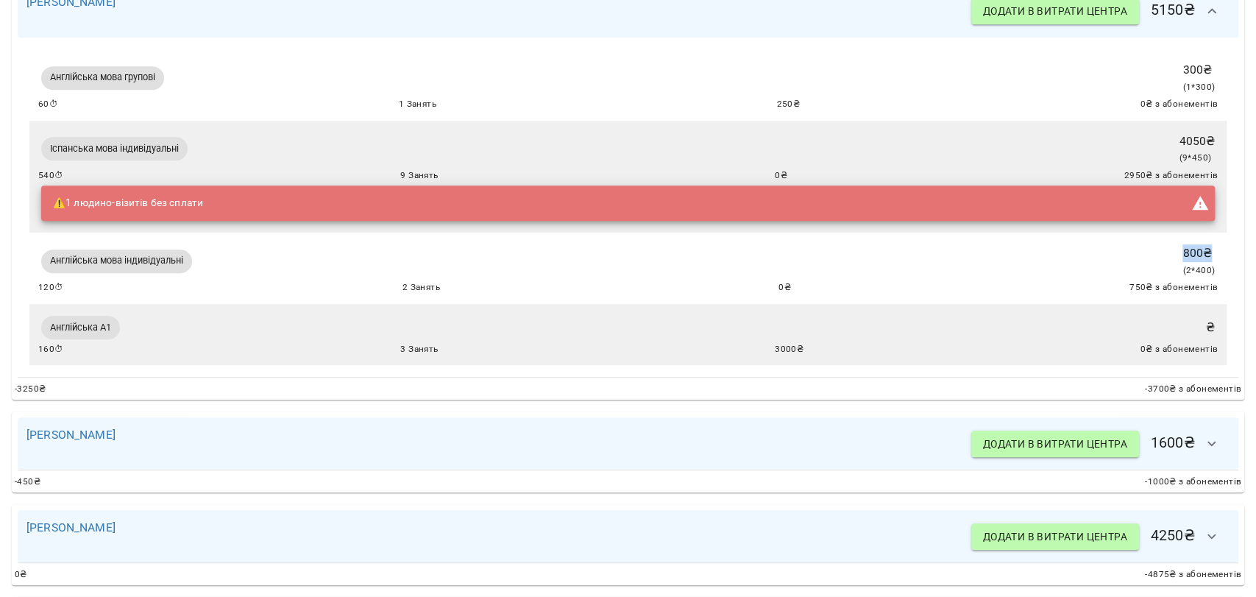
scroll to position [327, 0]
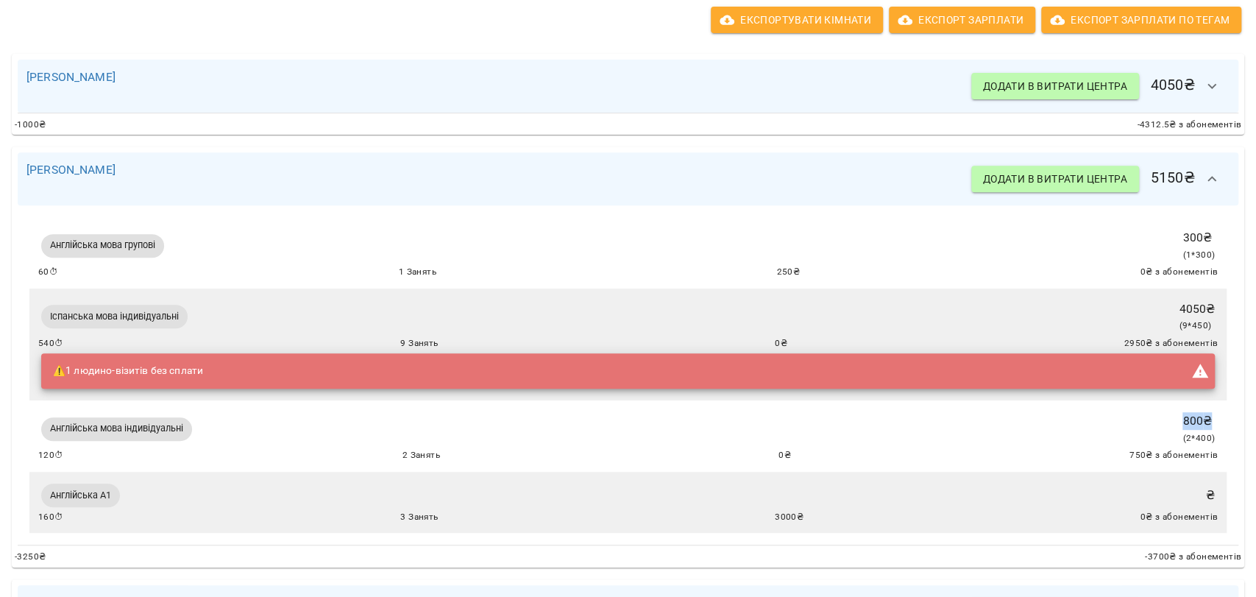
click at [1196, 188] on button "button" at bounding box center [1211, 178] width 35 height 35
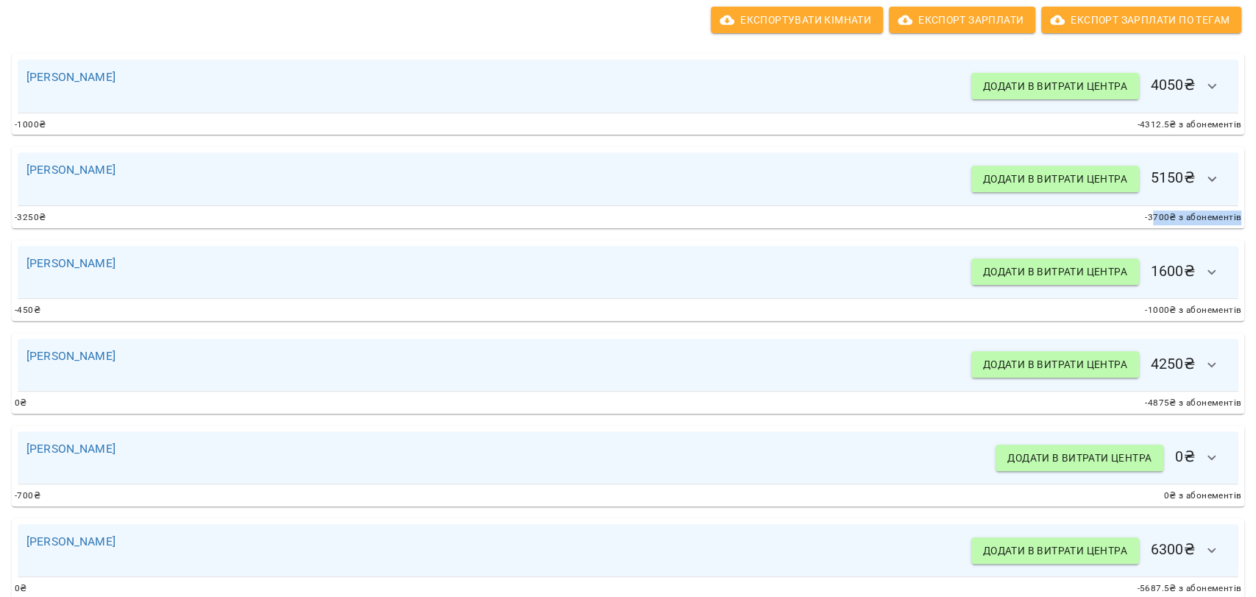
scroll to position [327, 3]
drag, startPoint x: 1157, startPoint y: 222, endPoint x: 1247, endPoint y: 221, distance: 89.8
click at [1247, 221] on div "**********" at bounding box center [628, 298] width 1256 height 597
click at [1209, 213] on span "-3700 ₴ з абонементів" at bounding box center [1190, 217] width 96 height 15
click at [1200, 183] on icon "button" at bounding box center [1209, 179] width 18 height 18
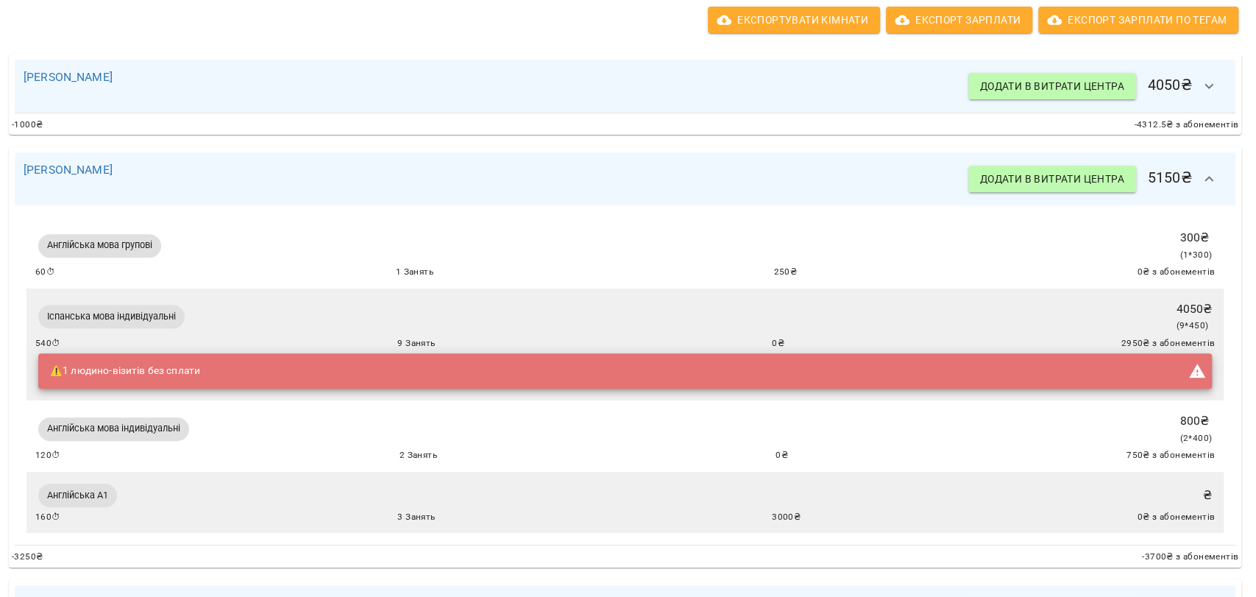
click at [1200, 183] on icon "button" at bounding box center [1209, 179] width 18 height 18
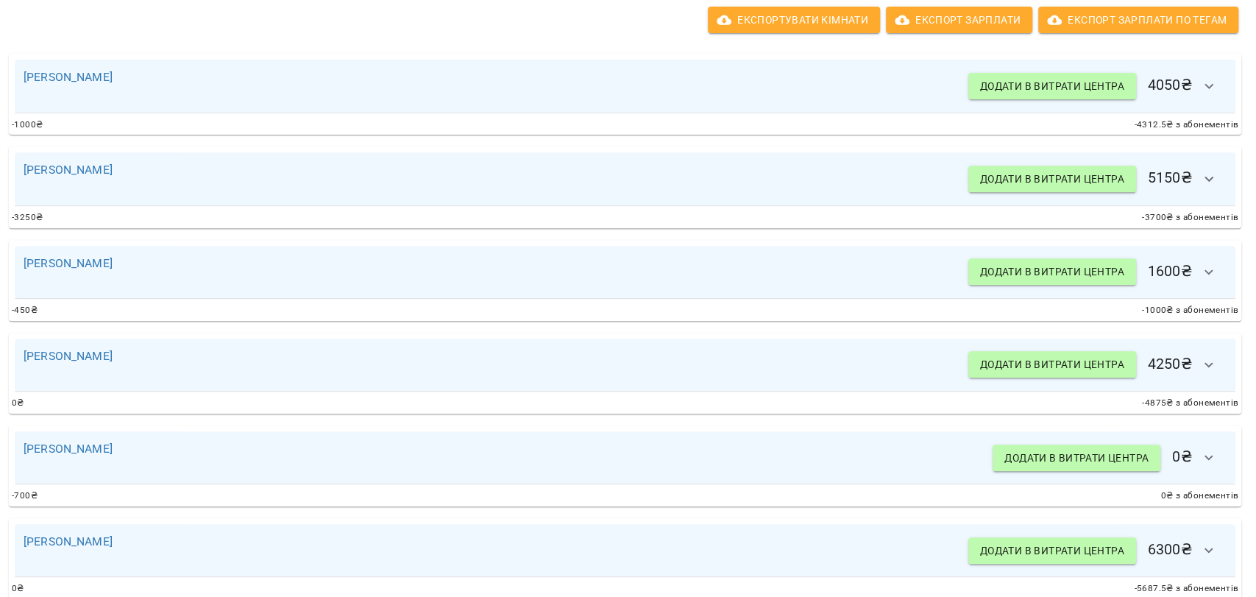
scroll to position [0, 3]
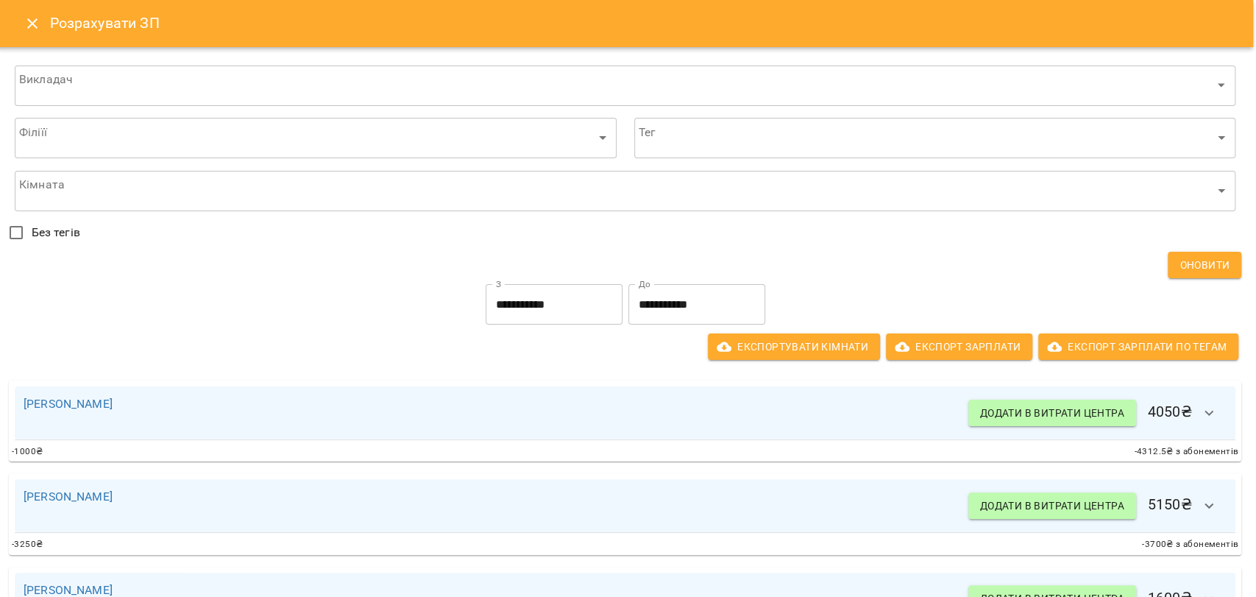
click at [35, 25] on icon "Close" at bounding box center [33, 24] width 18 height 18
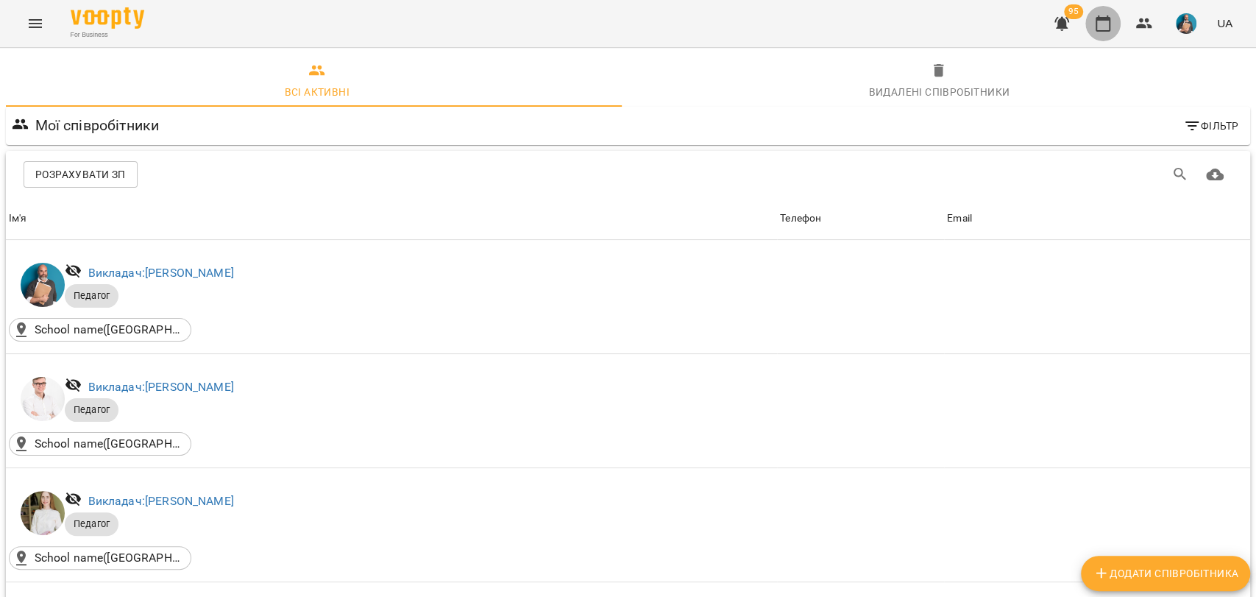
click at [1106, 28] on icon "button" at bounding box center [1103, 24] width 18 height 18
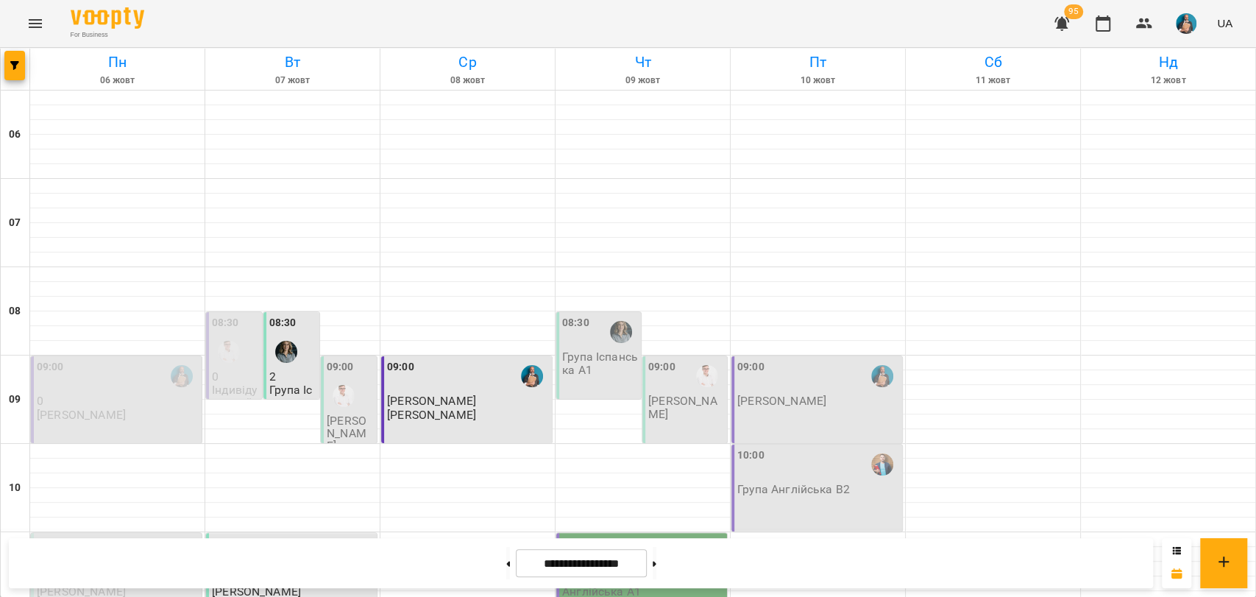
scroll to position [163, 0]
click at [27, 71] on div at bounding box center [15, 69] width 29 height 41
click at [21, 64] on span "button" at bounding box center [14, 65] width 21 height 9
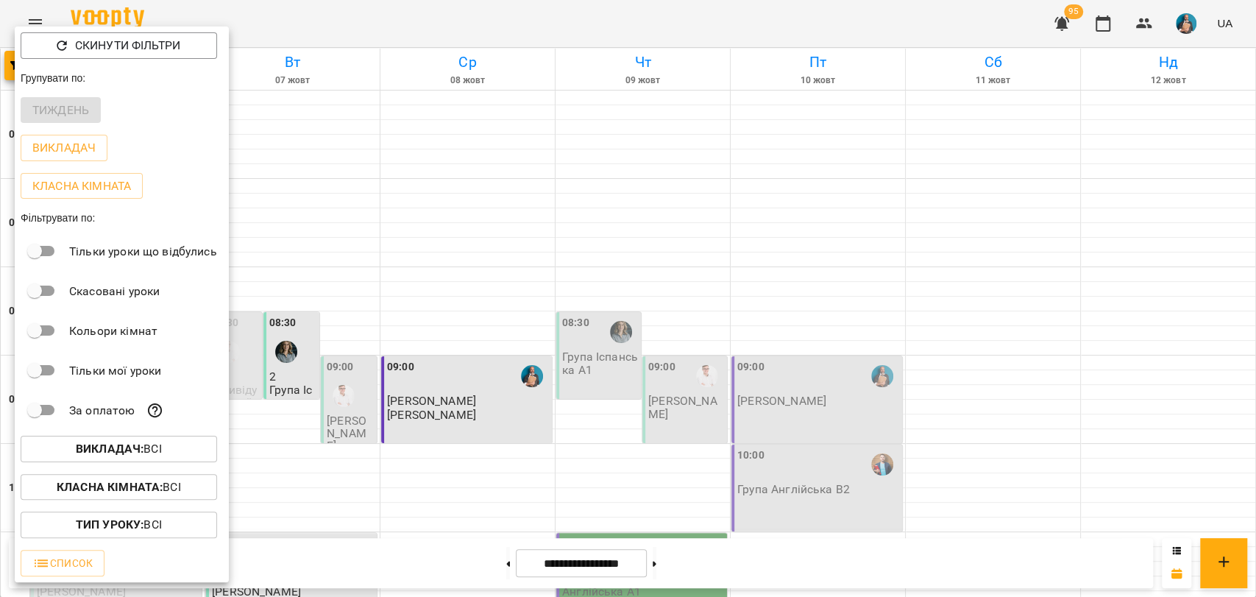
click at [159, 449] on p "Викладач : Всі" at bounding box center [119, 449] width 86 height 18
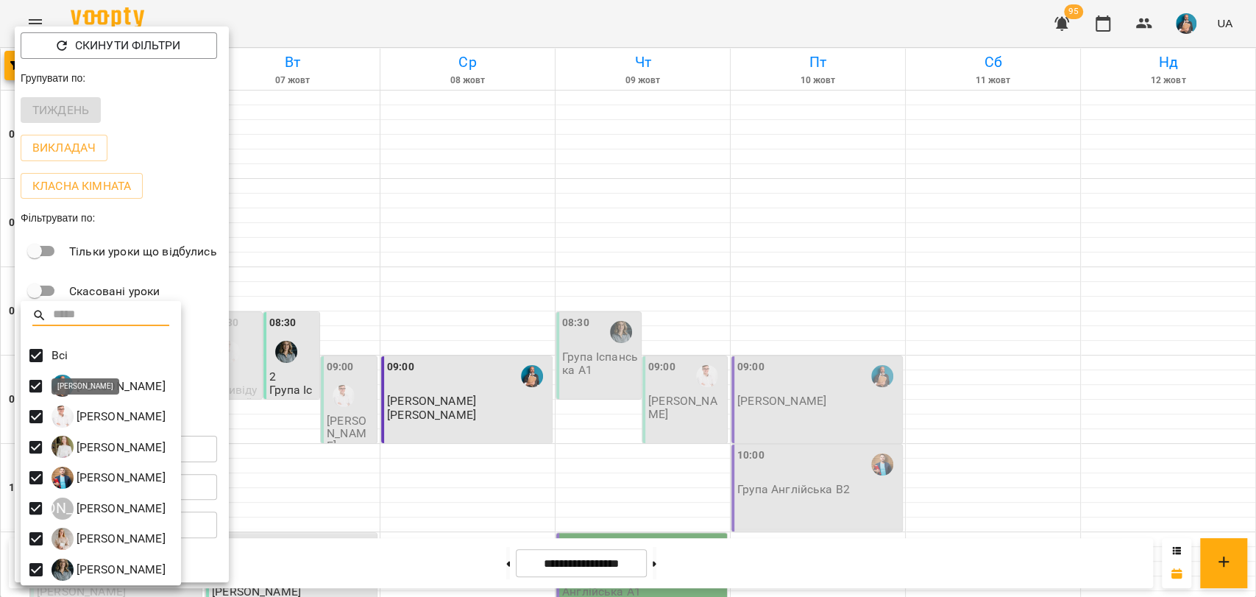
scroll to position [2, 0]
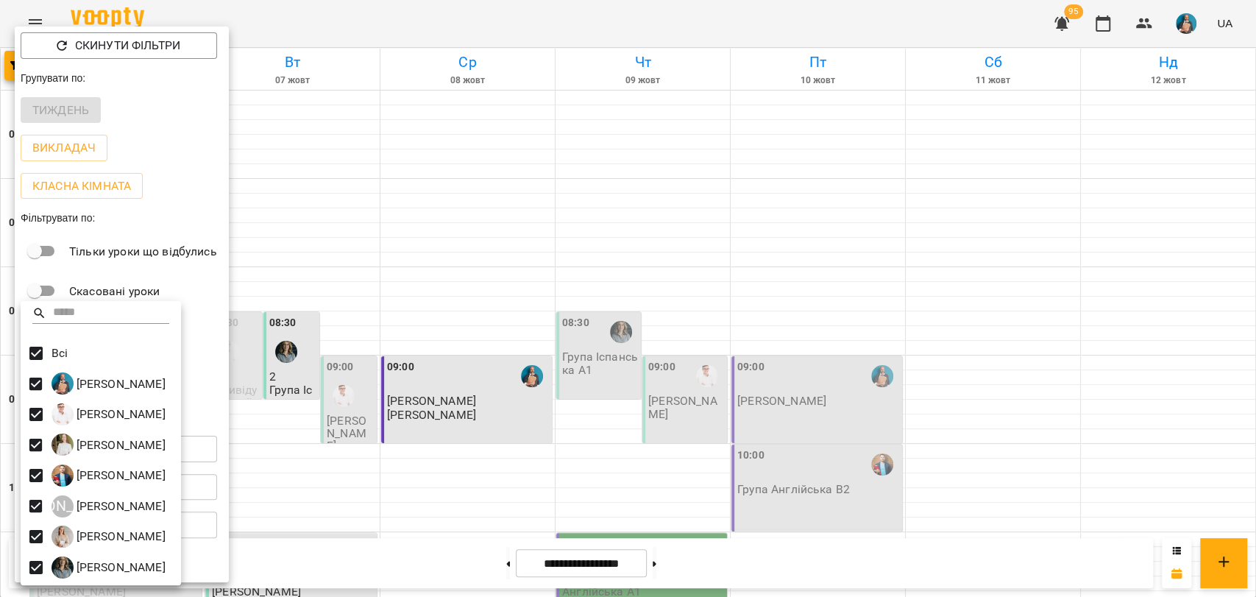
click at [318, 389] on div at bounding box center [628, 298] width 1256 height 597
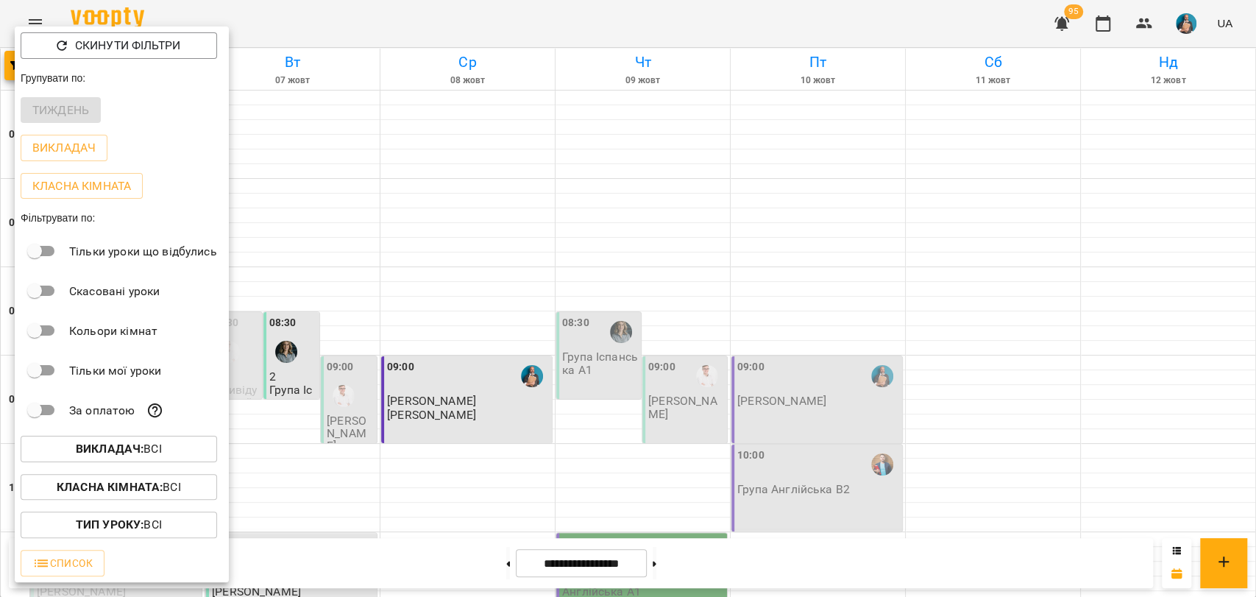
drag, startPoint x: 397, startPoint y: 375, endPoint x: 408, endPoint y: 396, distance: 23.7
click at [399, 375] on div at bounding box center [628, 298] width 1256 height 597
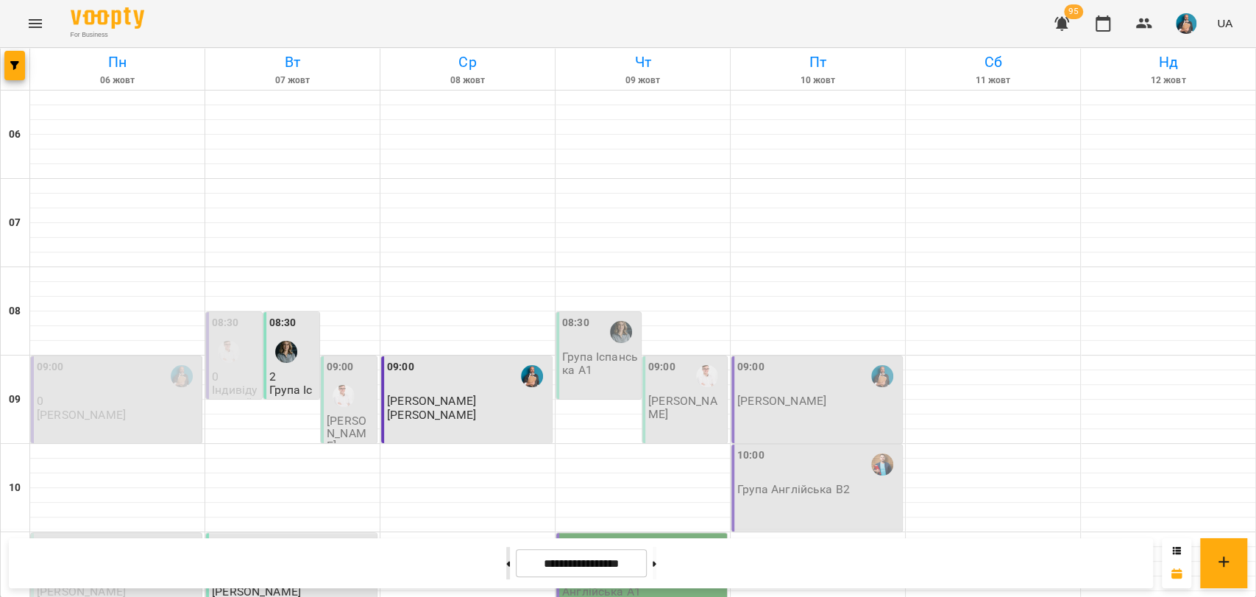
click at [506, 563] on button at bounding box center [508, 563] width 4 height 32
type input "**********"
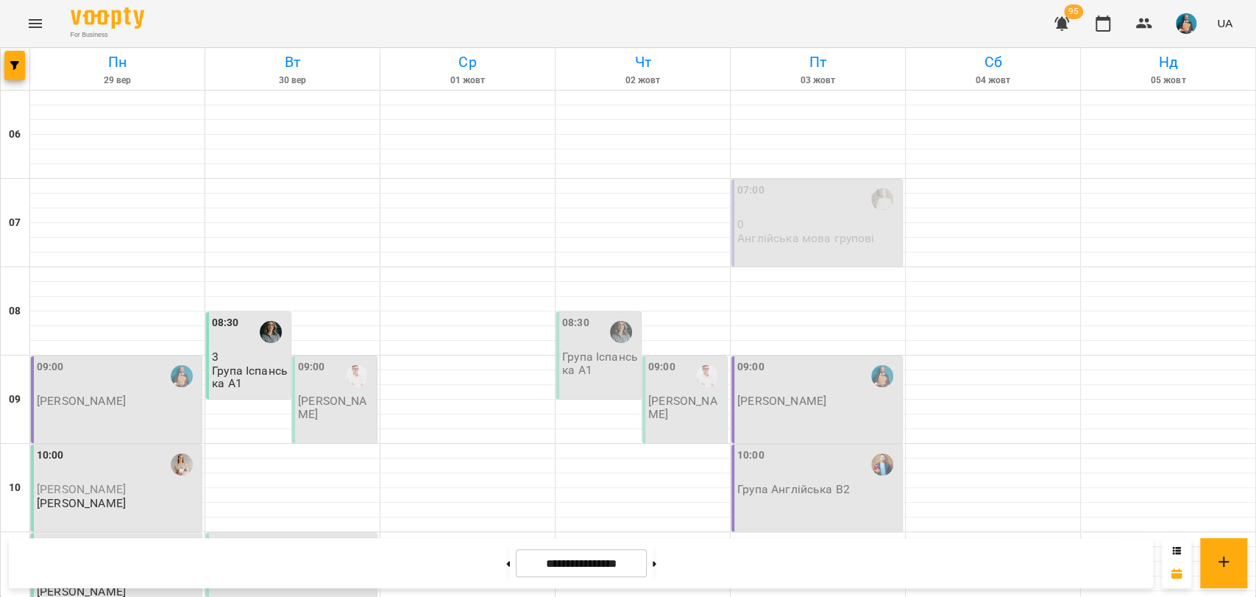
click at [697, 394] on p "[PERSON_NAME]" at bounding box center [686, 407] width 76 height 26
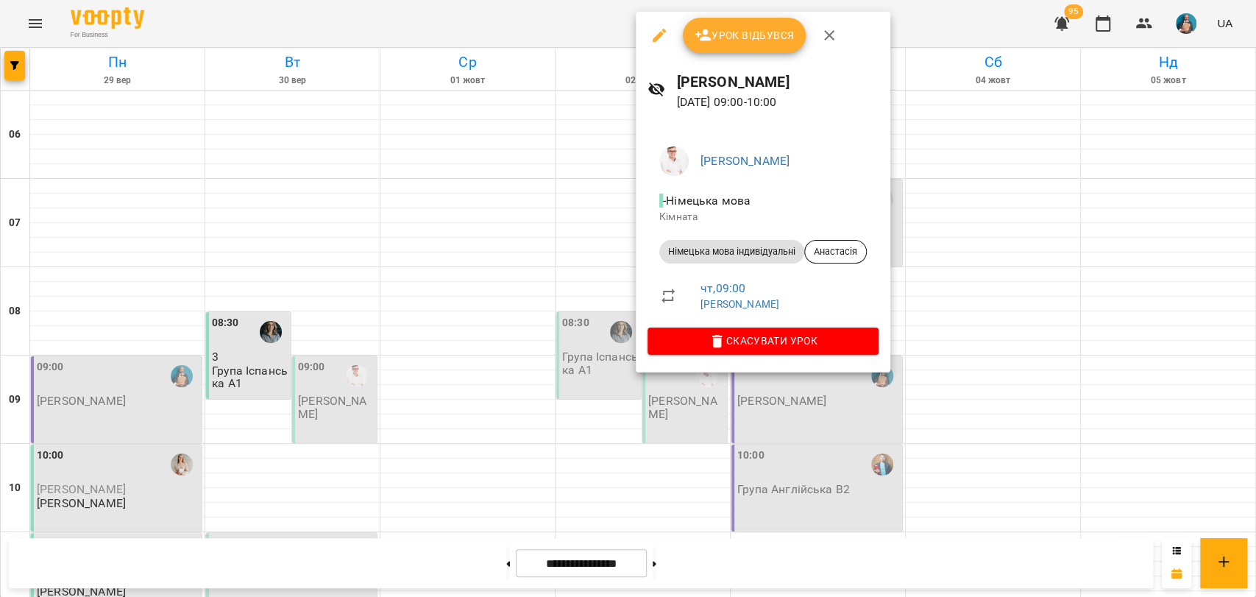
click at [547, 237] on div at bounding box center [628, 298] width 1256 height 597
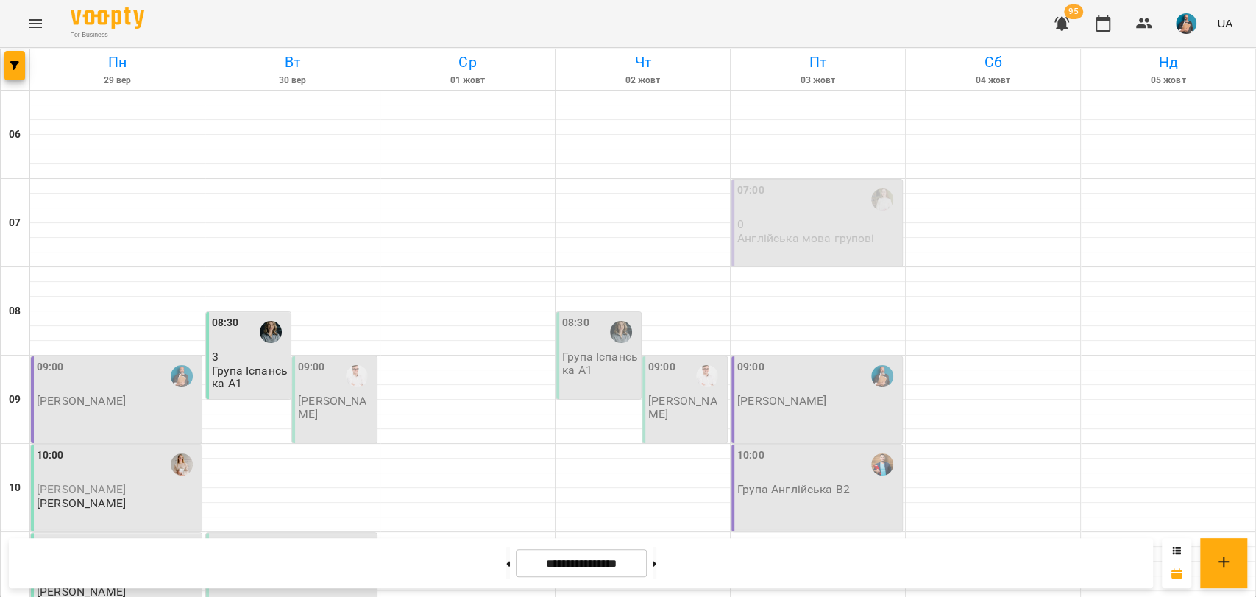
click at [325, 394] on p "[PERSON_NAME]" at bounding box center [336, 407] width 76 height 26
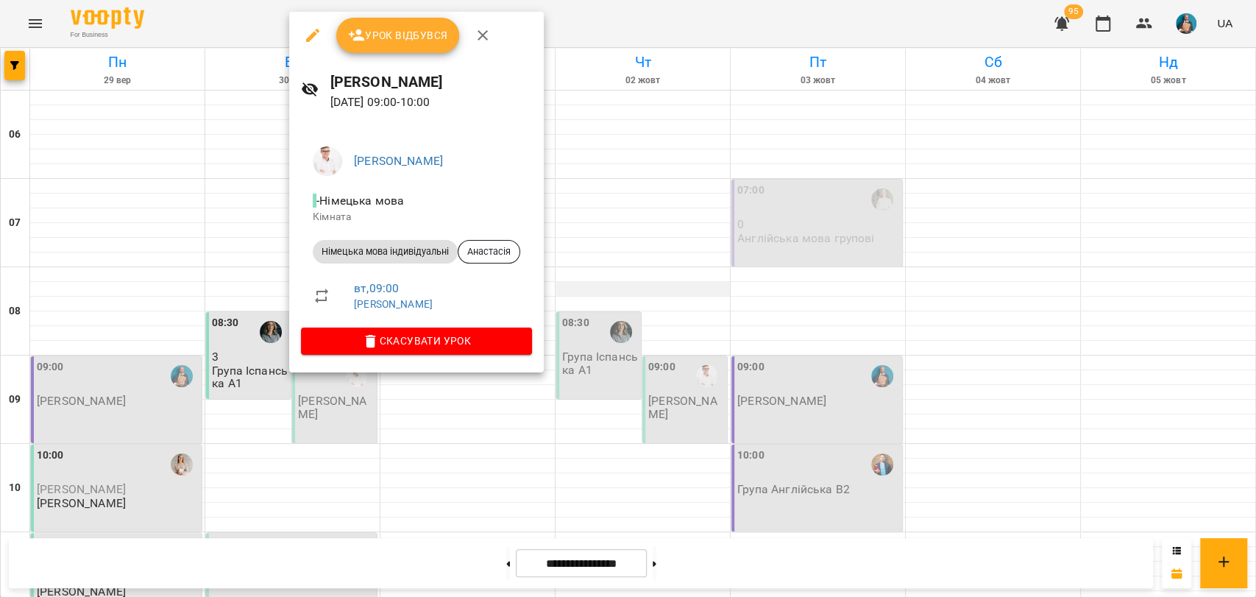
click at [630, 125] on div at bounding box center [628, 298] width 1256 height 597
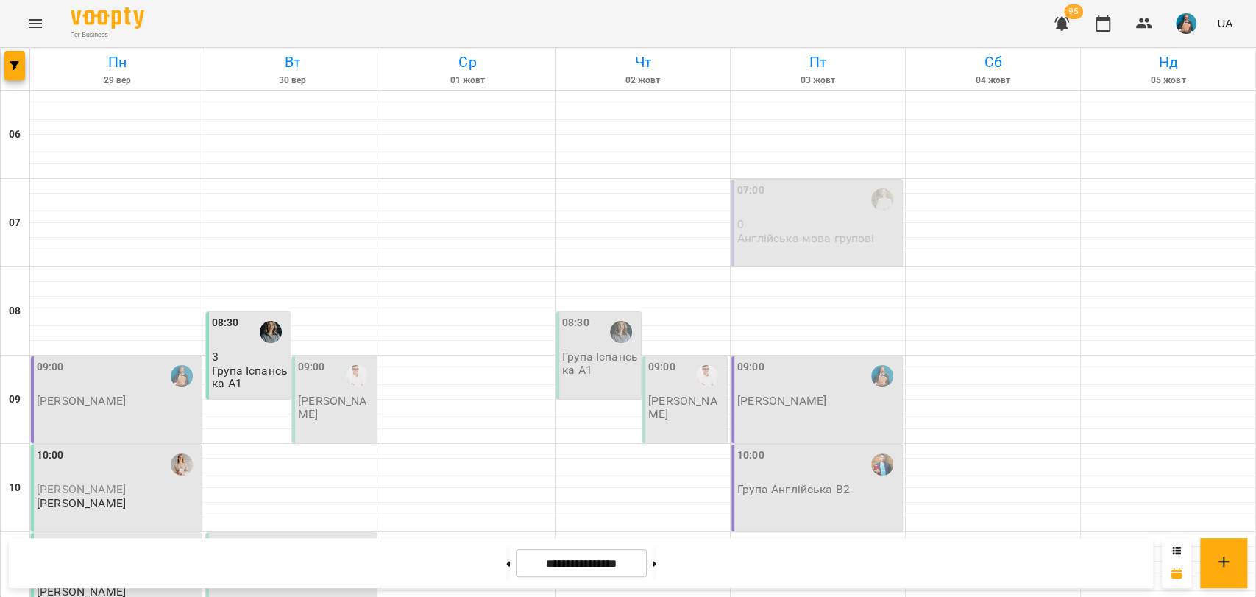
click at [221, 364] on p "Група Іспанська А1" at bounding box center [250, 377] width 76 height 26
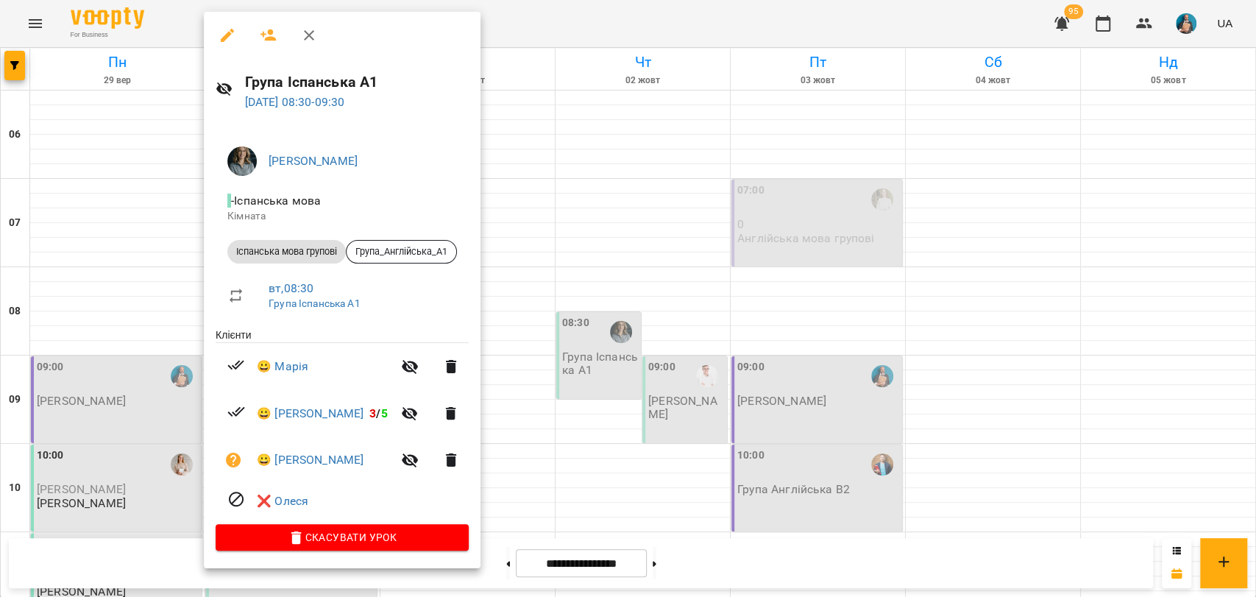
click at [600, 270] on div at bounding box center [628, 298] width 1256 height 597
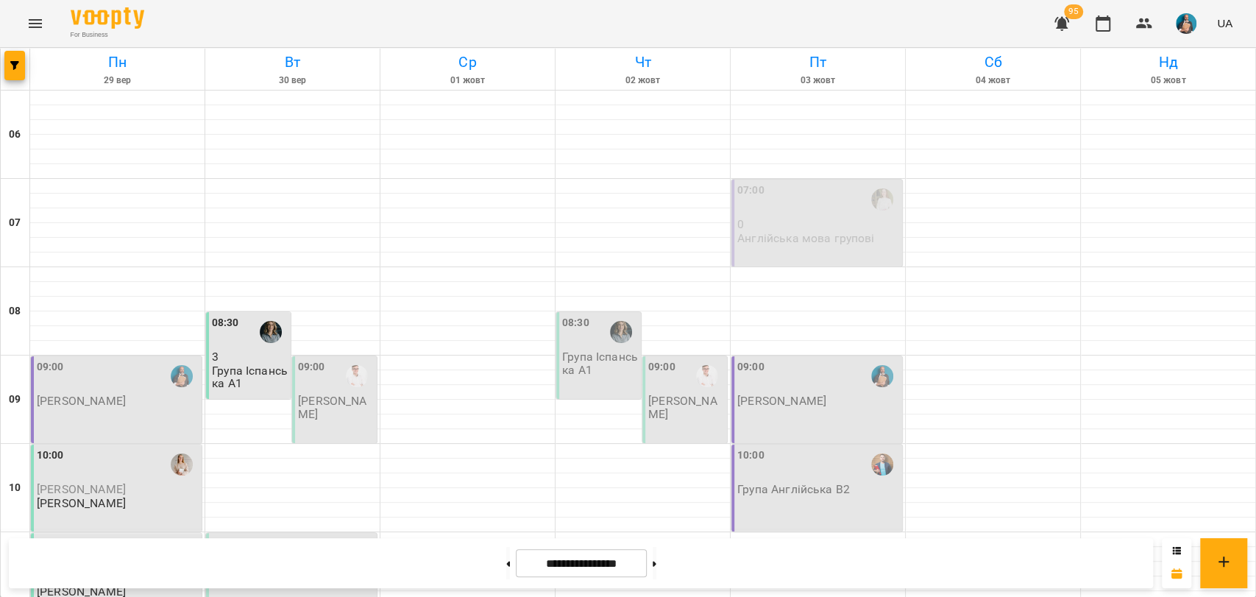
click at [257, 364] on p "Група Іспанська А1" at bounding box center [250, 377] width 76 height 26
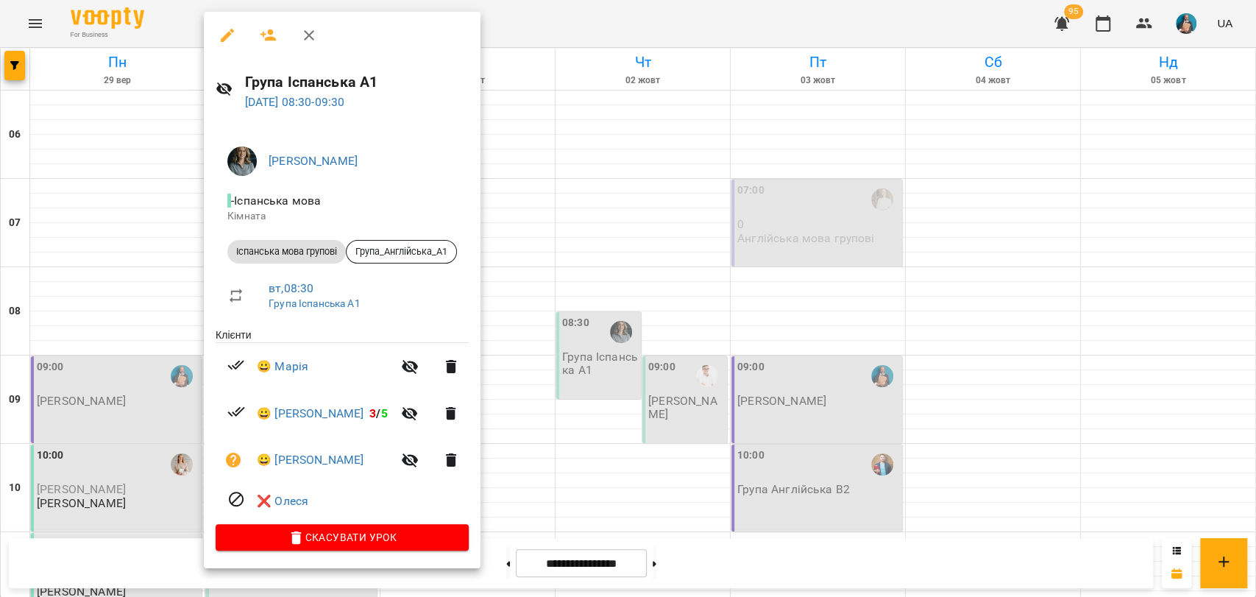
click at [507, 138] on div at bounding box center [628, 298] width 1256 height 597
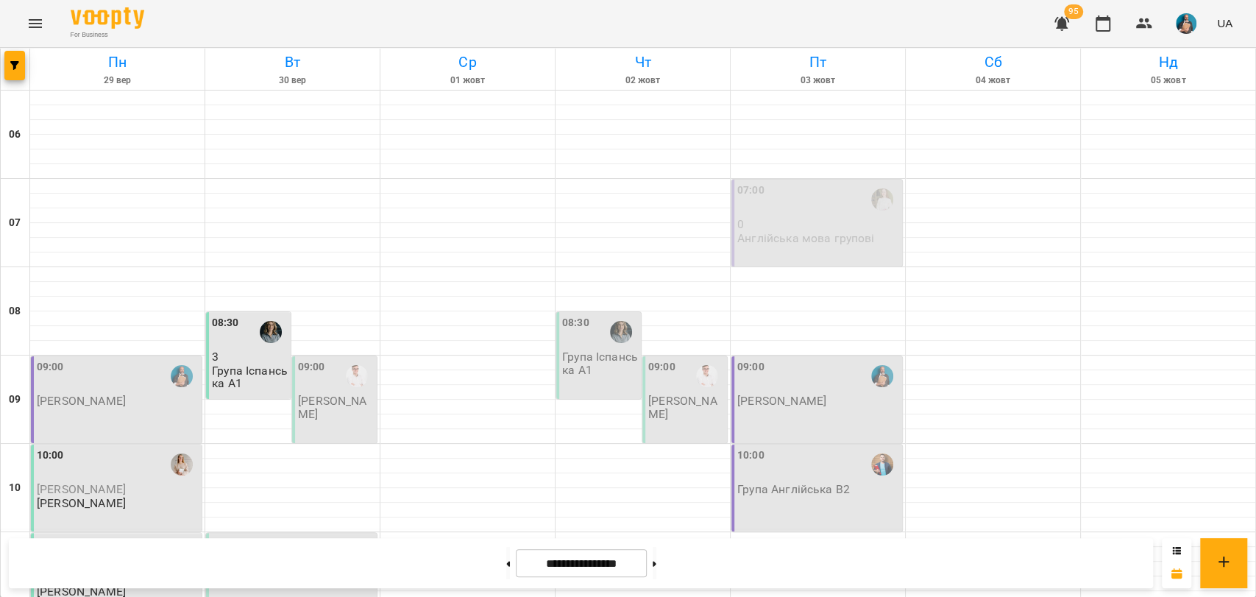
click at [594, 350] on p "Група Іспанська А1" at bounding box center [600, 363] width 76 height 26
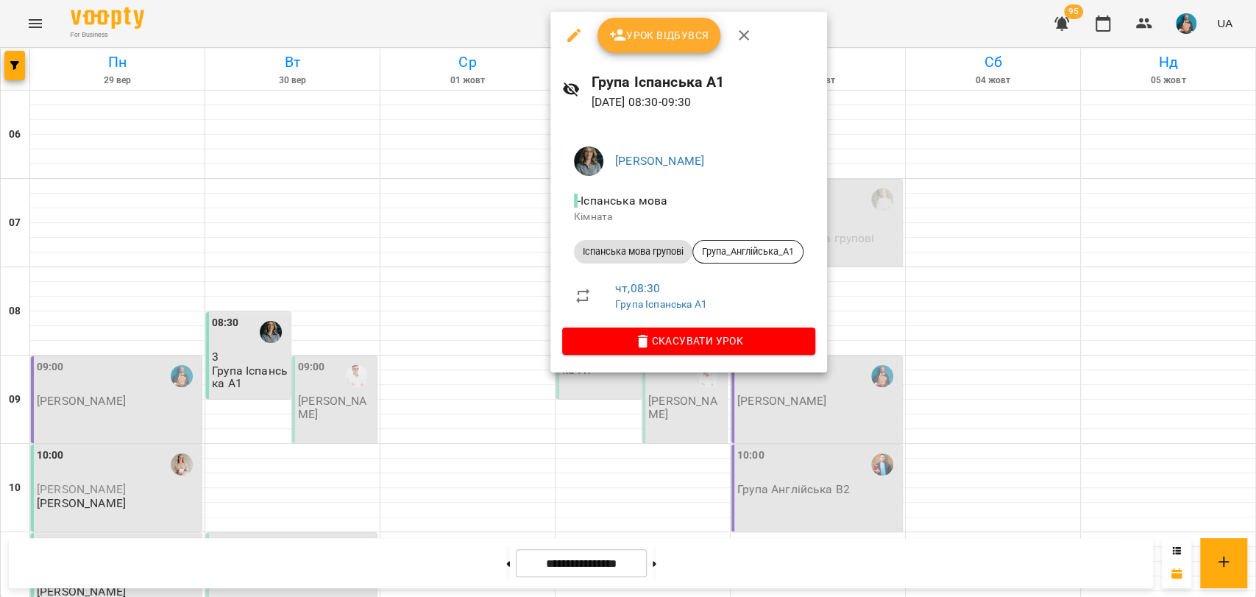
click at [302, 271] on div at bounding box center [628, 298] width 1256 height 597
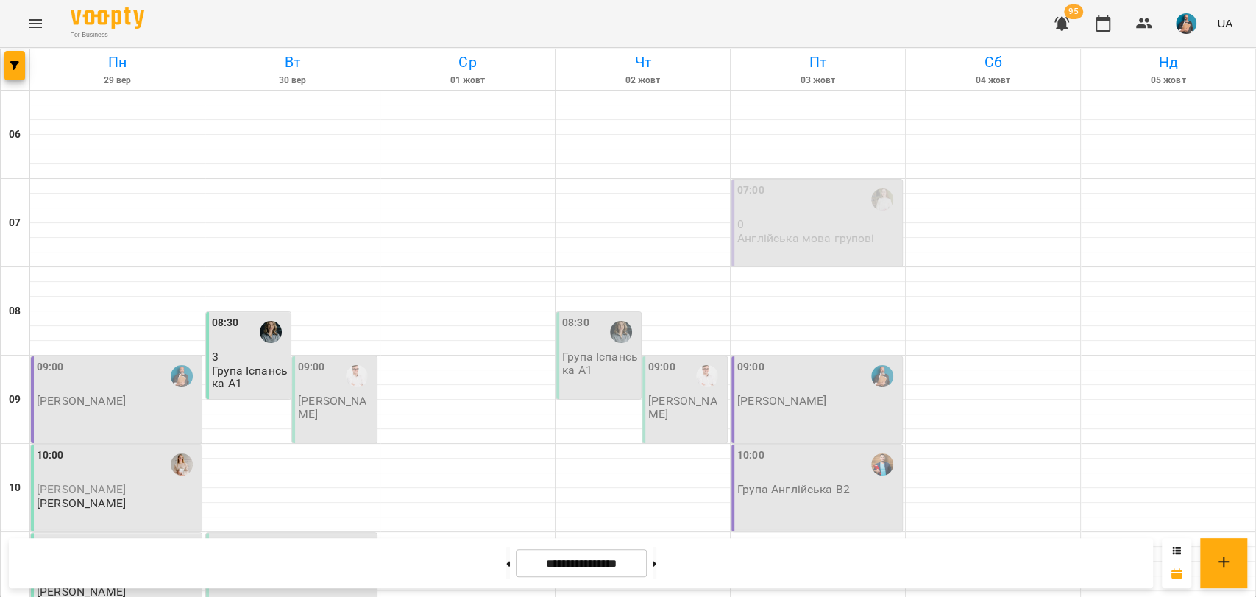
click at [341, 356] on div "09:00 [PERSON_NAME]" at bounding box center [334, 399] width 85 height 87
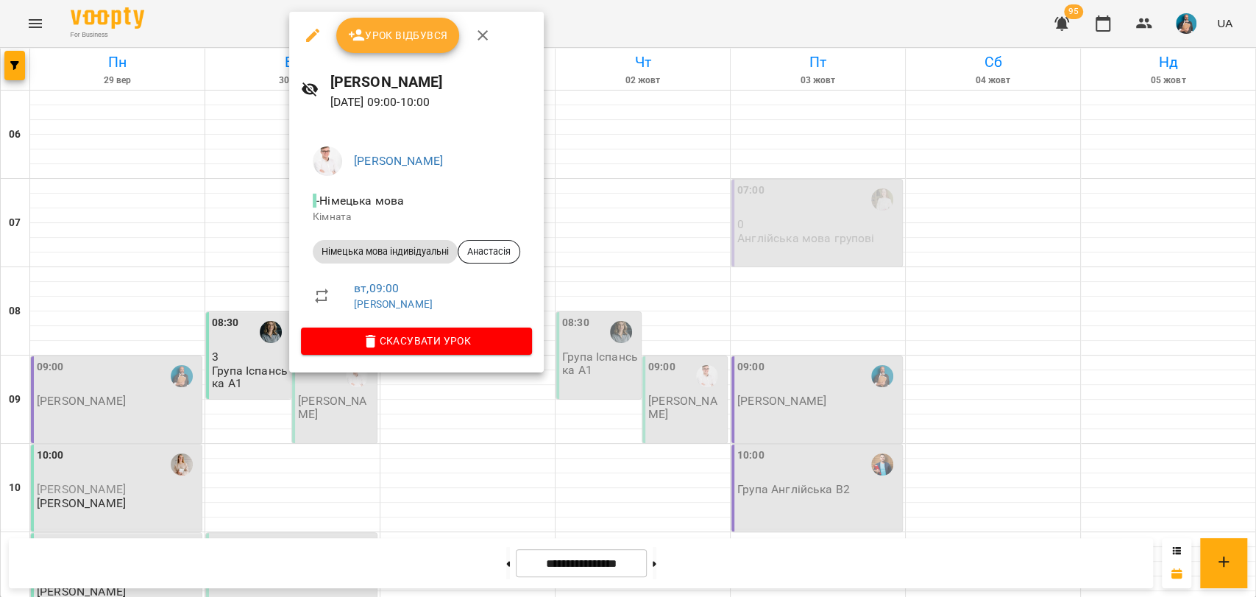
click at [628, 249] on div at bounding box center [628, 298] width 1256 height 597
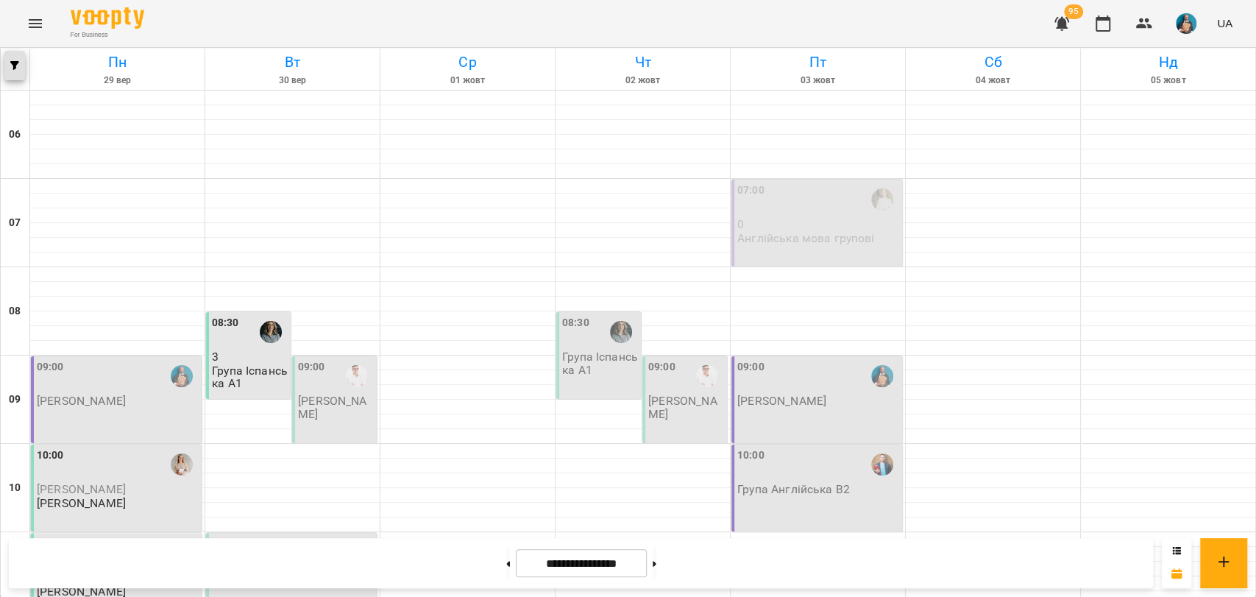
click at [13, 63] on icon "button" at bounding box center [14, 65] width 9 height 9
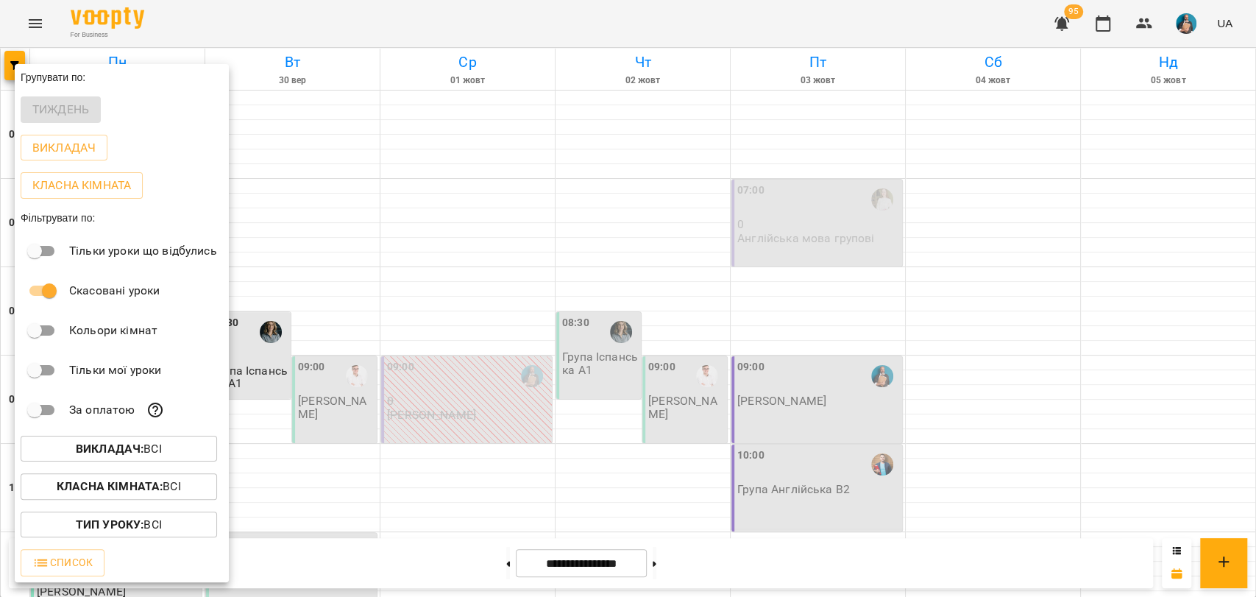
drag, startPoint x: 365, startPoint y: 297, endPoint x: 387, endPoint y: 294, distance: 22.4
click at [366, 297] on div at bounding box center [628, 298] width 1256 height 597
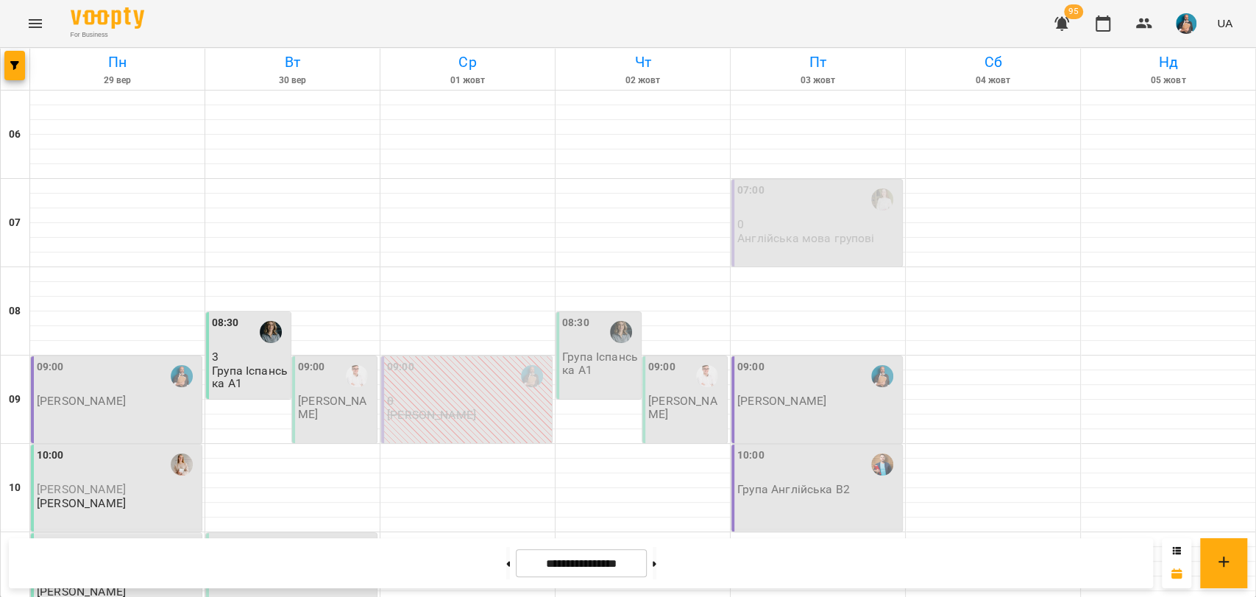
click at [438, 394] on p "0" at bounding box center [468, 400] width 162 height 13
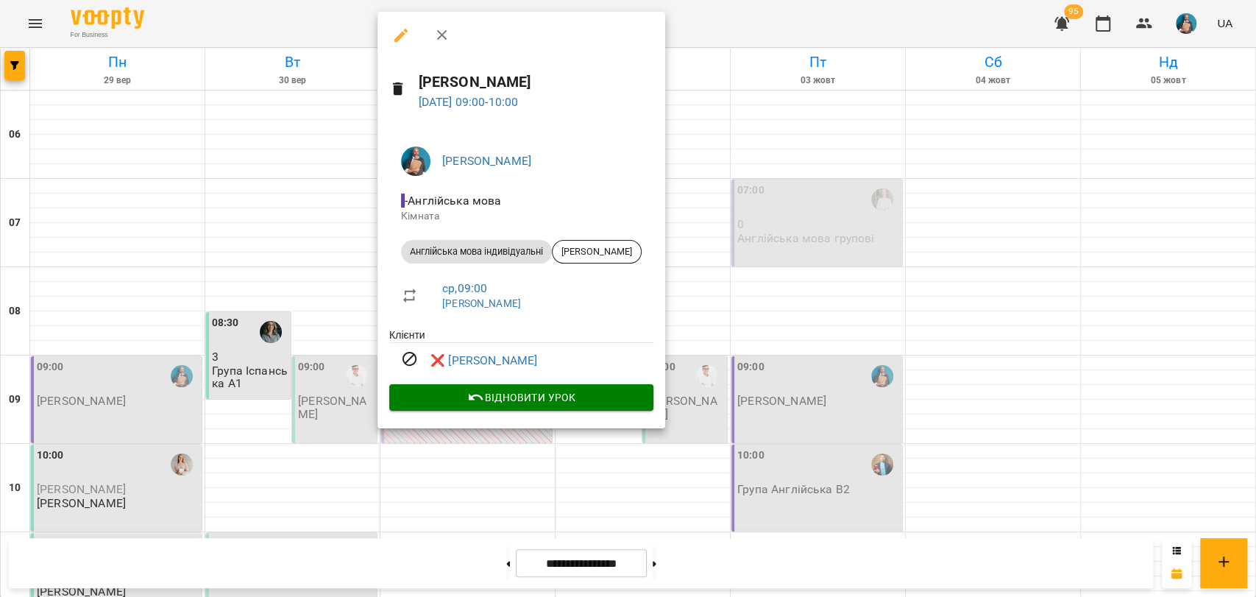
click at [662, 348] on div at bounding box center [628, 298] width 1256 height 597
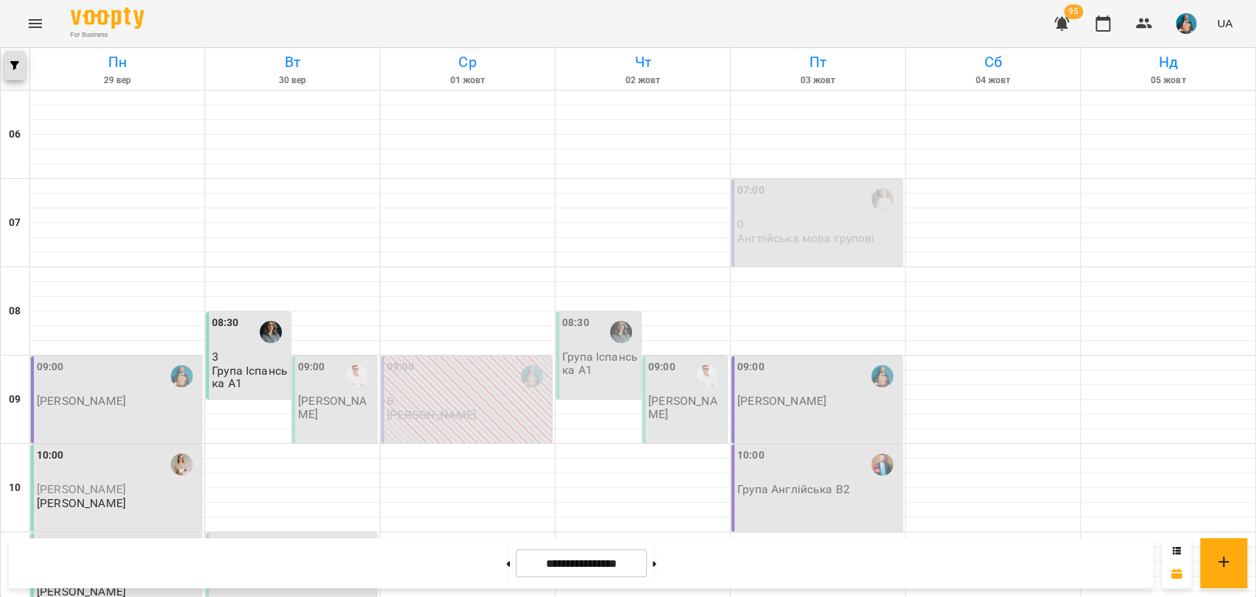
click at [14, 67] on icon "button" at bounding box center [14, 65] width 9 height 9
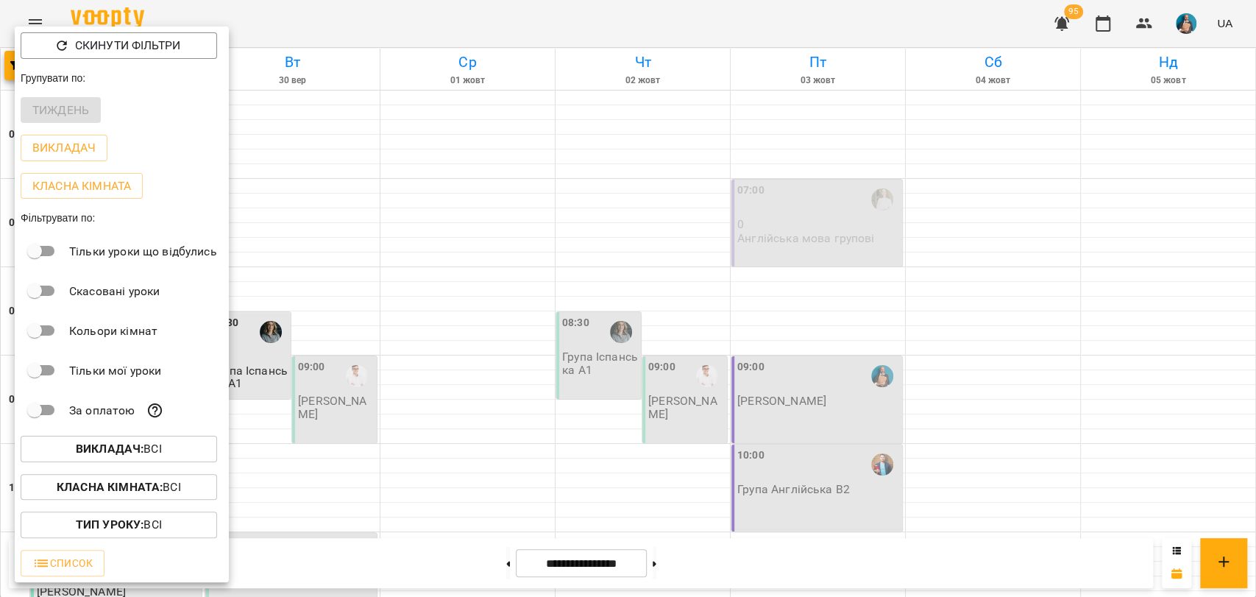
click at [353, 303] on div at bounding box center [628, 298] width 1256 height 597
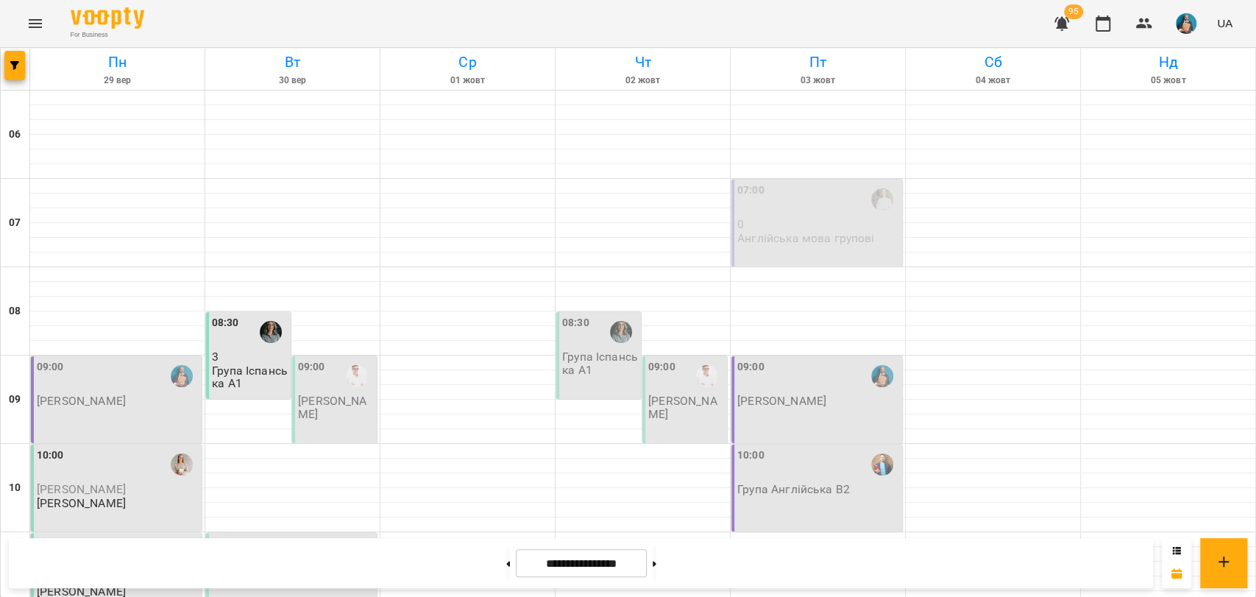
click at [18, 27] on button "Menu" at bounding box center [35, 23] width 35 height 35
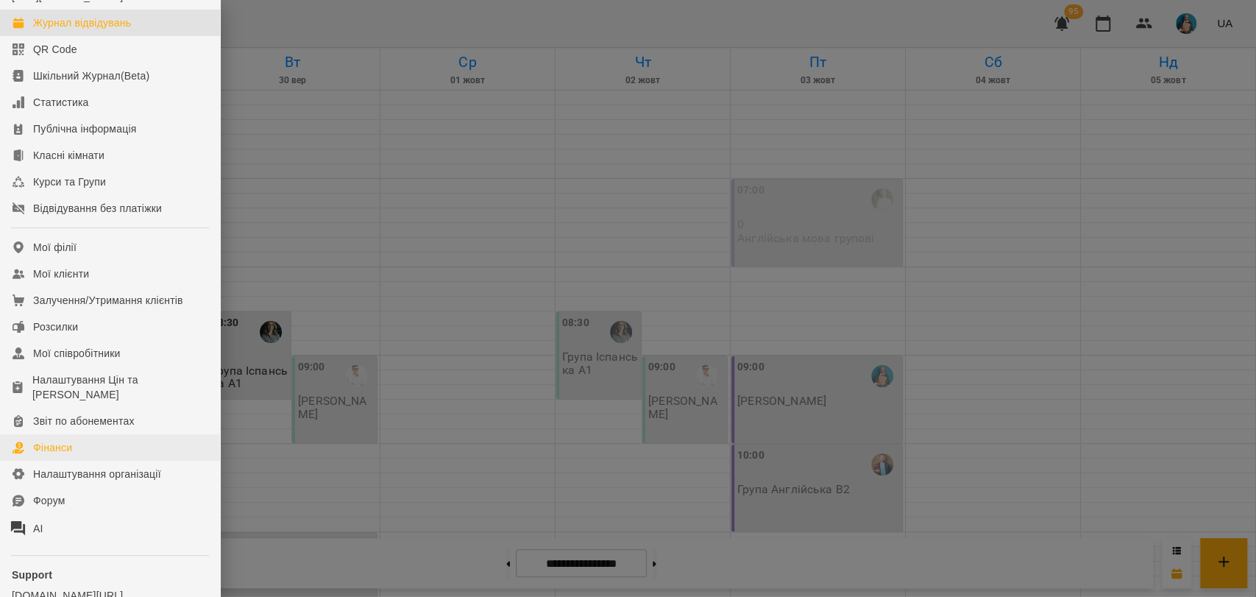
scroll to position [165, 0]
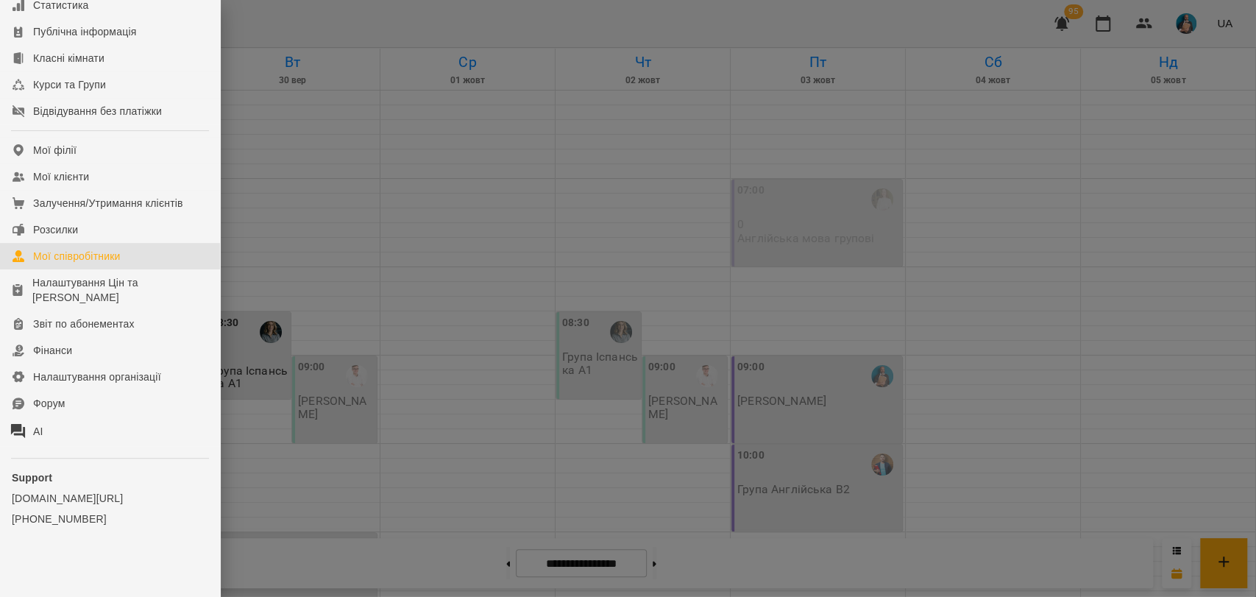
click at [88, 263] on div "Мої співробітники" at bounding box center [77, 256] width 88 height 15
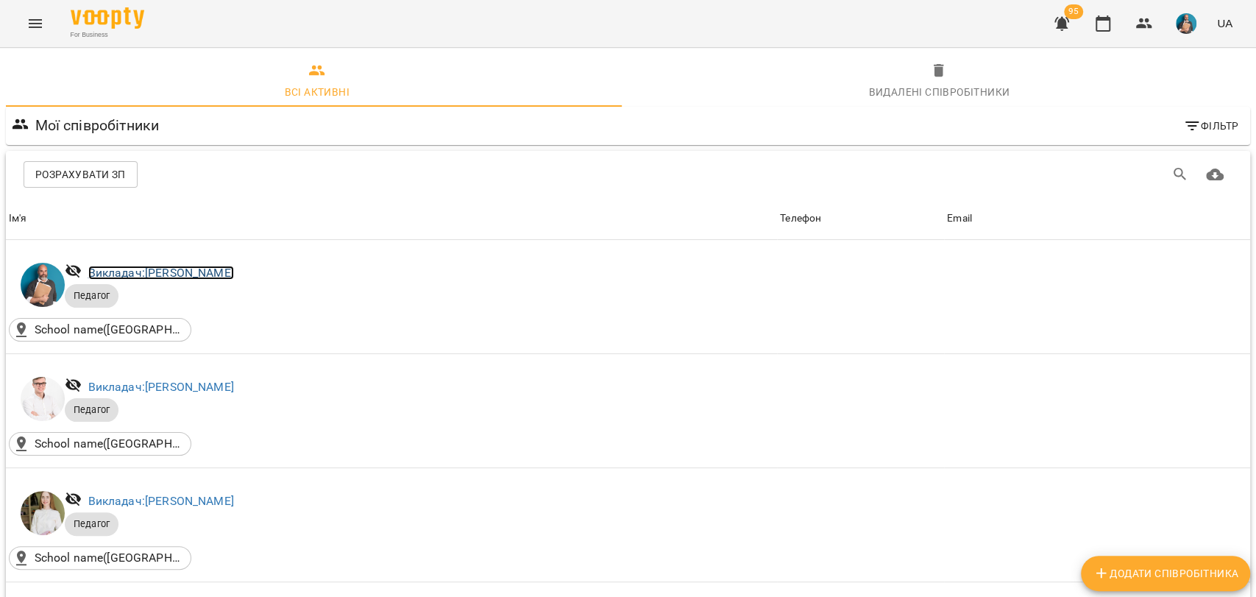
drag, startPoint x: 99, startPoint y: 277, endPoint x: 302, endPoint y: 352, distance: 217.4
click at [99, 277] on link "Викладач: [PERSON_NAME]" at bounding box center [161, 273] width 146 height 14
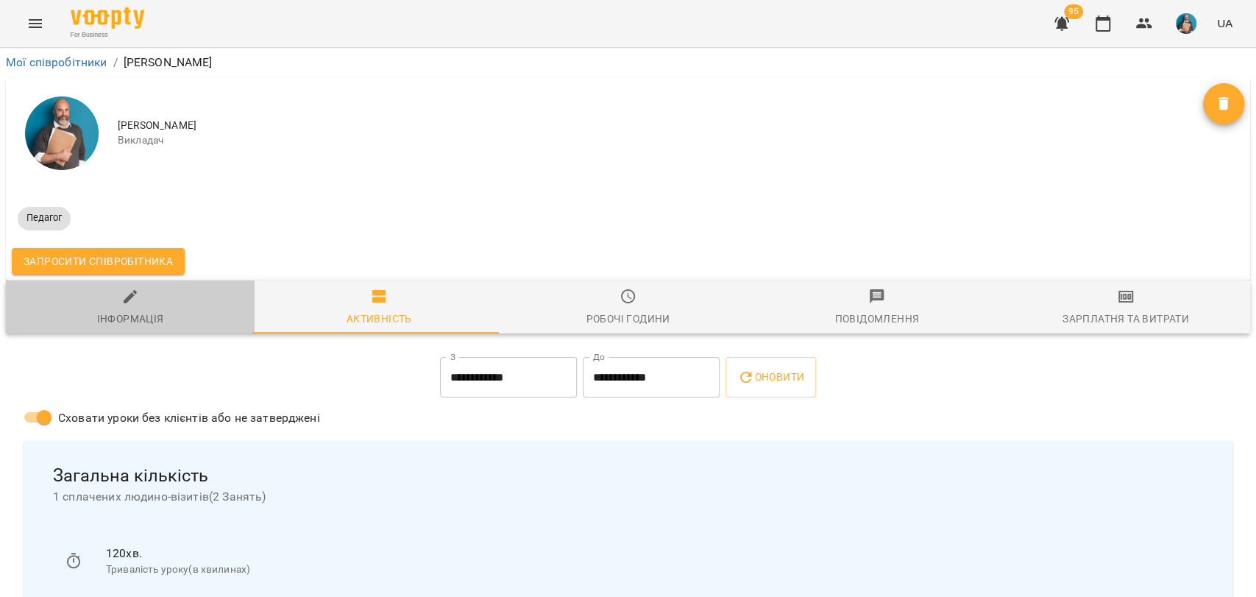
click at [137, 313] on div "Інформація" at bounding box center [130, 319] width 67 height 18
select select "**"
